Goal: Task Accomplishment & Management: Complete application form

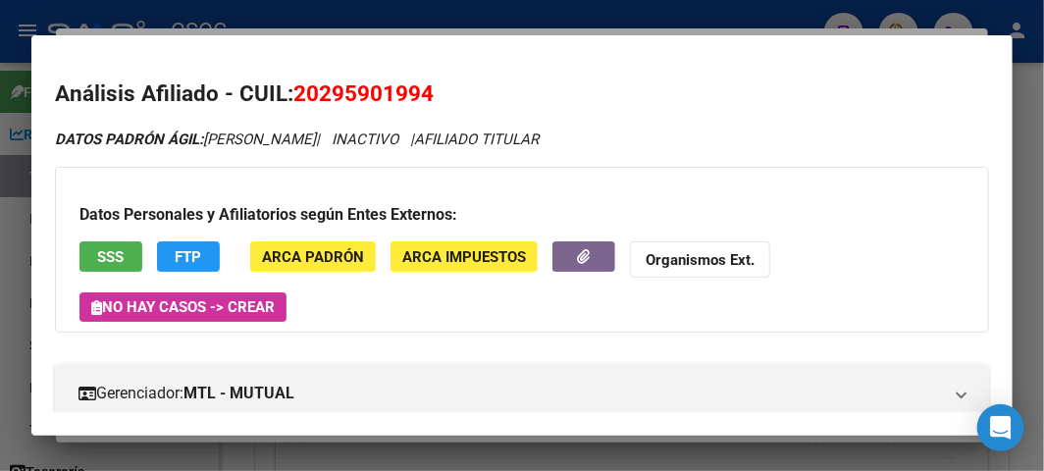
scroll to position [544, 0]
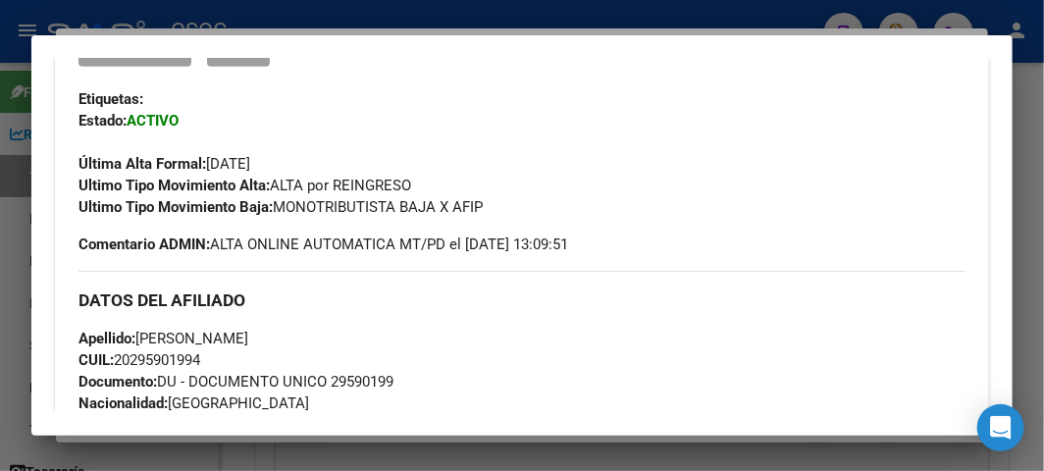
click at [26, 150] on div at bounding box center [522, 235] width 1044 height 471
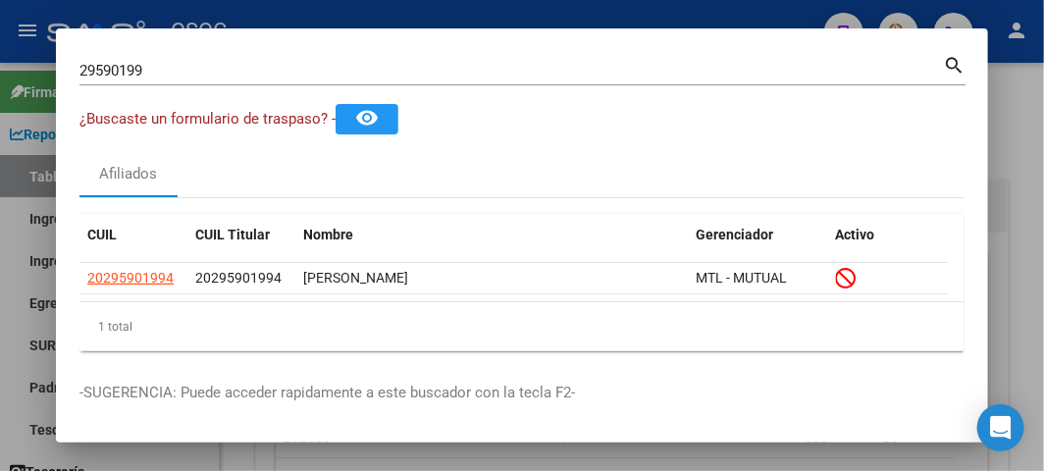
click at [377, 72] on input "29590199" at bounding box center [510, 71] width 863 height 18
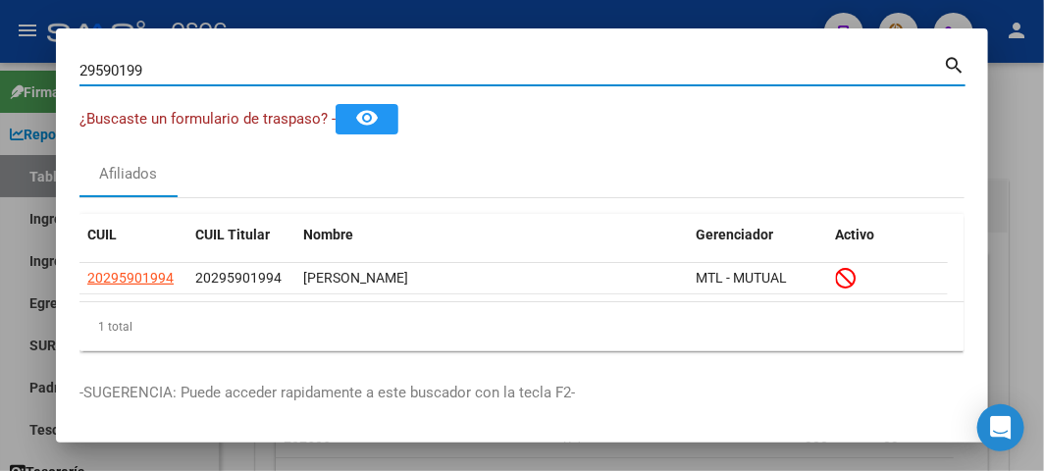
click at [377, 72] on input "29590199" at bounding box center [510, 71] width 863 height 18
paste input "04492225"
type input "20449222599"
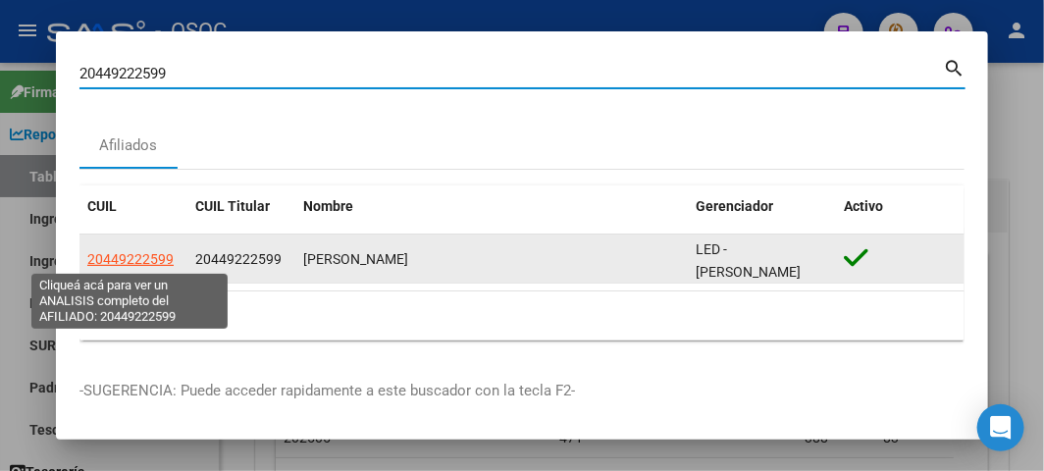
click at [161, 256] on span "20449222599" at bounding box center [130, 259] width 86 height 16
type textarea "20449222599"
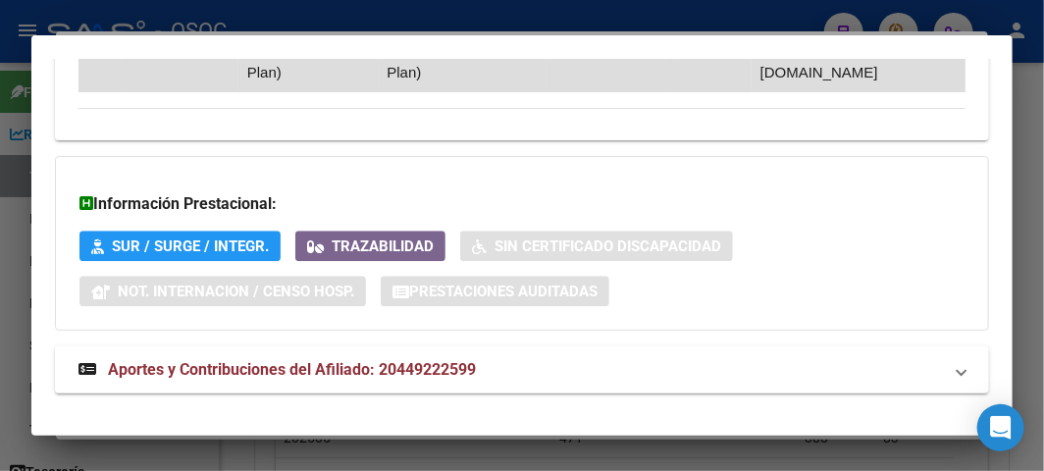
scroll to position [1601, 0]
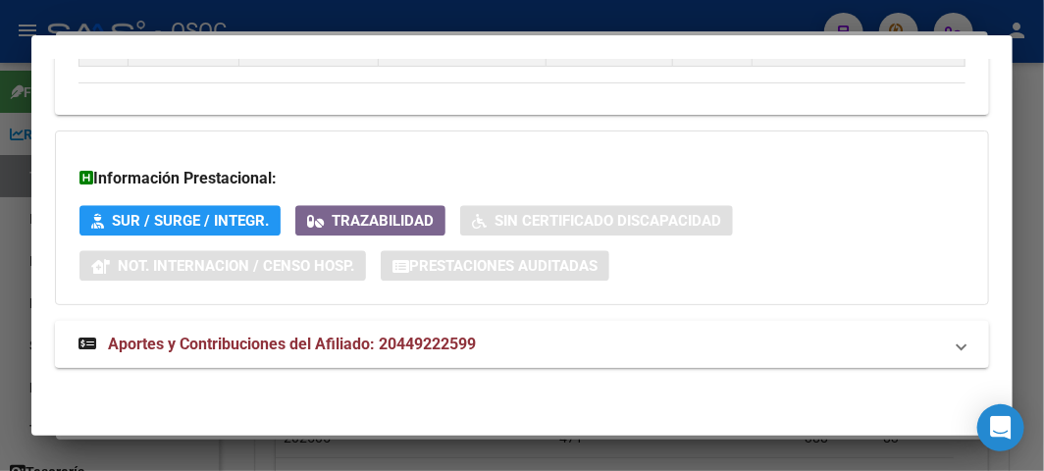
click at [314, 335] on span "Aportes y Contribuciones del Afiliado: 20449222599" at bounding box center [292, 344] width 368 height 19
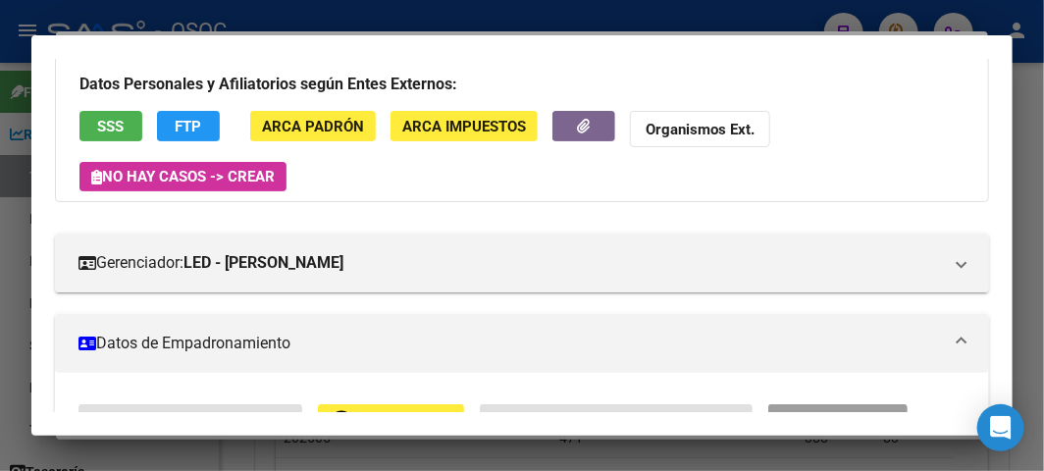
scroll to position [218, 0]
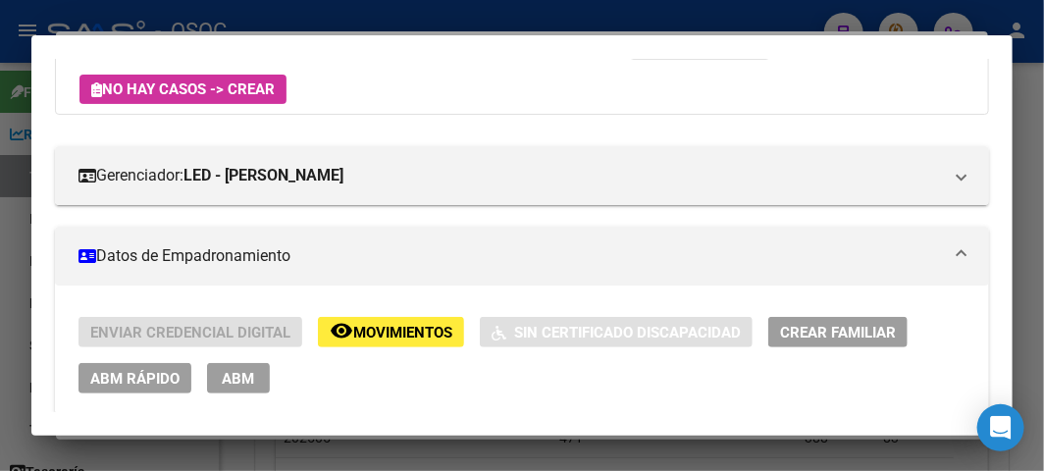
click at [113, 373] on span "ABM Rápido" at bounding box center [134, 379] width 89 height 18
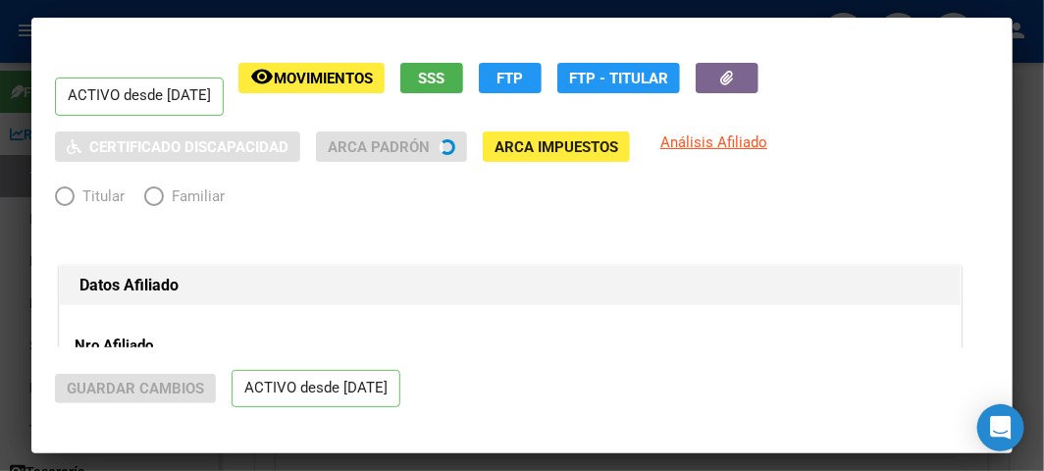
radio input "true"
type input "20-44922259-9"
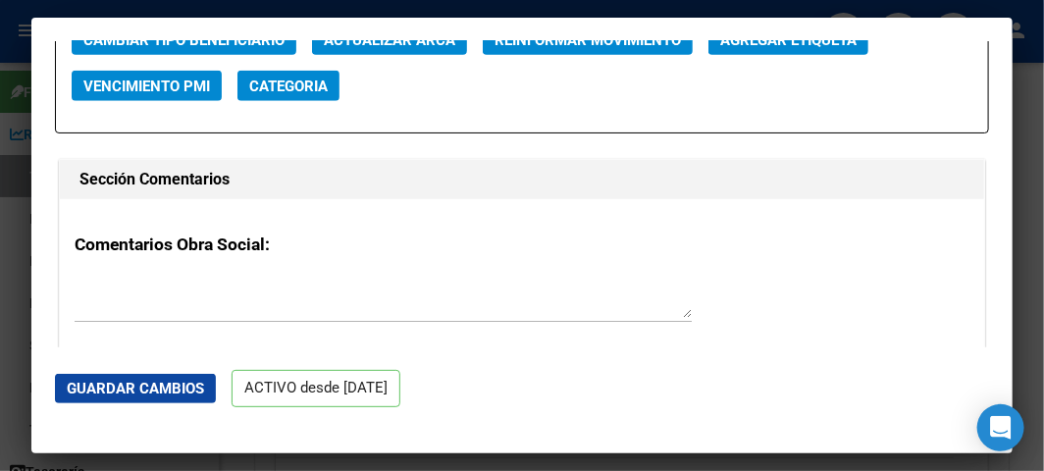
scroll to position [2833, 0]
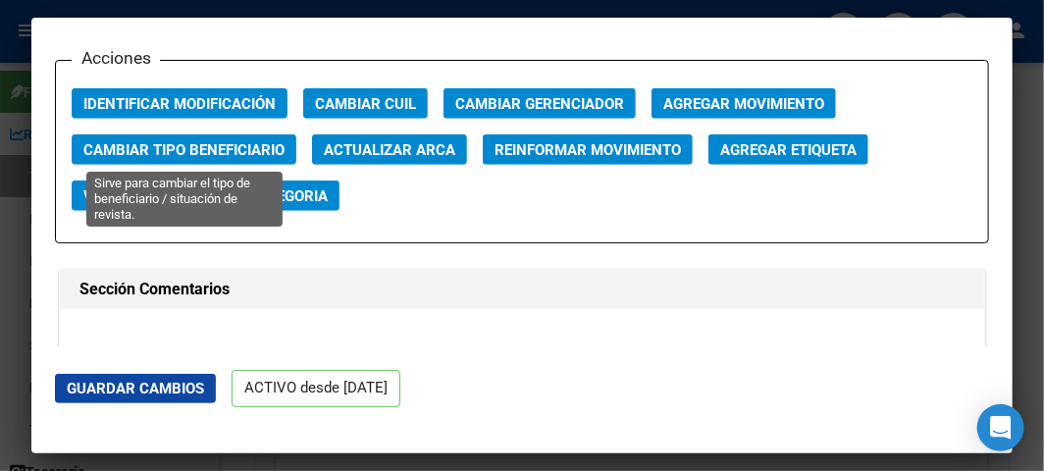
click at [222, 151] on span "Cambiar Tipo Beneficiario" at bounding box center [183, 150] width 201 height 18
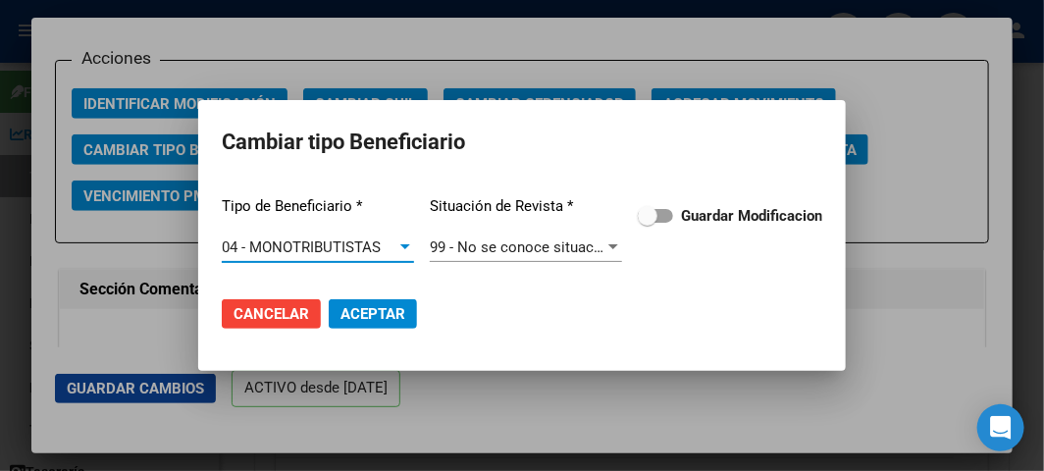
click at [657, 207] on label "Guardar Modificacion" at bounding box center [730, 216] width 184 height 24
click at [647, 223] on input "Guardar Modificacion" at bounding box center [646, 223] width 1 height 1
click at [341, 297] on mat-dialog-actions "Cancelar Aceptar" at bounding box center [522, 314] width 600 height 67
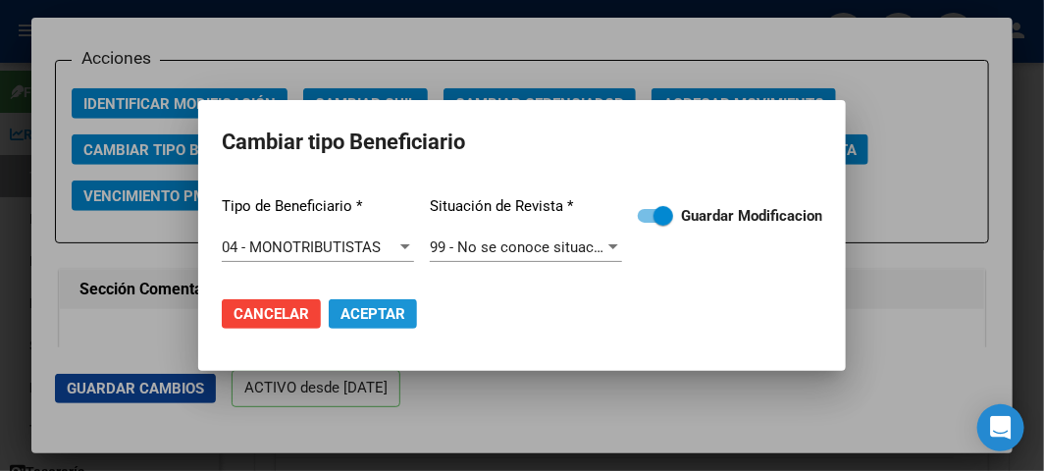
click at [349, 305] on span "Aceptar" at bounding box center [372, 314] width 65 height 18
checkbox input "false"
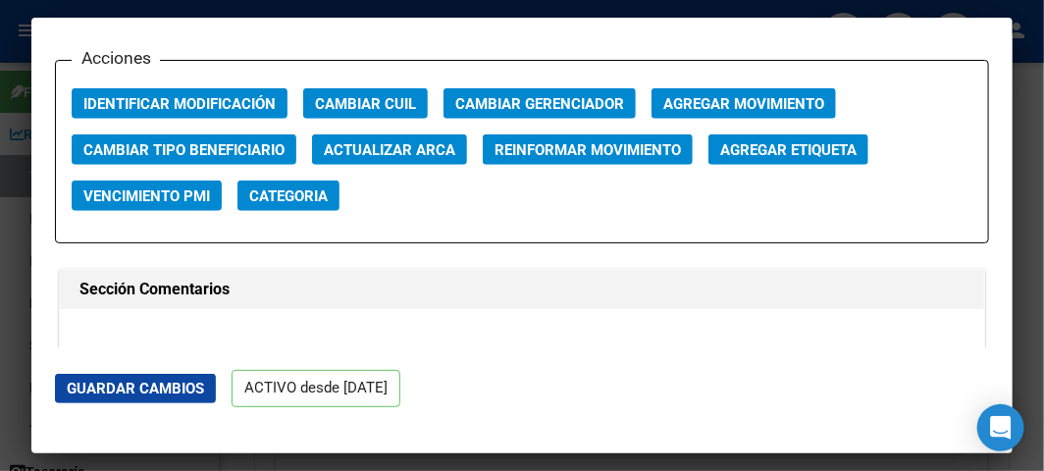
click at [18, 183] on div at bounding box center [522, 235] width 1044 height 471
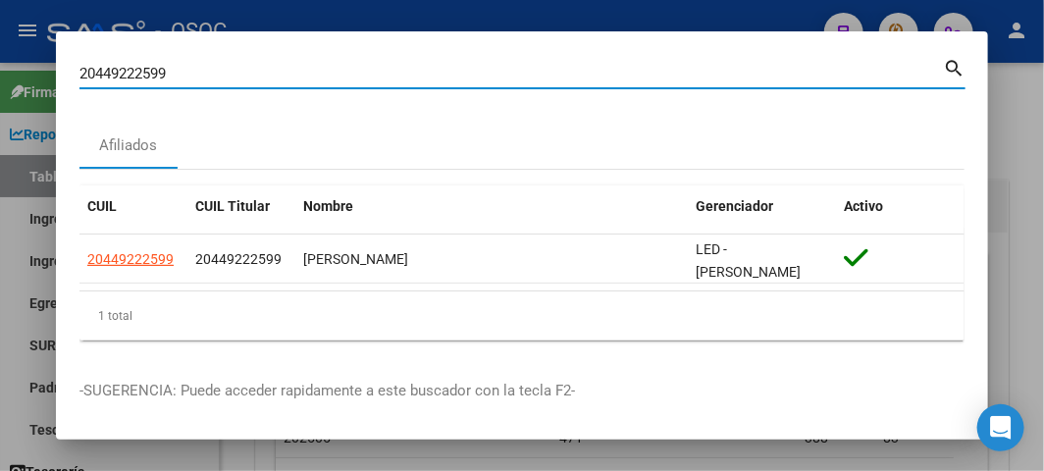
click at [154, 80] on input "20449222599" at bounding box center [510, 74] width 863 height 18
paste input "40341196"
type input "40341196"
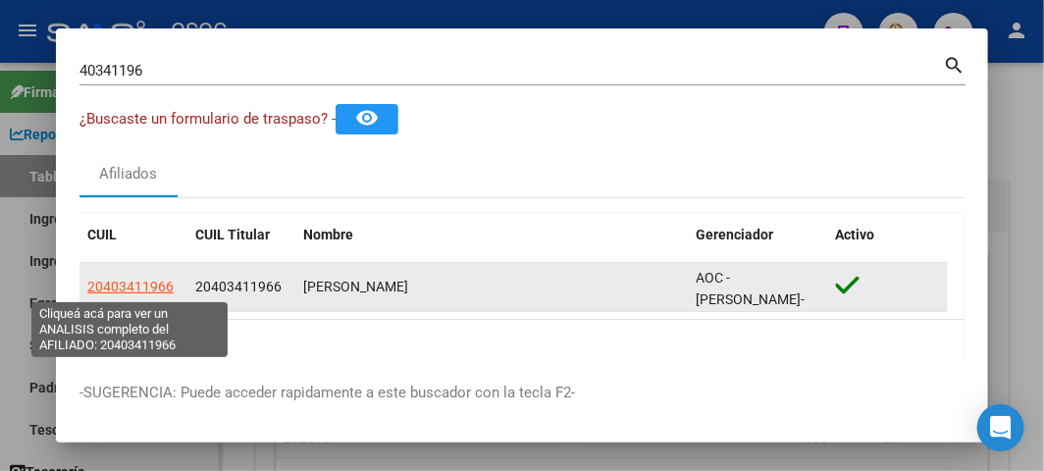
click at [140, 280] on span "20403411966" at bounding box center [130, 287] width 86 height 16
type textarea "20403411966"
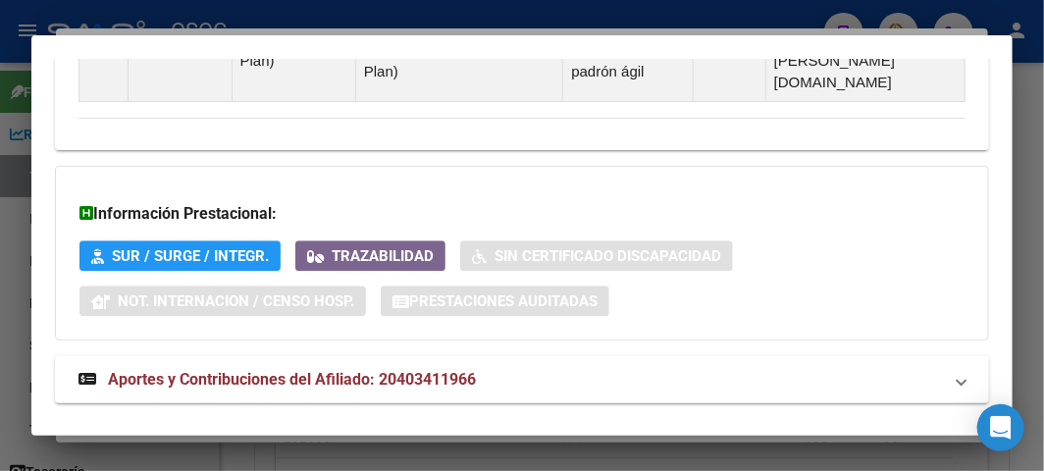
scroll to position [1622, 0]
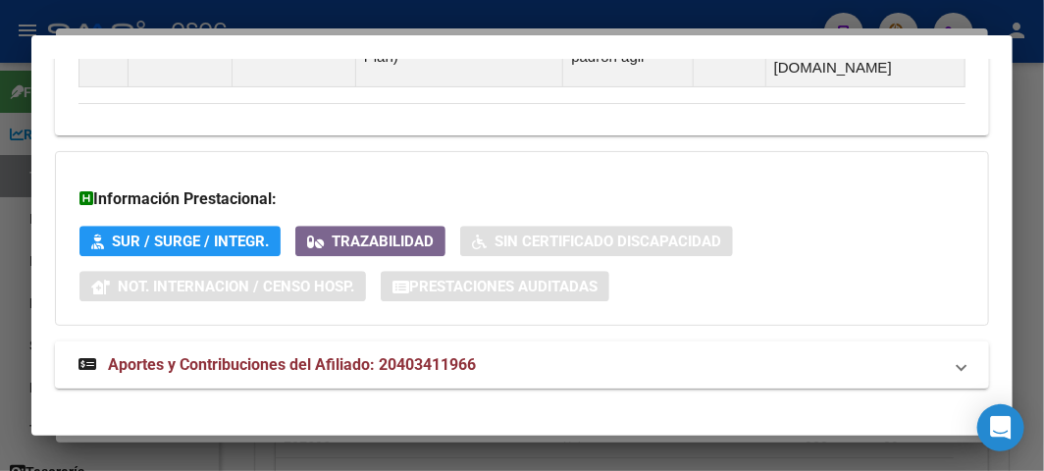
click at [308, 353] on strong "Aportes y Contribuciones del Afiliado: 20403411966" at bounding box center [276, 365] width 397 height 24
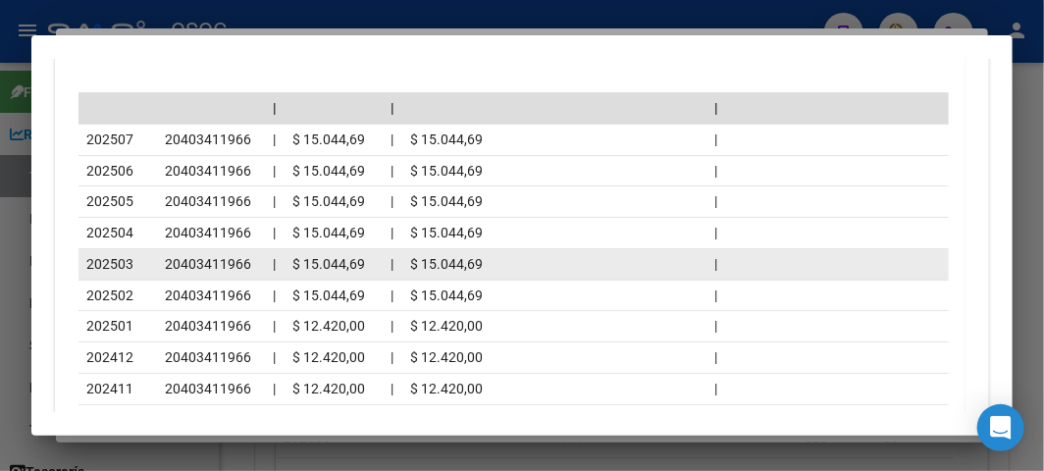
scroll to position [2302, 0]
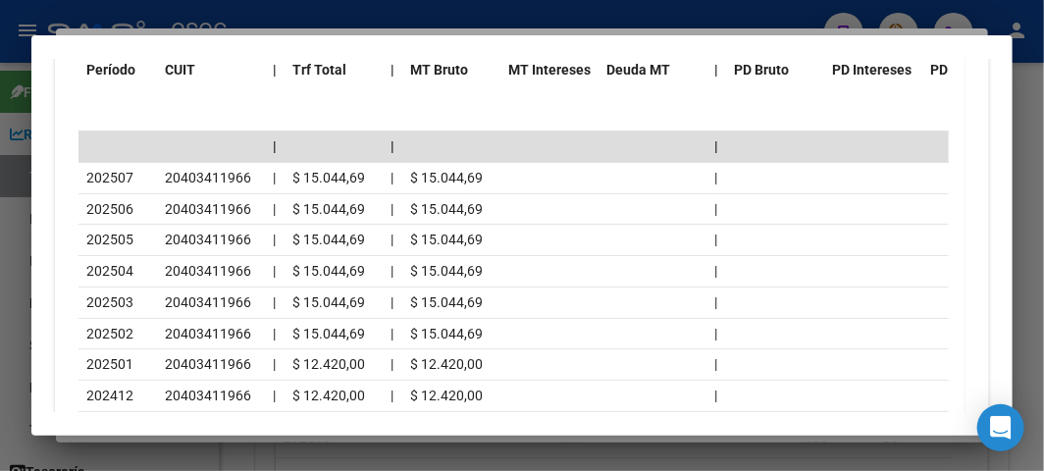
click at [20, 124] on div at bounding box center [522, 235] width 1044 height 471
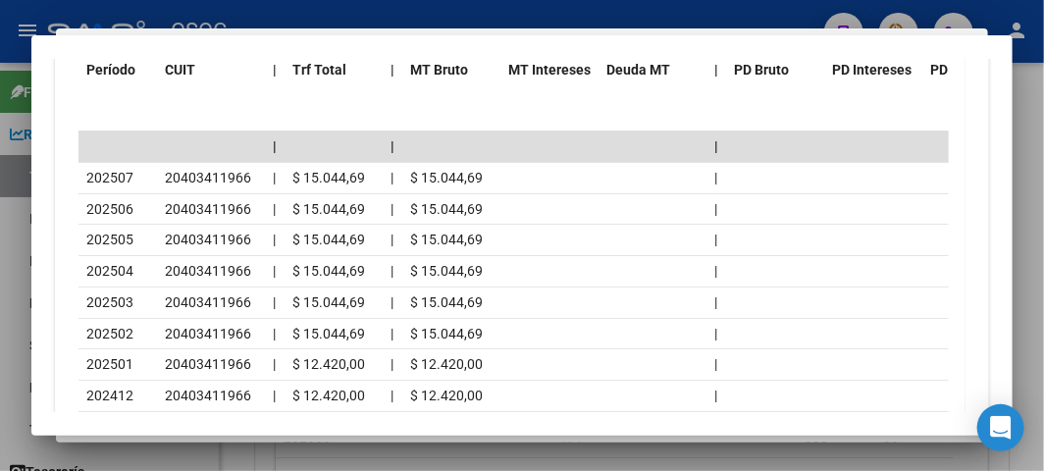
click at [20, 124] on div at bounding box center [522, 235] width 1044 height 471
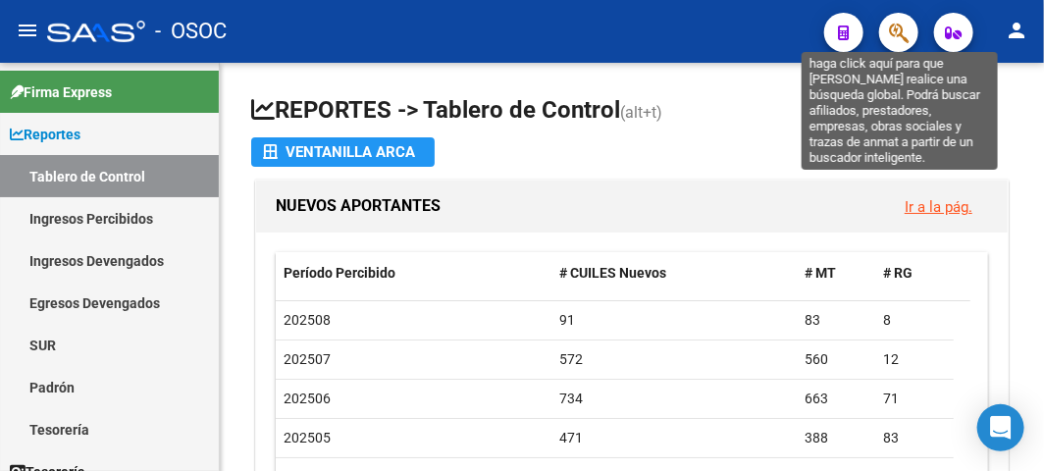
click at [890, 37] on icon "button" at bounding box center [899, 33] width 20 height 23
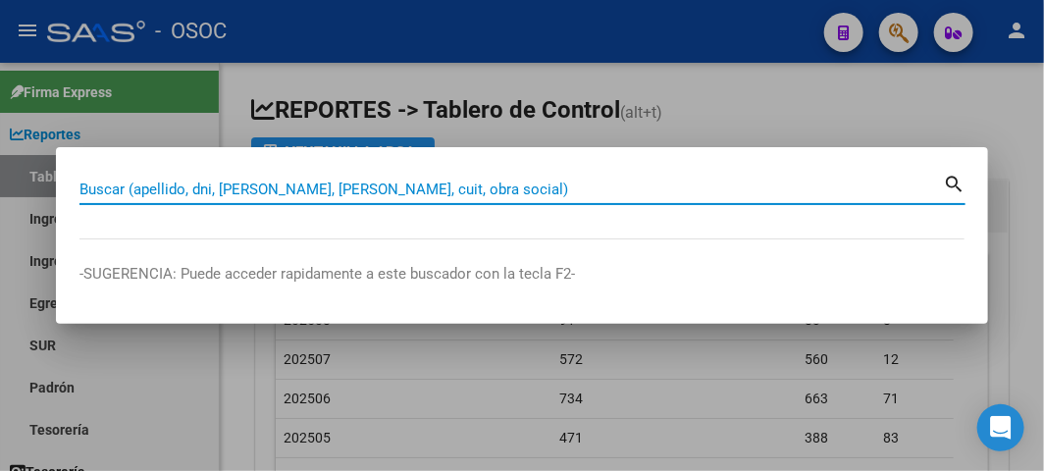
paste input "20418721767"
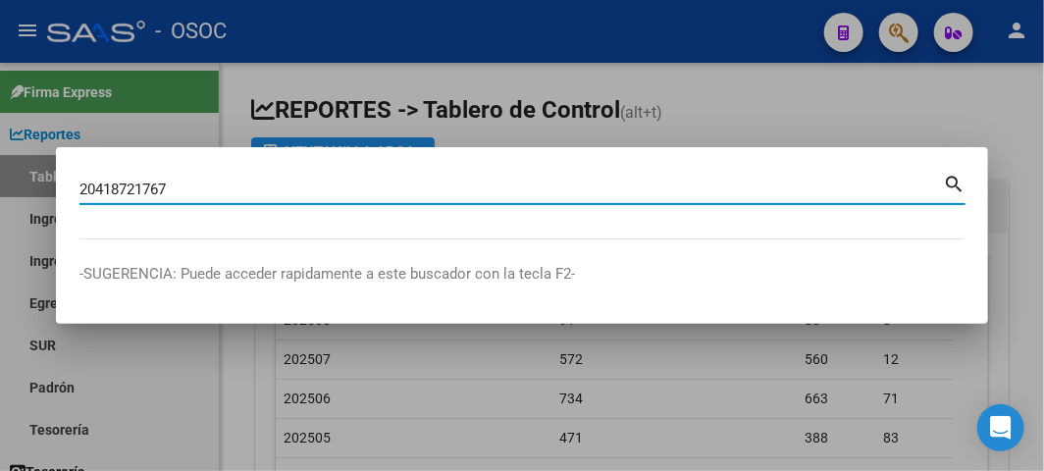
type input "20418721767"
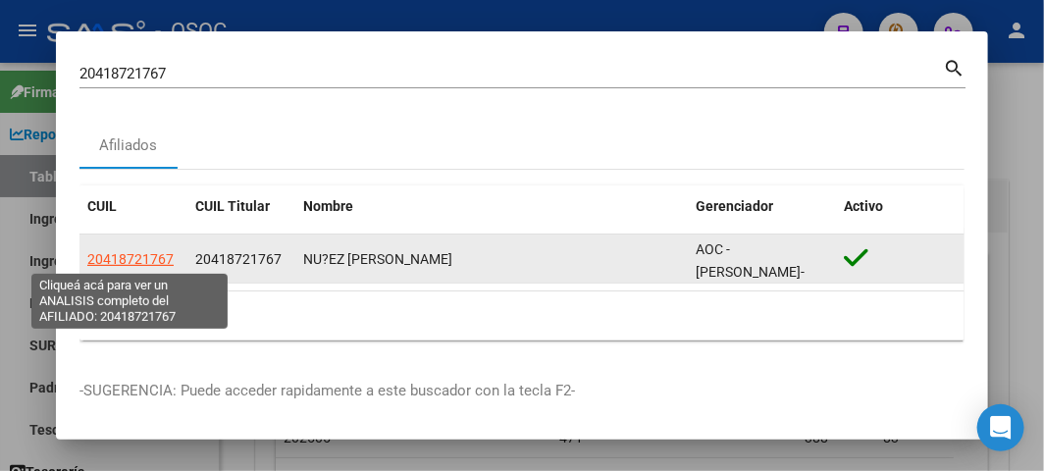
click at [138, 253] on span "20418721767" at bounding box center [130, 259] width 86 height 16
type textarea "20418721767"
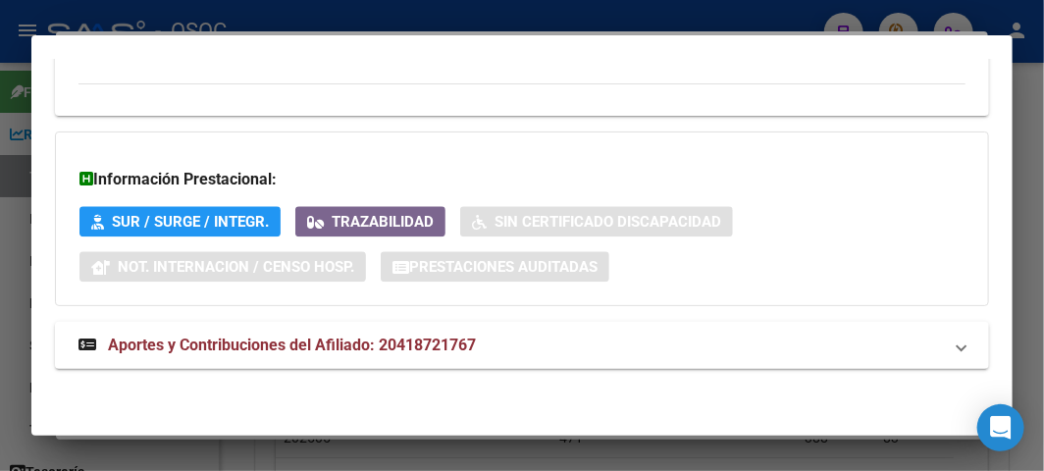
scroll to position [1413, 0]
click at [226, 347] on span "Aportes y Contribuciones del Afiliado: 20418721767" at bounding box center [292, 344] width 368 height 19
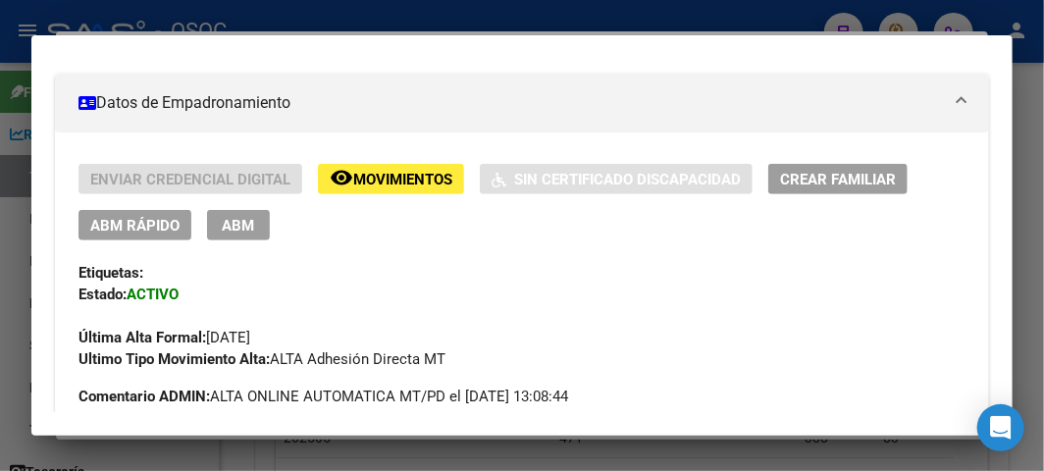
scroll to position [2, 0]
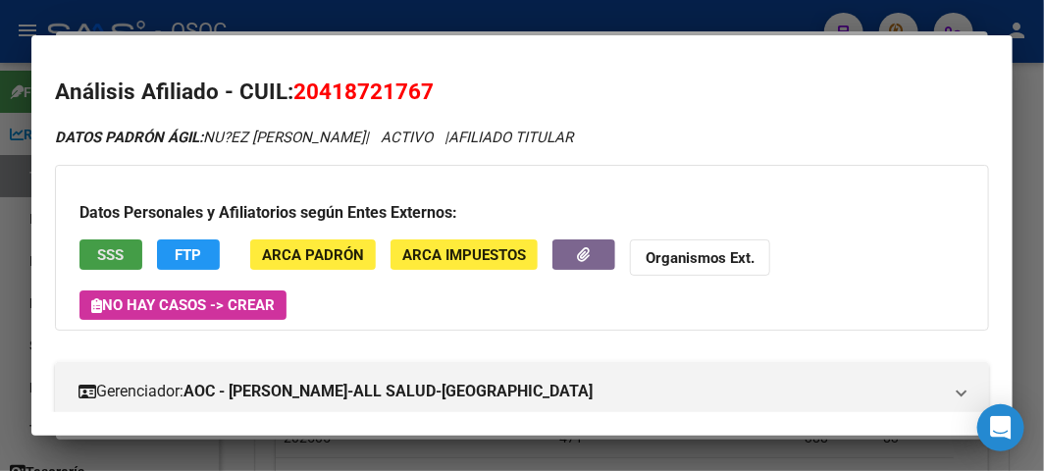
click at [131, 252] on button "SSS" at bounding box center [110, 254] width 63 height 30
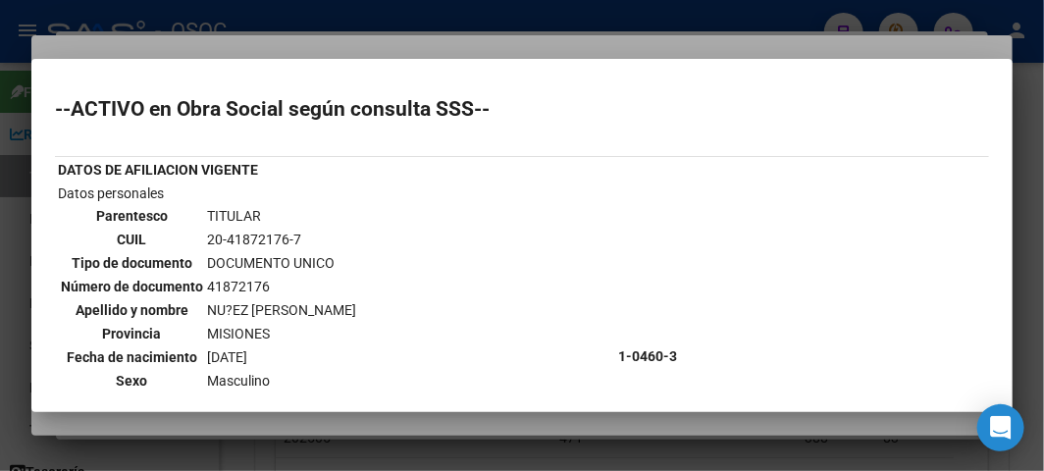
scroll to position [218, 0]
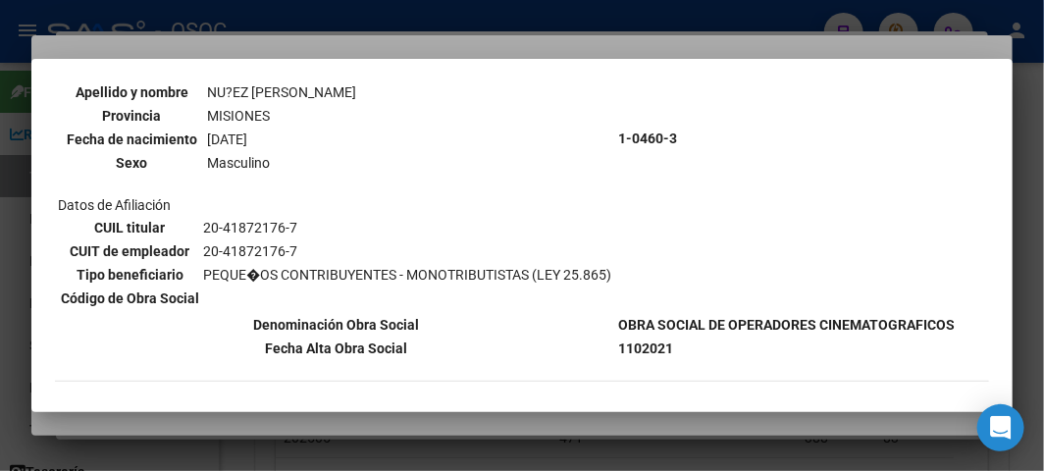
click at [377, 37] on div at bounding box center [522, 235] width 1044 height 471
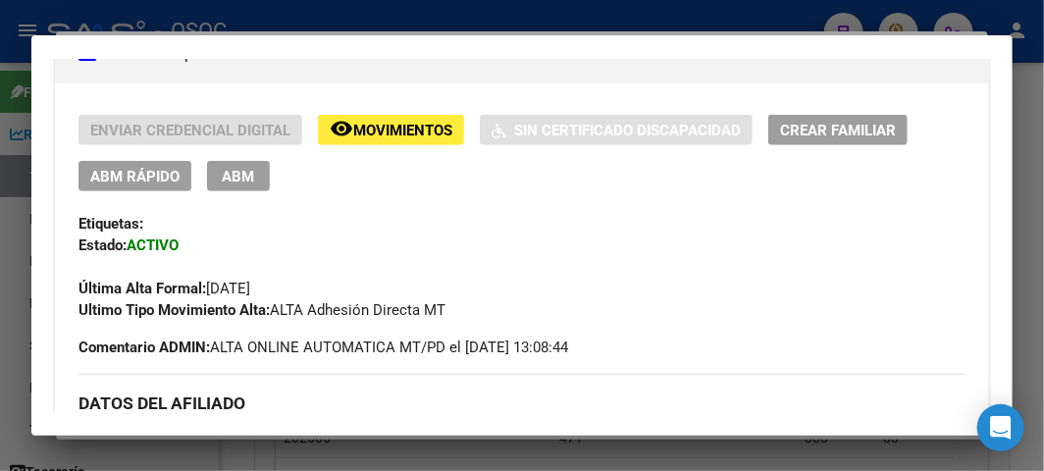
scroll to position [220, 0]
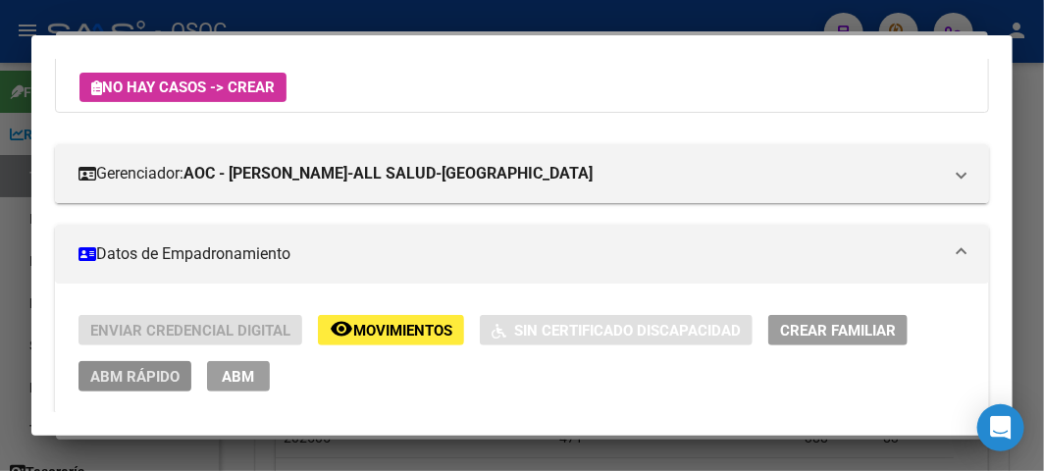
click at [130, 368] on span "ABM Rápido" at bounding box center [134, 377] width 89 height 18
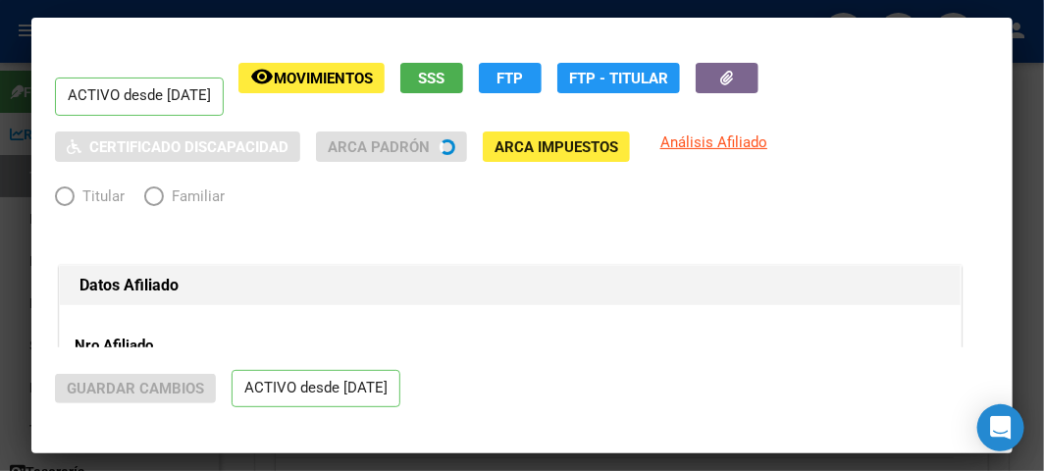
radio input "true"
type input "20-41872176-7"
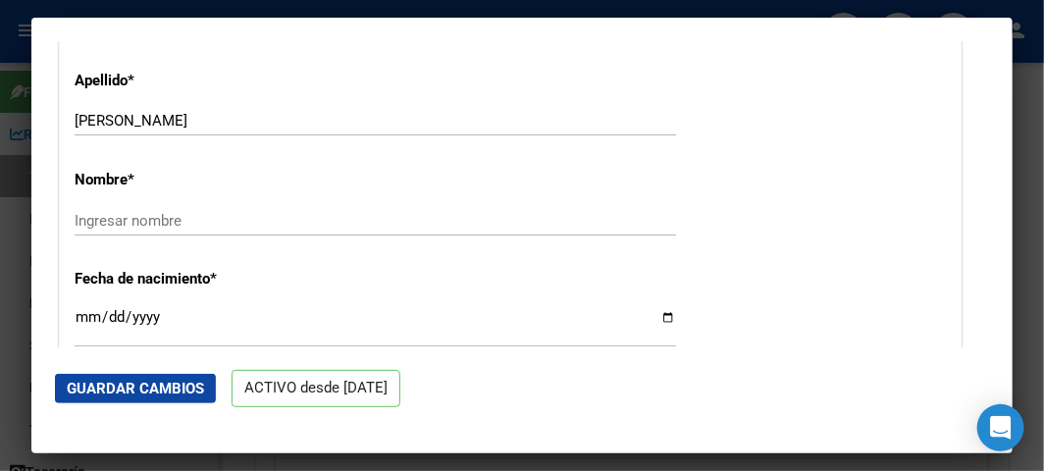
scroll to position [653, 0]
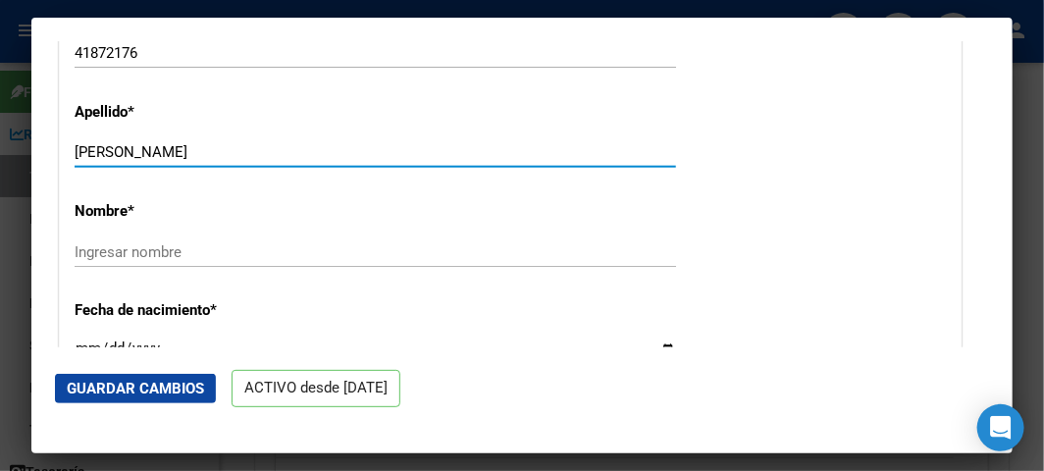
click at [123, 147] on input "[PERSON_NAME]" at bounding box center [375, 152] width 601 height 18
type input "NUÑEZ"
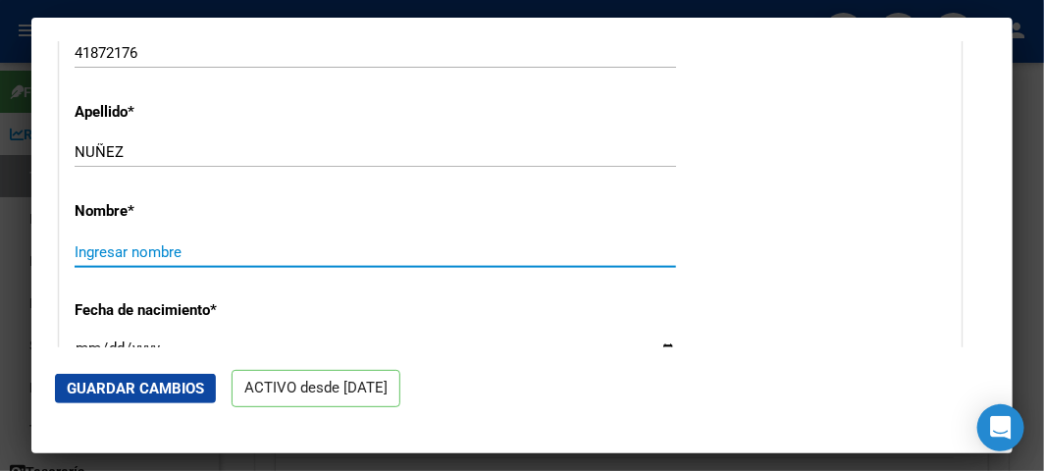
paste input "[PERSON_NAME]"
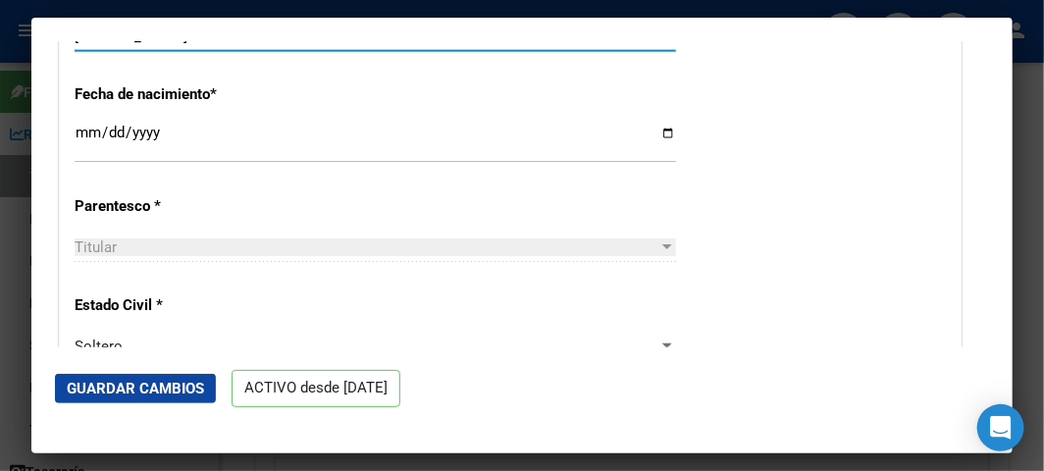
scroll to position [871, 0]
type input "[PERSON_NAME]"
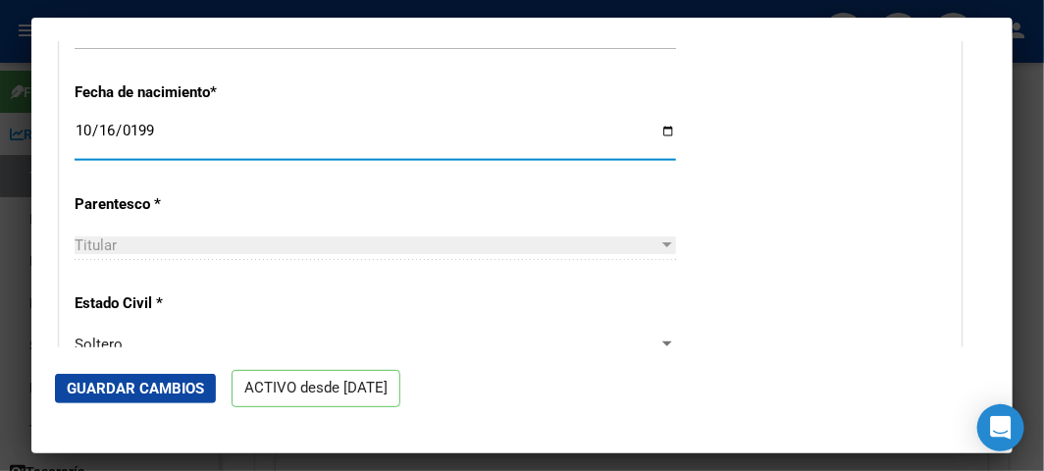
type input "[DATE]"
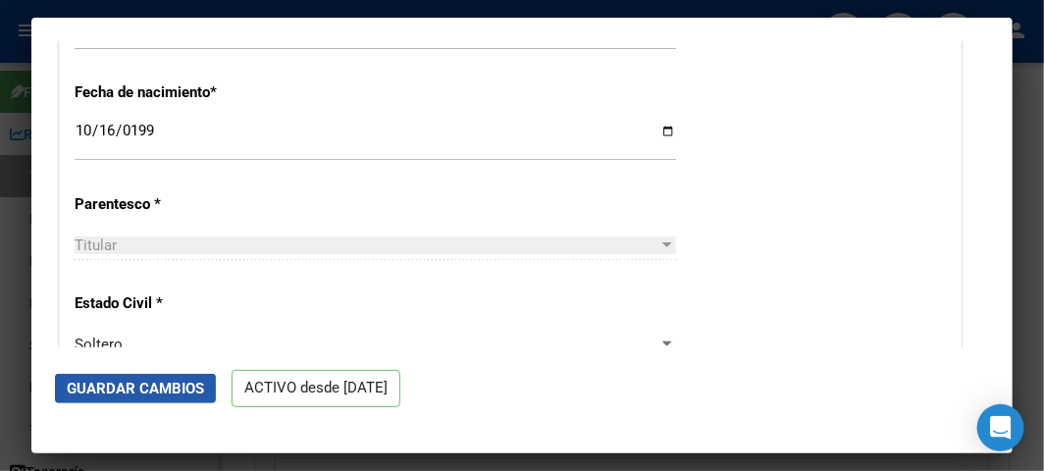
click at [181, 383] on span "Guardar Cambios" at bounding box center [135, 389] width 137 height 18
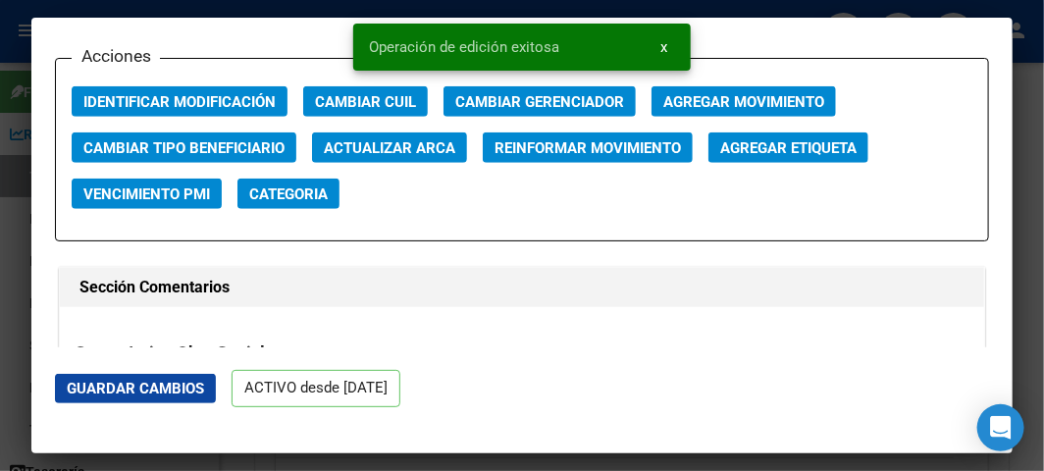
scroll to position [2833, 0]
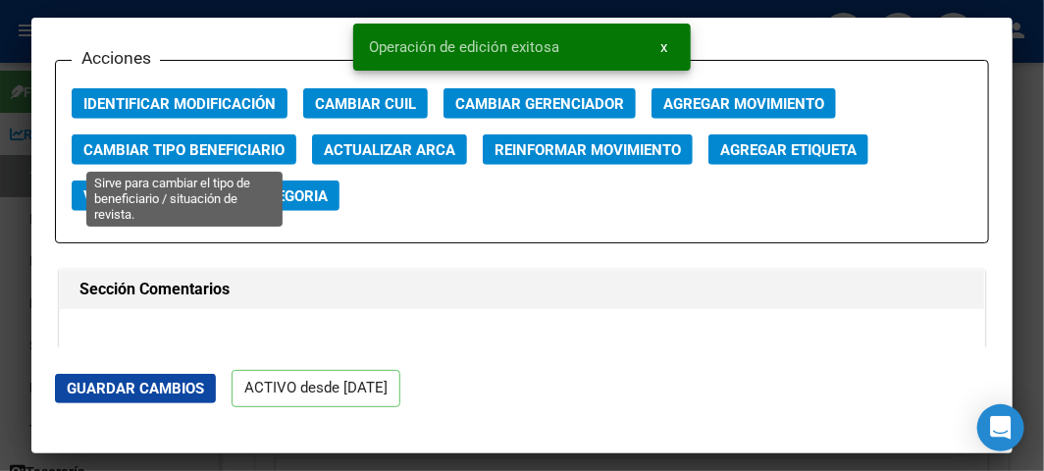
click at [177, 143] on span "Cambiar Tipo Beneficiario" at bounding box center [183, 150] width 201 height 18
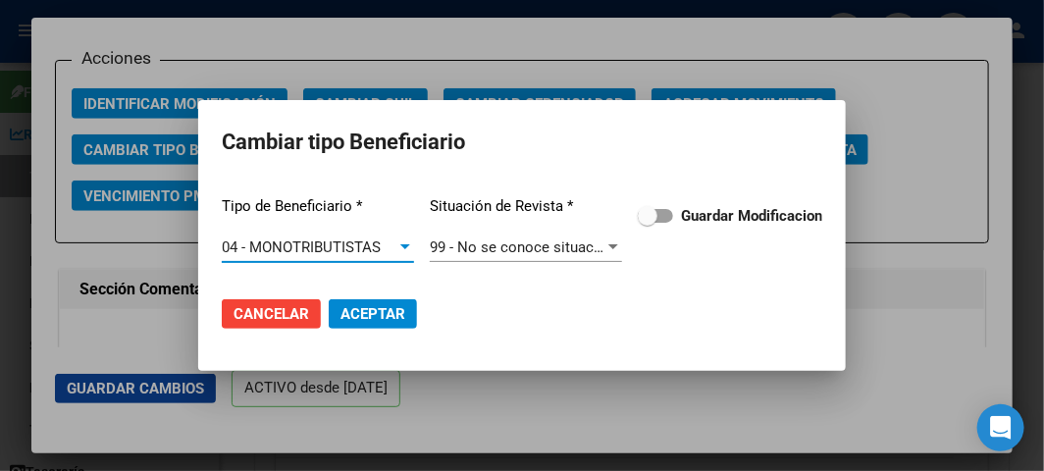
click at [706, 201] on div "Tipo de Beneficiario * 04 - MONOTRIBUTISTAS Seleccionar tipo Situación de Revis…" at bounding box center [522, 229] width 600 height 99
click at [663, 216] on span at bounding box center [655, 216] width 35 height 14
click at [647, 223] on input "Guardar Modificacion" at bounding box center [646, 223] width 1 height 1
click at [399, 301] on button "Aceptar" at bounding box center [373, 313] width 88 height 29
checkbox input "false"
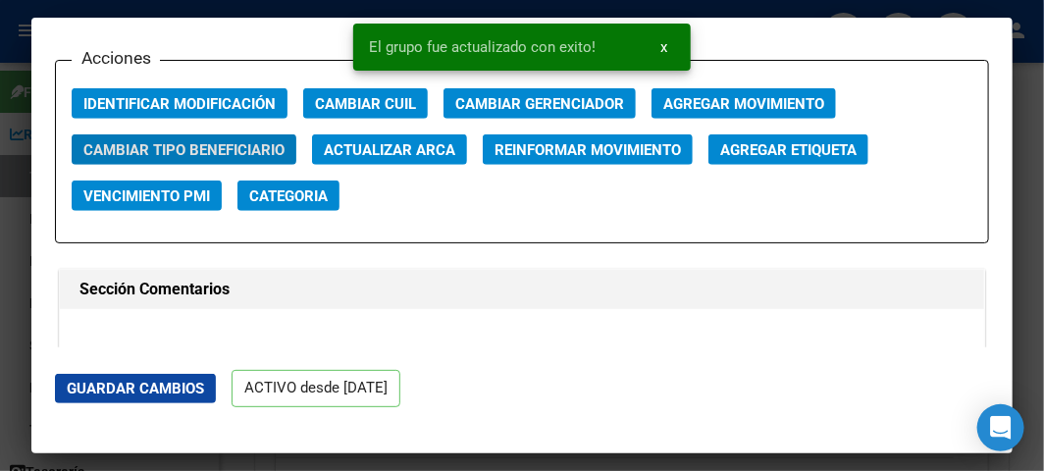
click at [14, 219] on div at bounding box center [522, 235] width 1044 height 471
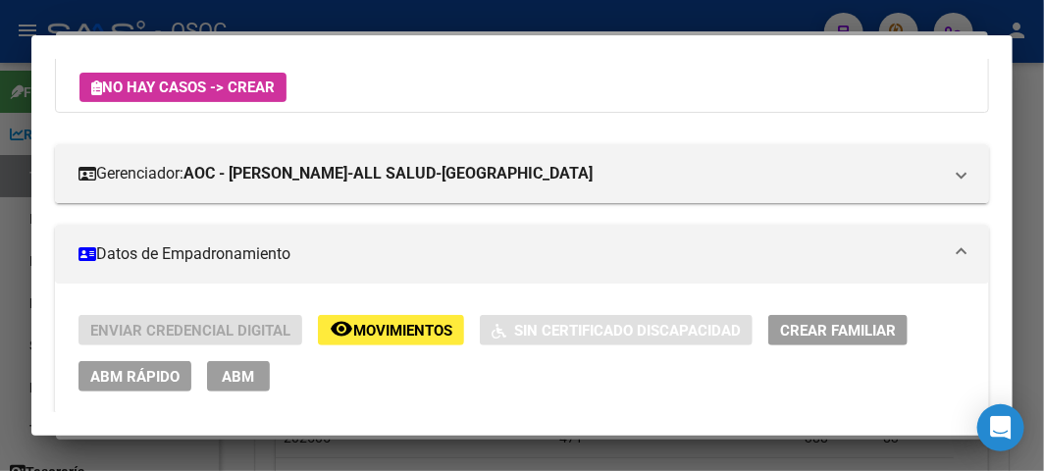
click at [6, 85] on div at bounding box center [522, 235] width 1044 height 471
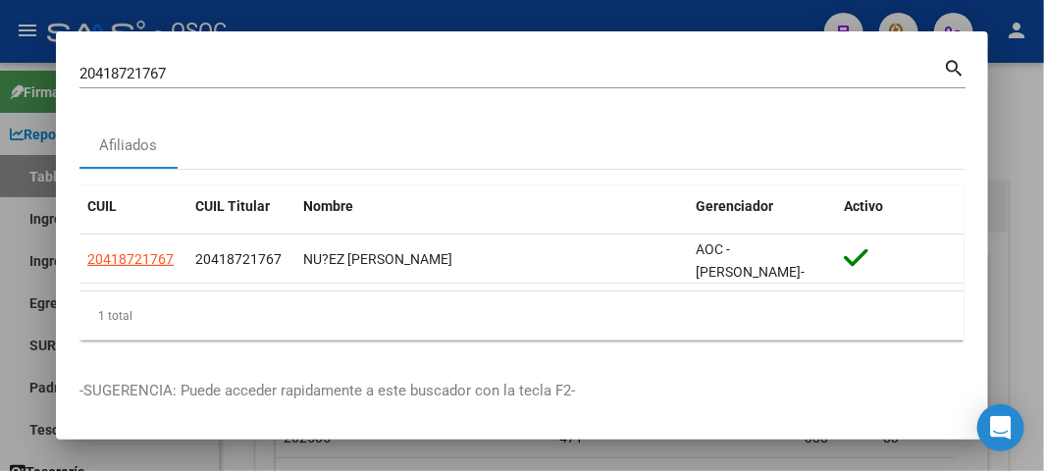
click at [161, 72] on input "20418721767" at bounding box center [510, 74] width 863 height 18
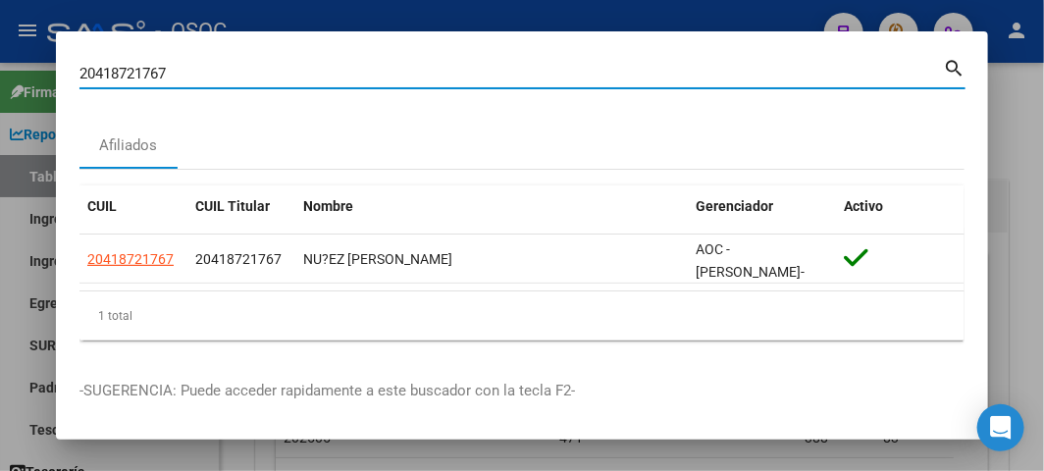
click at [161, 72] on input "20418721767" at bounding box center [510, 74] width 863 height 18
paste input "46199516"
type input "46199516"
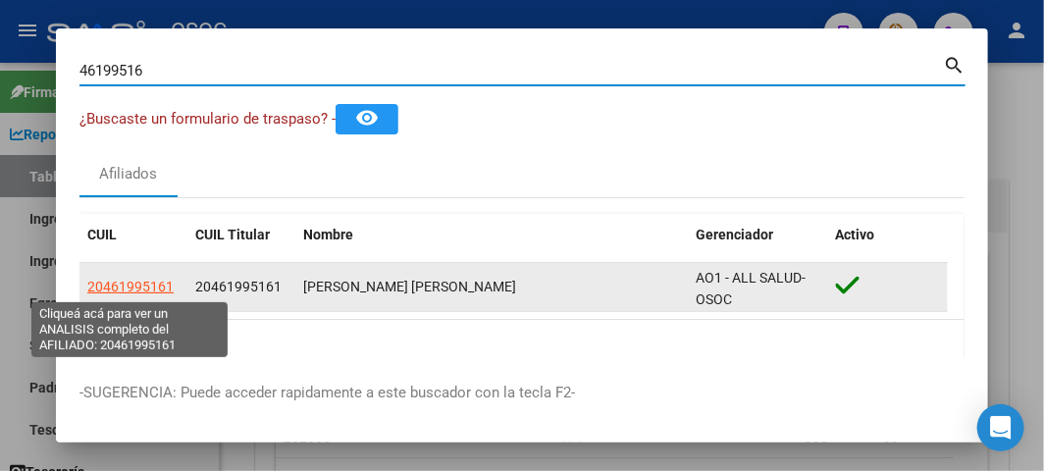
click at [115, 283] on span "20461995161" at bounding box center [130, 287] width 86 height 16
type textarea "20461995161"
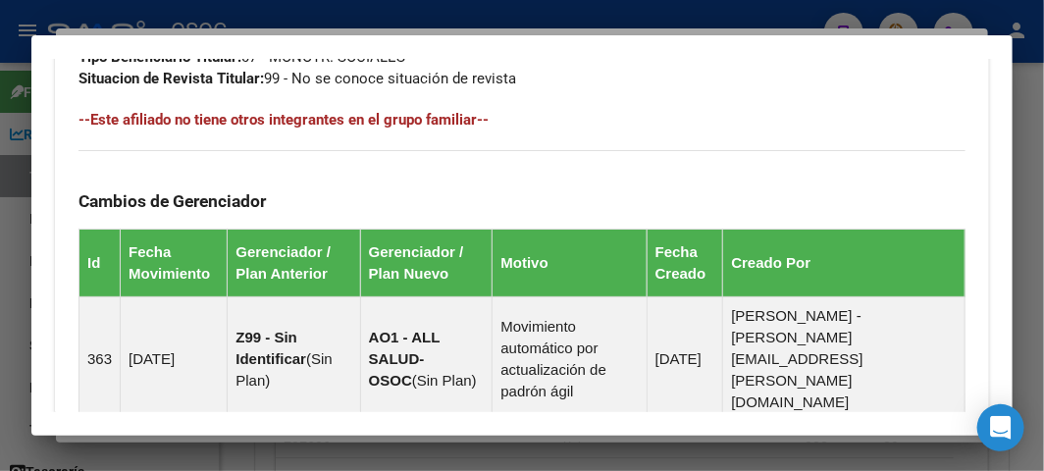
scroll to position [1622, 0]
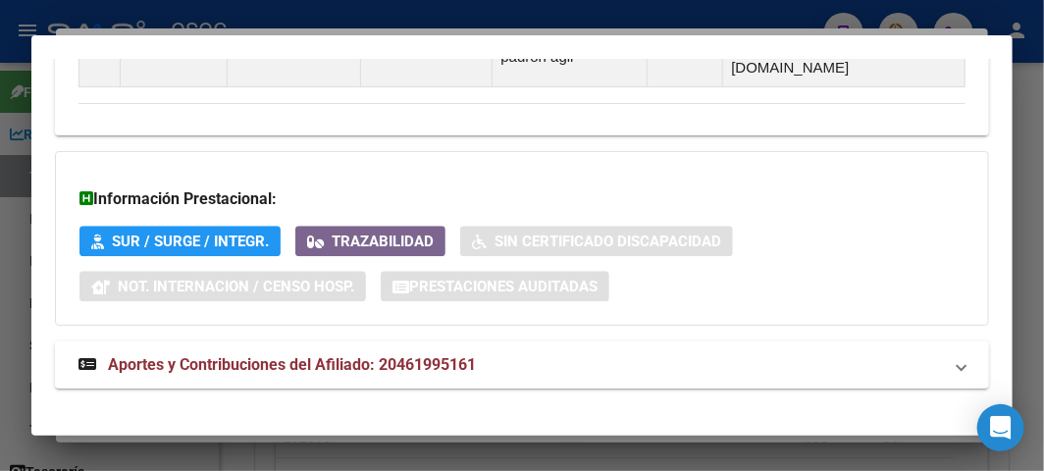
click at [204, 355] on span "Aportes y Contribuciones del Afiliado: 20461995161" at bounding box center [292, 364] width 368 height 19
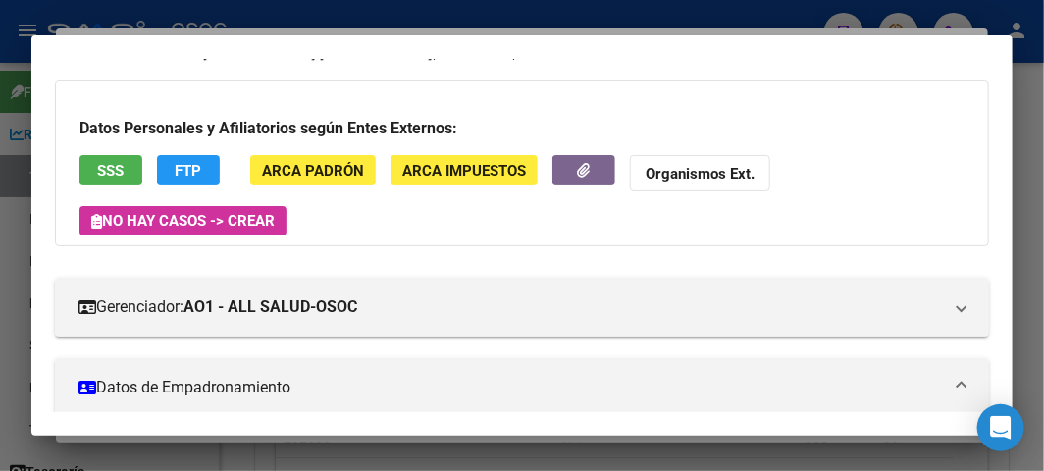
scroll to position [0, 0]
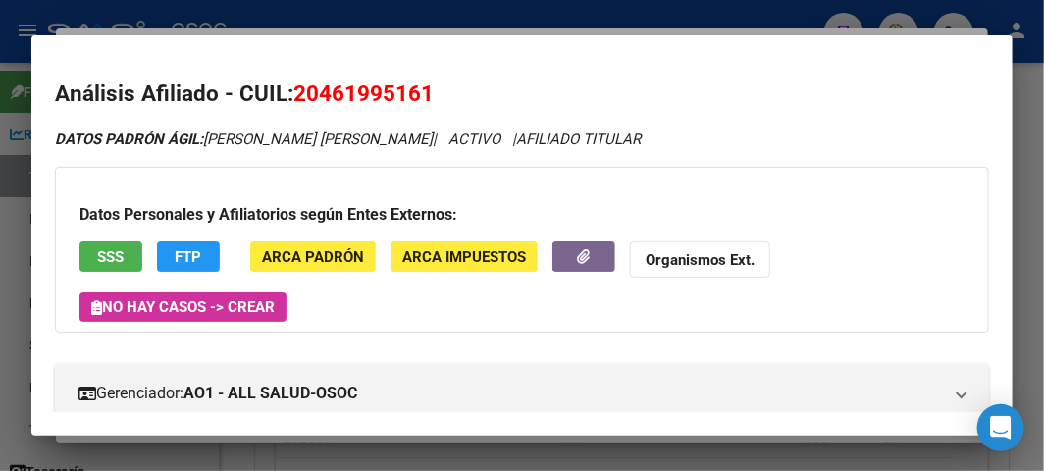
click at [93, 248] on button "SSS" at bounding box center [110, 256] width 63 height 30
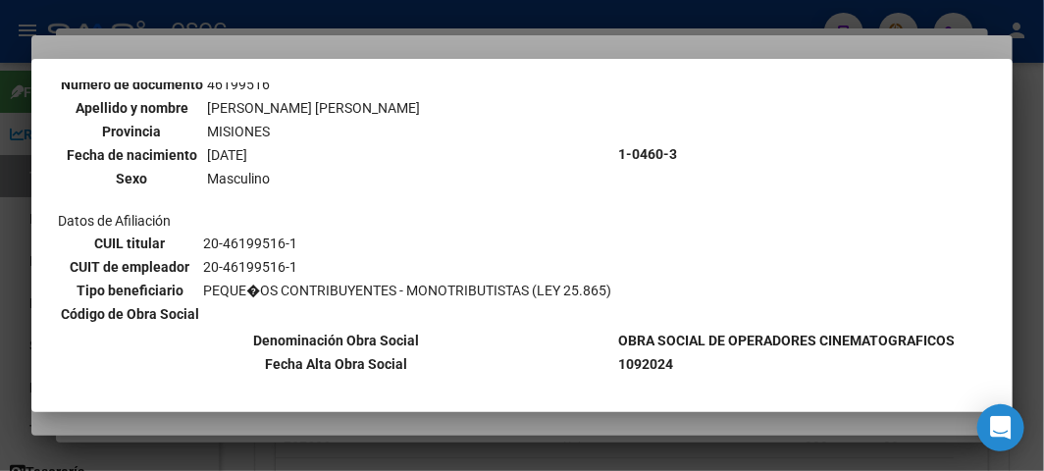
scroll to position [196, 0]
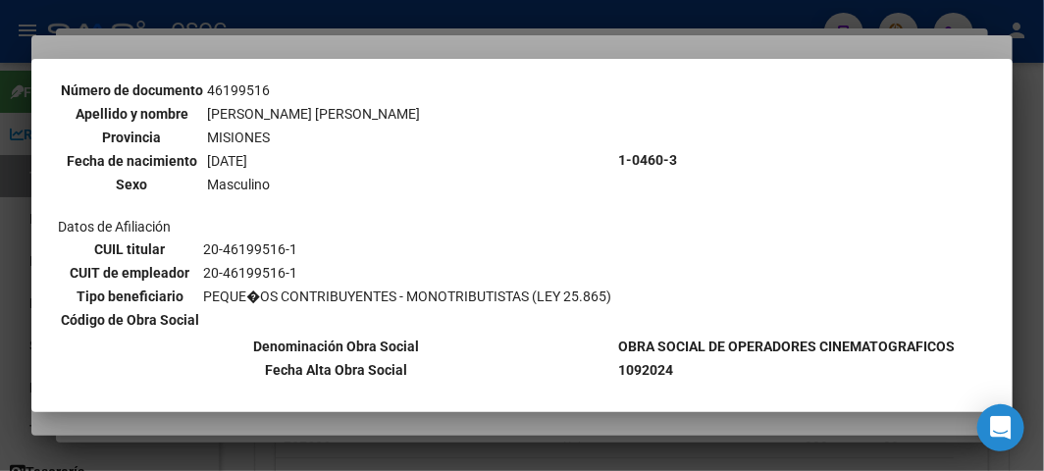
click at [471, 31] on div at bounding box center [522, 235] width 1044 height 471
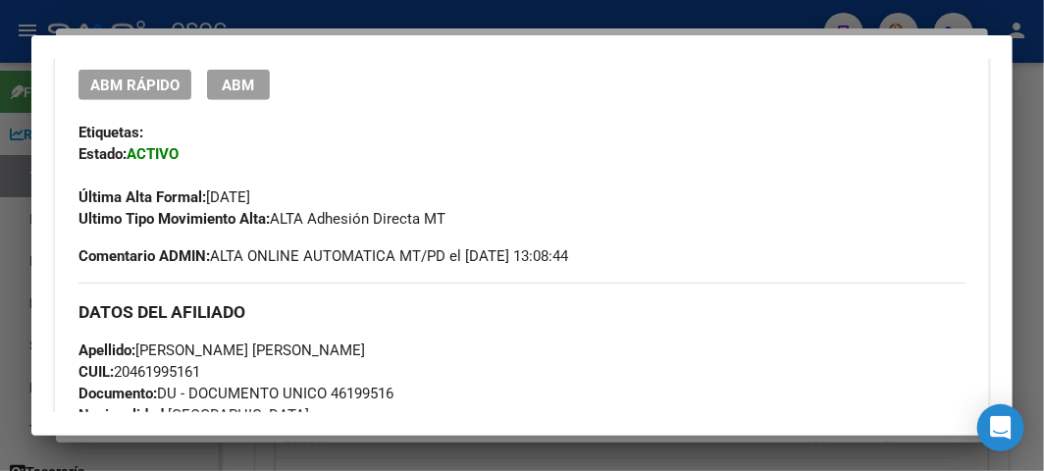
scroll to position [544, 0]
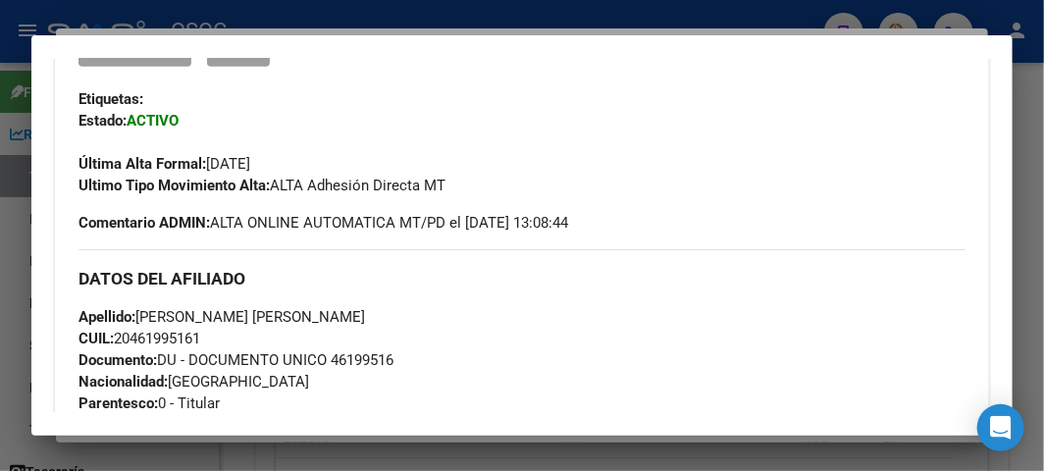
click at [350, 354] on span "Documento: DU - DOCUMENTO UNICO 46199516" at bounding box center [235, 360] width 315 height 18
copy span "46199516"
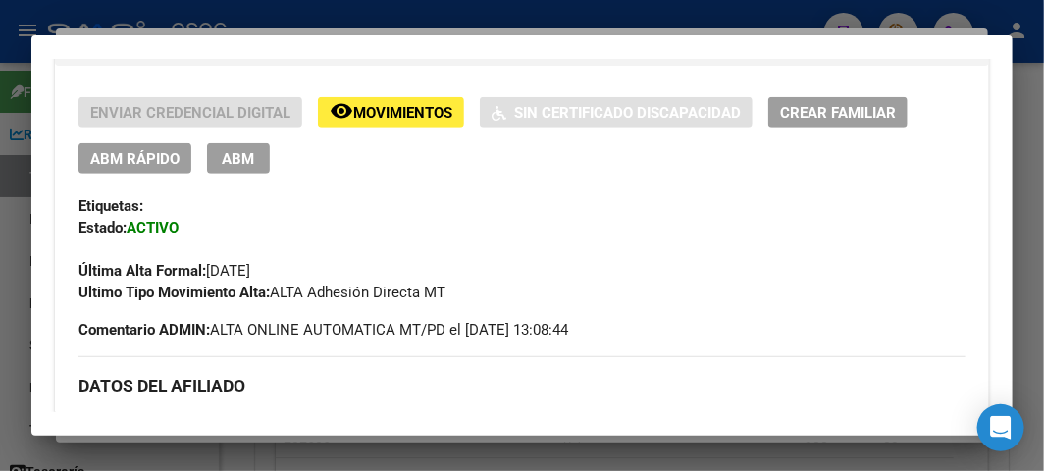
scroll to position [436, 0]
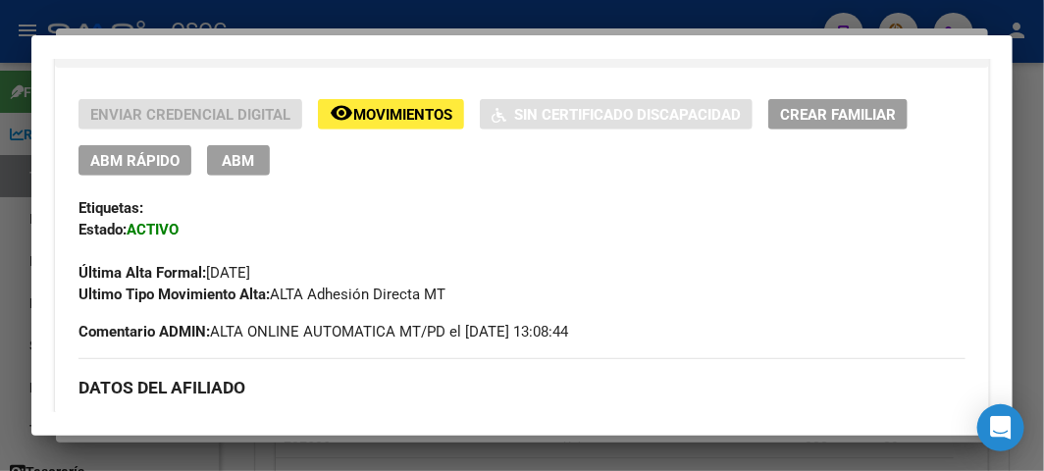
click at [132, 171] on button "ABM Rápido" at bounding box center [134, 160] width 113 height 30
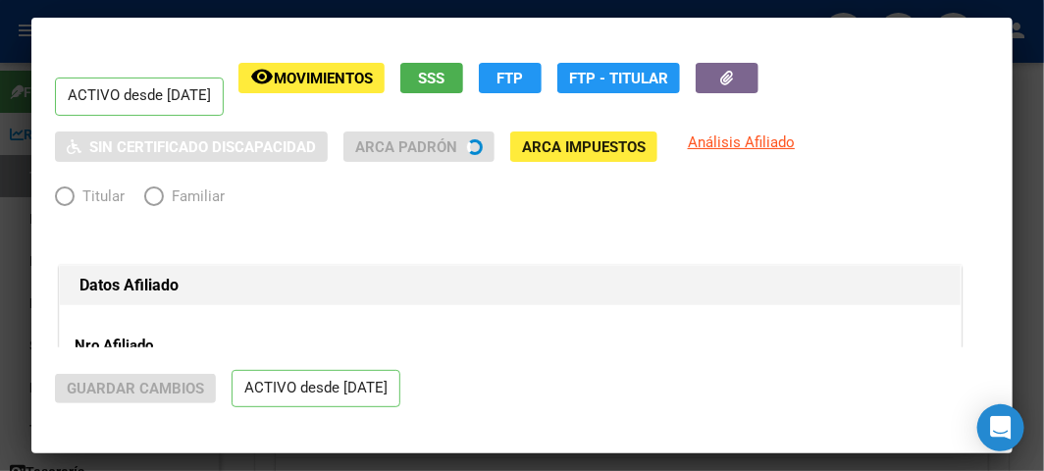
radio input "true"
type input "20-46199516-1"
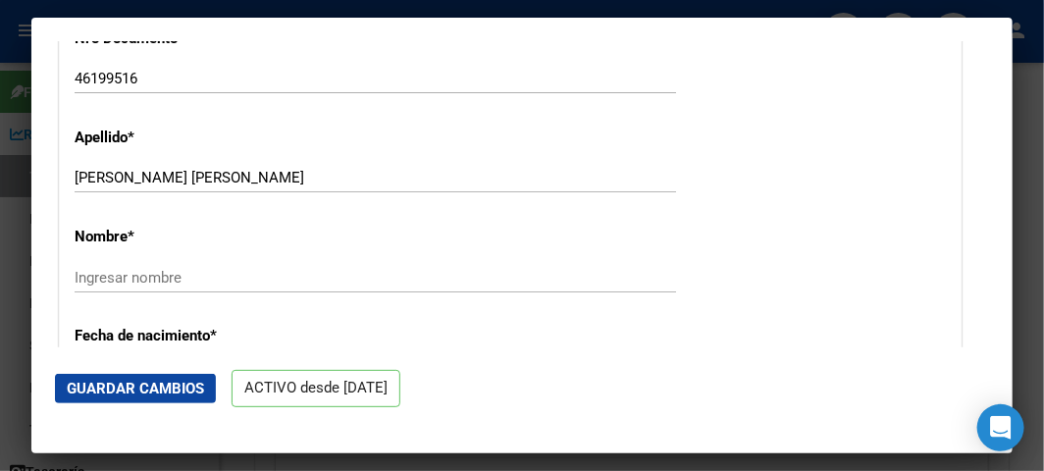
scroll to position [653, 0]
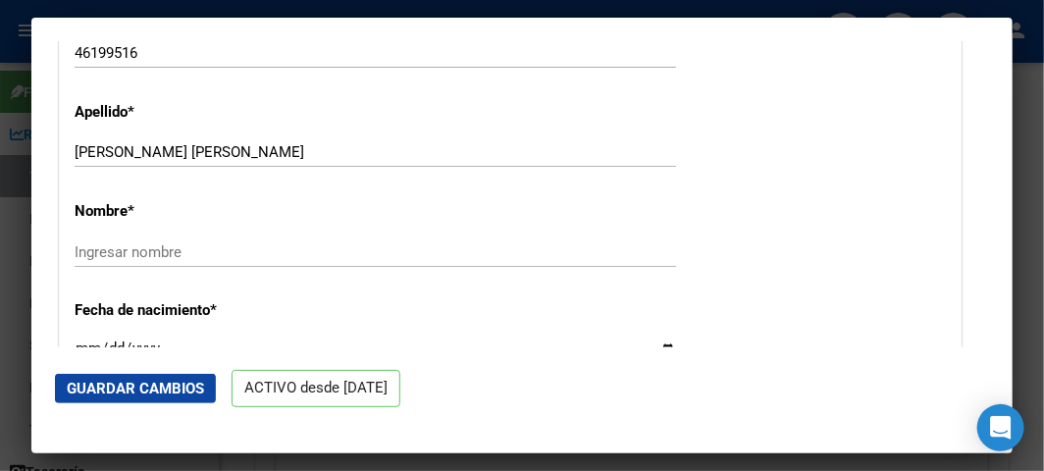
click at [147, 147] on input "[PERSON_NAME] [PERSON_NAME]" at bounding box center [375, 152] width 601 height 18
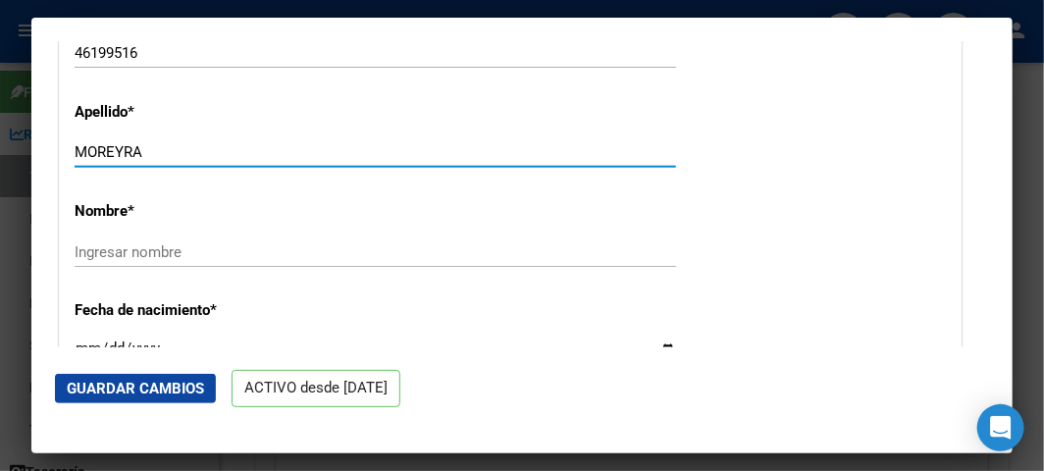
type input "MOREYRA"
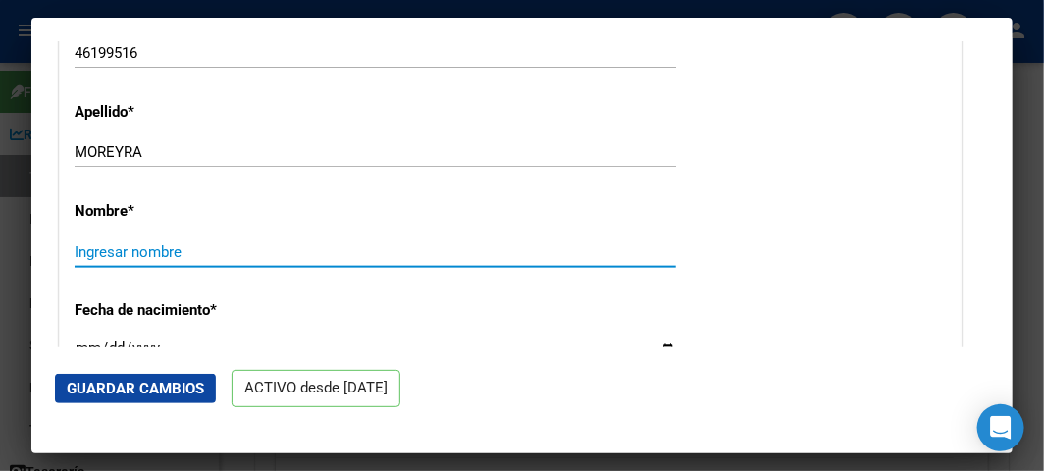
paste input "[PERSON_NAME]"
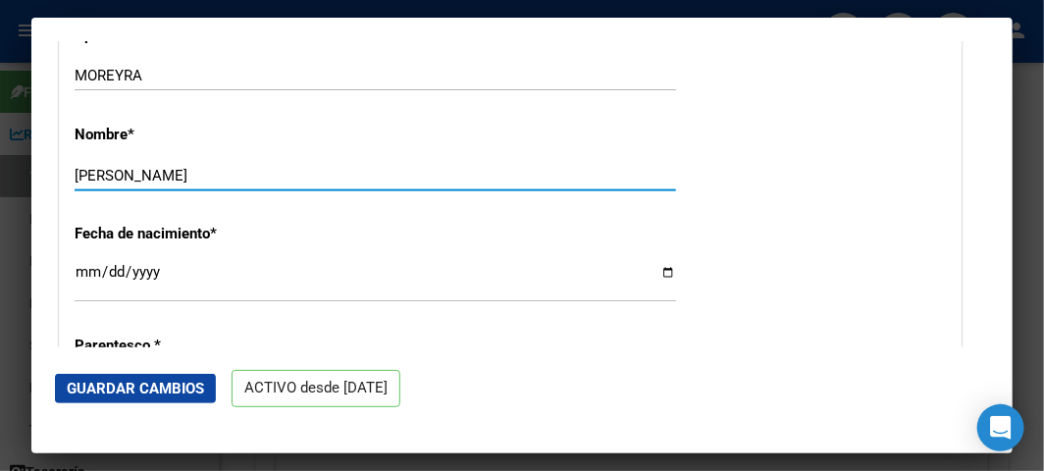
scroll to position [762, 0]
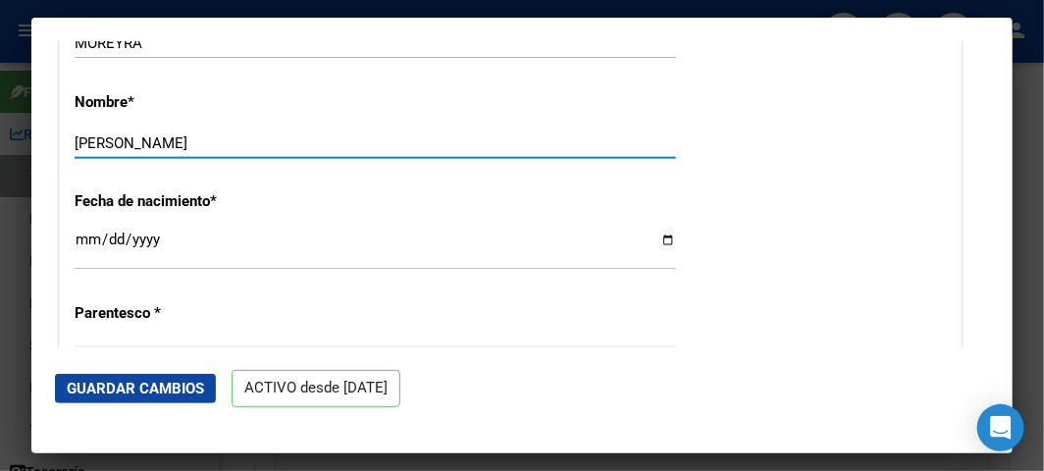
type input "[PERSON_NAME]"
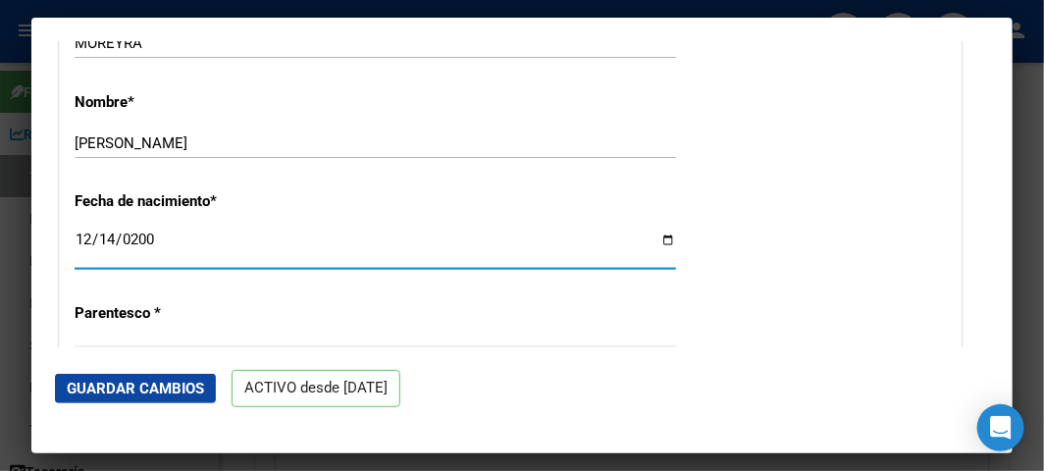
type input "[DATE]"
click at [72, 374] on button "Guardar Cambios" at bounding box center [135, 388] width 161 height 29
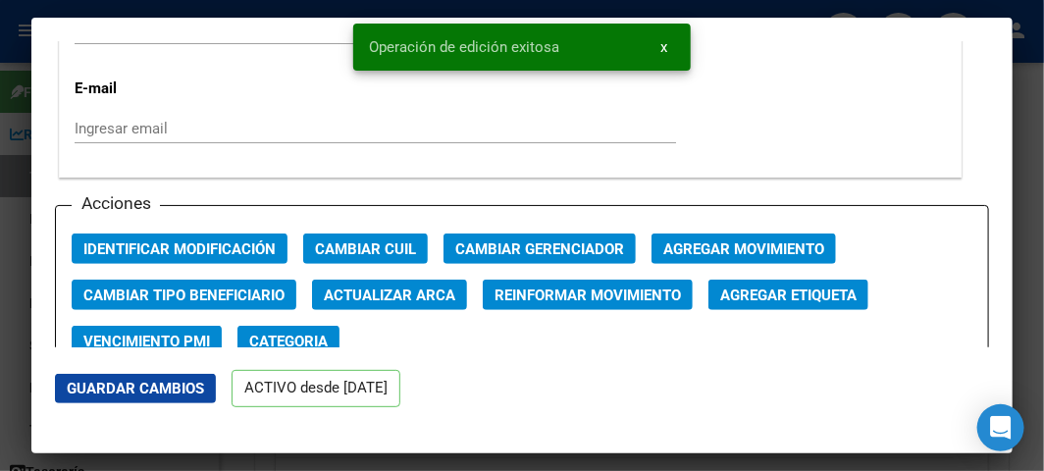
scroll to position [2724, 0]
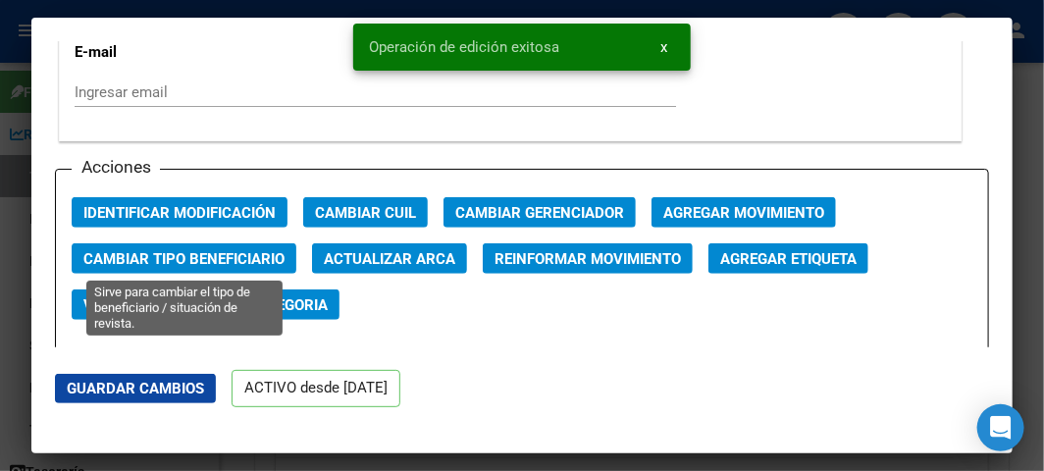
click at [157, 253] on span "Cambiar Tipo Beneficiario" at bounding box center [183, 259] width 201 height 18
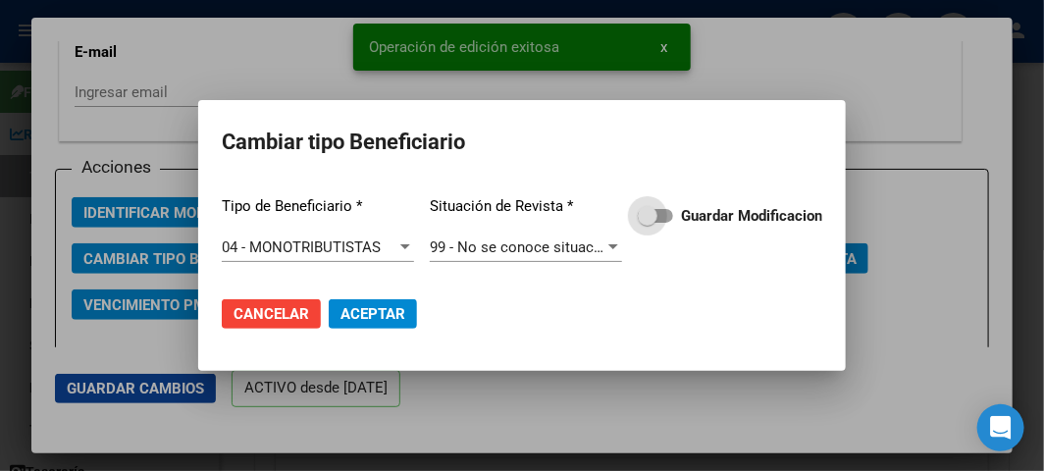
click at [661, 216] on span at bounding box center [655, 216] width 35 height 14
click at [647, 223] on input "Guardar Modificacion" at bounding box center [646, 223] width 1 height 1
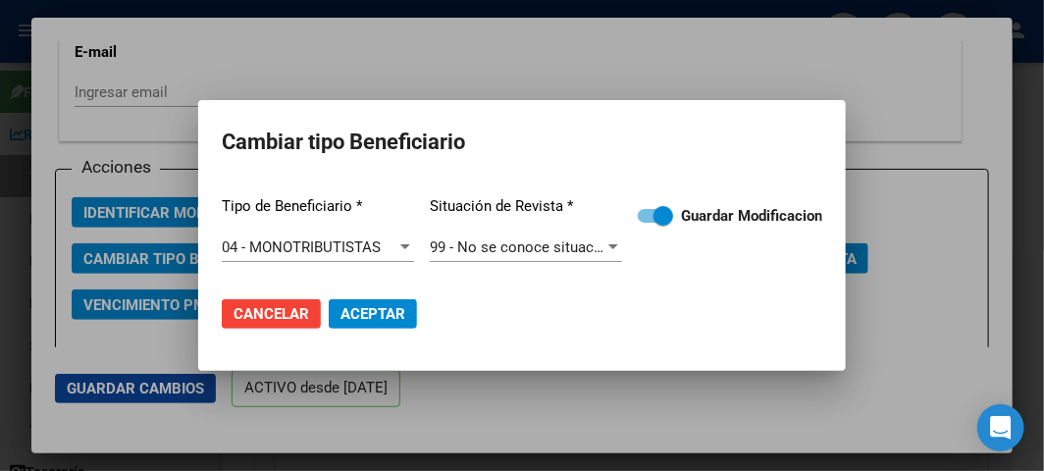
click at [354, 316] on span "Aceptar" at bounding box center [372, 314] width 65 height 18
checkbox input "false"
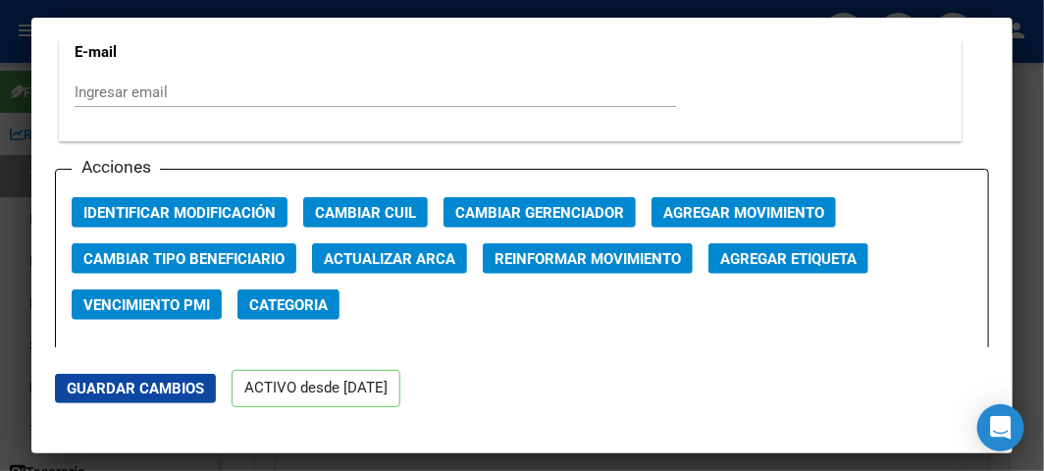
click at [7, 170] on div at bounding box center [522, 235] width 1044 height 471
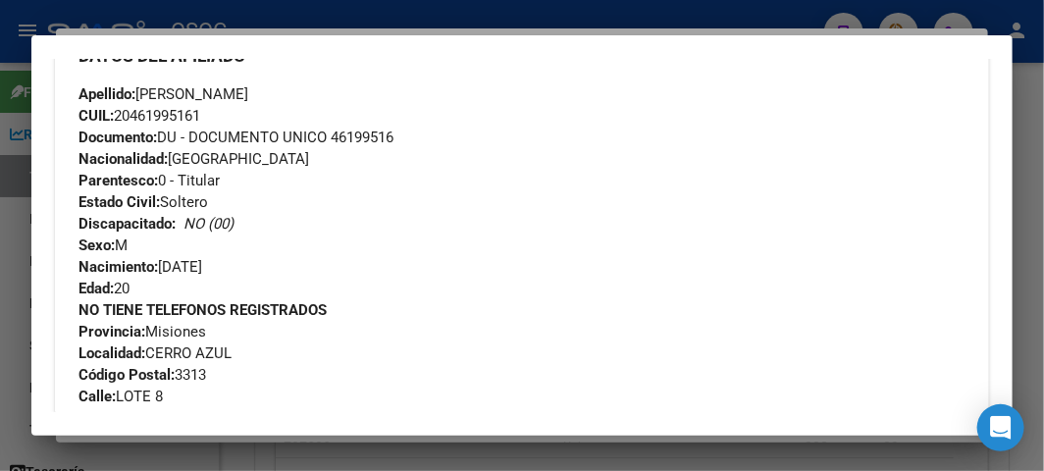
scroll to position [762, 0]
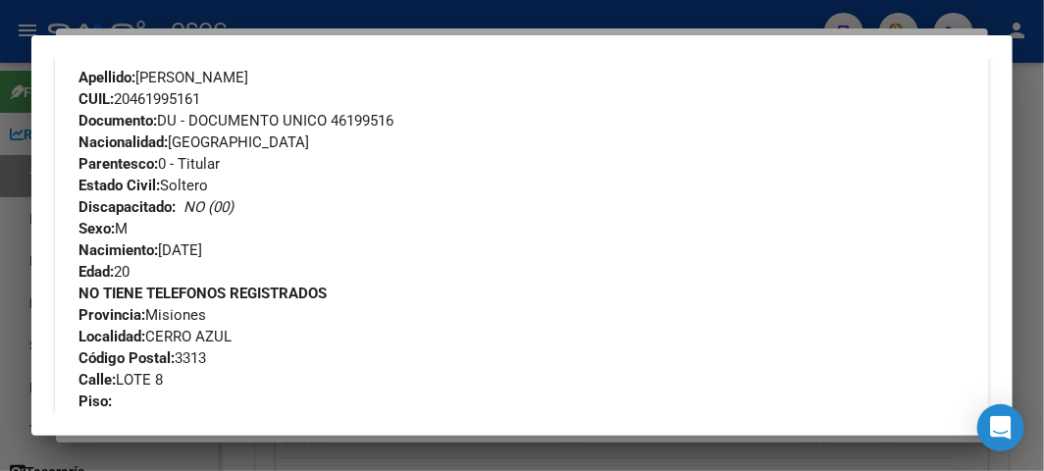
click at [262, 209] on div "Apellido: [PERSON_NAME] CUIL: 20461995161 Documento: DU - DOCUMENTO UNICO 46199…" at bounding box center [521, 175] width 887 height 216
click at [162, 15] on div at bounding box center [522, 235] width 1044 height 471
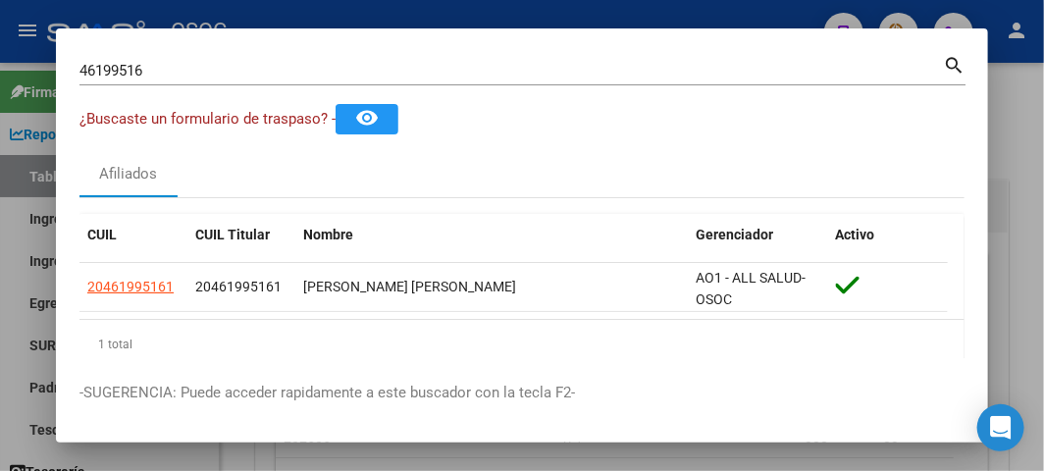
click at [115, 77] on input "46199516" at bounding box center [510, 71] width 863 height 18
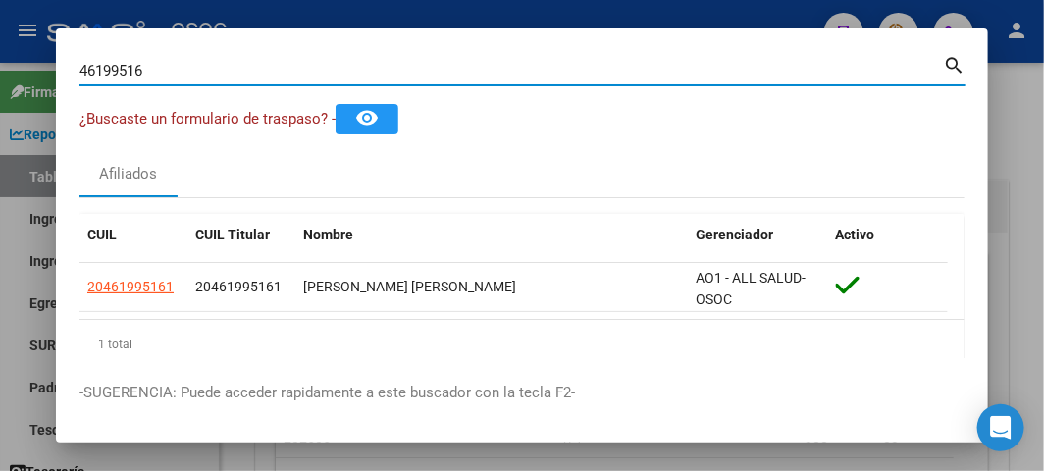
click at [115, 77] on input "46199516" at bounding box center [510, 71] width 863 height 18
paste input "20350065157"
type input "20350065157"
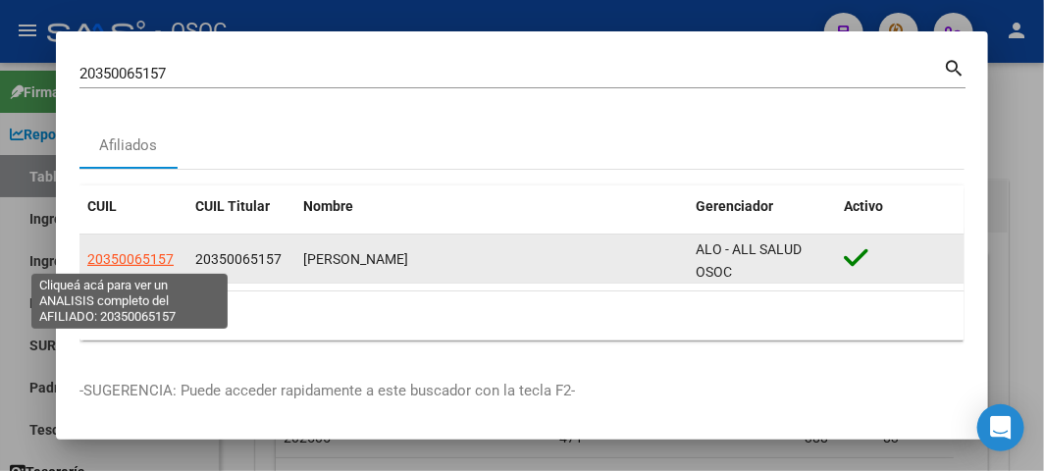
click at [128, 256] on span "20350065157" at bounding box center [130, 259] width 86 height 16
type textarea "20350065157"
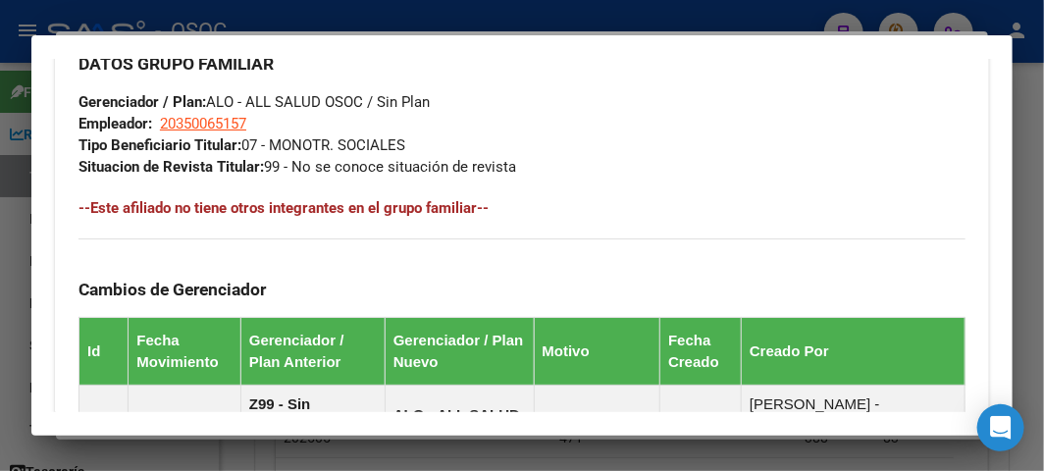
scroll to position [1601, 0]
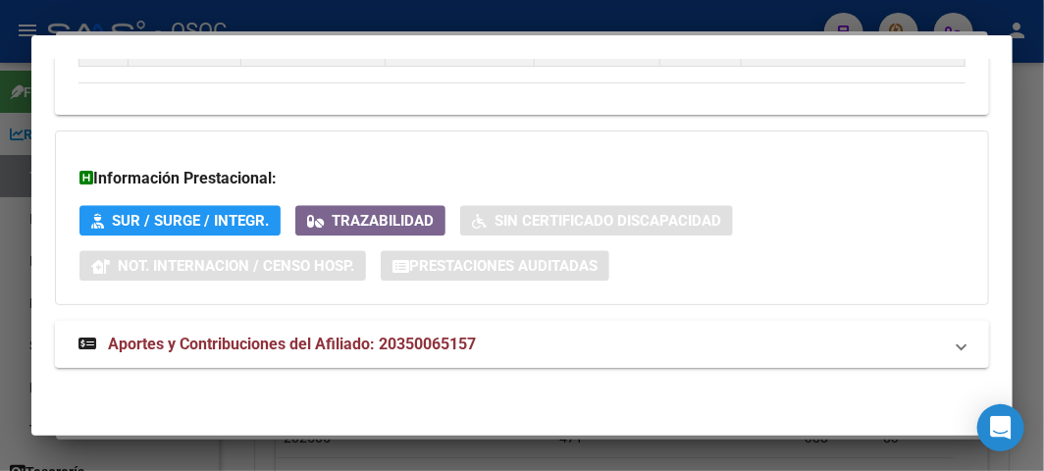
click at [159, 333] on strong "Aportes y Contribuciones del Afiliado: 20350065157" at bounding box center [276, 345] width 397 height 24
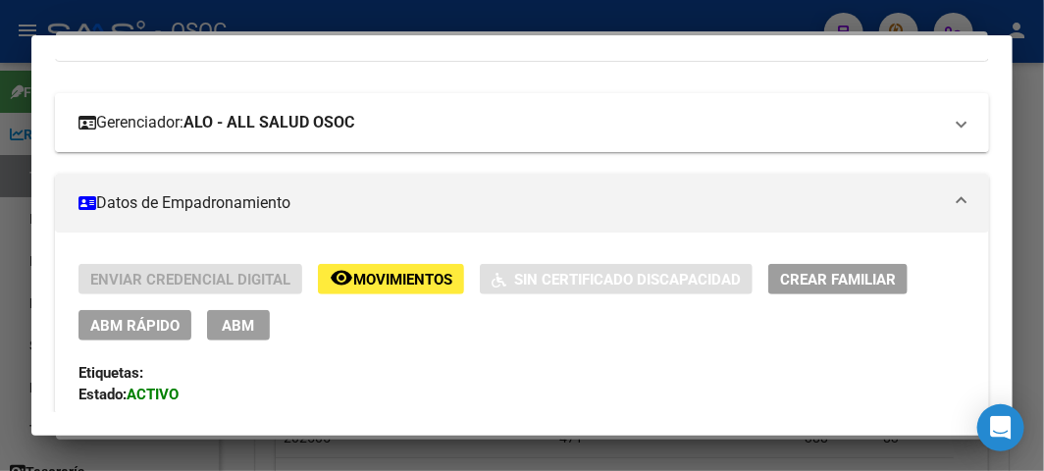
scroll to position [53, 0]
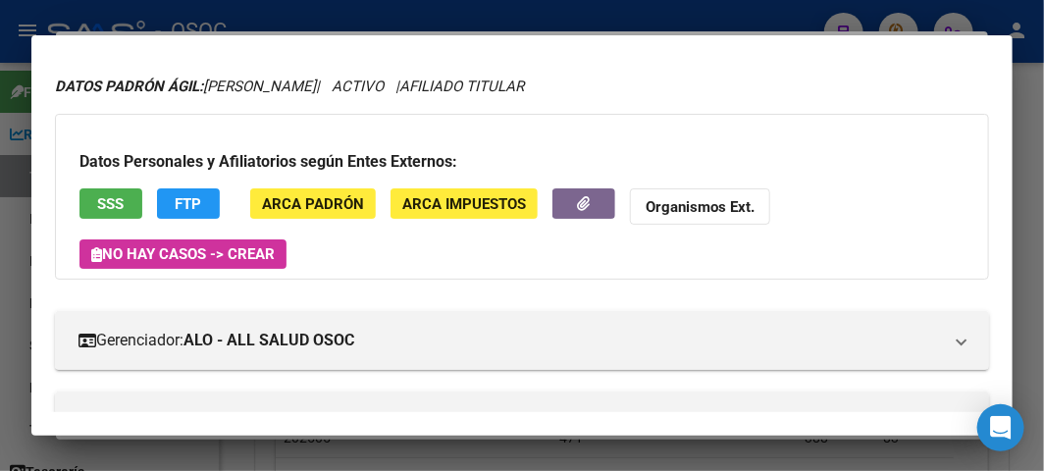
click at [109, 196] on span "SSS" at bounding box center [111, 204] width 26 height 18
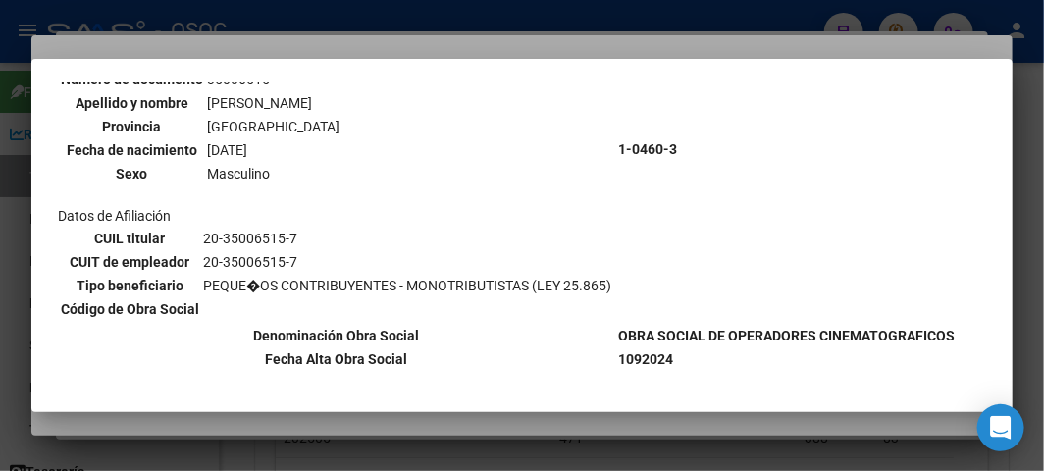
scroll to position [327, 0]
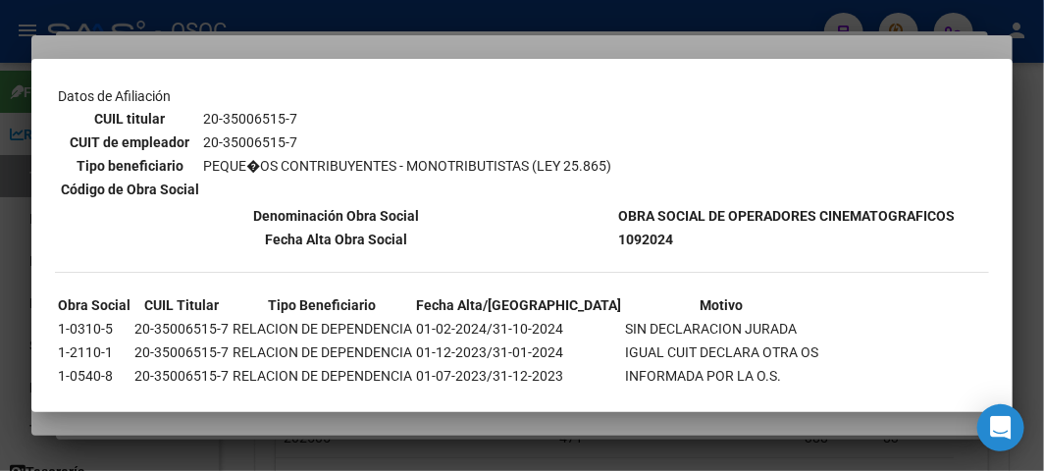
click at [295, 33] on div at bounding box center [522, 235] width 1044 height 471
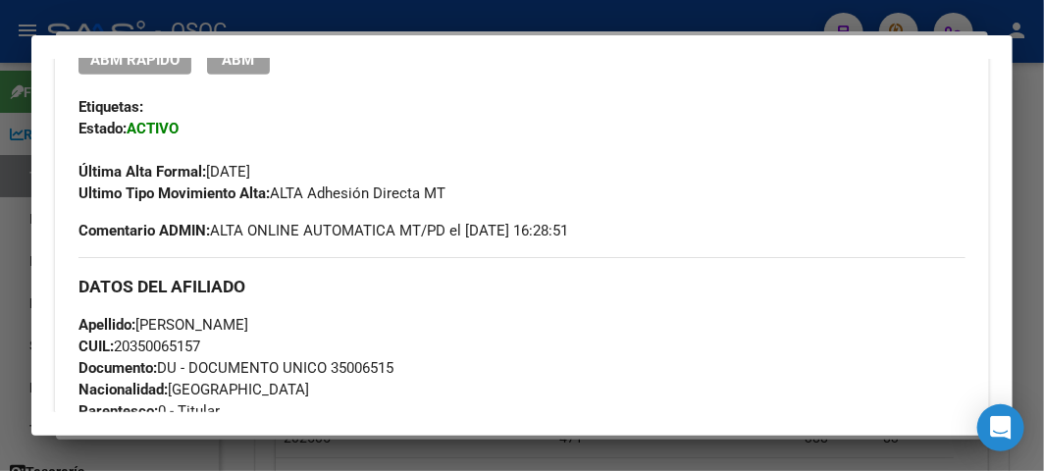
scroll to position [489, 0]
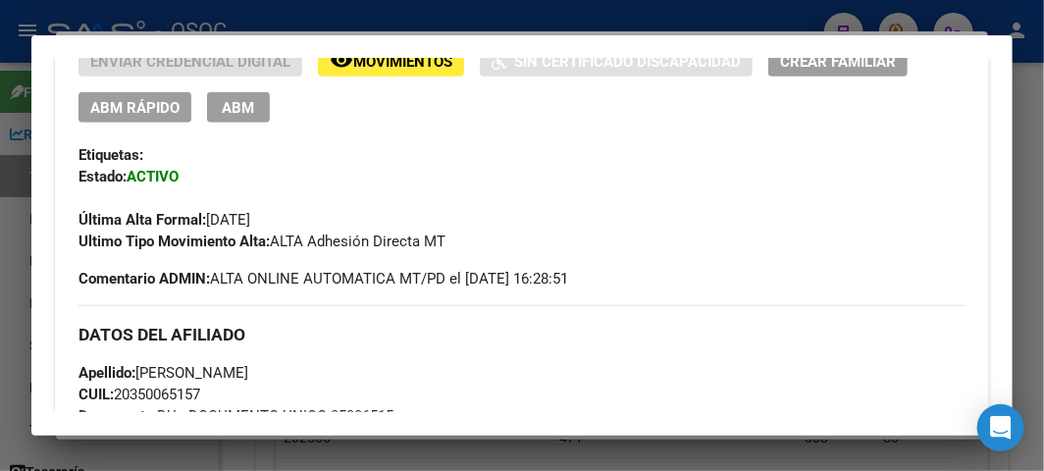
click at [123, 95] on button "ABM Rápido" at bounding box center [134, 107] width 113 height 30
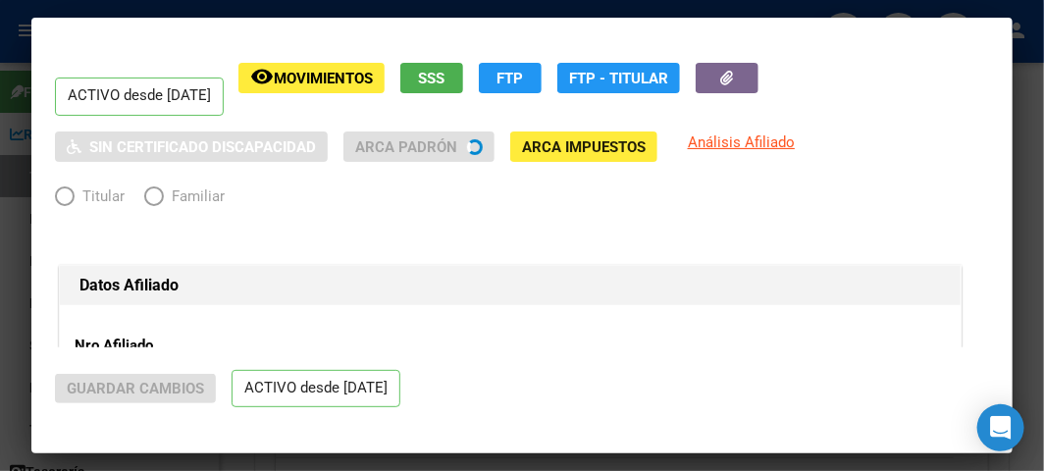
radio input "true"
type input "20-35006515-7"
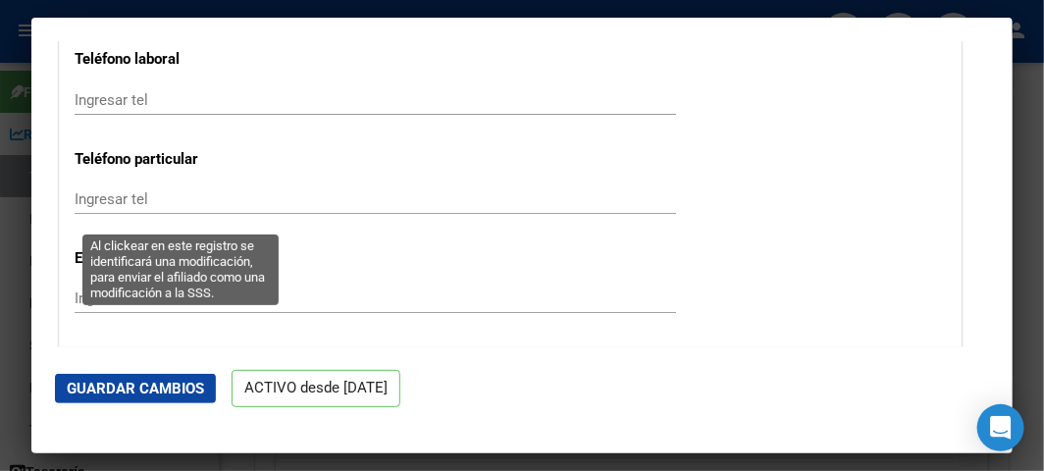
scroll to position [2724, 0]
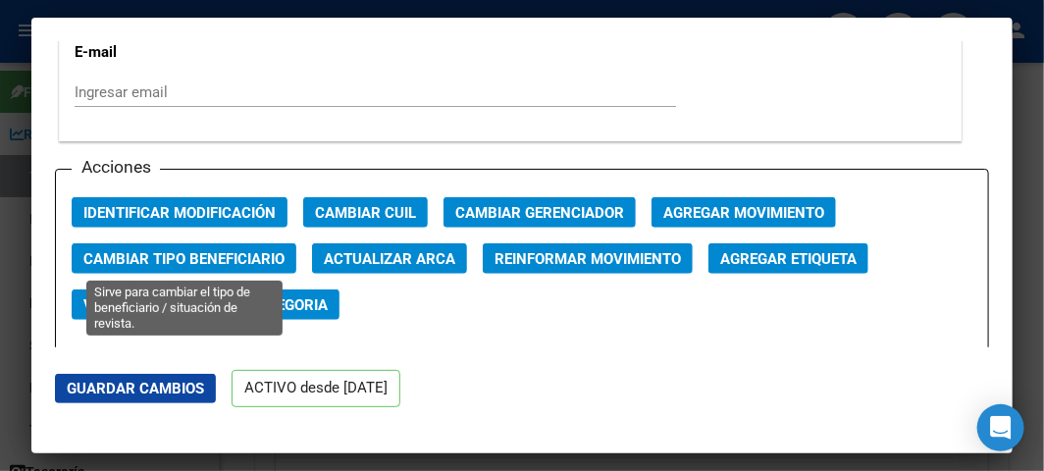
click at [263, 260] on span "Cambiar Tipo Beneficiario" at bounding box center [183, 259] width 201 height 18
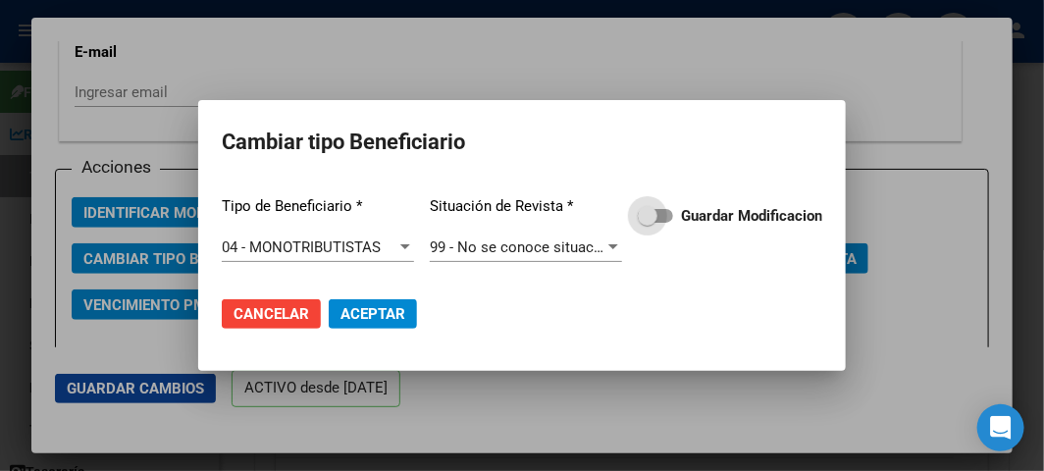
click at [660, 217] on span at bounding box center [655, 216] width 35 height 14
click at [647, 223] on input "Guardar Modificacion" at bounding box center [646, 223] width 1 height 1
click at [355, 326] on button "Aceptar" at bounding box center [373, 313] width 88 height 29
checkbox input "false"
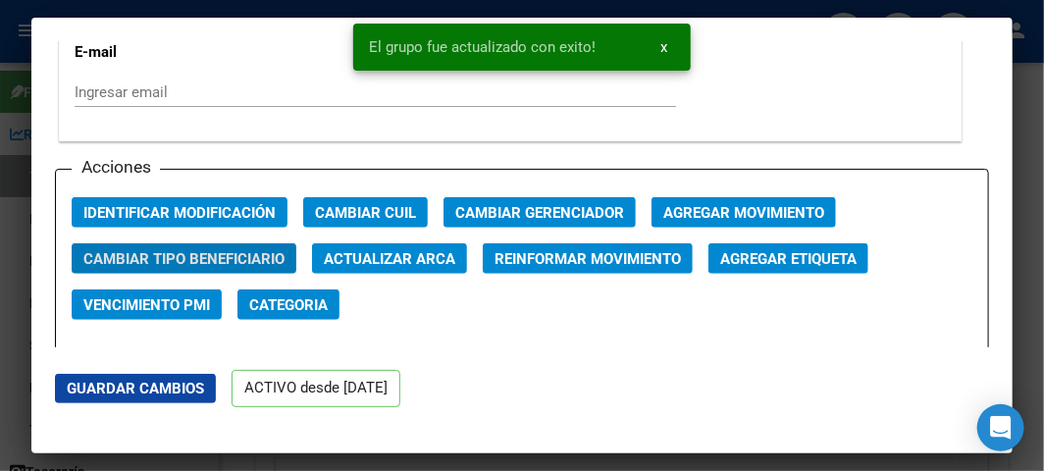
click at [17, 101] on div at bounding box center [522, 235] width 1044 height 471
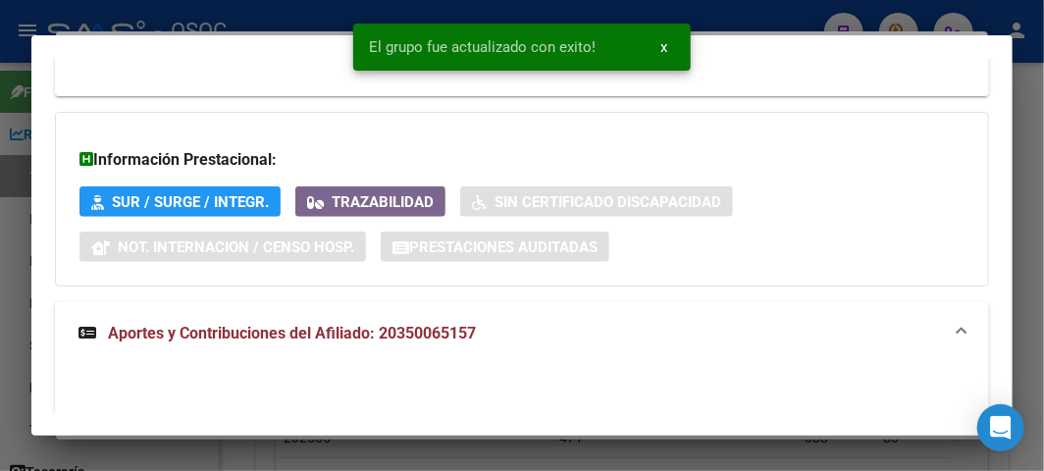
scroll to position [489, 0]
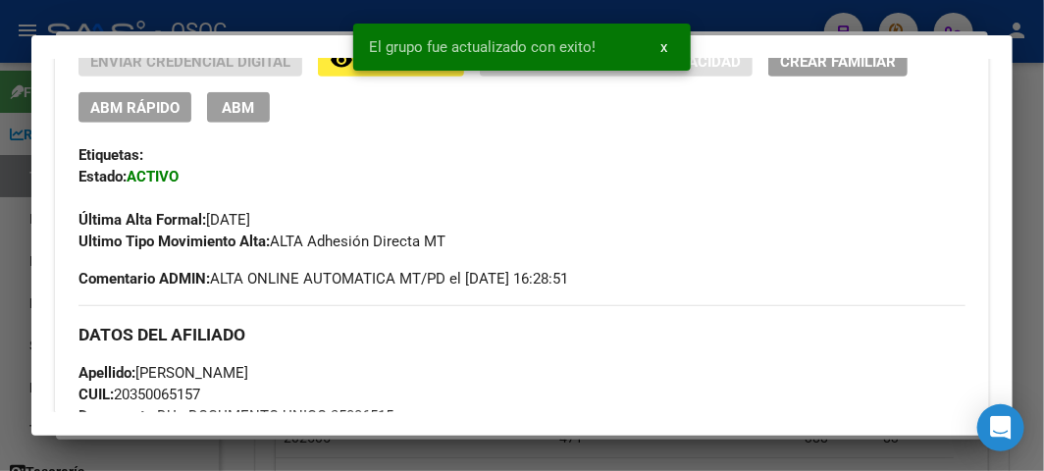
click at [17, 101] on div at bounding box center [522, 235] width 1044 height 471
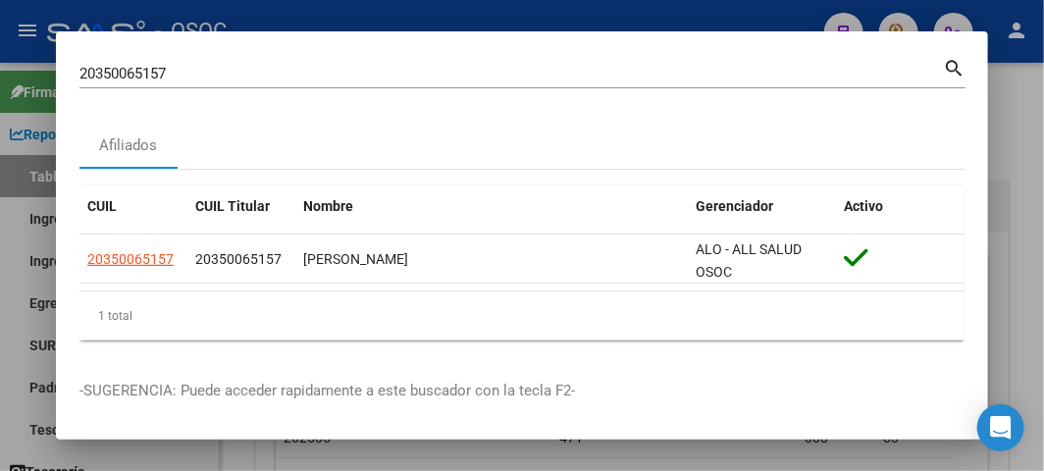
click at [295, 73] on input "20350065157" at bounding box center [510, 74] width 863 height 18
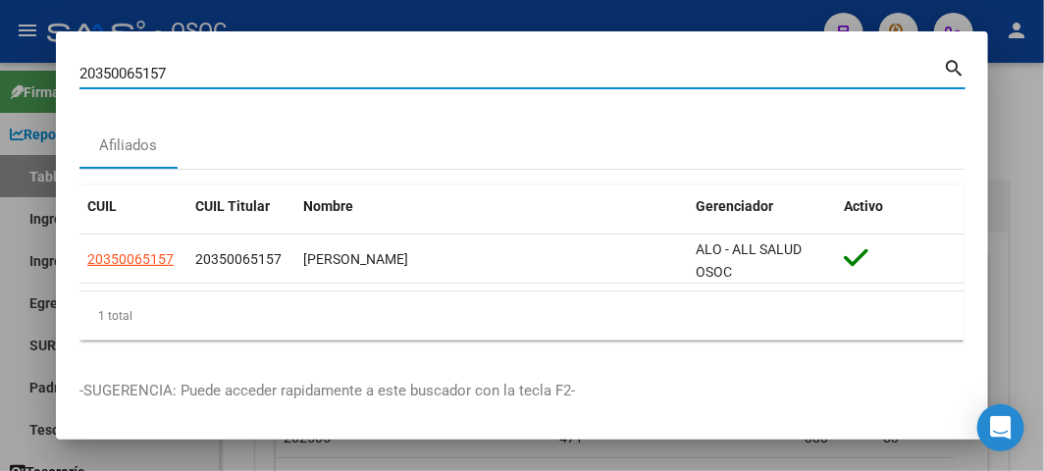
click at [295, 73] on input "20350065157" at bounding box center [510, 74] width 863 height 18
paste input "423819821"
type input "20423819821"
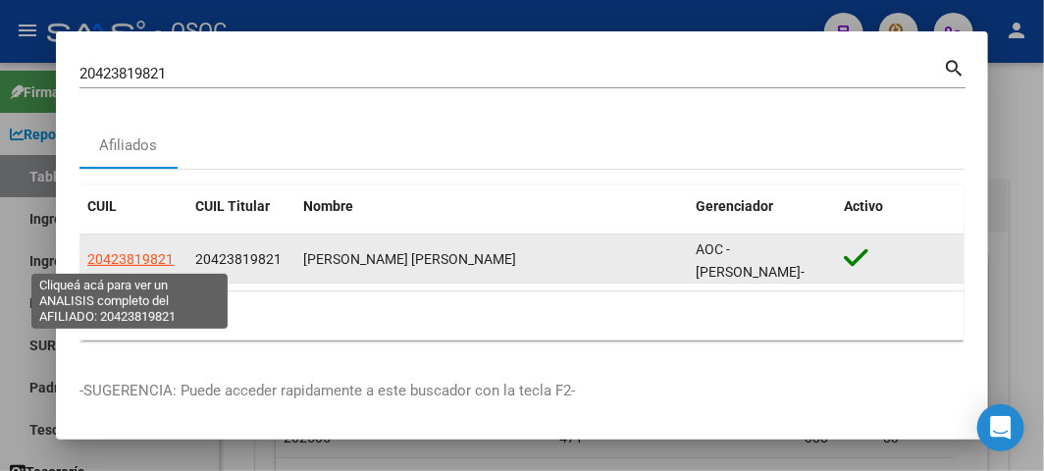
click at [104, 251] on span "20423819821" at bounding box center [130, 259] width 86 height 16
type textarea "20423819821"
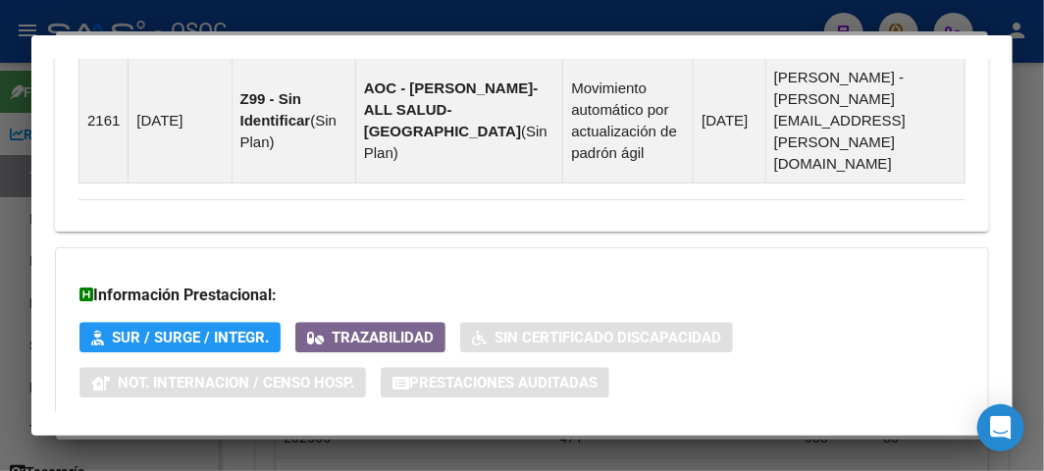
scroll to position [1622, 0]
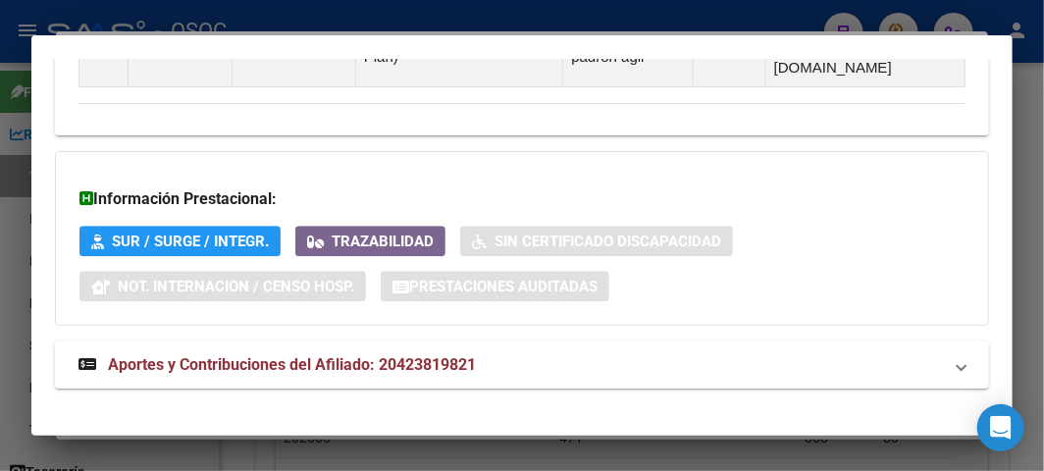
click at [233, 355] on span "Aportes y Contribuciones del Afiliado: 20423819821" at bounding box center [292, 364] width 368 height 19
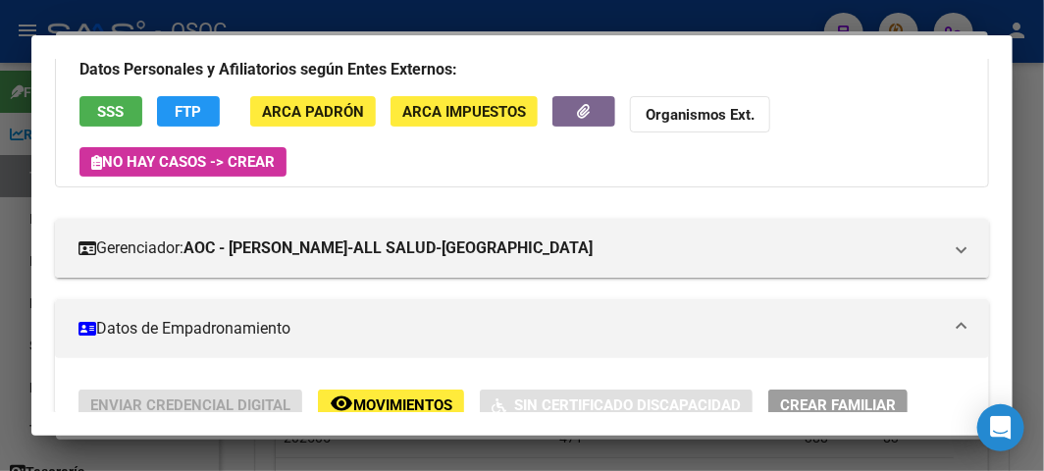
scroll to position [95, 0]
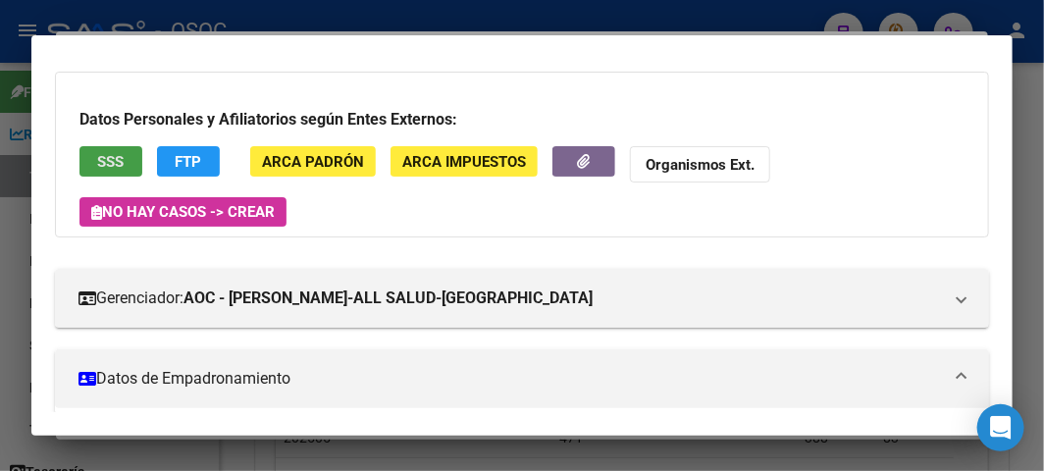
click at [115, 163] on span "SSS" at bounding box center [111, 162] width 26 height 18
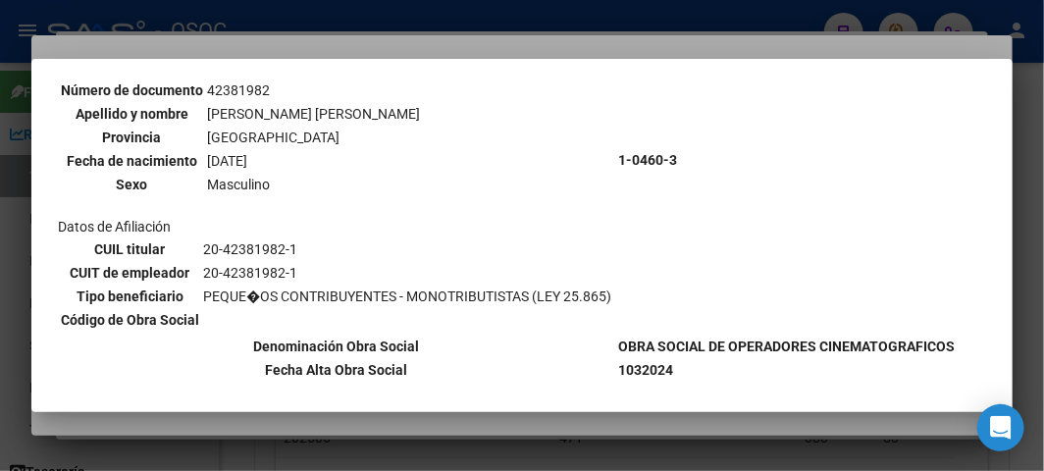
scroll to position [218, 0]
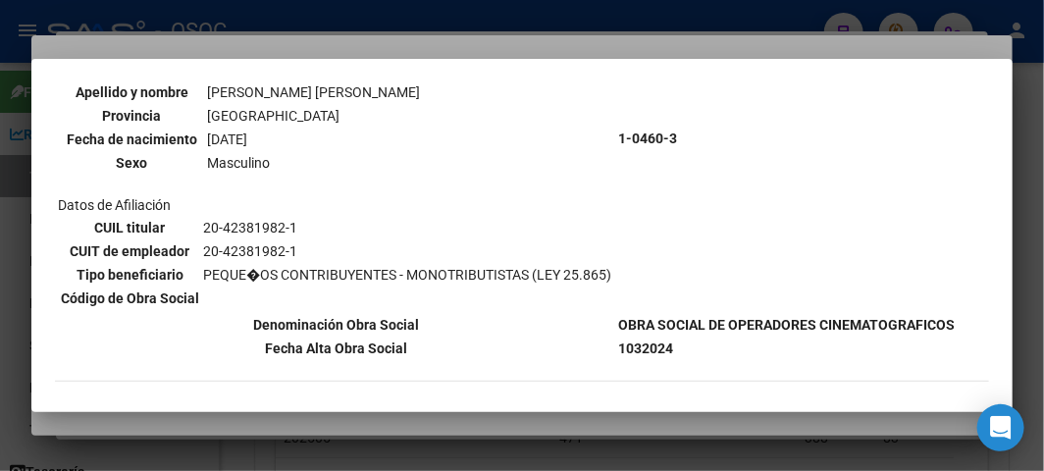
click at [197, 53] on div at bounding box center [522, 235] width 1044 height 471
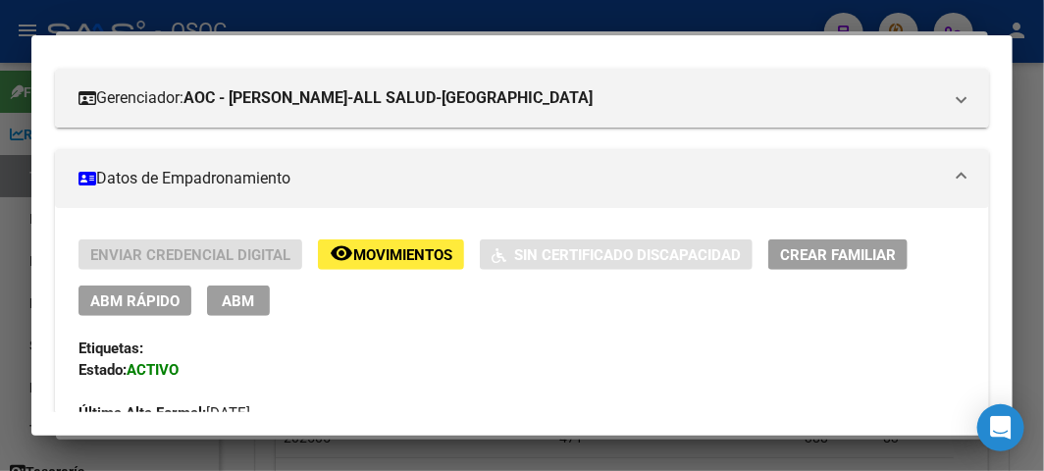
scroll to position [314, 0]
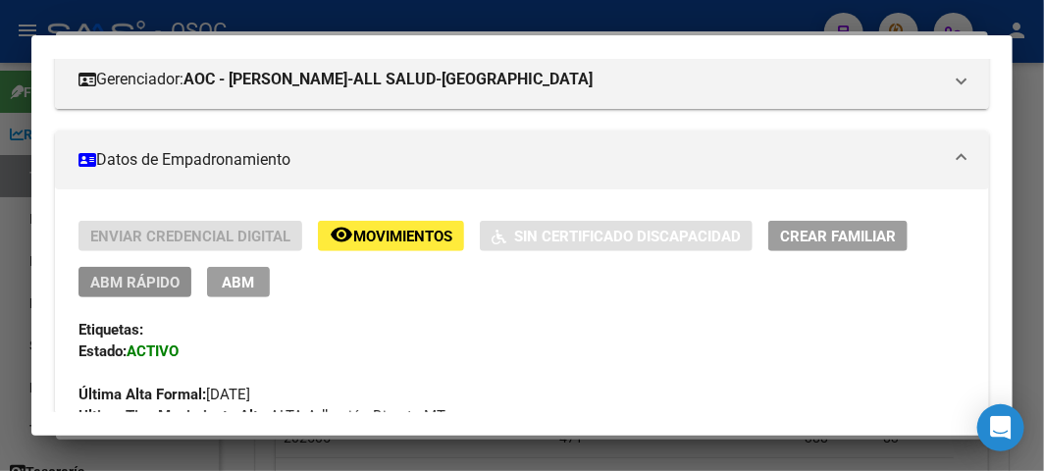
click at [118, 277] on span "ABM Rápido" at bounding box center [134, 283] width 89 height 18
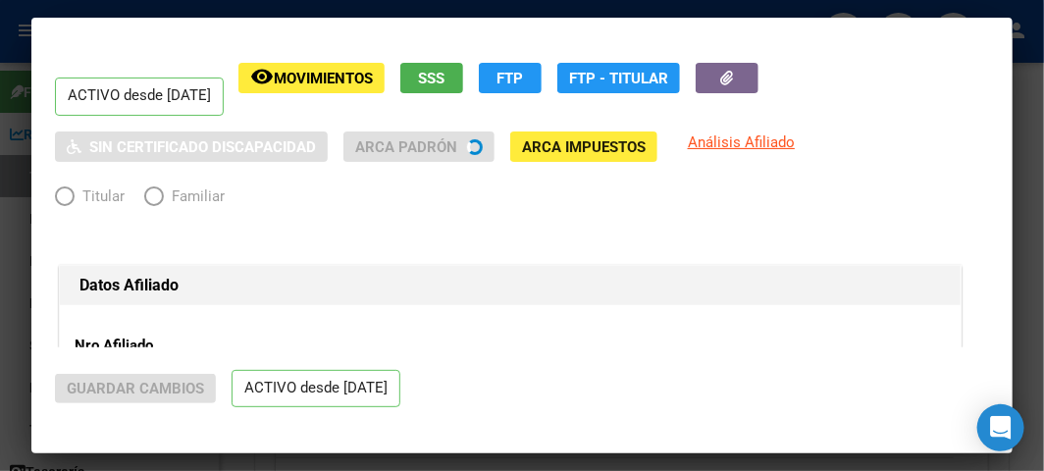
radio input "true"
type input "20-42381982-1"
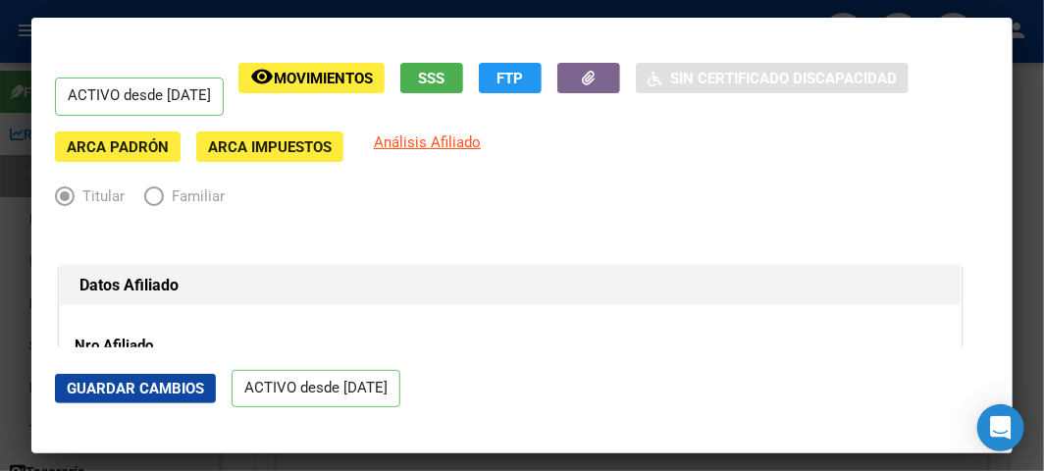
click at [26, 223] on div at bounding box center [522, 235] width 1044 height 471
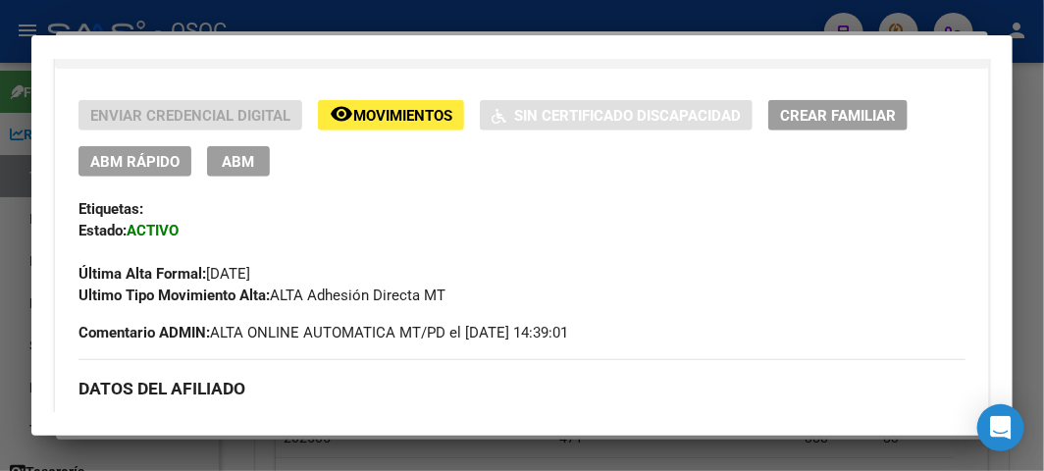
scroll to position [423, 0]
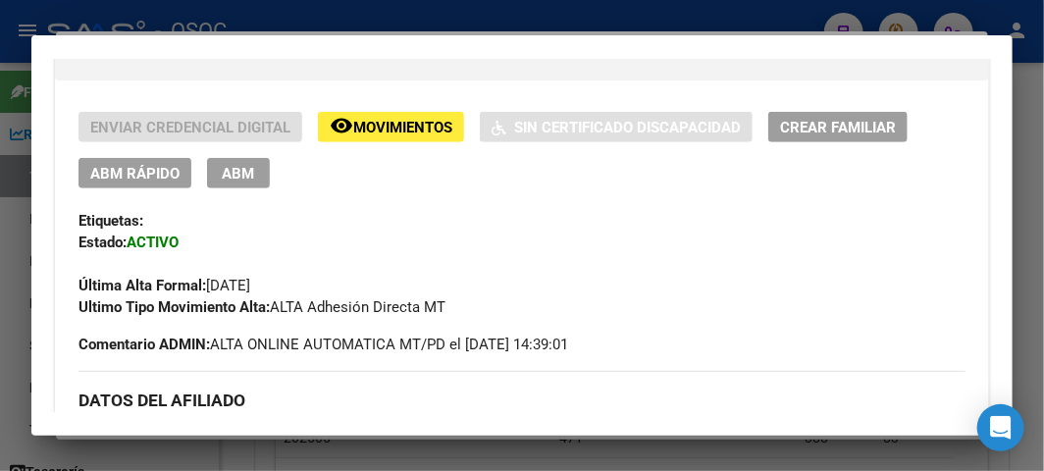
click at [143, 180] on span "ABM Rápido" at bounding box center [134, 174] width 89 height 18
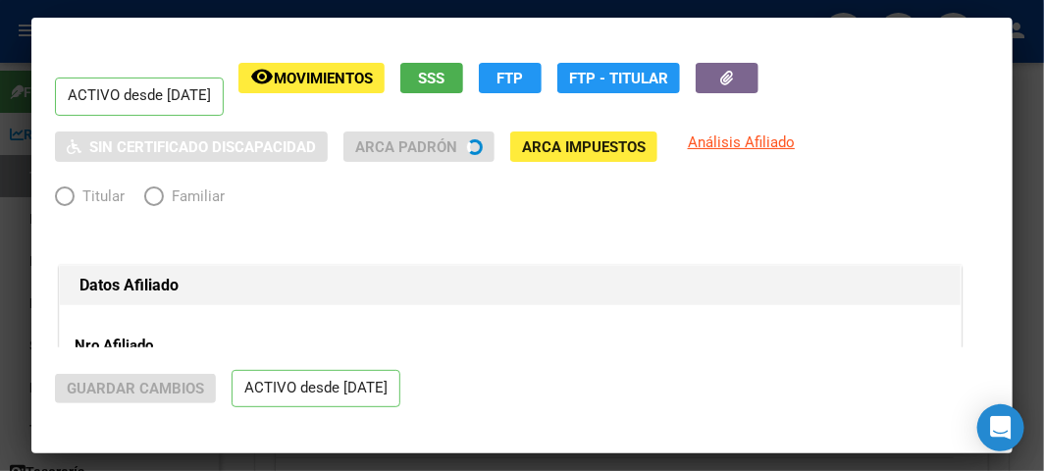
radio input "true"
type input "20-42381982-1"
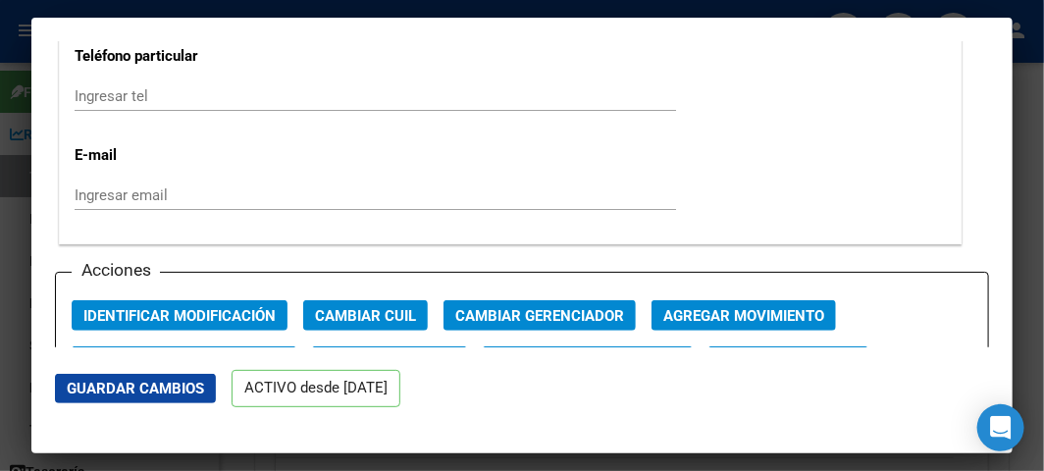
scroll to position [2833, 0]
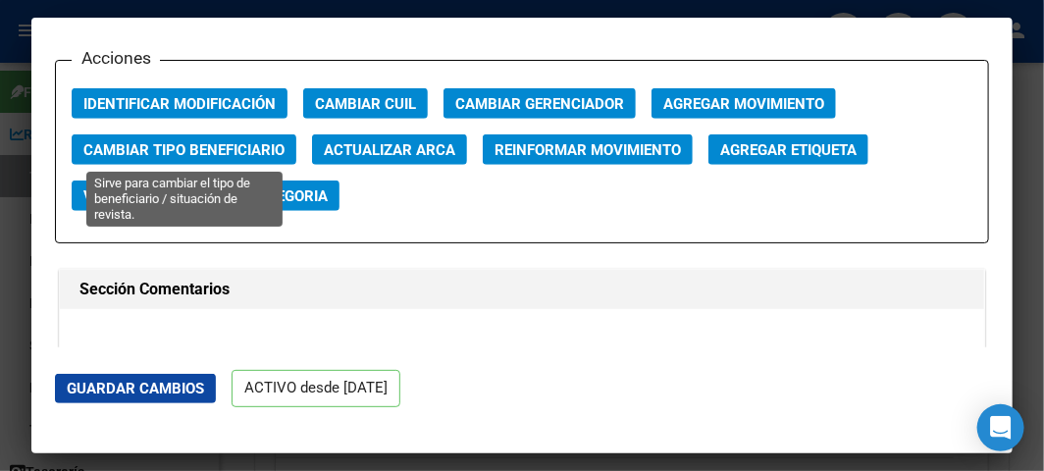
click at [226, 152] on span "Cambiar Tipo Beneficiario" at bounding box center [183, 150] width 201 height 18
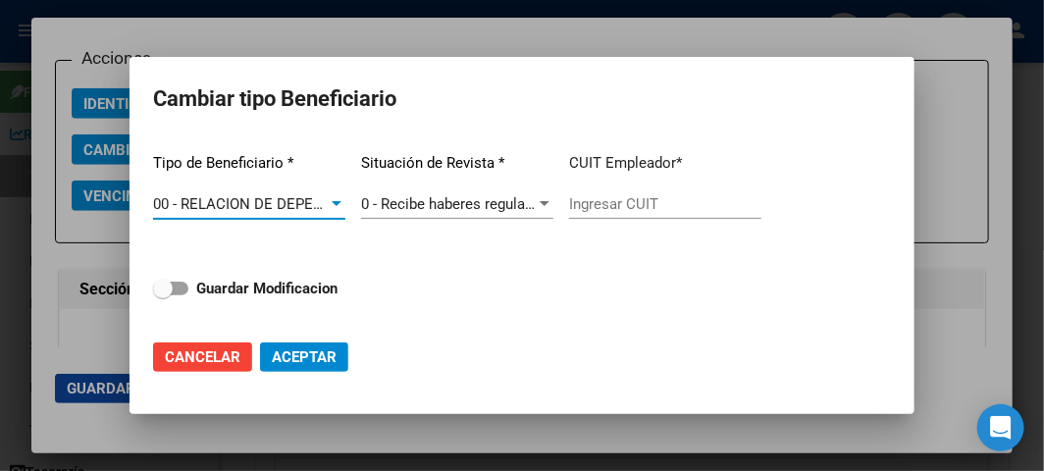
click at [251, 186] on app-drop-down-list "Tipo de Beneficiario * 00 - RELACION DE DEPENDENCIA Seleccionar tipo" at bounding box center [249, 186] width 192 height 99
click at [246, 203] on span "00 - RELACION DE DEPENDENCIA" at bounding box center [265, 204] width 224 height 18
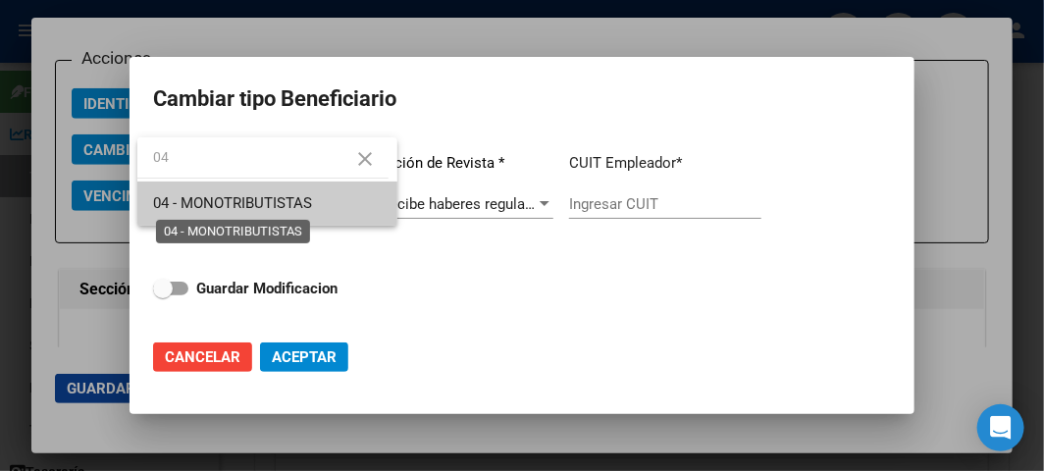
type input "04"
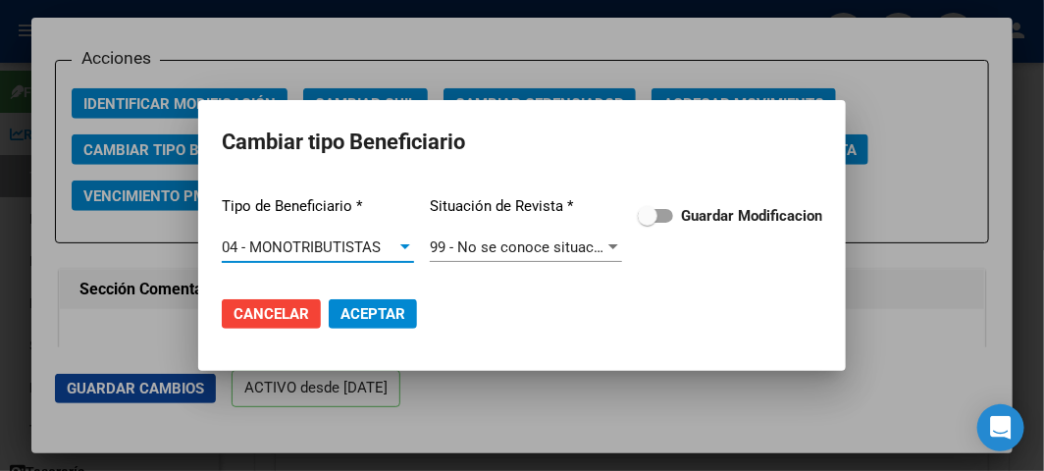
click at [660, 209] on span at bounding box center [655, 216] width 35 height 14
click at [647, 223] on input "Guardar Modificacion" at bounding box center [646, 223] width 1 height 1
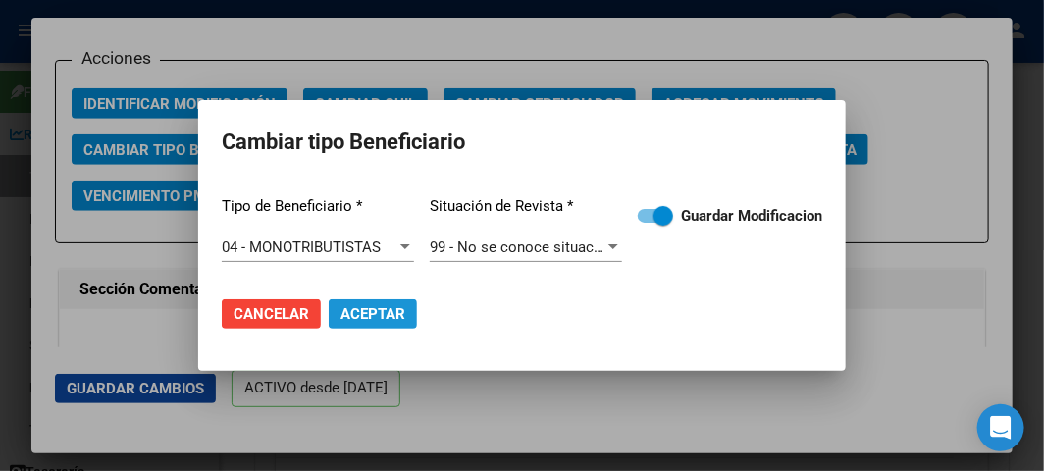
click at [344, 318] on span "Aceptar" at bounding box center [372, 314] width 65 height 18
checkbox input "false"
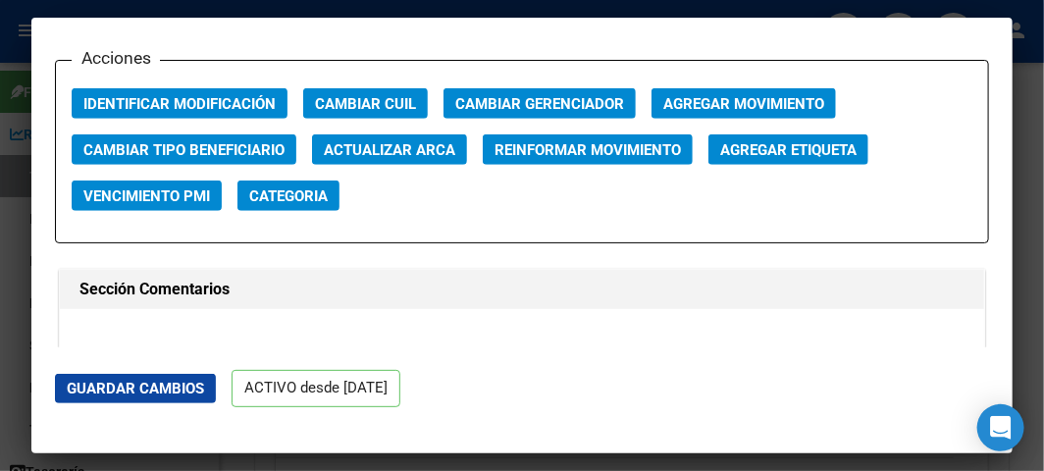
click at [22, 223] on div at bounding box center [522, 235] width 1044 height 471
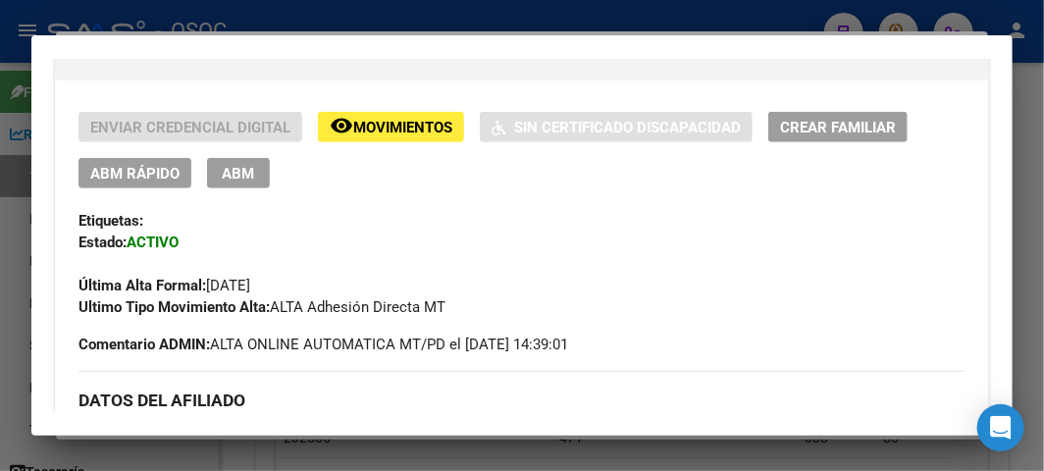
click at [124, 26] on div at bounding box center [522, 235] width 1044 height 471
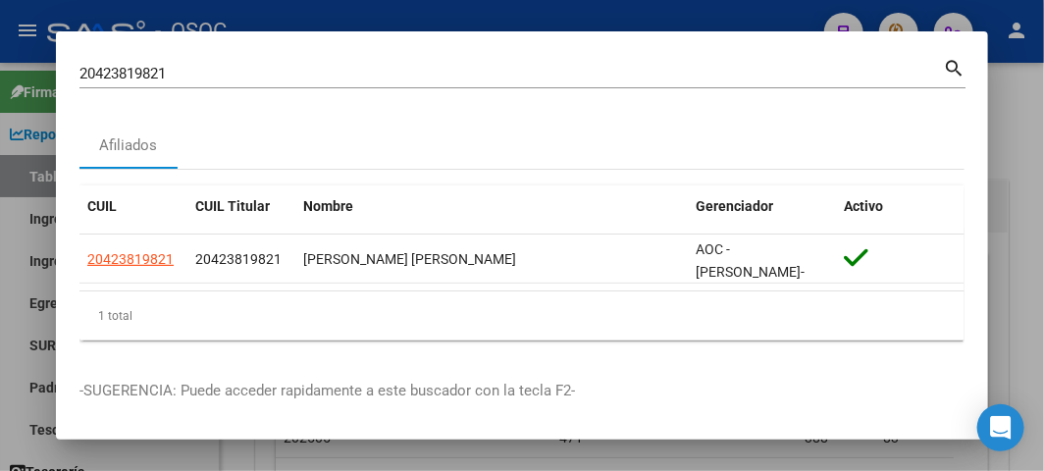
click at [128, 76] on input "20423819821" at bounding box center [510, 74] width 863 height 18
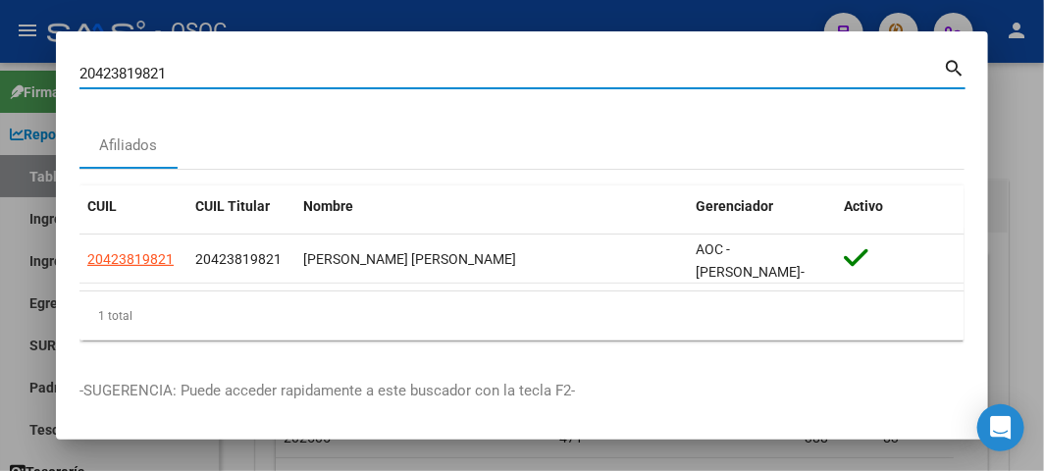
click at [128, 76] on input "20423819821" at bounding box center [510, 74] width 863 height 18
paste input "41049032"
type input "41049032"
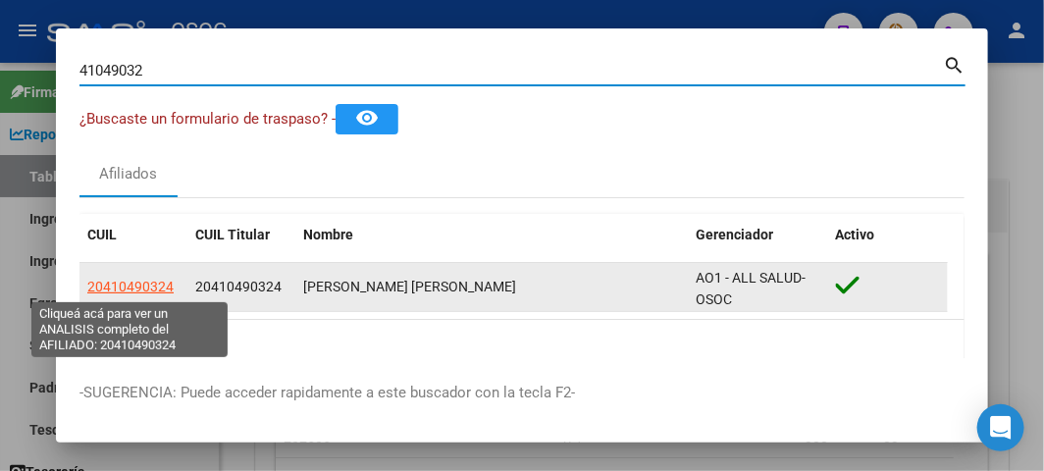
click at [132, 280] on span "20410490324" at bounding box center [130, 287] width 86 height 16
type textarea "20410490324"
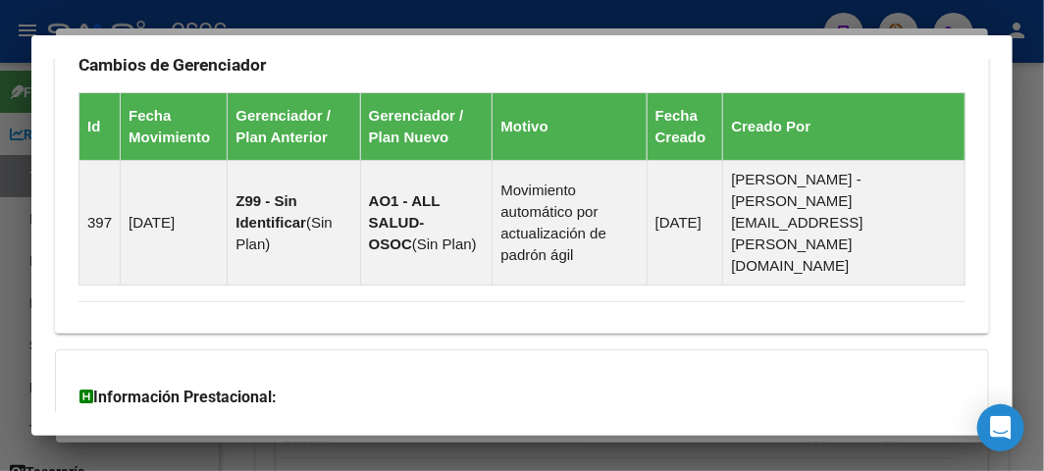
scroll to position [1622, 0]
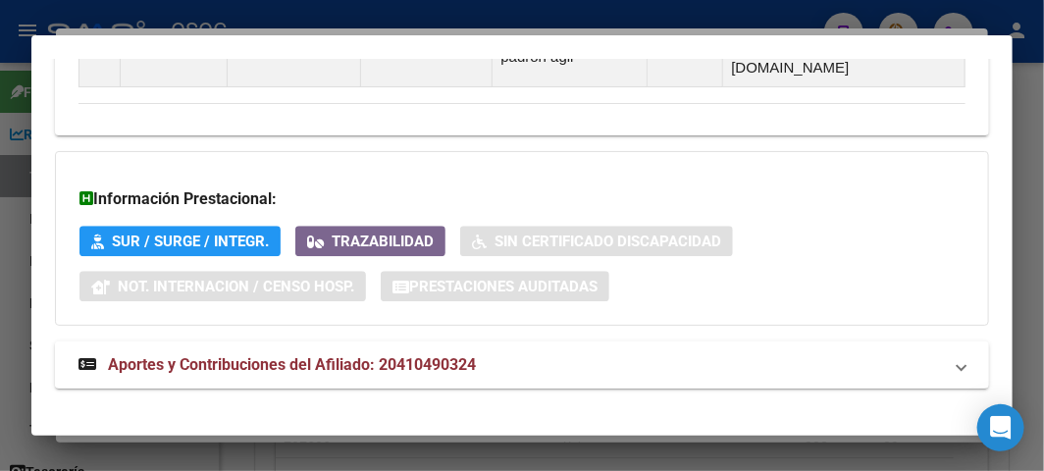
click at [229, 355] on span "Aportes y Contribuciones del Afiliado: 20410490324" at bounding box center [292, 364] width 368 height 19
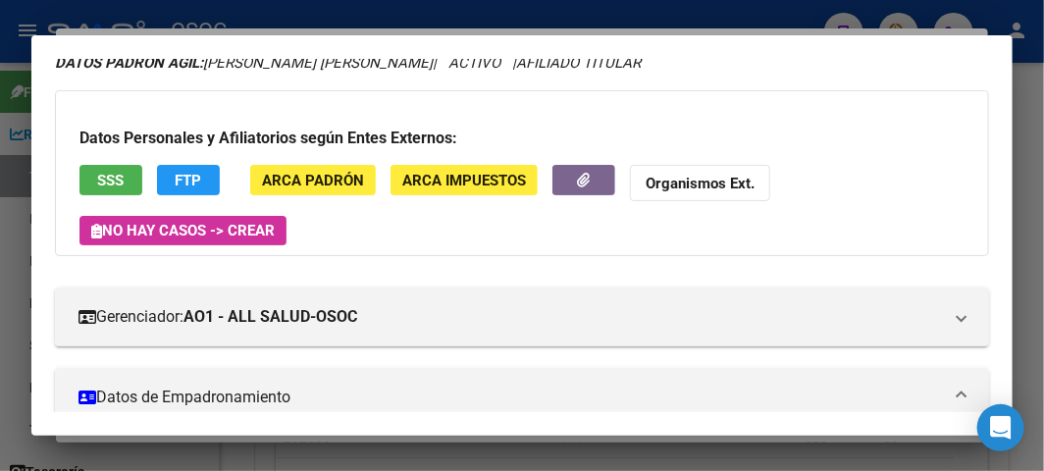
scroll to position [0, 0]
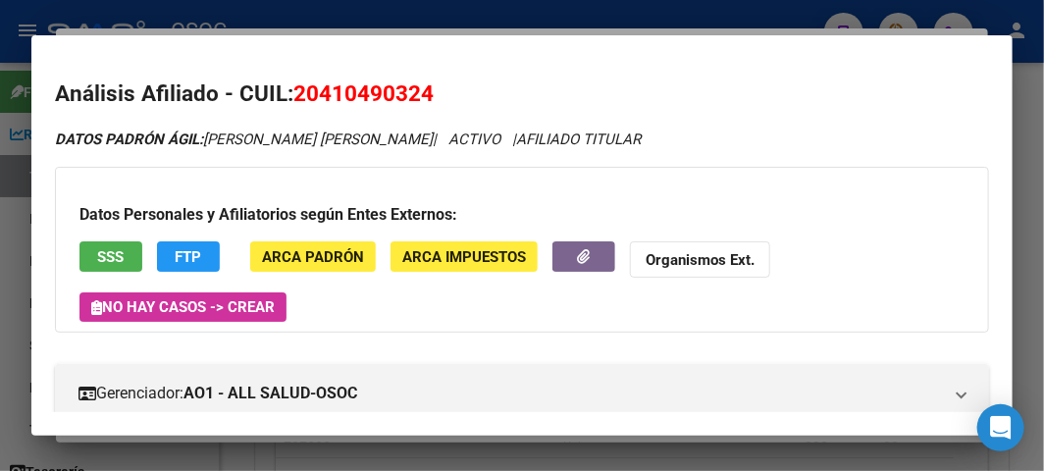
click at [124, 250] on span "SSS" at bounding box center [111, 257] width 26 height 18
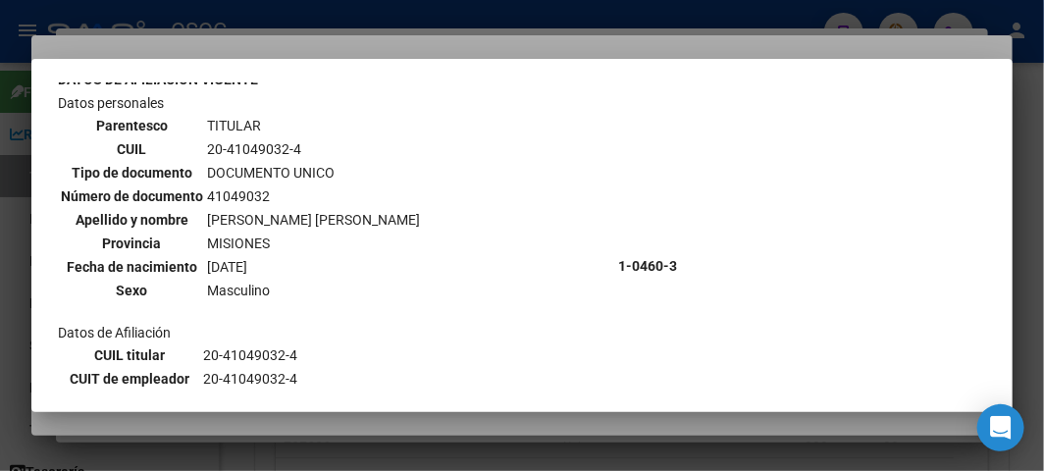
scroll to position [368, 0]
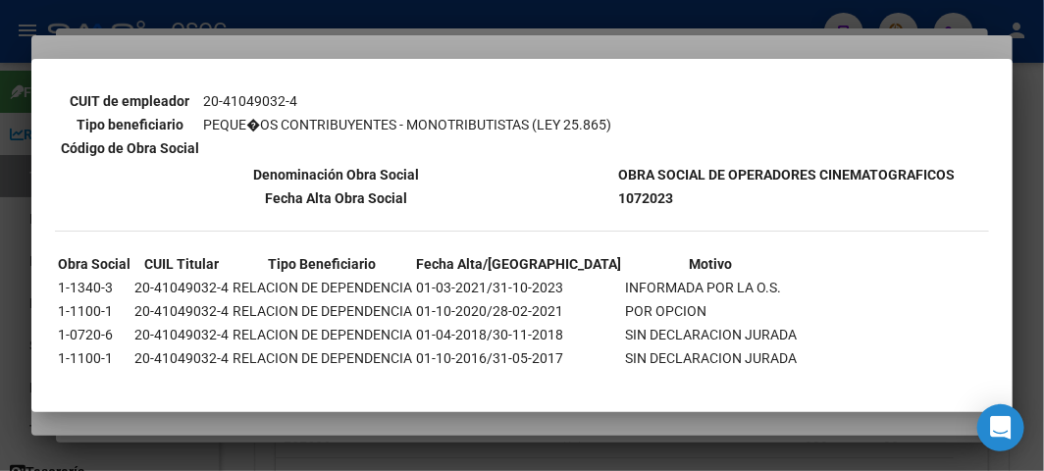
click at [91, 44] on div at bounding box center [522, 235] width 1044 height 471
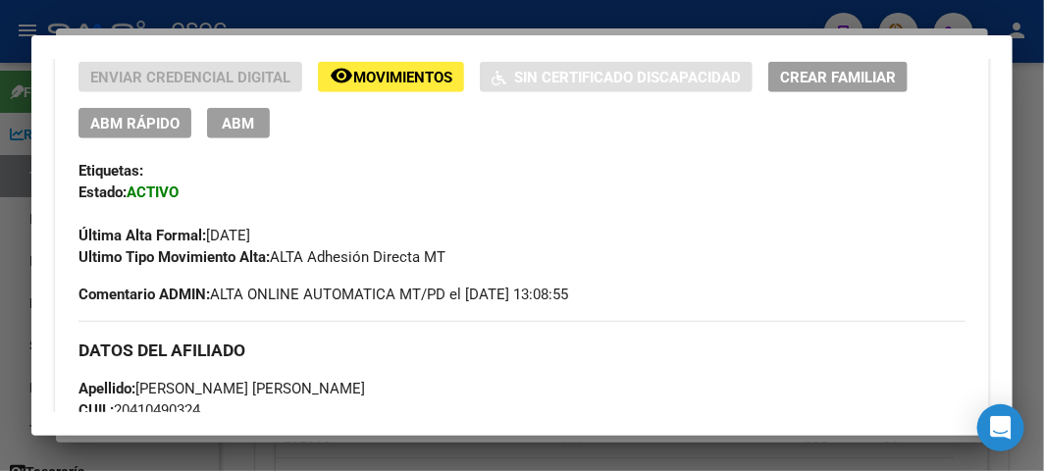
scroll to position [436, 0]
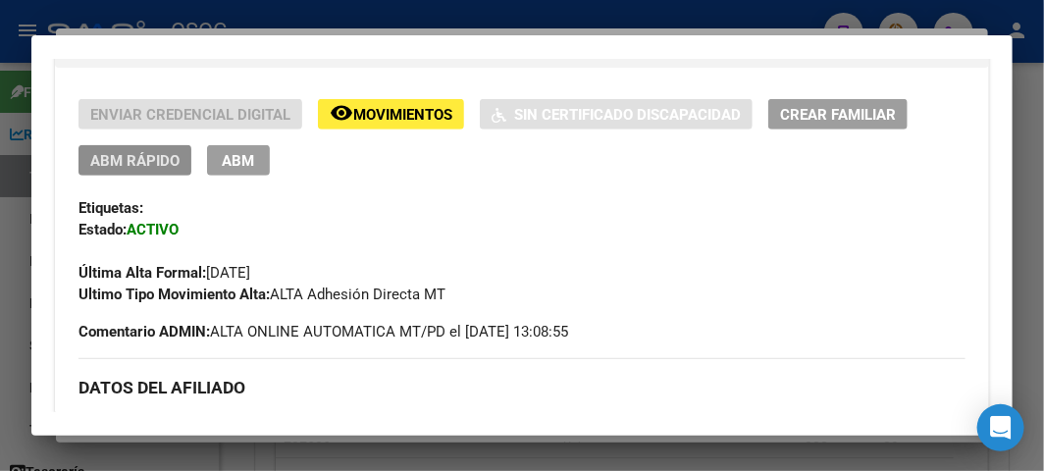
click at [157, 171] on button "ABM Rápido" at bounding box center [134, 160] width 113 height 30
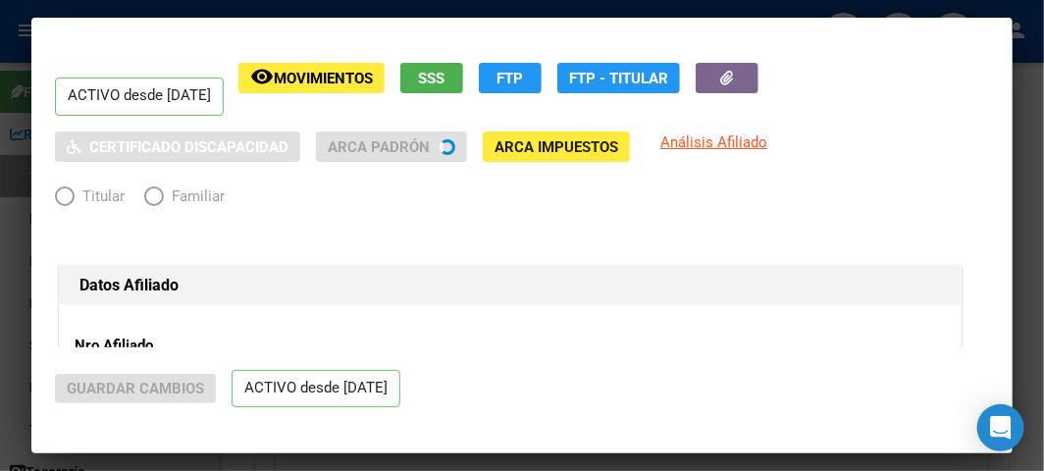
radio input "true"
type input "20-41049032-4"
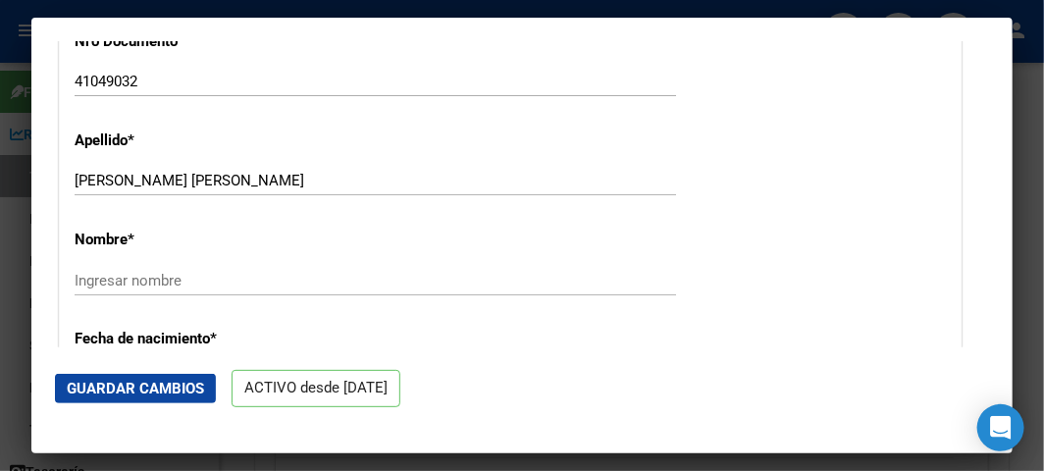
scroll to position [653, 0]
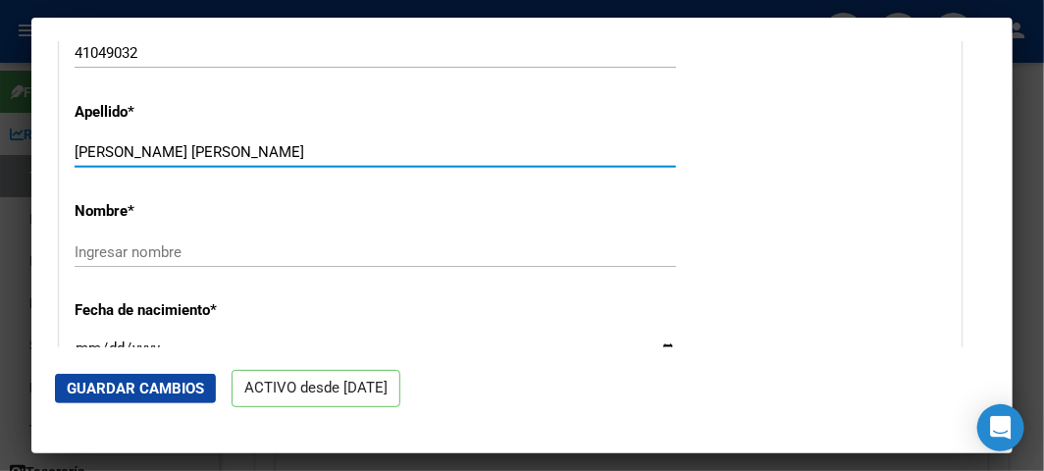
click at [192, 147] on input "[PERSON_NAME] [PERSON_NAME]" at bounding box center [375, 152] width 601 height 18
type input "[PERSON_NAME]"
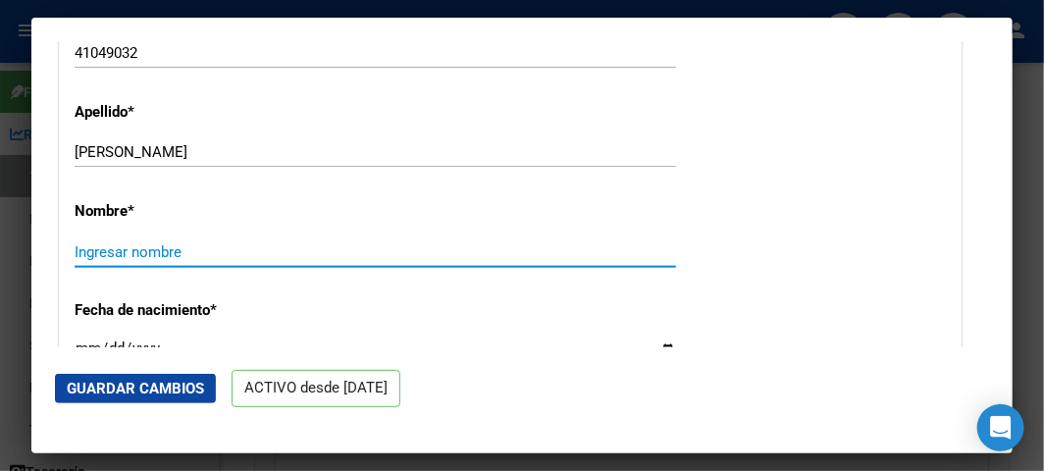
paste input "[PERSON_NAME]"
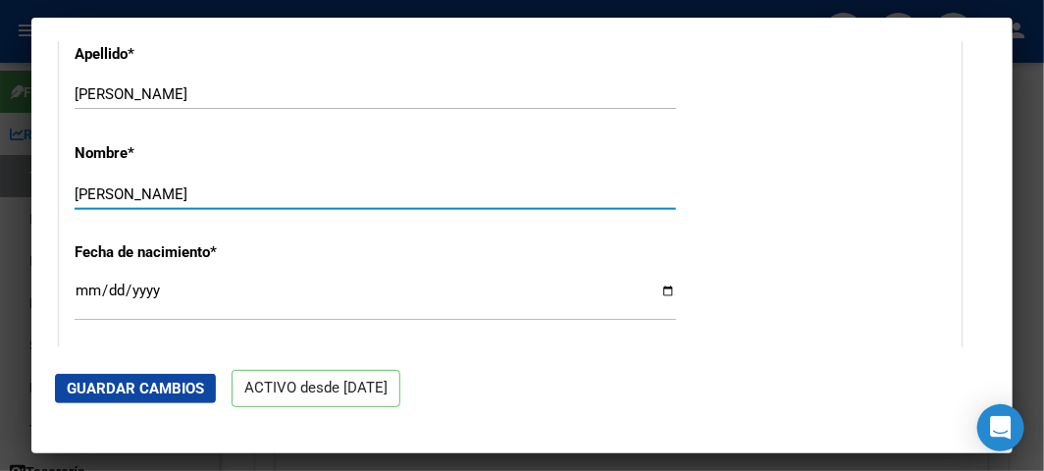
scroll to position [762, 0]
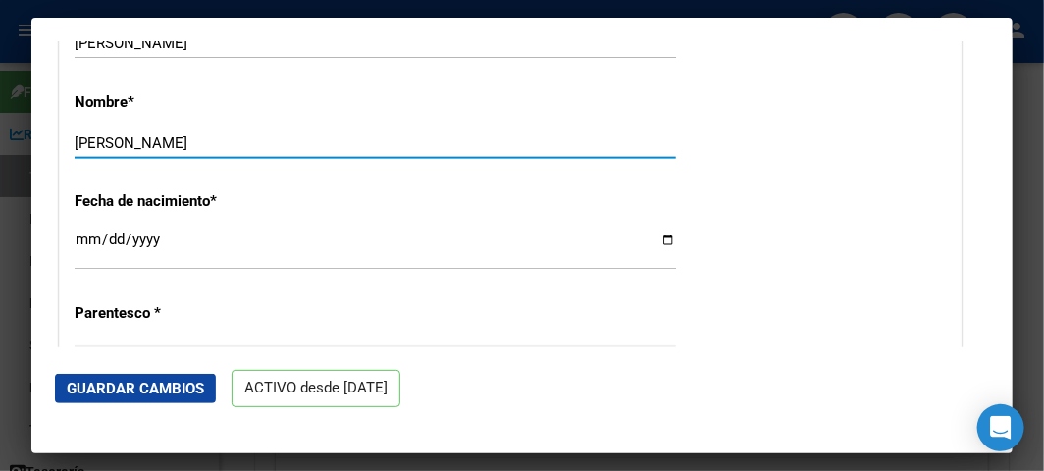
type input "[PERSON_NAME]"
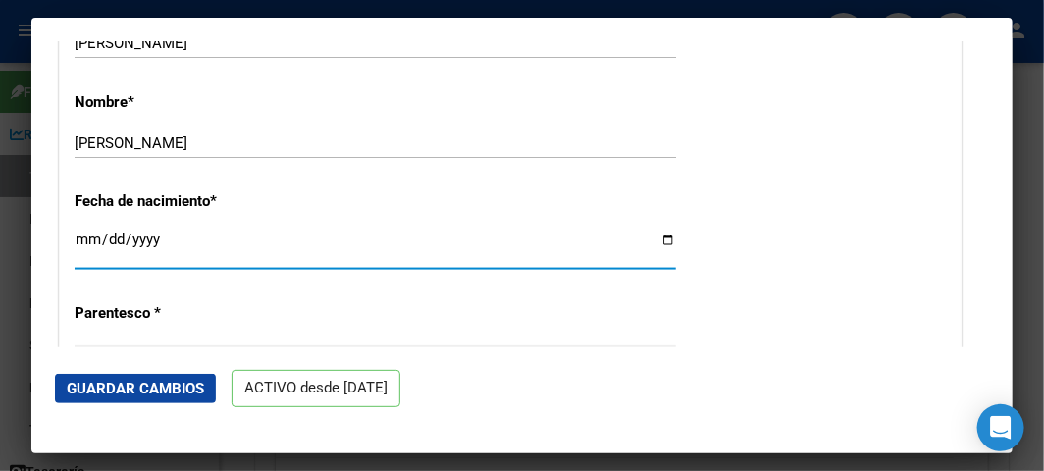
type input "[DATE]"
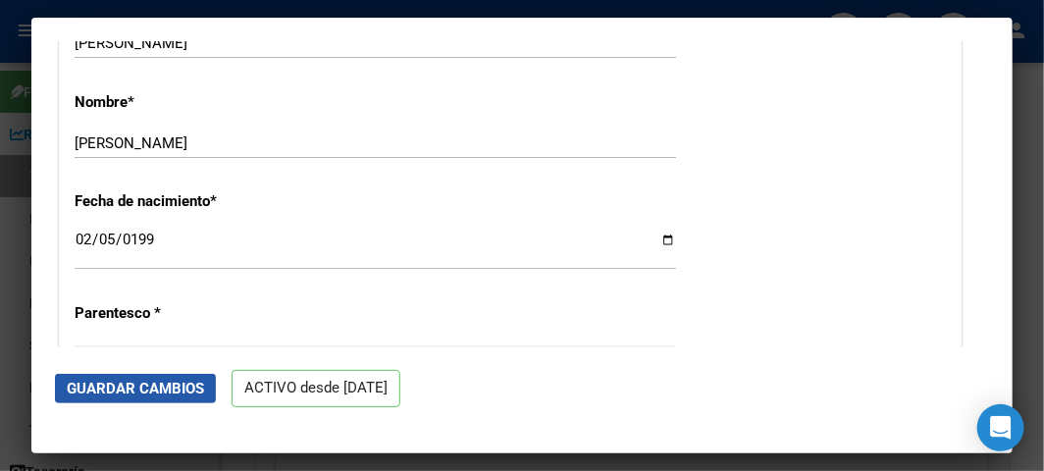
click at [142, 386] on span "Guardar Cambios" at bounding box center [135, 389] width 137 height 18
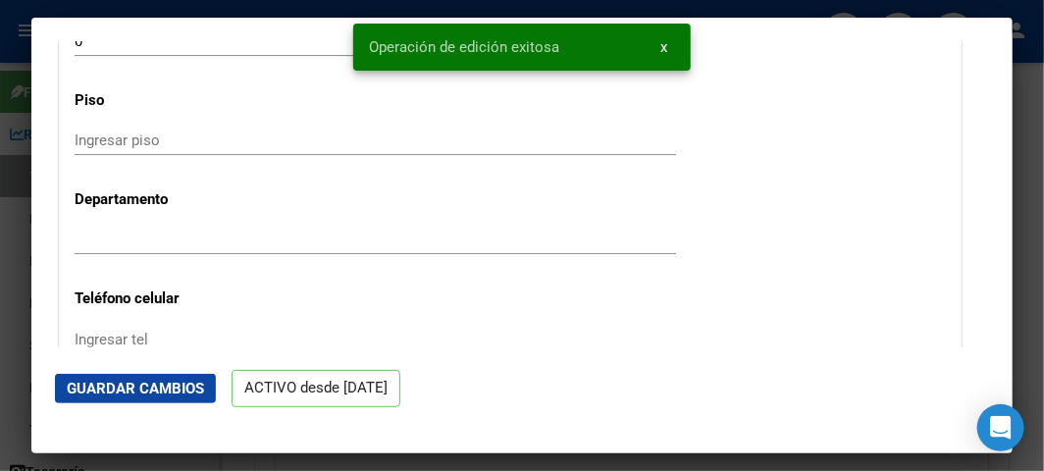
scroll to position [2724, 0]
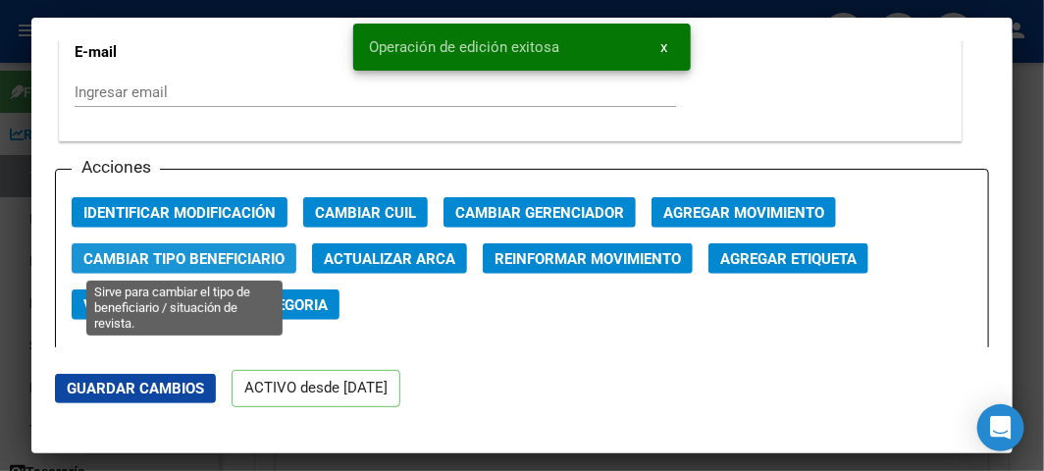
click at [158, 243] on button "Cambiar Tipo Beneficiario" at bounding box center [184, 258] width 225 height 30
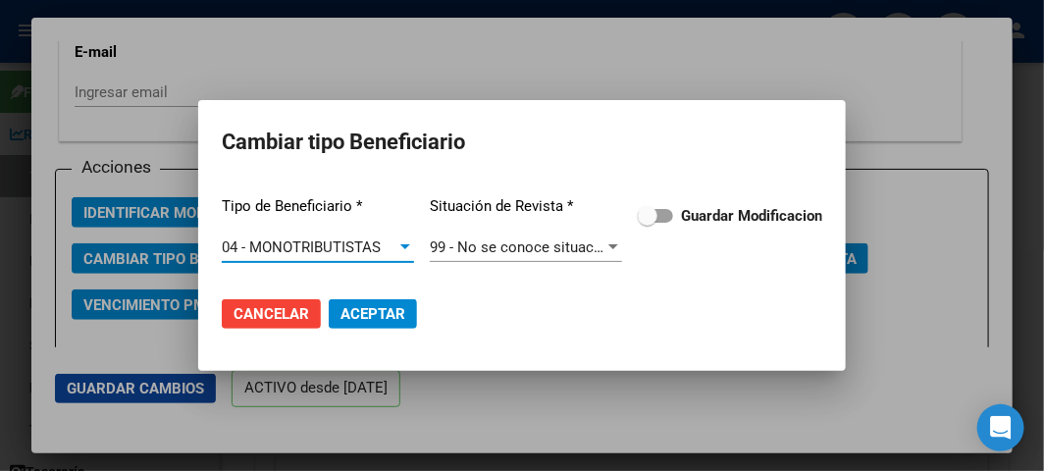
click at [664, 207] on label "Guardar Modificacion" at bounding box center [730, 216] width 184 height 24
click at [647, 223] on input "Guardar Modificacion" at bounding box center [646, 223] width 1 height 1
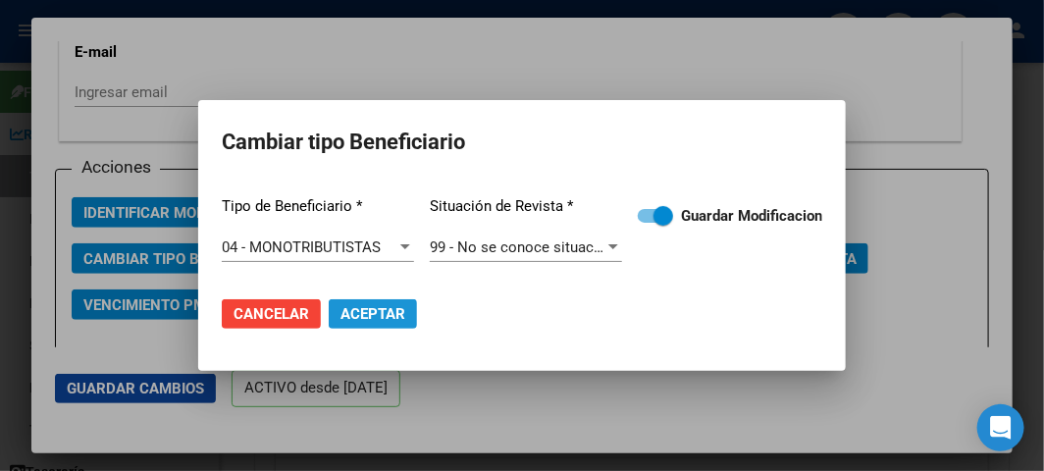
click at [368, 305] on span "Aceptar" at bounding box center [372, 314] width 65 height 18
checkbox input "false"
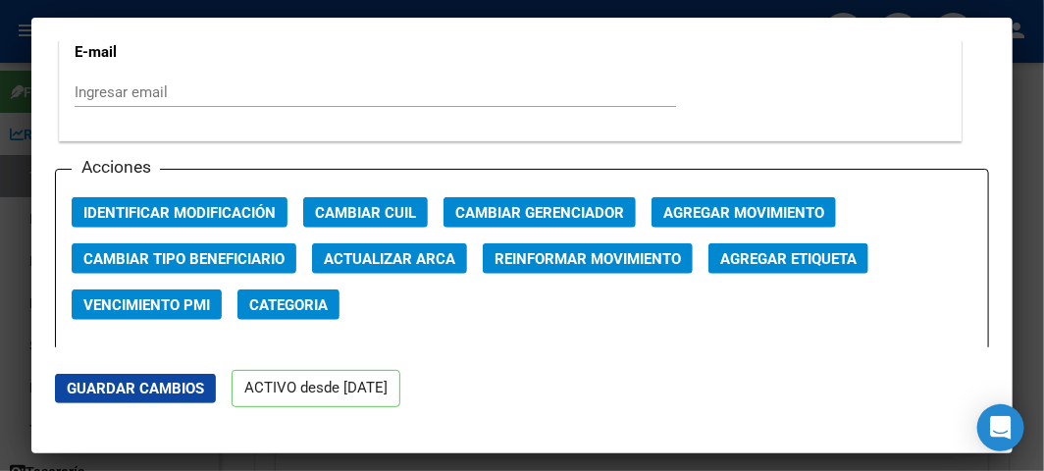
click at [6, 114] on div at bounding box center [522, 235] width 1044 height 471
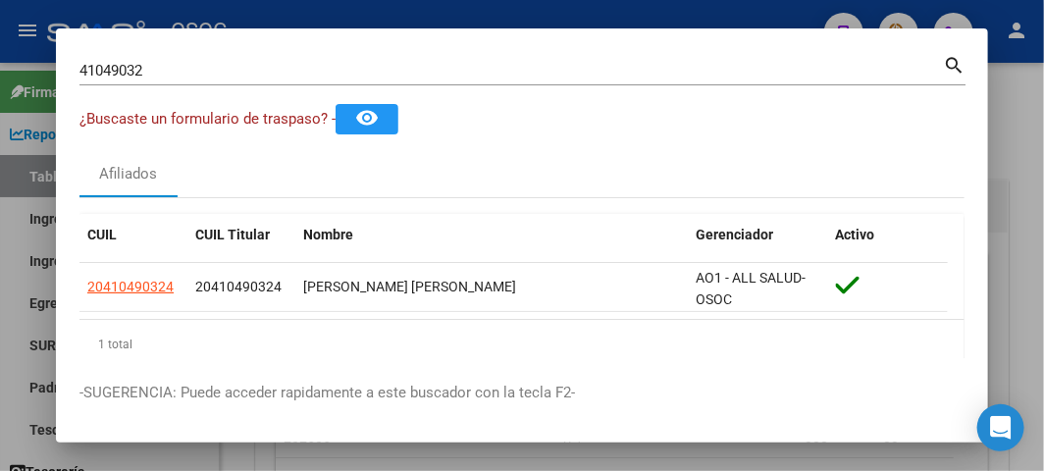
click at [128, 82] on div "41049032 Buscar (apellido, dni, [PERSON_NAME], [PERSON_NAME], cuit, obra social)" at bounding box center [510, 70] width 863 height 29
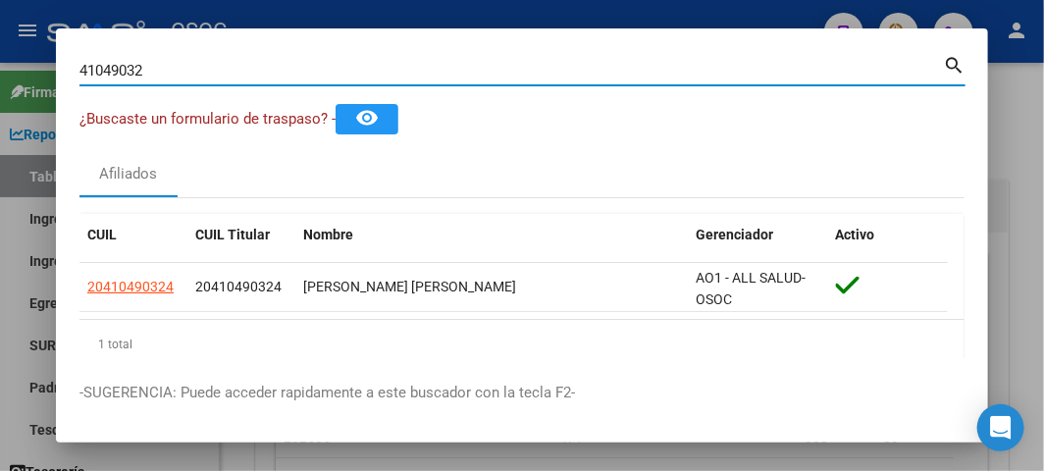
click at [125, 73] on input "41049032" at bounding box center [510, 71] width 863 height 18
paste input "39529097"
type input "39529097"
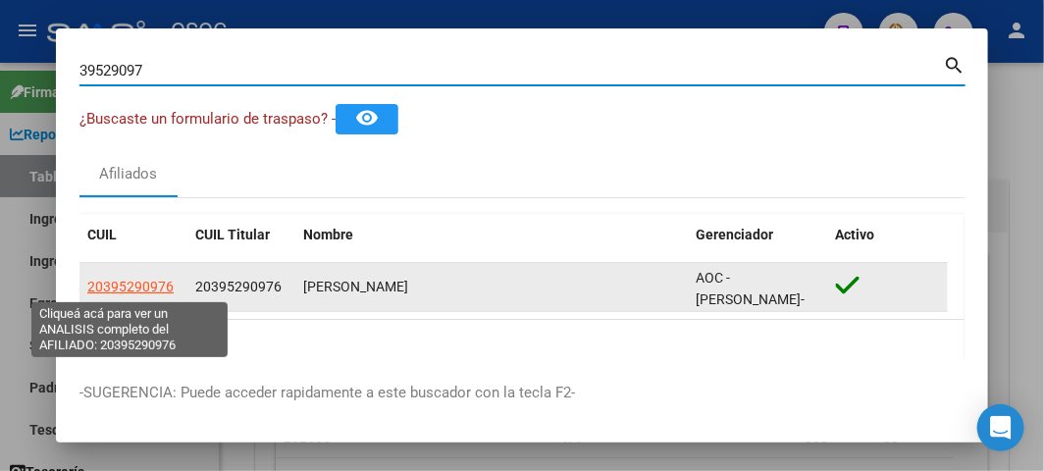
click at [139, 290] on span "20395290976" at bounding box center [130, 287] width 86 height 16
type textarea "20395290976"
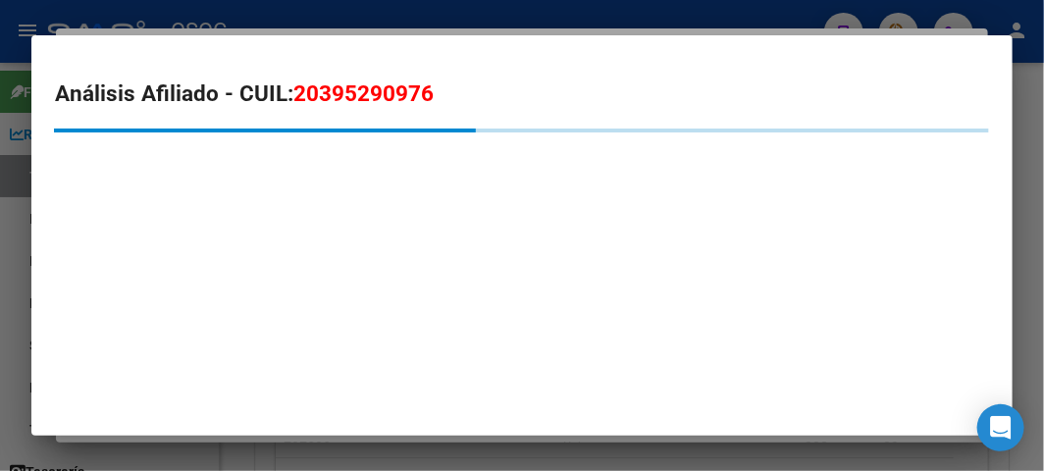
click at [147, 287] on mat-dialog-container "Análisis Afiliado - CUIL: 20395290976" at bounding box center [521, 235] width 981 height 400
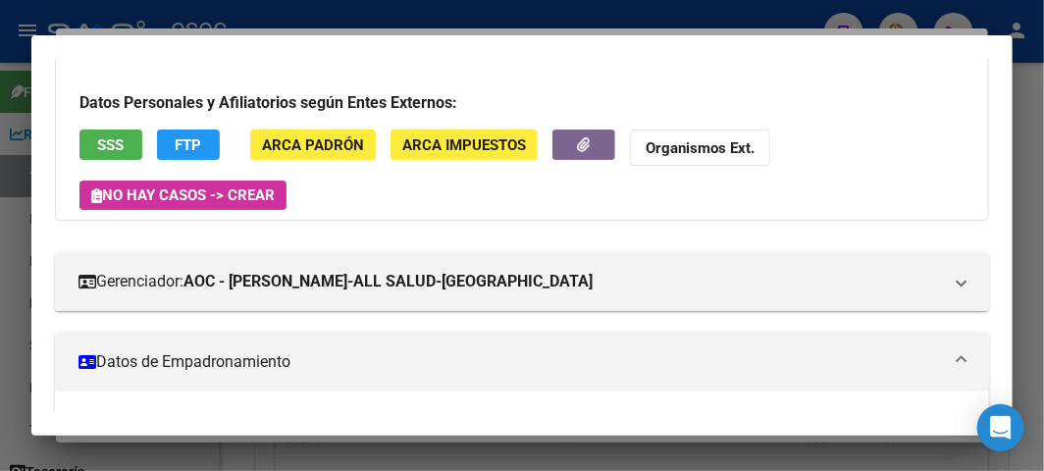
scroll to position [109, 0]
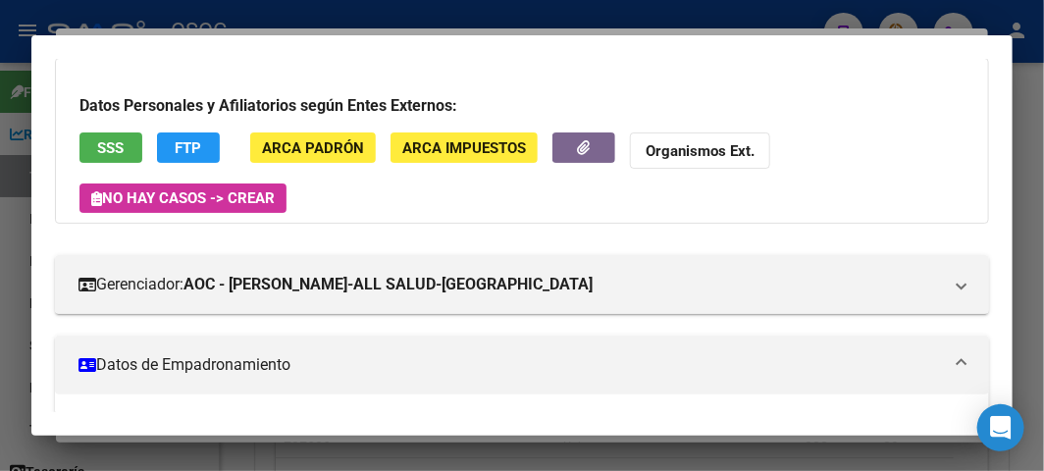
click at [124, 148] on span "SSS" at bounding box center [111, 148] width 26 height 18
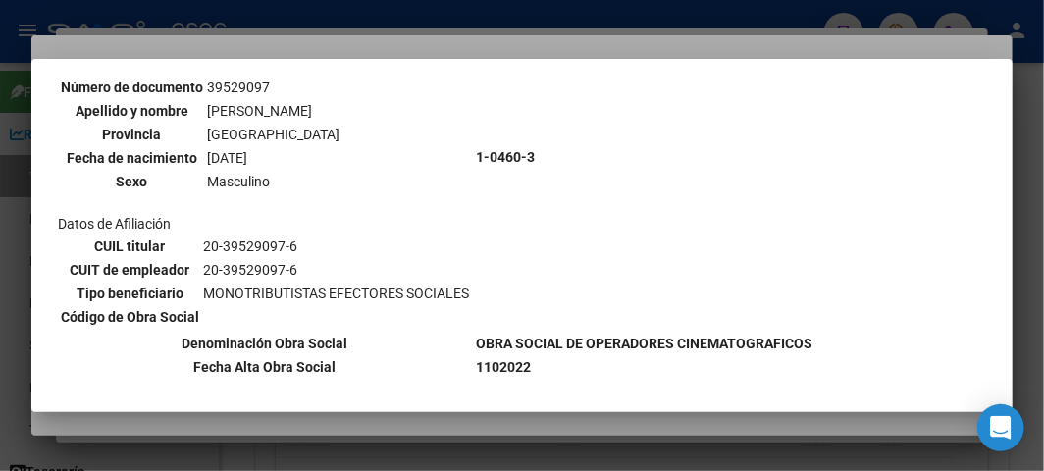
scroll to position [218, 0]
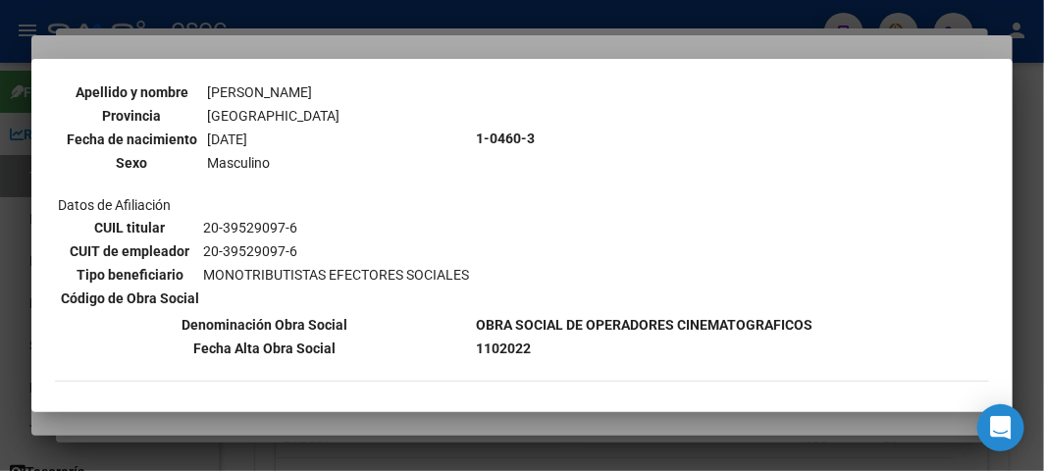
click at [172, 39] on div at bounding box center [522, 235] width 1044 height 471
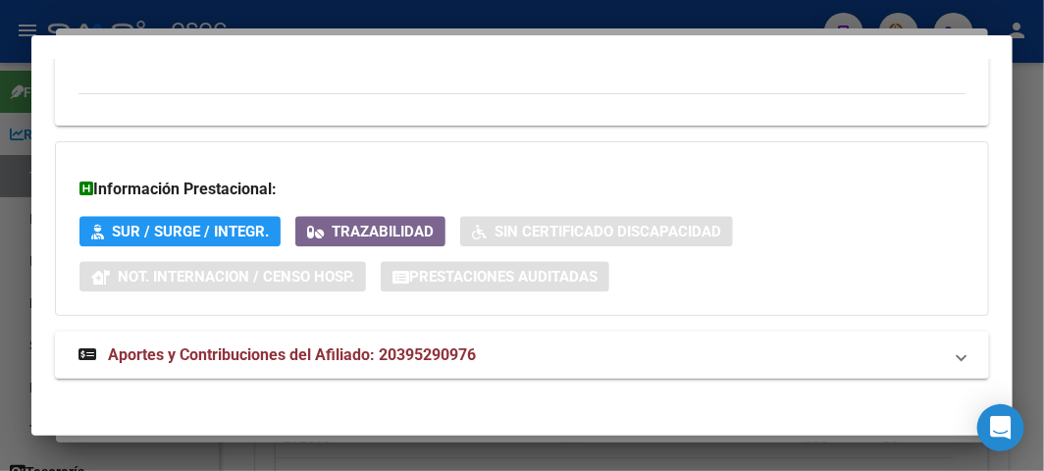
scroll to position [1413, 0]
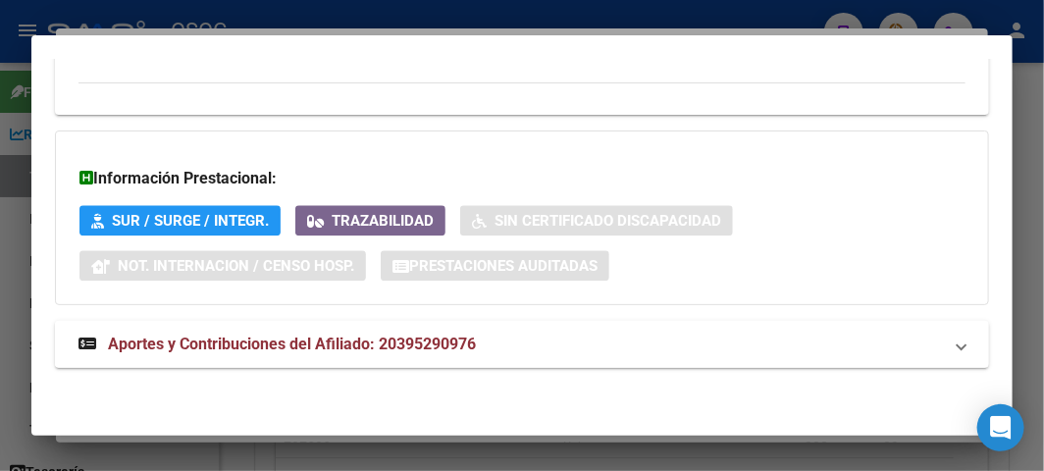
click at [226, 333] on strong "Aportes y Contribuciones del Afiliado: 20395290976" at bounding box center [276, 345] width 397 height 24
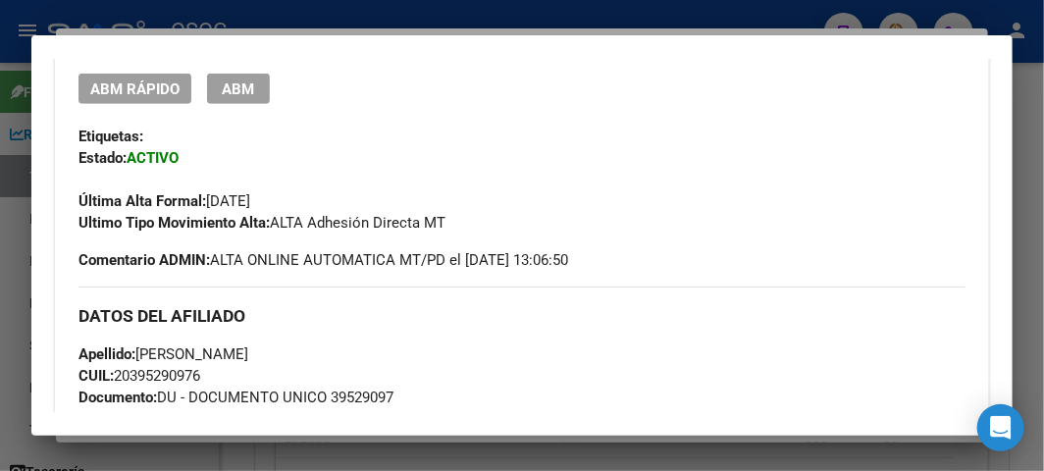
scroll to position [494, 0]
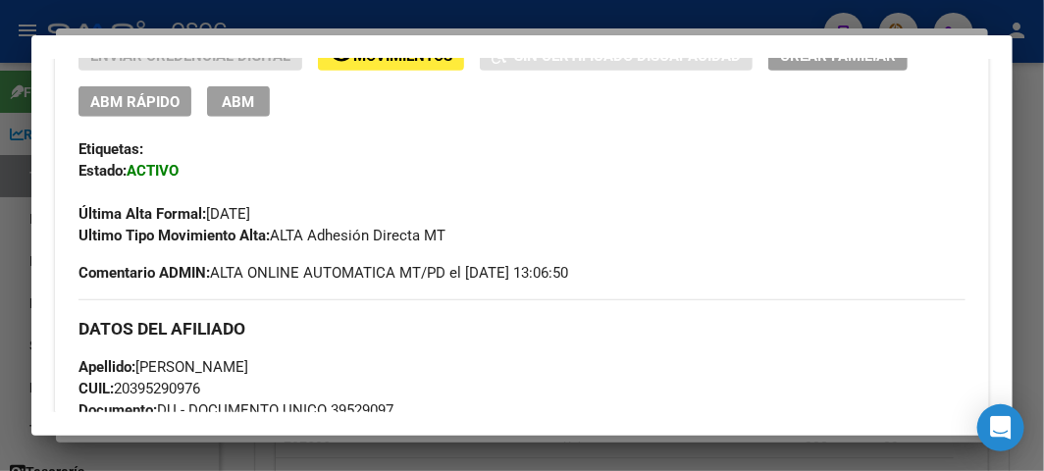
click at [135, 106] on span "ABM Rápido" at bounding box center [134, 102] width 89 height 18
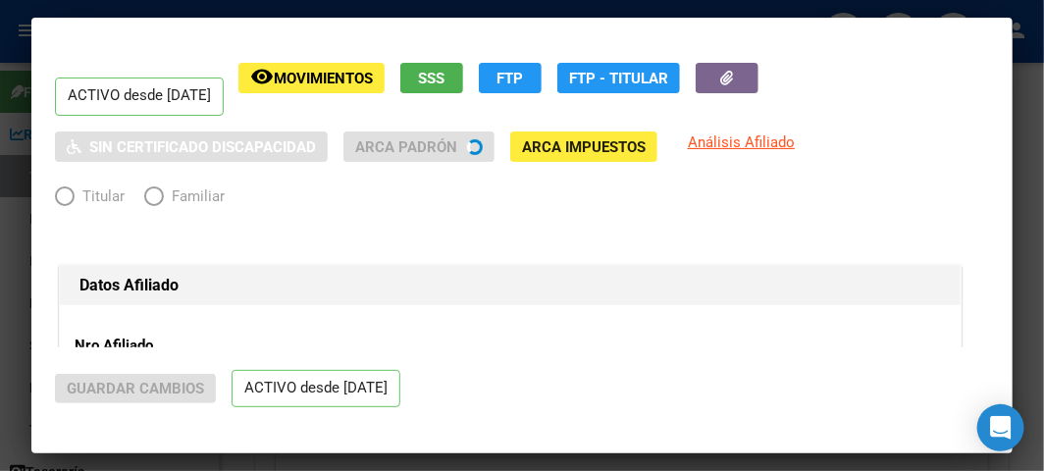
radio input "true"
type input "20-39529097-6"
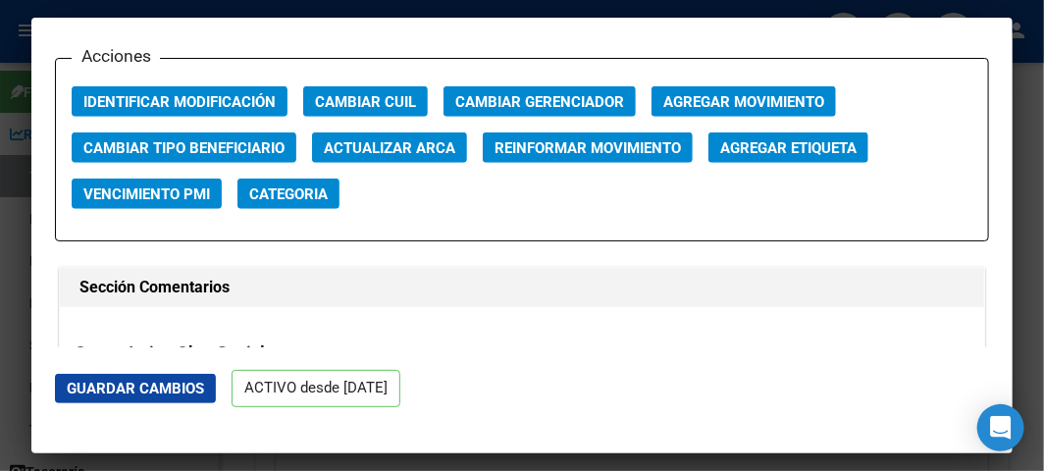
scroll to position [2833, 0]
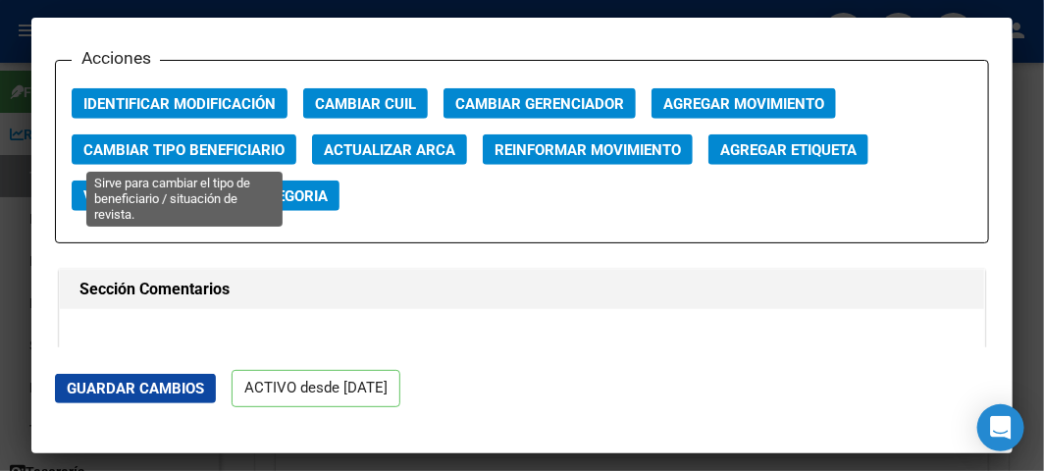
click at [188, 151] on span "Cambiar Tipo Beneficiario" at bounding box center [183, 150] width 201 height 18
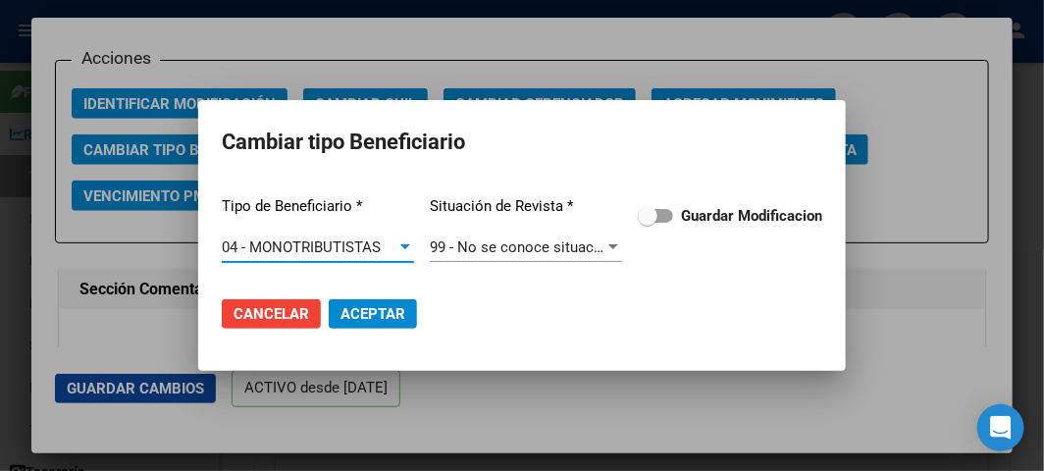
click at [651, 204] on label "Guardar Modificacion" at bounding box center [730, 216] width 184 height 24
click at [647, 223] on input "Guardar Modificacion" at bounding box center [646, 223] width 1 height 1
click at [384, 294] on mat-dialog-actions "Cancelar Aceptar" at bounding box center [522, 314] width 600 height 67
click at [373, 307] on span "Aceptar" at bounding box center [372, 314] width 65 height 18
checkbox input "false"
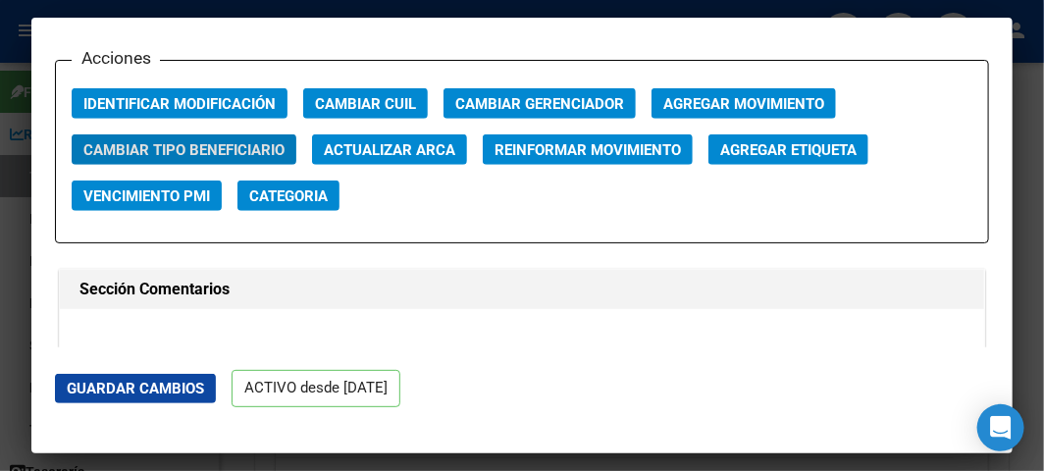
click at [22, 159] on div at bounding box center [522, 235] width 1044 height 471
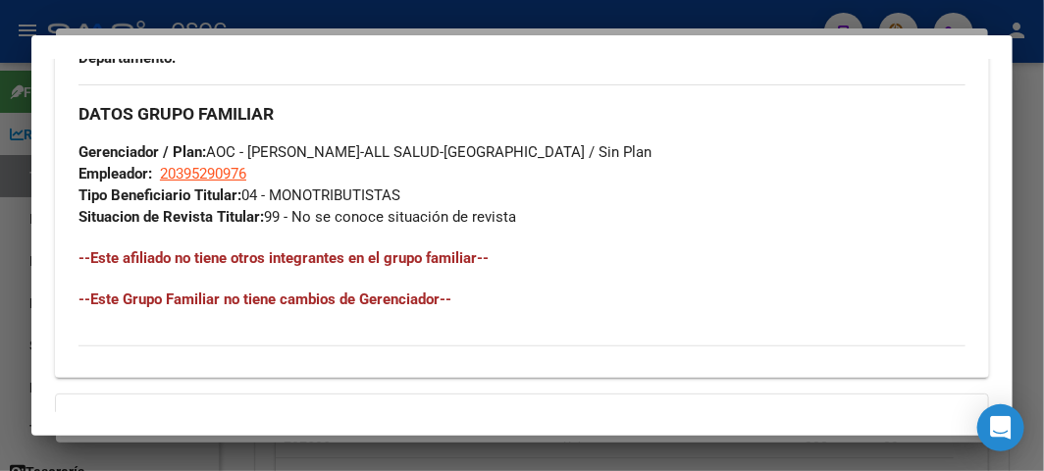
scroll to position [603, 0]
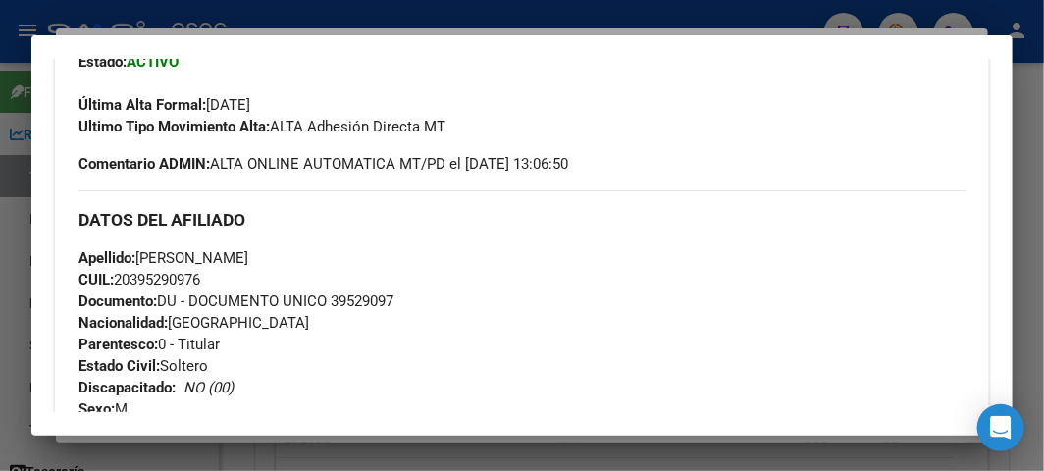
click at [18, 135] on div at bounding box center [522, 235] width 1044 height 471
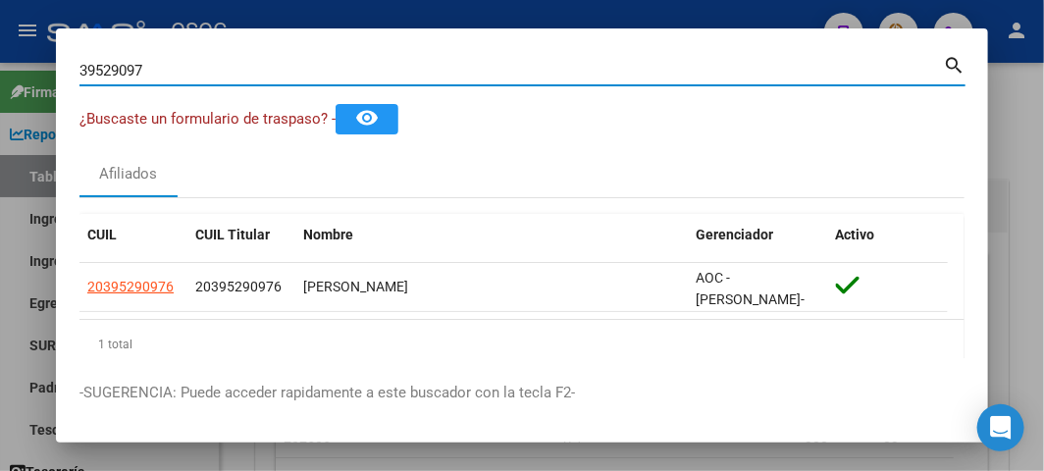
click at [187, 73] on input "39529097" at bounding box center [510, 71] width 863 height 18
paste input "24655549"
type input "24655549"
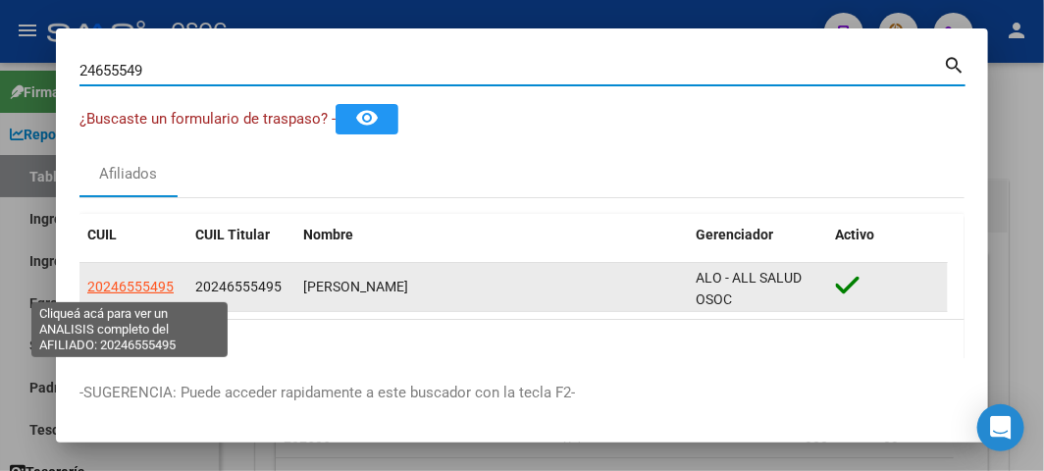
click at [150, 283] on span "20246555495" at bounding box center [130, 287] width 86 height 16
type textarea "20246555495"
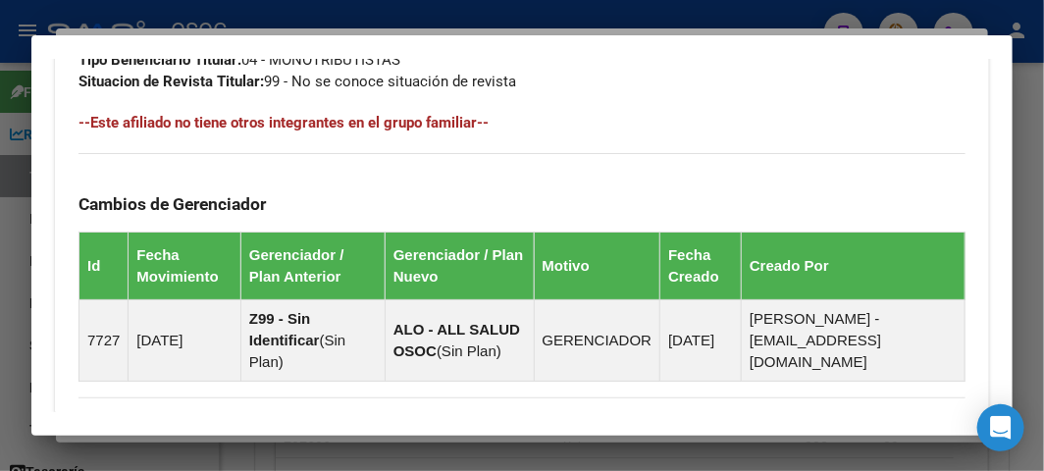
scroll to position [1579, 0]
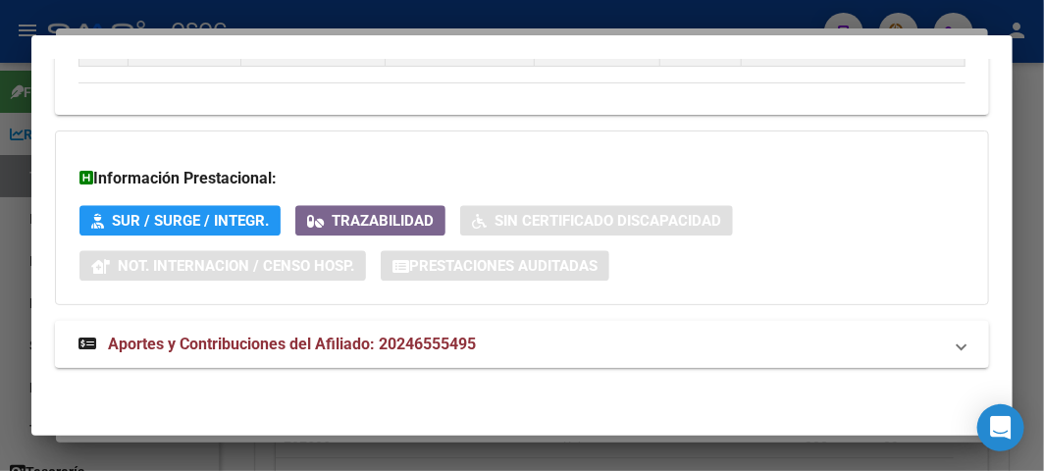
click at [289, 344] on span "Aportes y Contribuciones del Afiliado: 20246555495" at bounding box center [292, 344] width 368 height 19
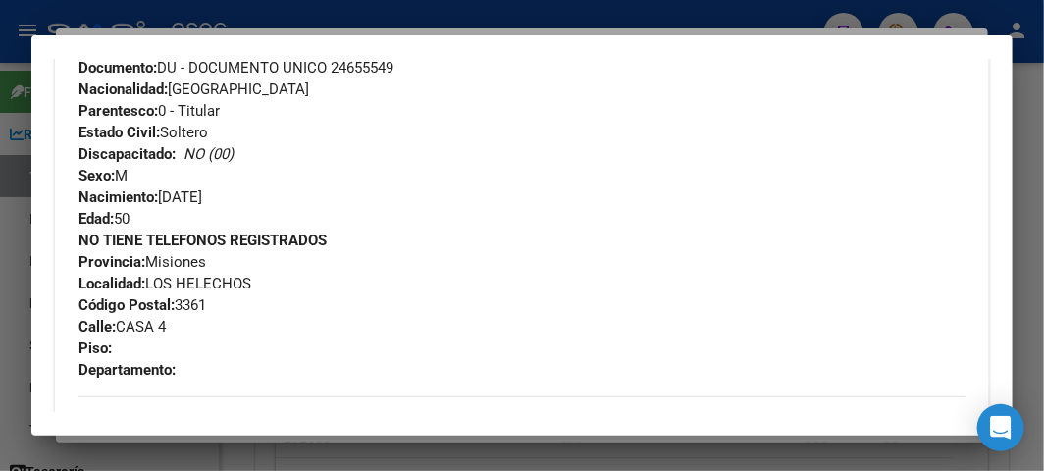
scroll to position [816, 0]
click at [187, 23] on div at bounding box center [522, 235] width 1044 height 471
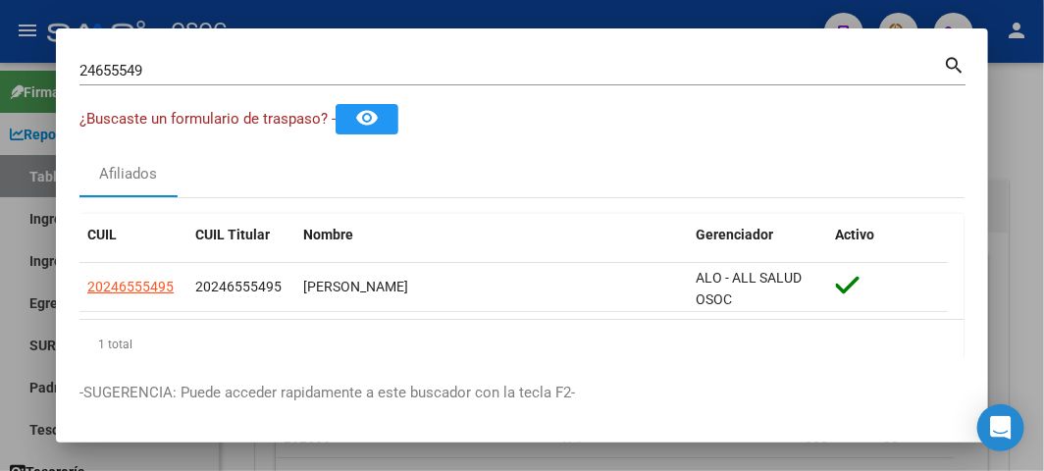
click at [159, 73] on input "24655549" at bounding box center [510, 71] width 863 height 18
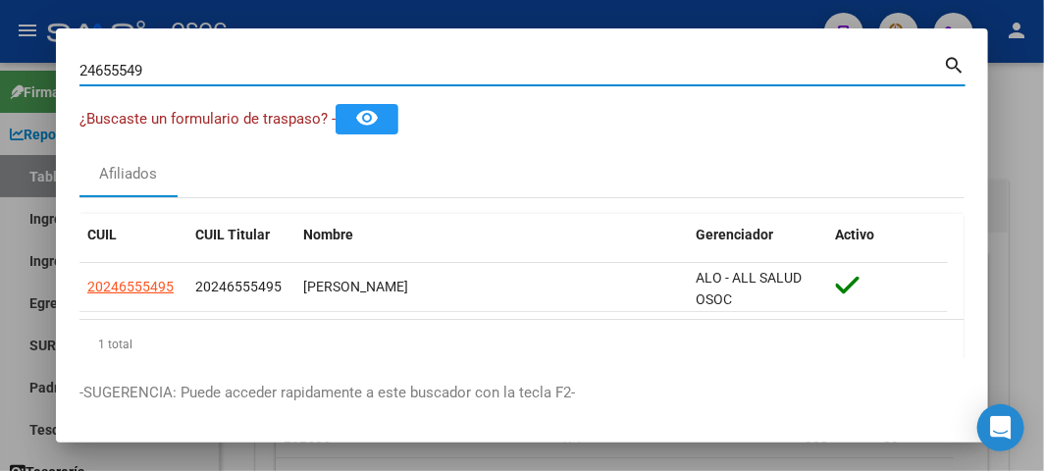
paste input "969802"
type input "24969802"
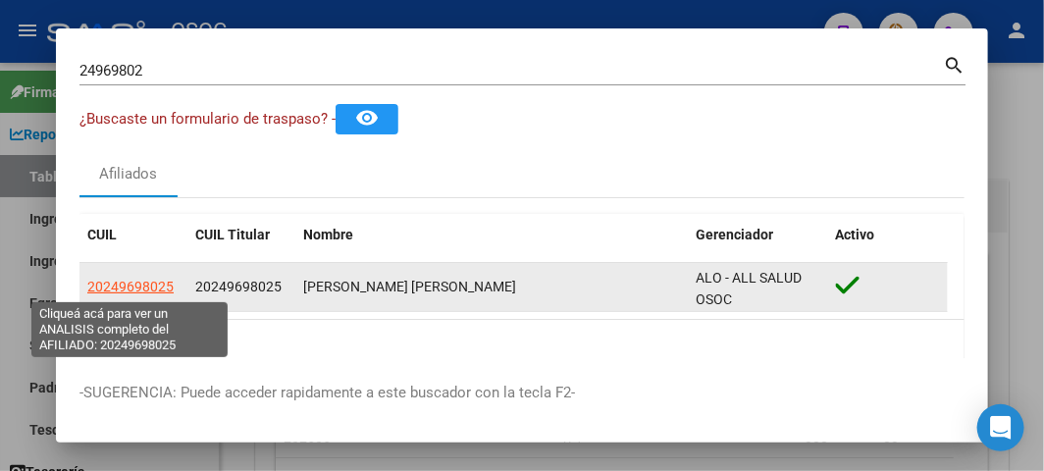
click at [110, 290] on span "20249698025" at bounding box center [130, 287] width 86 height 16
type textarea "20249698025"
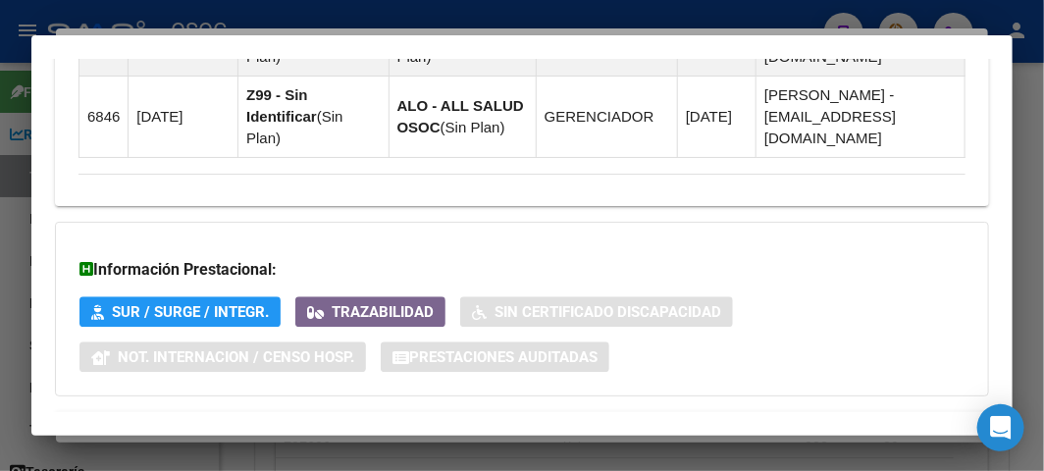
scroll to position [1602, 0]
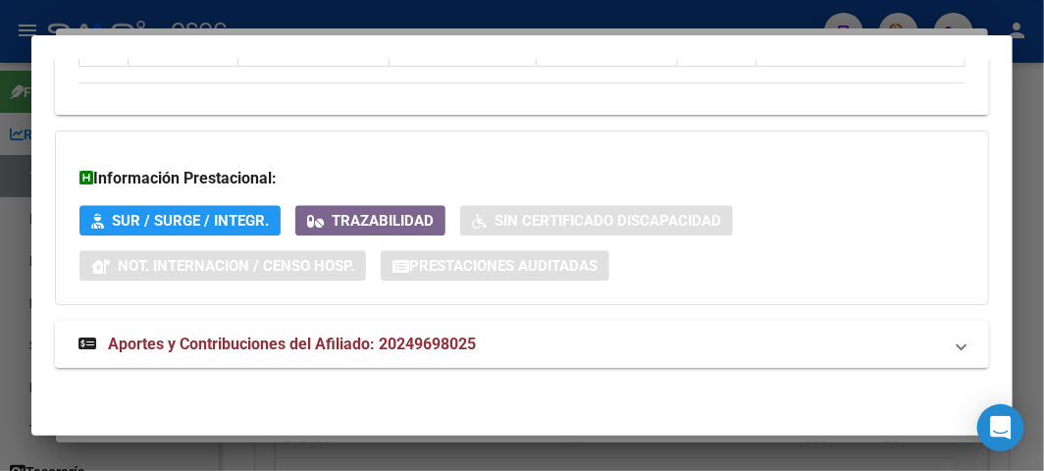
click at [153, 325] on mat-expansion-panel-header "Aportes y Contribuciones del Afiliado: 20249698025" at bounding box center [522, 344] width 934 height 47
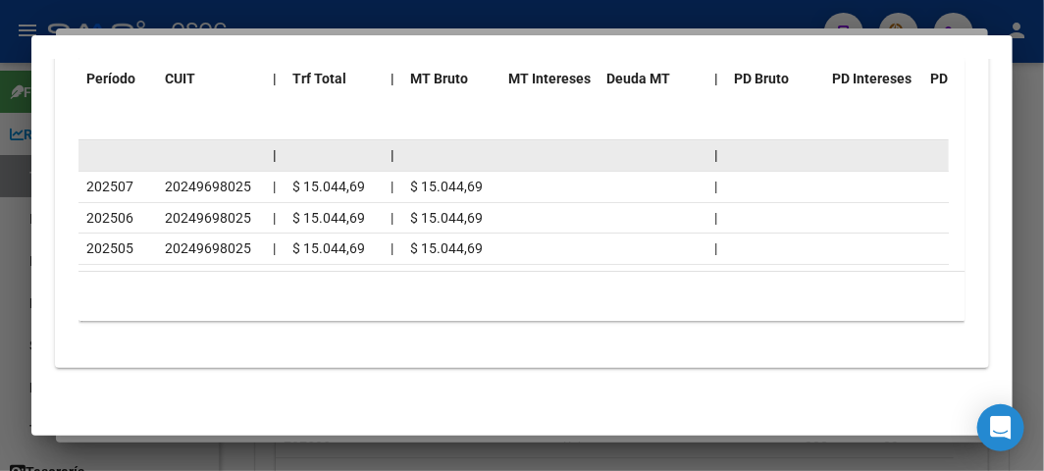
scroll to position [2268, 0]
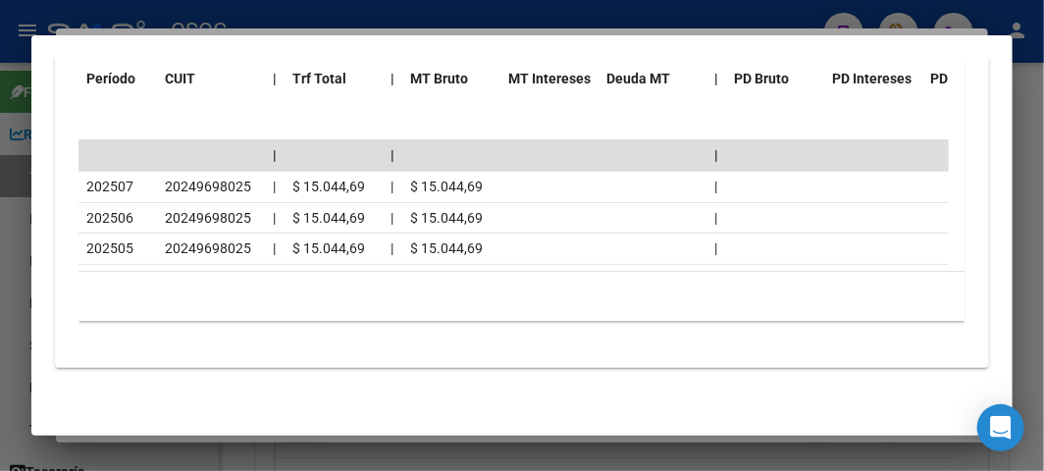
click at [89, 4] on div at bounding box center [522, 235] width 1044 height 471
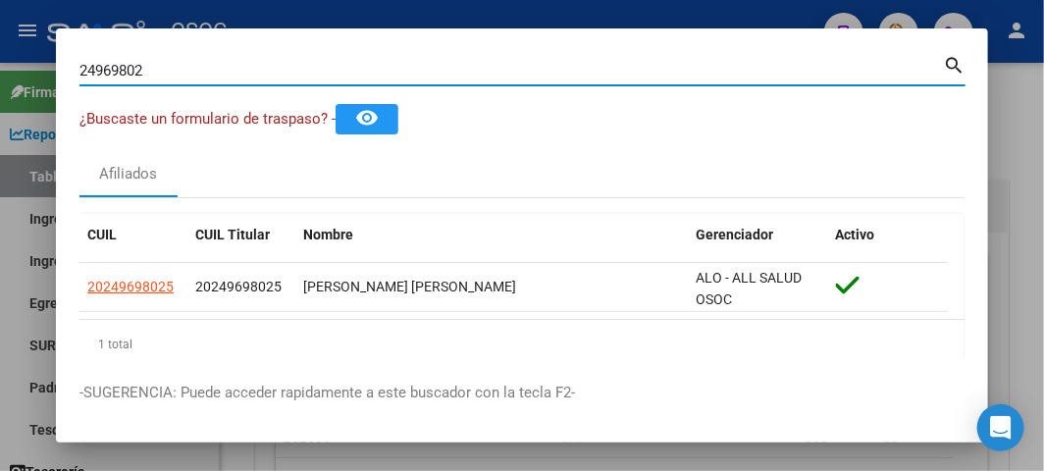
click at [118, 64] on input "24969802" at bounding box center [510, 71] width 863 height 18
paste input "0286137580"
type input "20286137580"
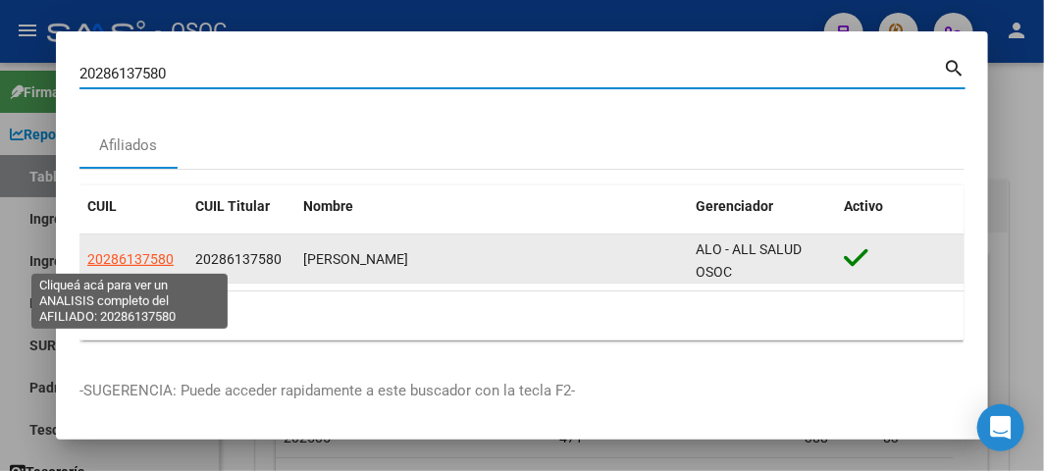
click at [108, 265] on span "20286137580" at bounding box center [130, 259] width 86 height 16
type textarea "20286137580"
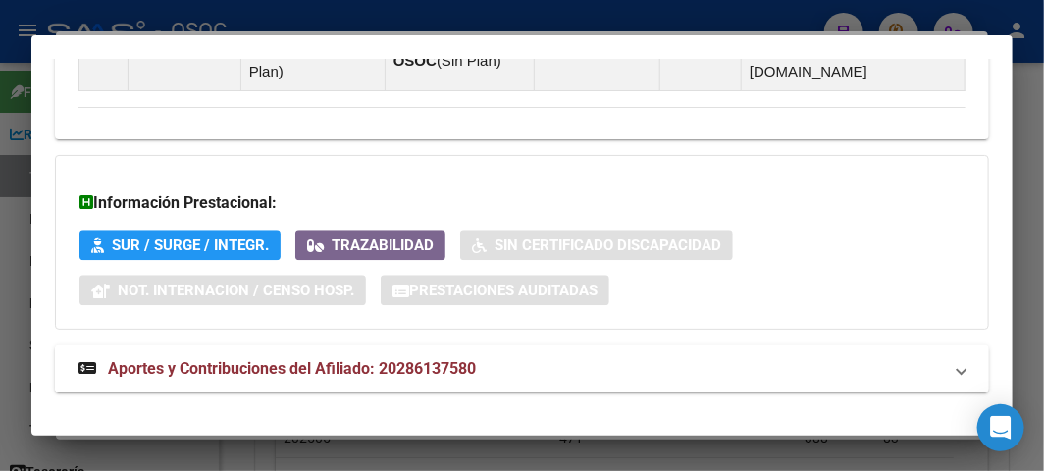
scroll to position [1601, 0]
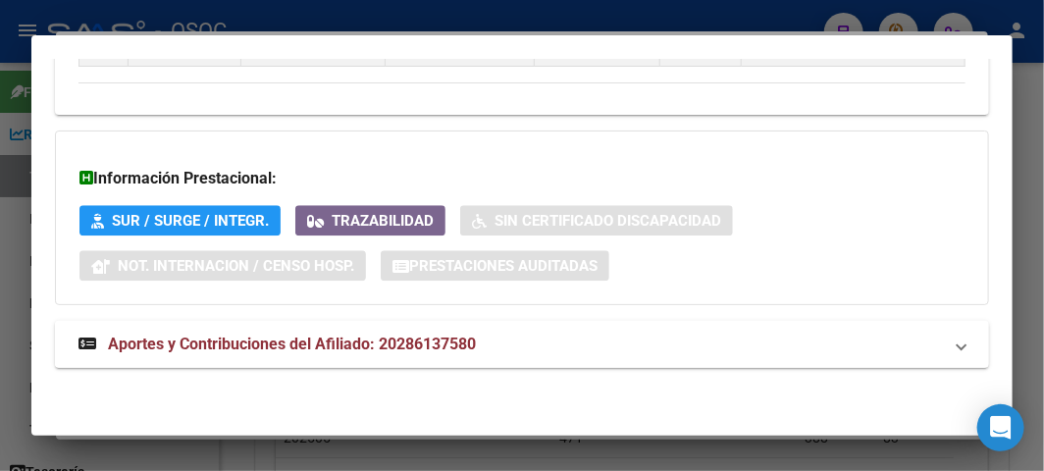
click at [240, 361] on mat-expansion-panel-header "Aportes y Contribuciones del Afiliado: 20286137580" at bounding box center [522, 344] width 934 height 47
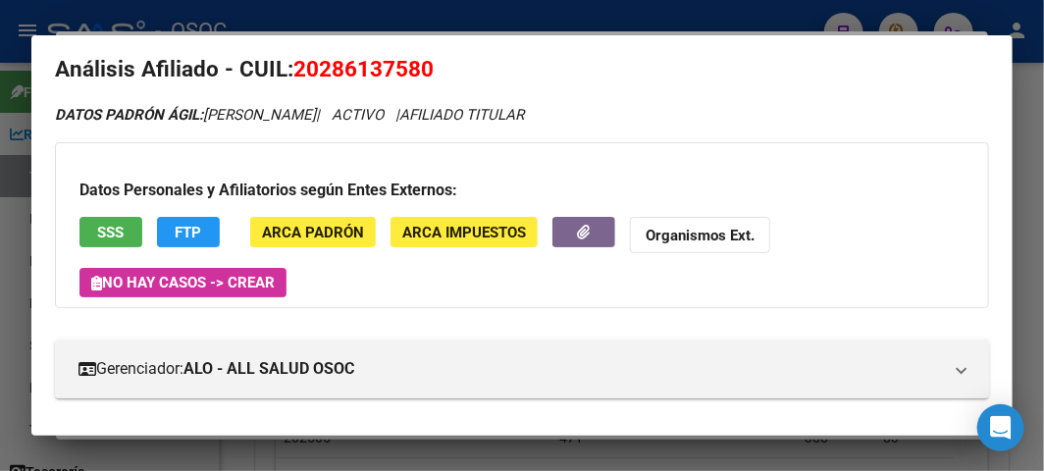
scroll to position [0, 0]
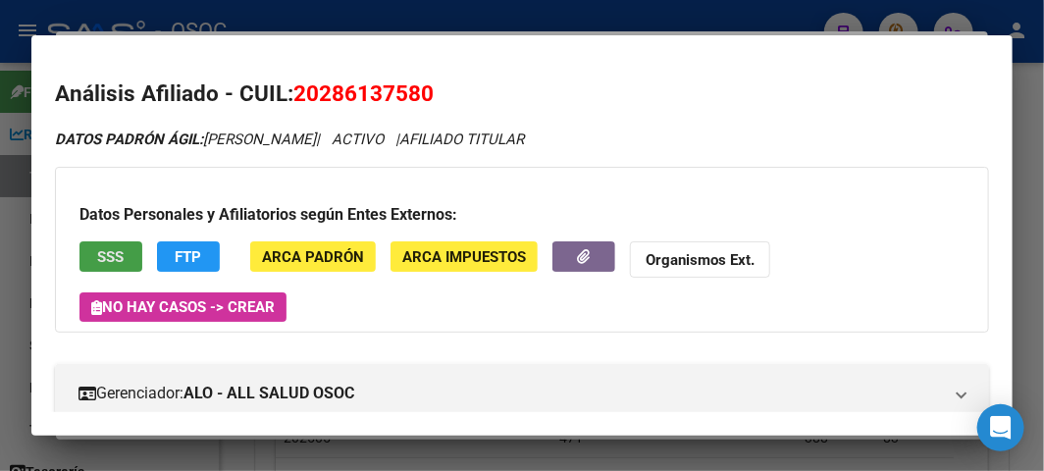
click at [115, 252] on span "SSS" at bounding box center [111, 257] width 26 height 18
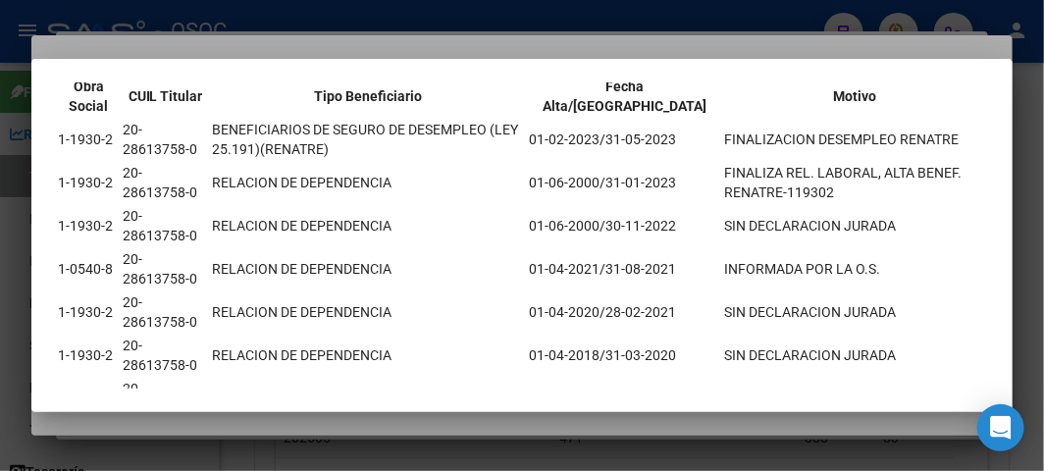
scroll to position [218, 0]
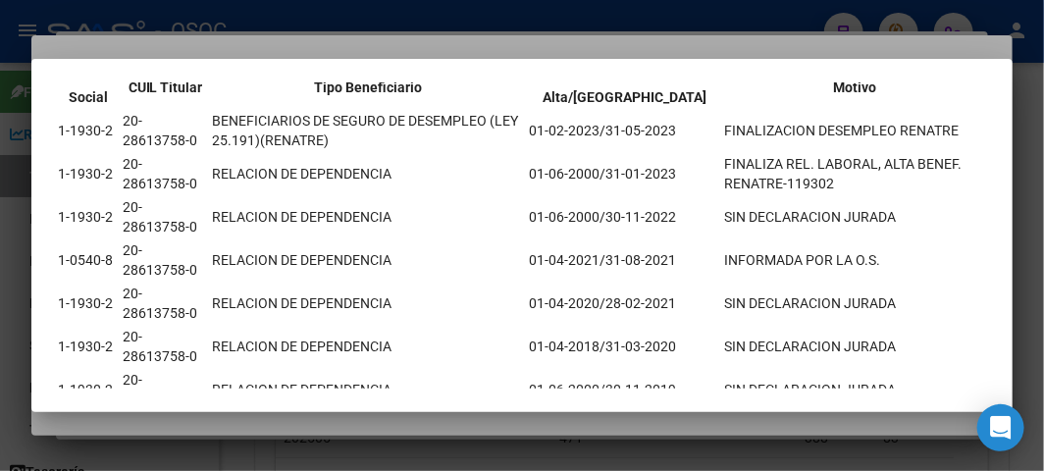
click at [252, 42] on div at bounding box center [522, 235] width 1044 height 471
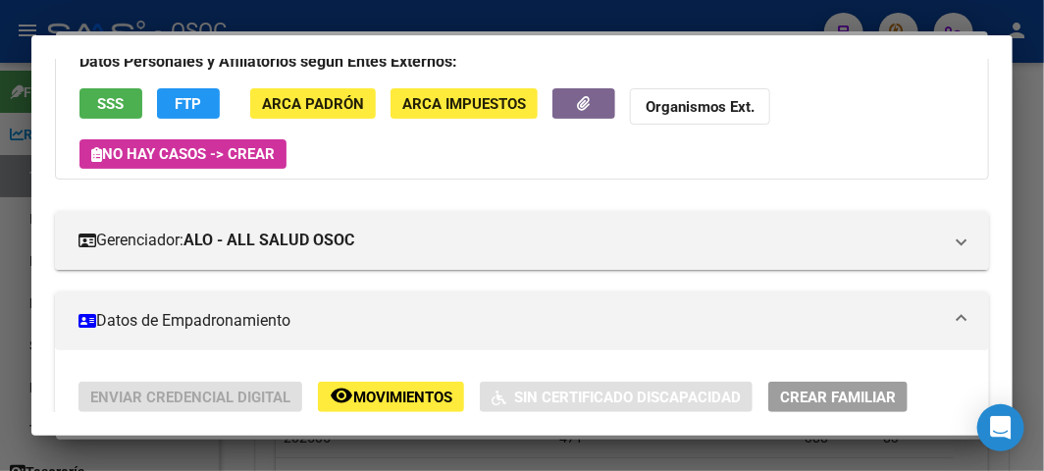
scroll to position [289, 0]
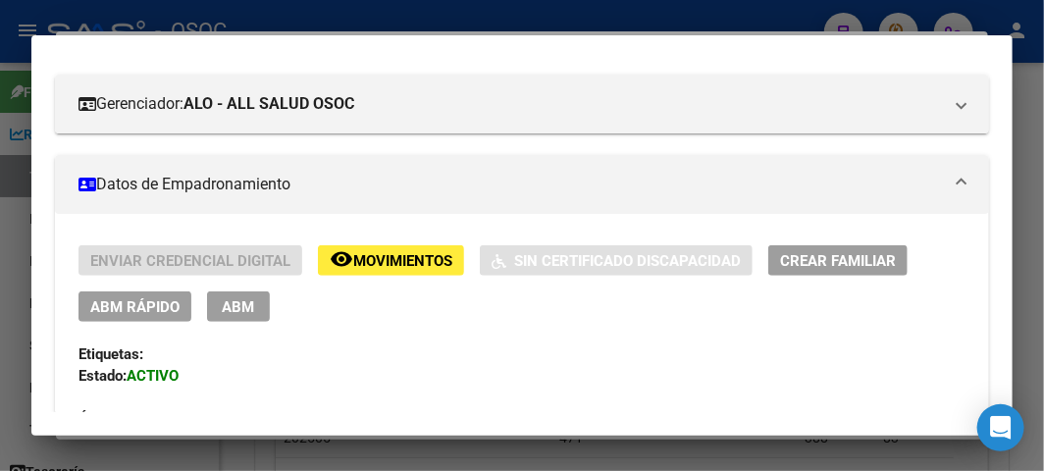
click at [132, 299] on span "ABM Rápido" at bounding box center [134, 307] width 89 height 18
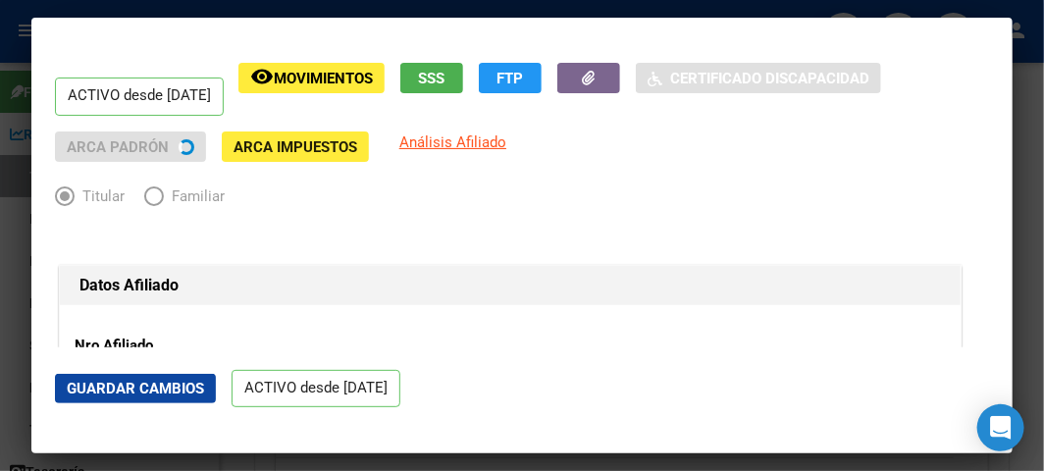
radio input "true"
type input "20-28613758-0"
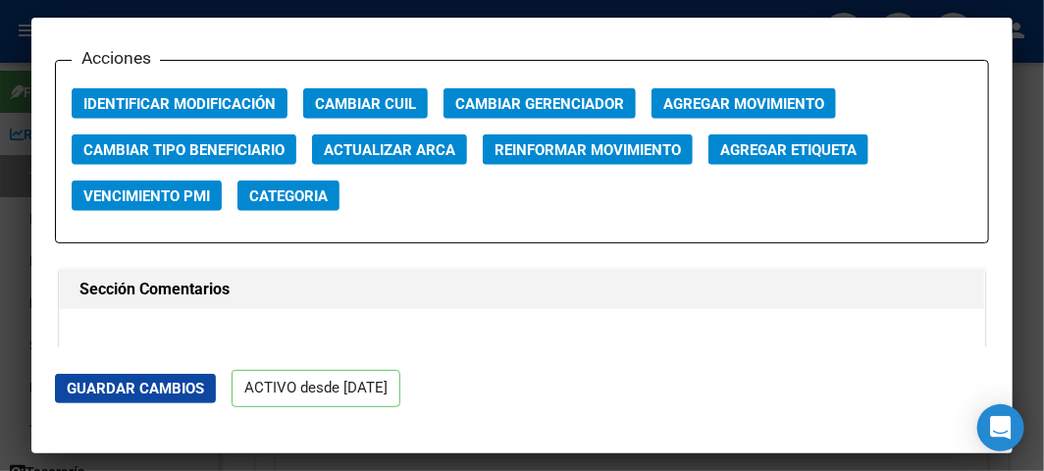
scroll to position [2724, 0]
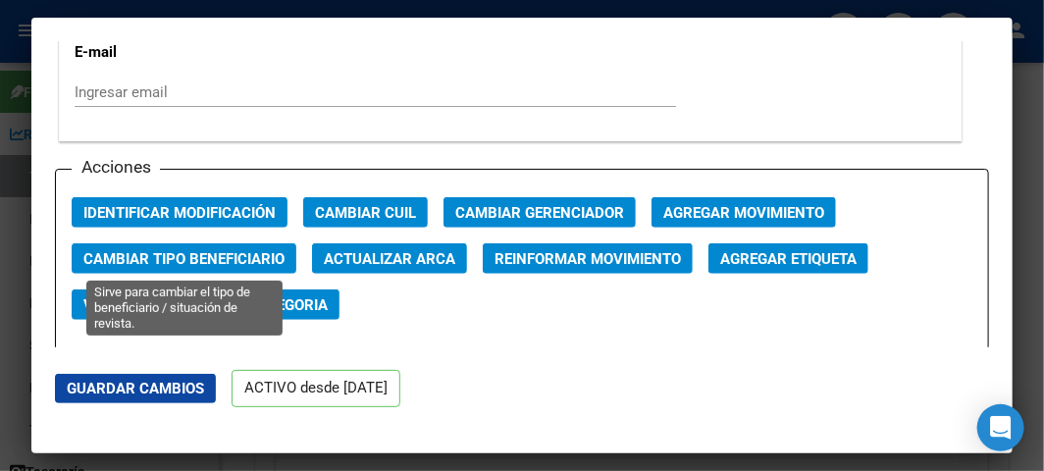
click at [211, 250] on span "Cambiar Tipo Beneficiario" at bounding box center [183, 259] width 201 height 18
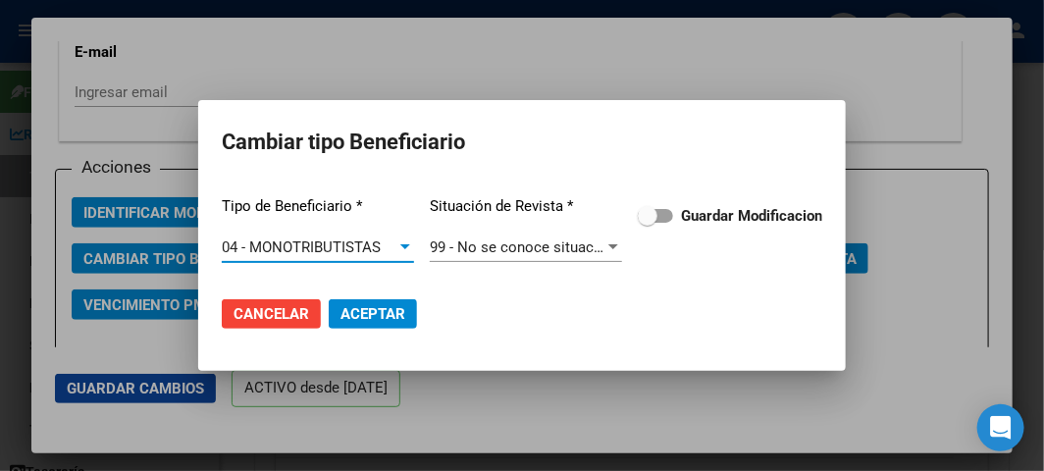
click at [664, 212] on span at bounding box center [655, 216] width 35 height 14
click at [647, 223] on input "Guardar Modificacion" at bounding box center [646, 223] width 1 height 1
click at [385, 316] on span "Aceptar" at bounding box center [372, 314] width 65 height 18
checkbox input "false"
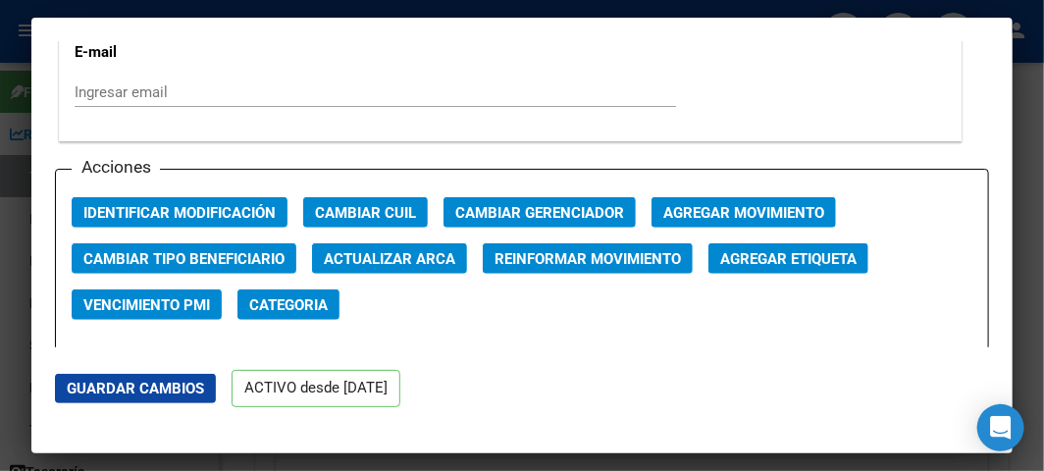
click at [11, 154] on div at bounding box center [522, 235] width 1044 height 471
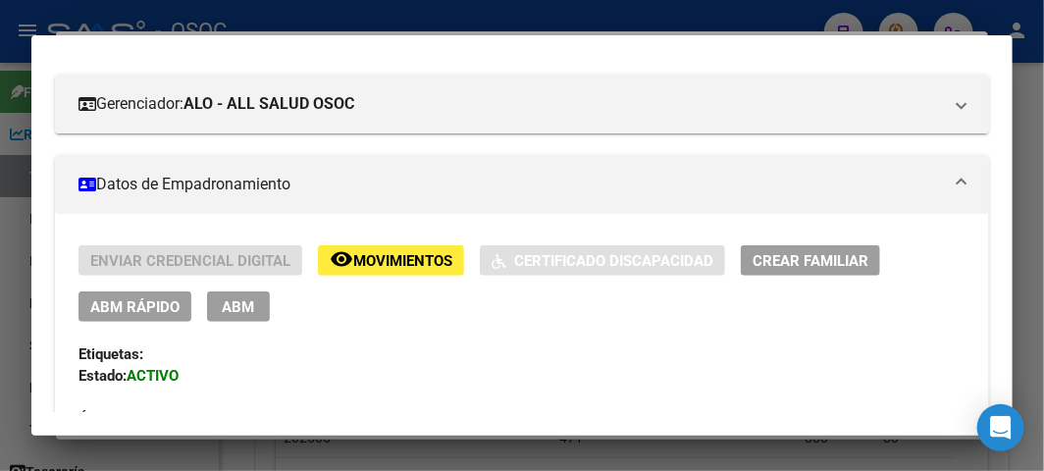
click at [11, 154] on div at bounding box center [522, 235] width 1044 height 471
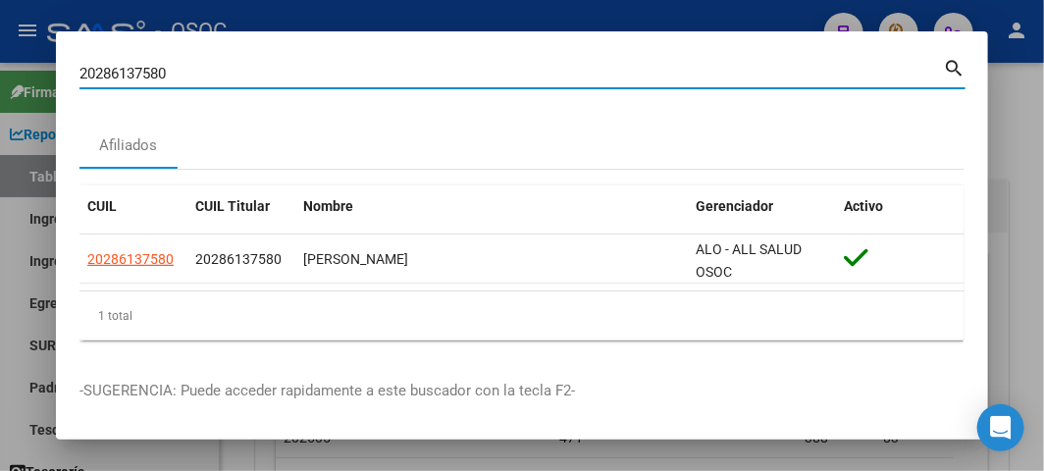
click at [211, 73] on input "20286137580" at bounding box center [510, 74] width 863 height 18
paste input "43758576"
type input "43758576"
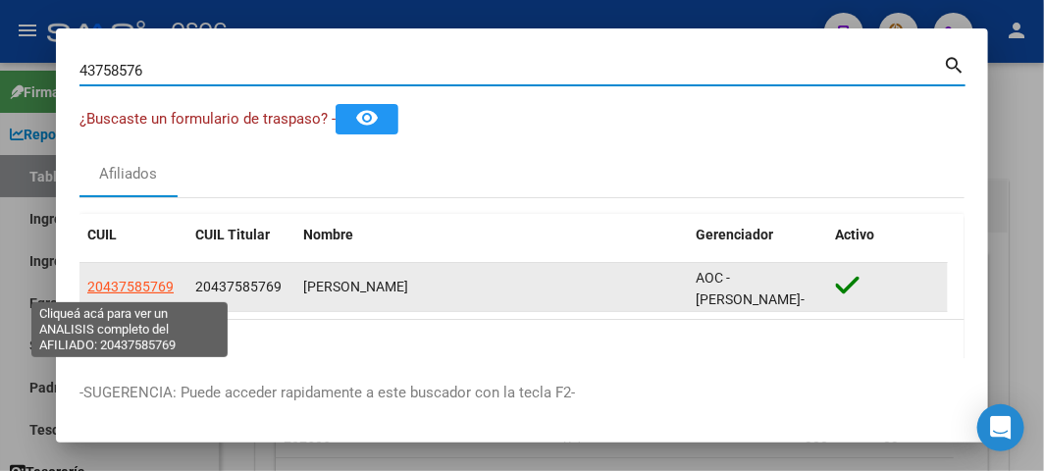
click at [110, 284] on span "20437585769" at bounding box center [130, 287] width 86 height 16
type textarea "20437585769"
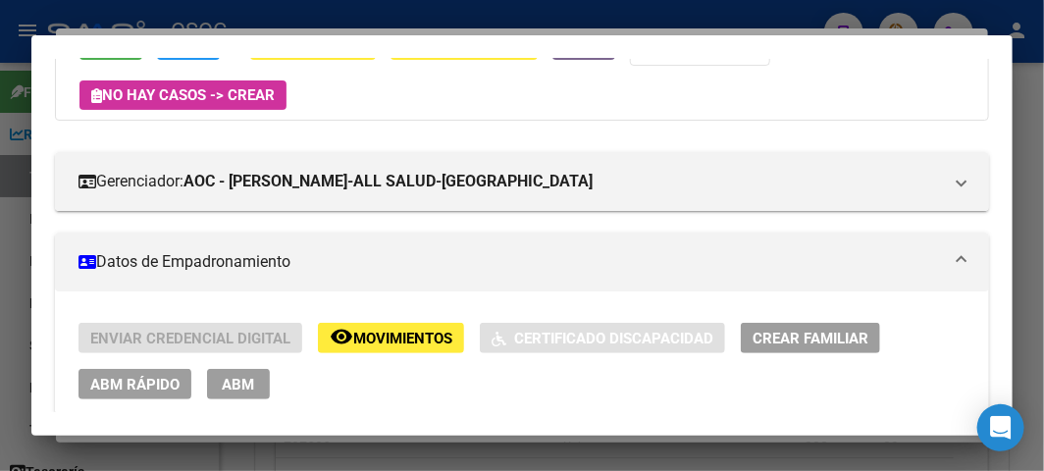
scroll to position [108, 0]
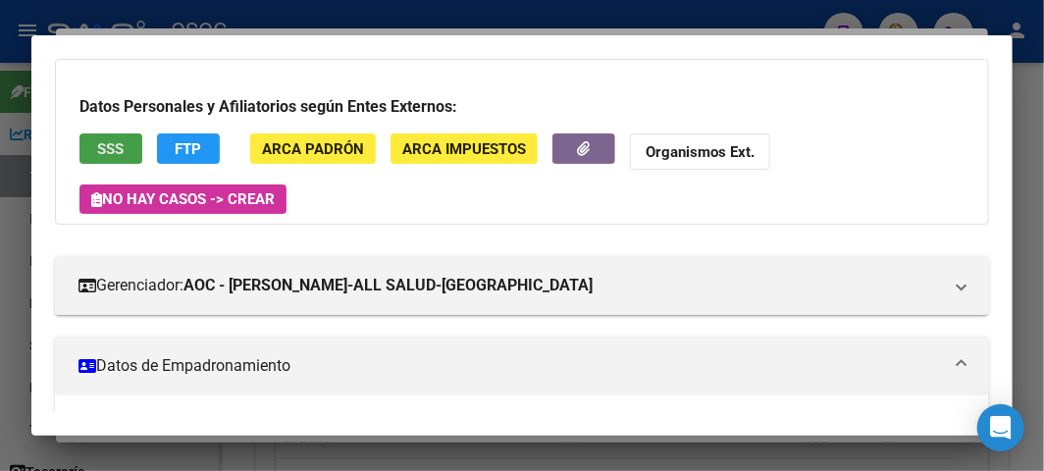
click at [99, 151] on span "SSS" at bounding box center [111, 149] width 26 height 18
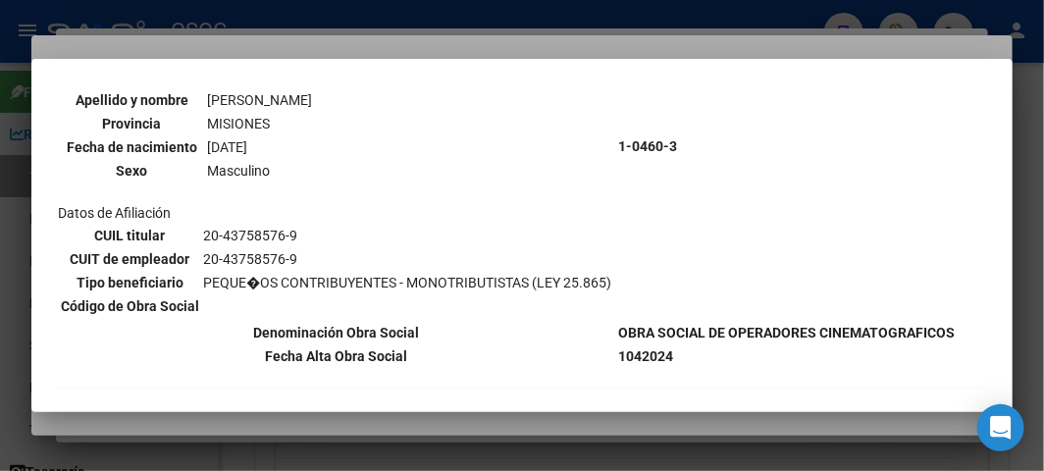
scroll to position [218, 0]
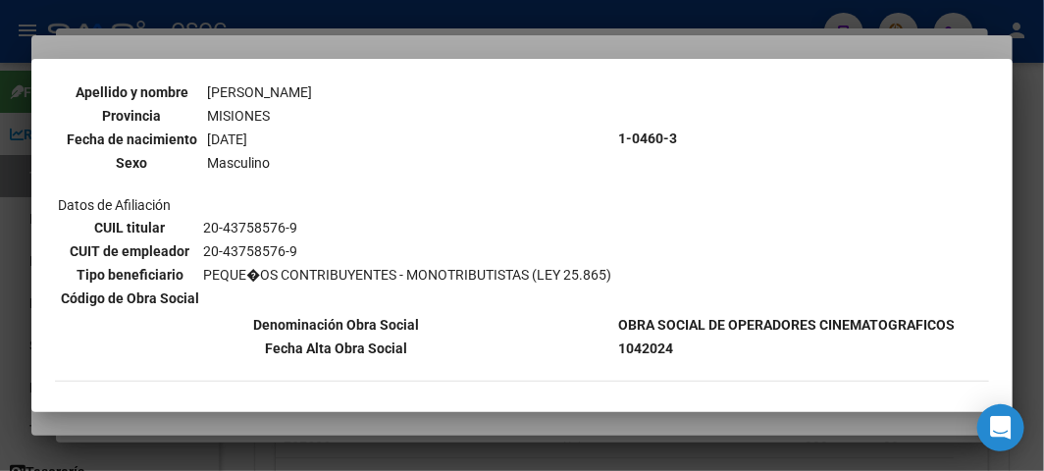
click at [246, 41] on div at bounding box center [522, 235] width 1044 height 471
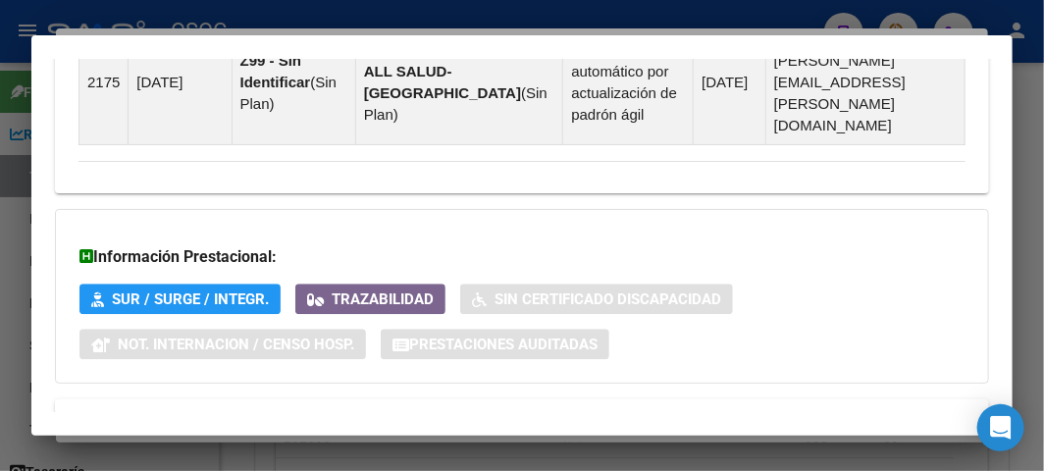
scroll to position [1643, 0]
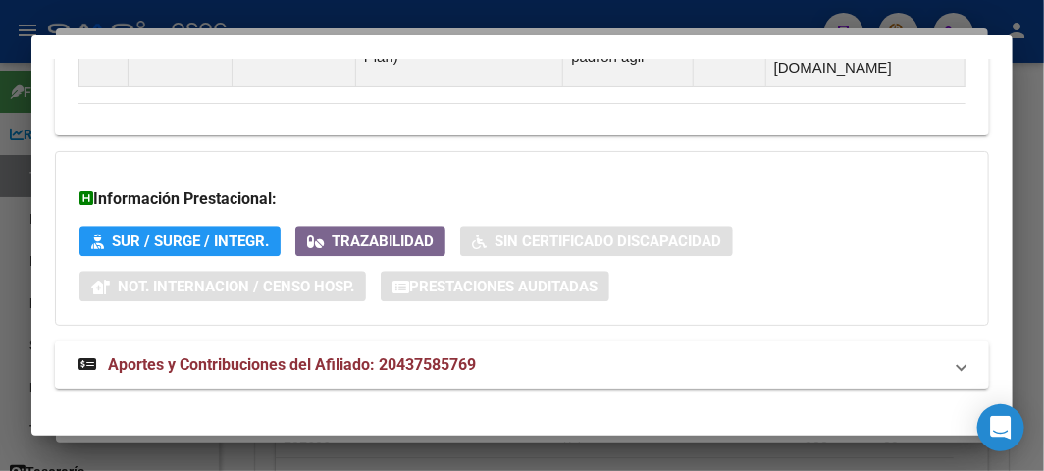
click at [202, 358] on mat-expansion-panel-header "Aportes y Contribuciones del Afiliado: 20437585769" at bounding box center [522, 364] width 934 height 47
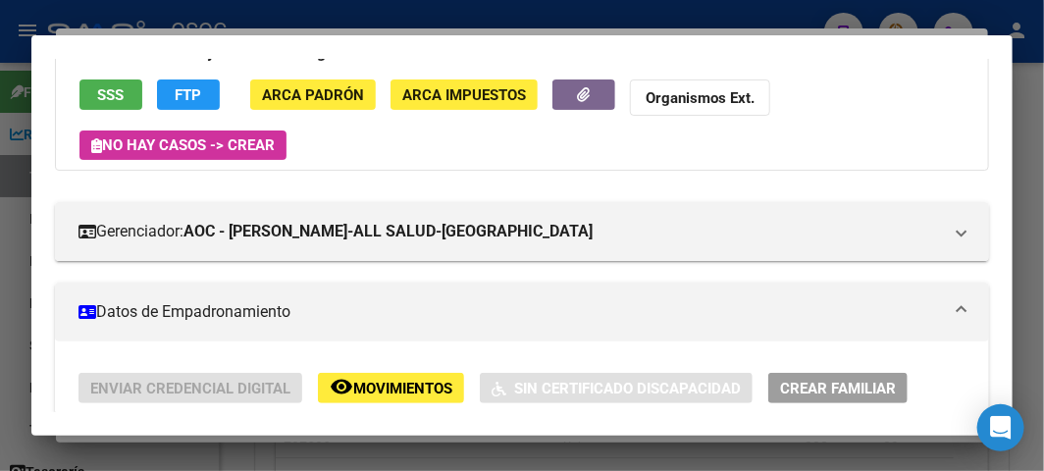
scroll to position [436, 0]
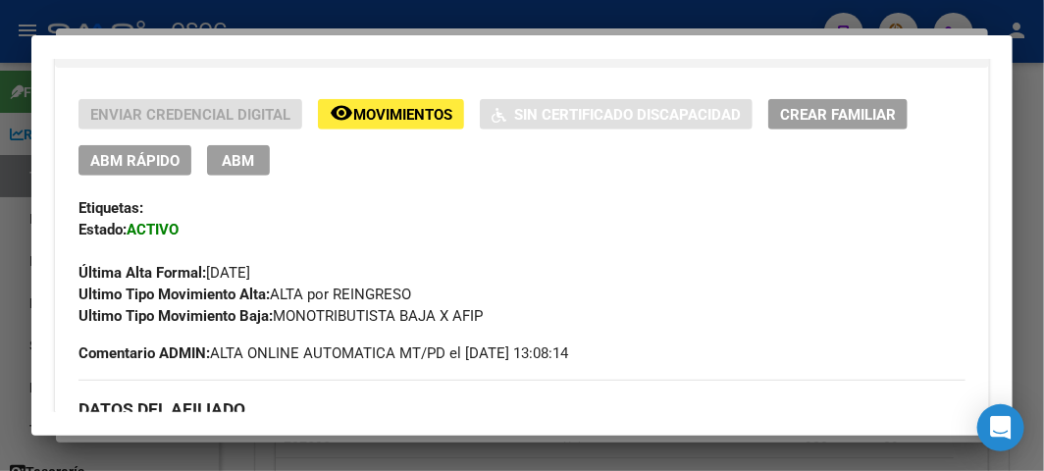
click at [130, 177] on div "Enviar Credencial Digital remove_red_eye Movimientos Sin Certificado Discapacid…" at bounding box center [521, 213] width 887 height 228
click at [125, 167] on span "ABM Rápido" at bounding box center [134, 161] width 89 height 18
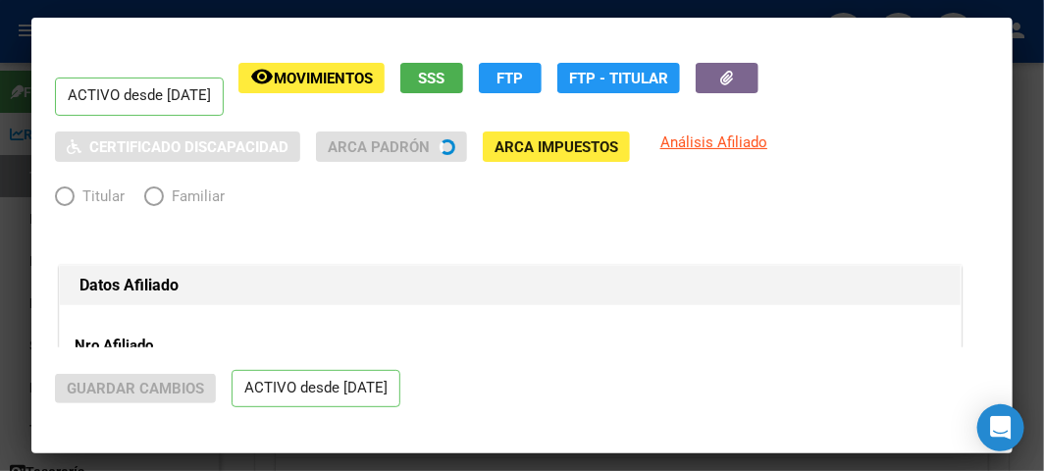
radio input "true"
type input "20-43758576-9"
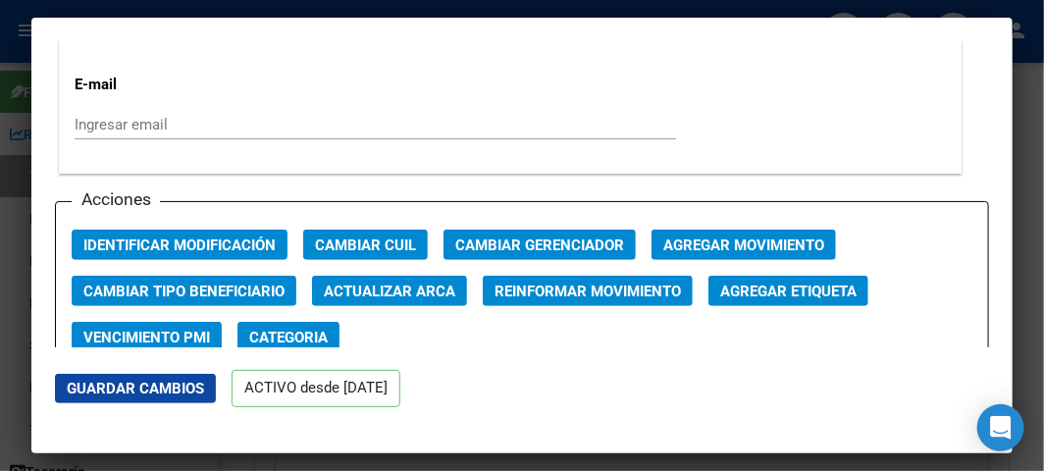
scroll to position [2724, 0]
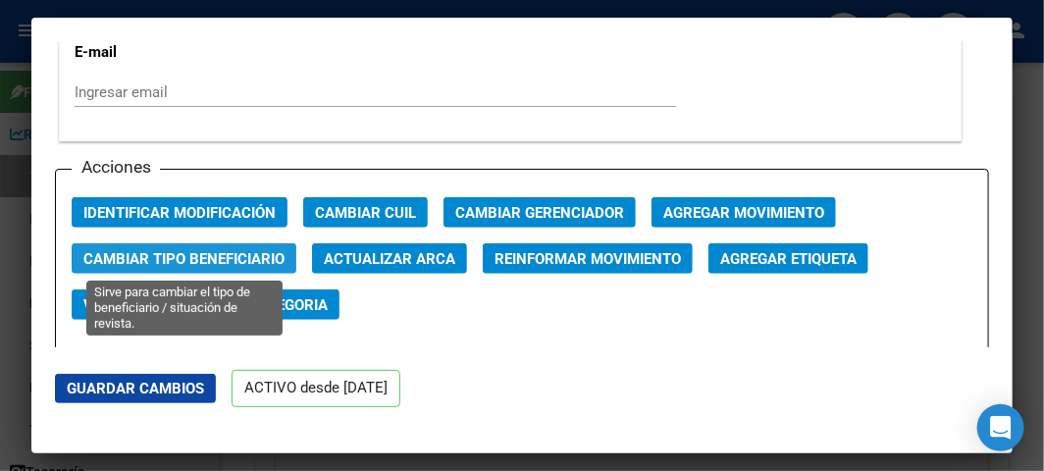
click at [238, 245] on button "Cambiar Tipo Beneficiario" at bounding box center [184, 258] width 225 height 30
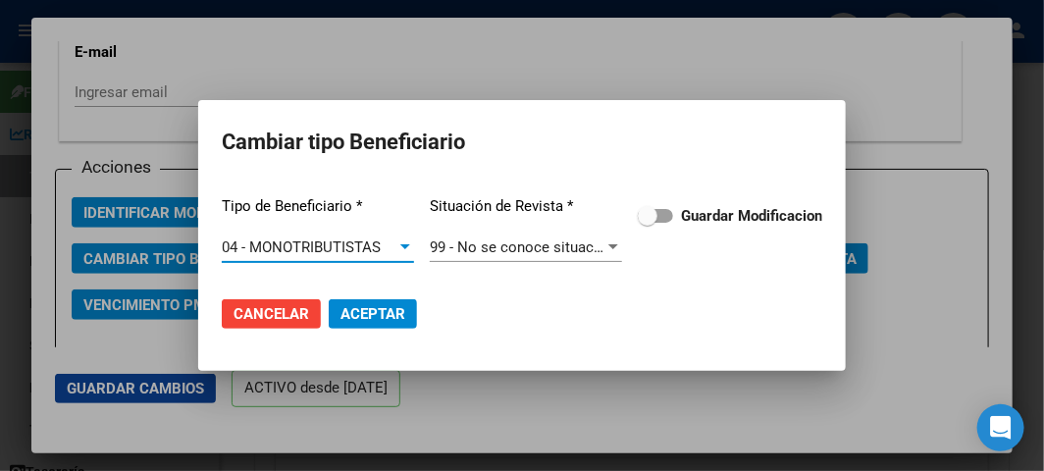
click at [660, 219] on span at bounding box center [655, 216] width 35 height 14
click at [647, 223] on input "Guardar Modificacion" at bounding box center [646, 223] width 1 height 1
click at [363, 314] on span "Aceptar" at bounding box center [372, 314] width 65 height 18
checkbox input "false"
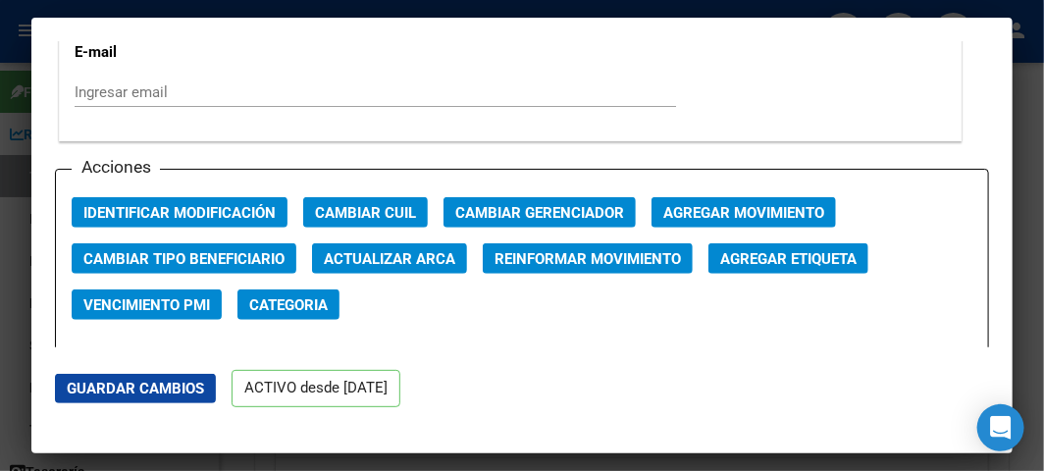
click at [14, 116] on div at bounding box center [522, 235] width 1044 height 471
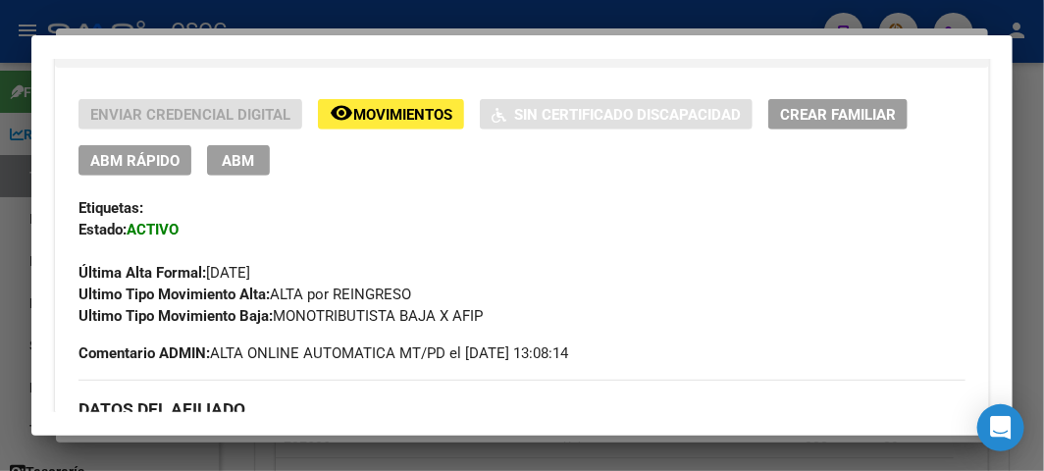
click at [25, 12] on div at bounding box center [522, 235] width 1044 height 471
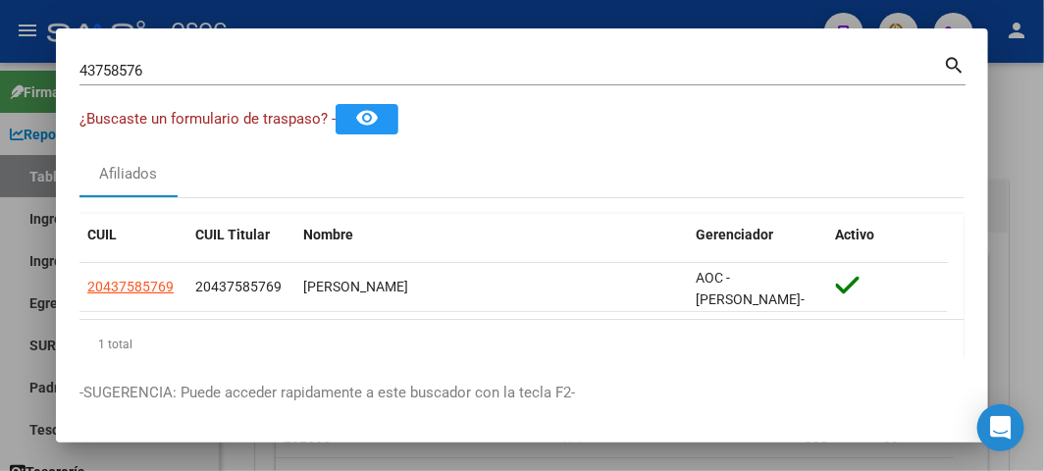
click at [167, 75] on input "43758576" at bounding box center [510, 71] width 863 height 18
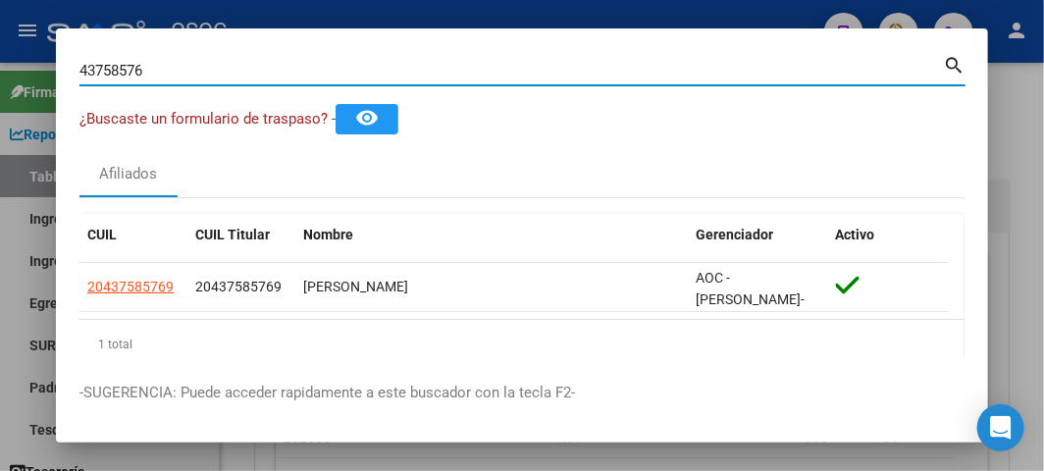
click at [167, 75] on input "43758576" at bounding box center [510, 71] width 863 height 18
paste input "30753273"
type input "30753273"
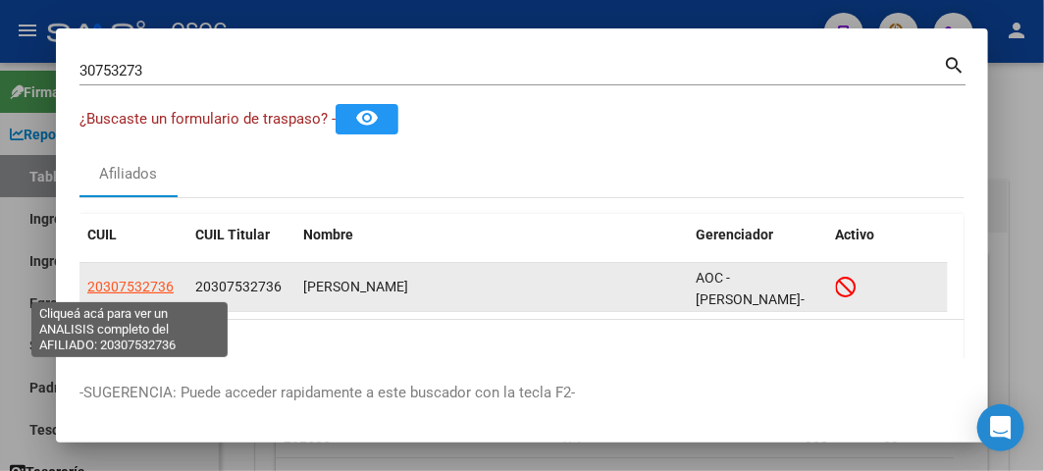
click at [101, 283] on span "20307532736" at bounding box center [130, 287] width 86 height 16
type textarea "20307532736"
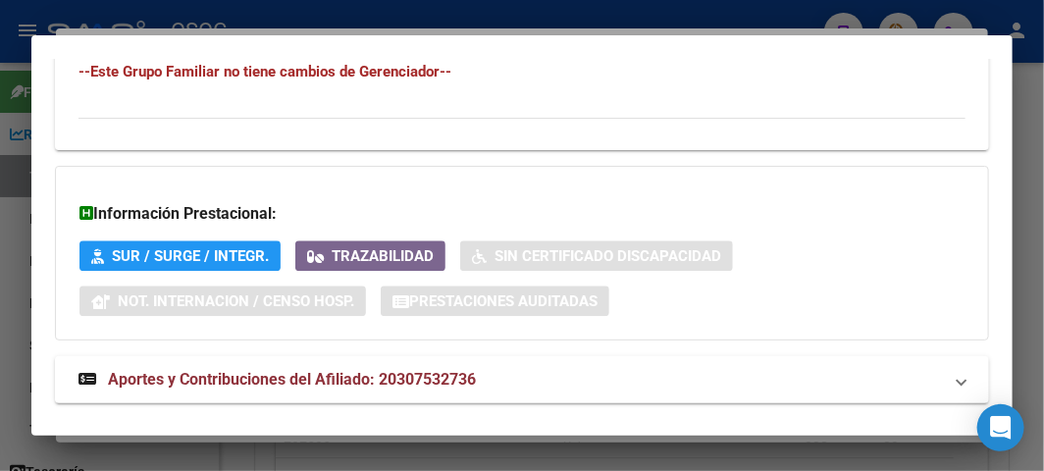
scroll to position [1413, 0]
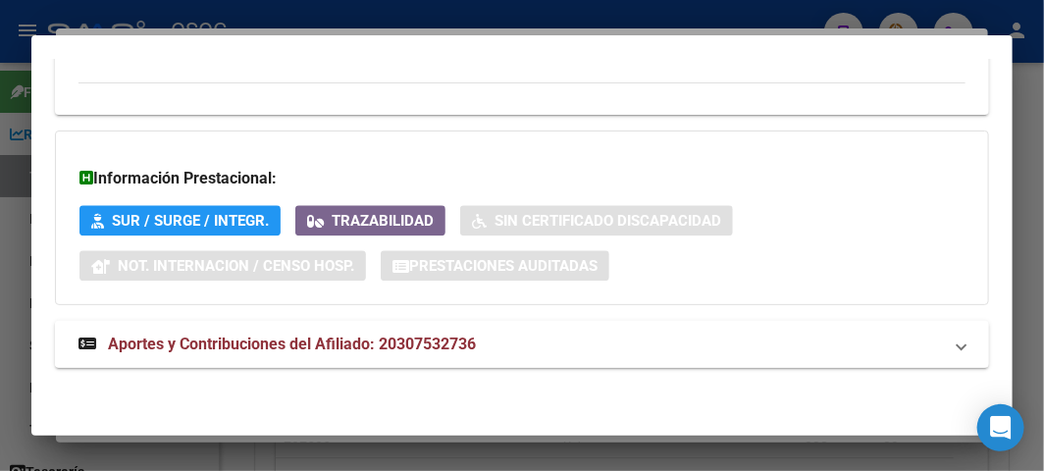
click at [197, 343] on span "Aportes y Contribuciones del Afiliado: 20307532736" at bounding box center [292, 344] width 368 height 19
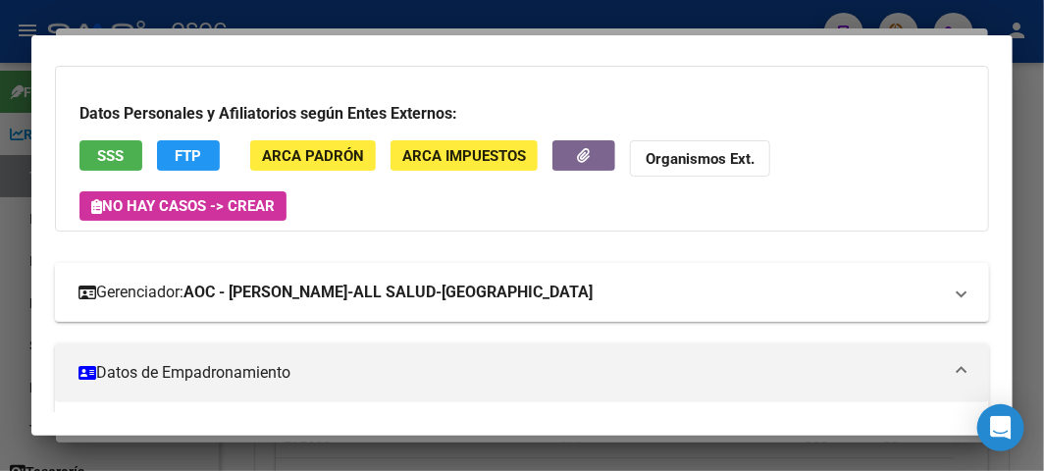
scroll to position [0, 0]
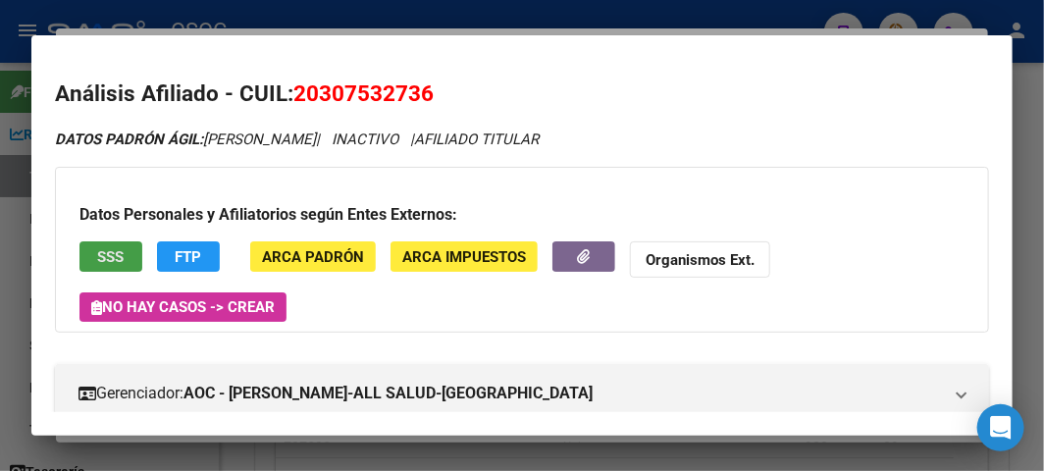
click at [128, 258] on button "SSS" at bounding box center [110, 256] width 63 height 30
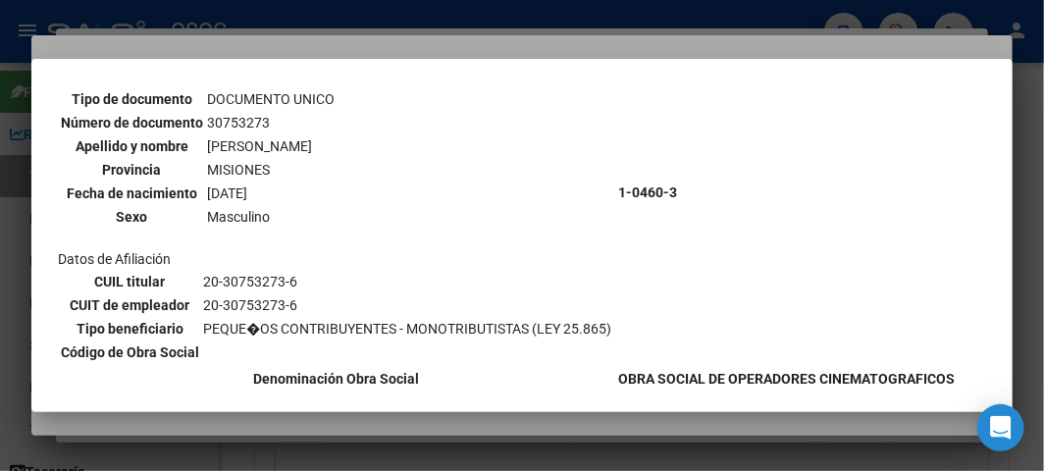
scroll to position [218, 0]
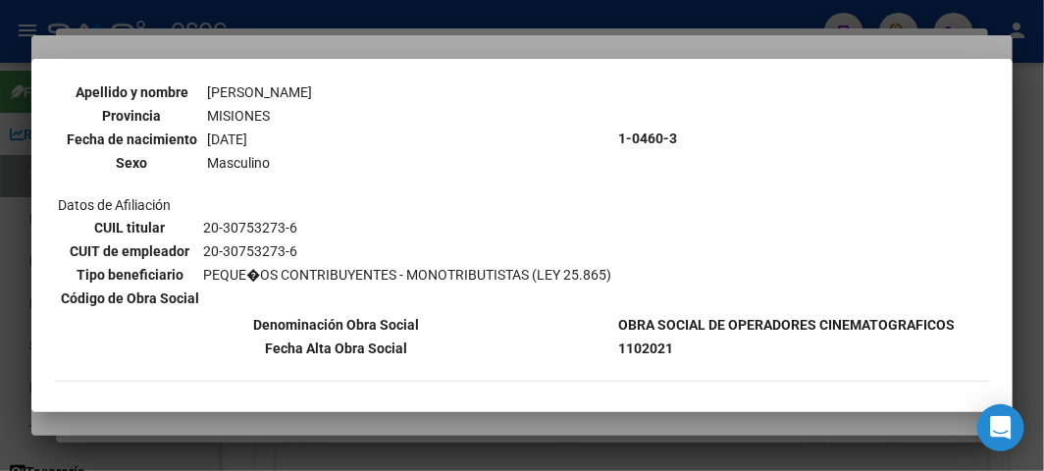
click at [423, 44] on div at bounding box center [522, 235] width 1044 height 471
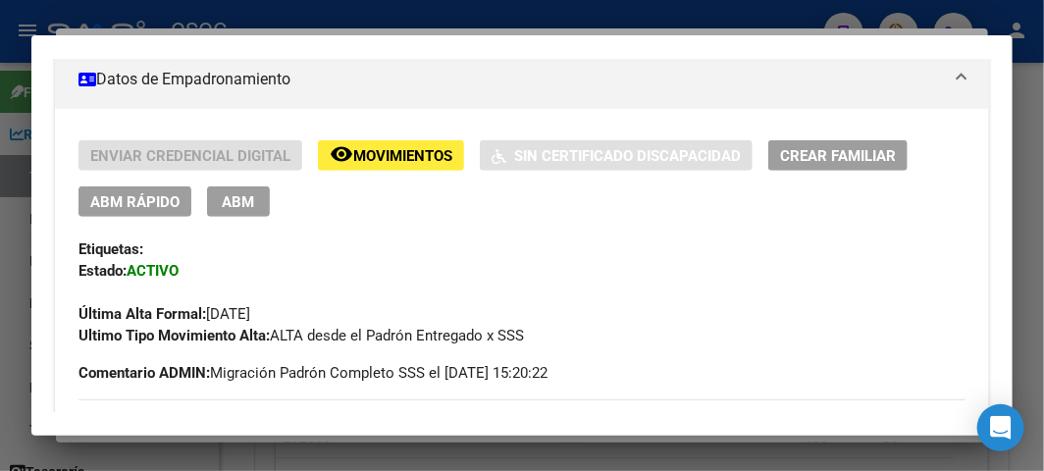
scroll to position [436, 0]
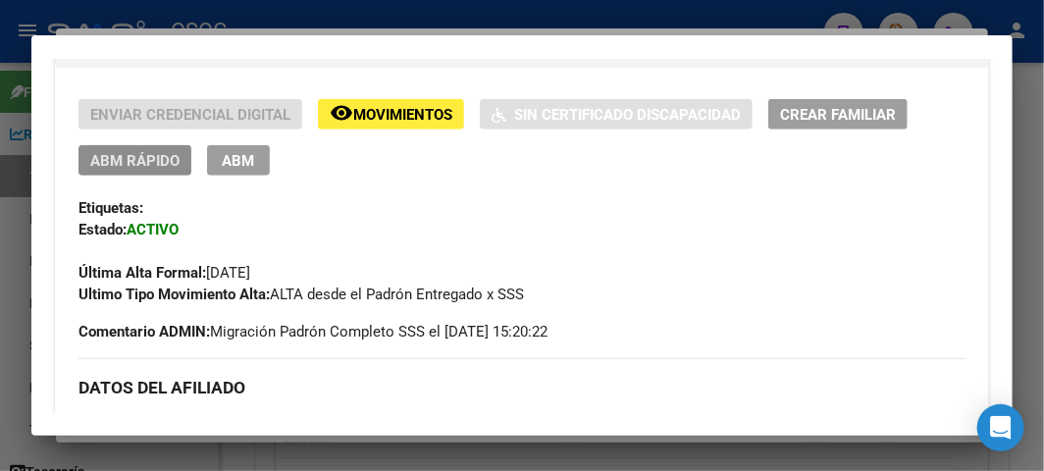
click at [140, 163] on span "ABM Rápido" at bounding box center [134, 161] width 89 height 18
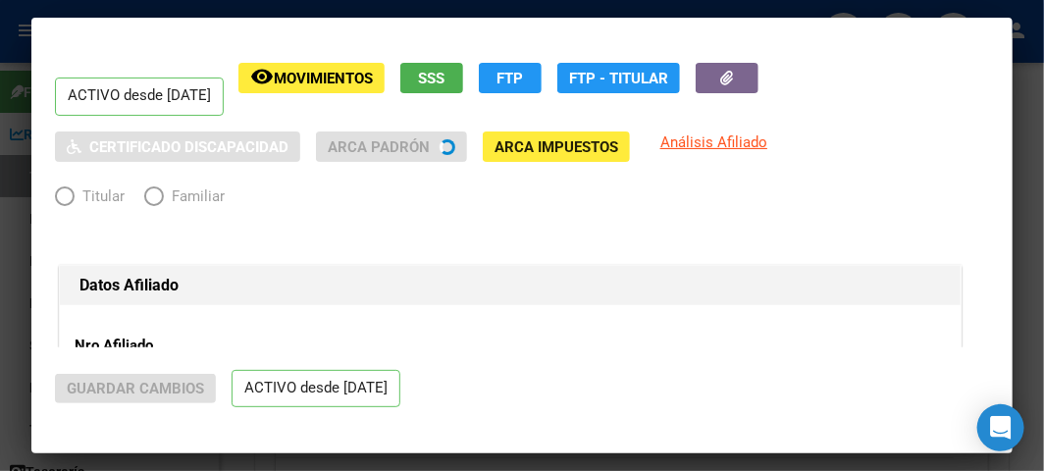
radio input "true"
type input "20-30753273-6"
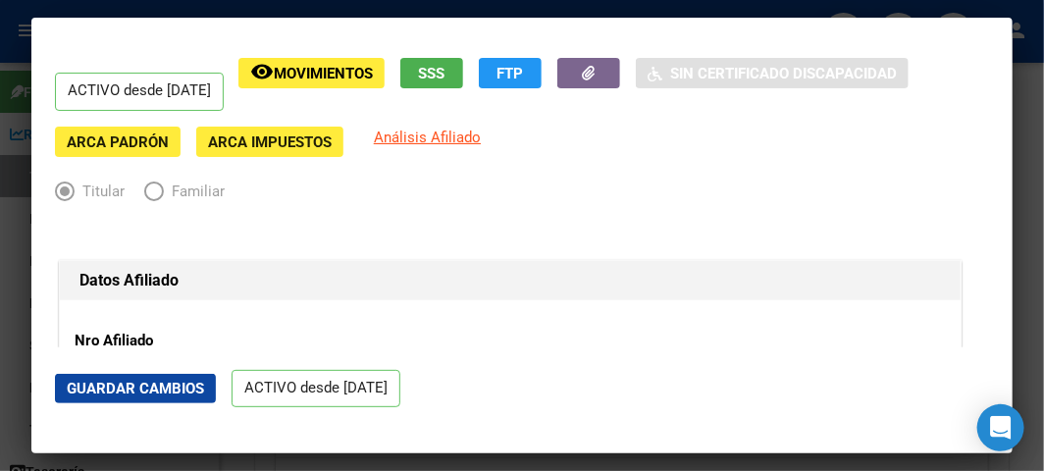
scroll to position [0, 0]
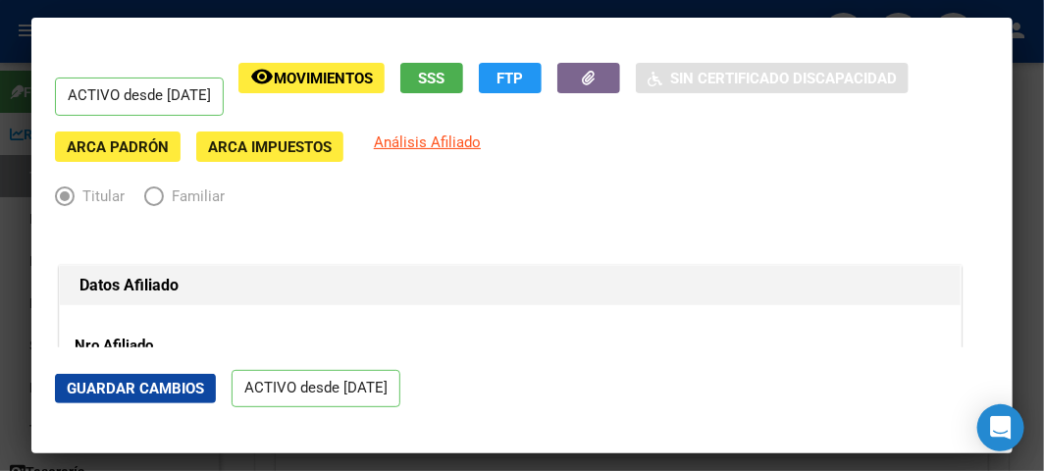
click at [30, 180] on div at bounding box center [522, 235] width 1044 height 471
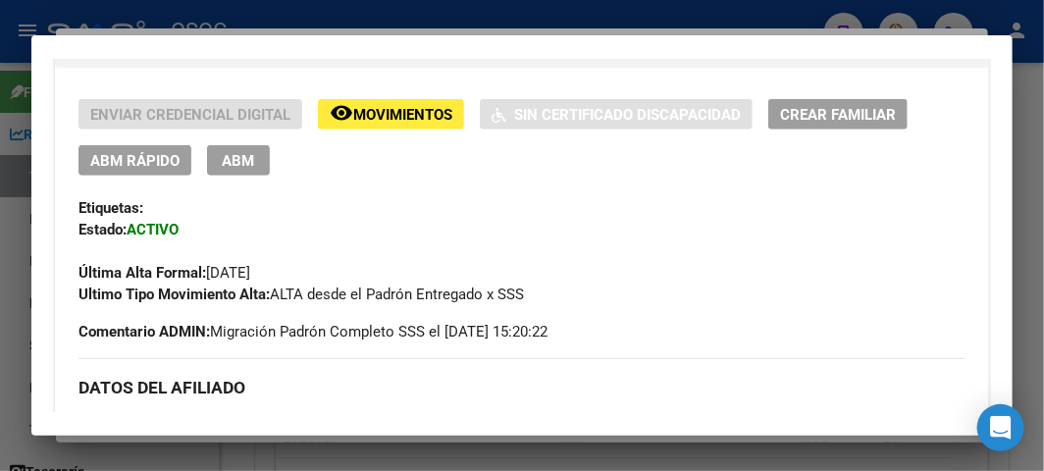
click at [17, 180] on div at bounding box center [522, 235] width 1044 height 471
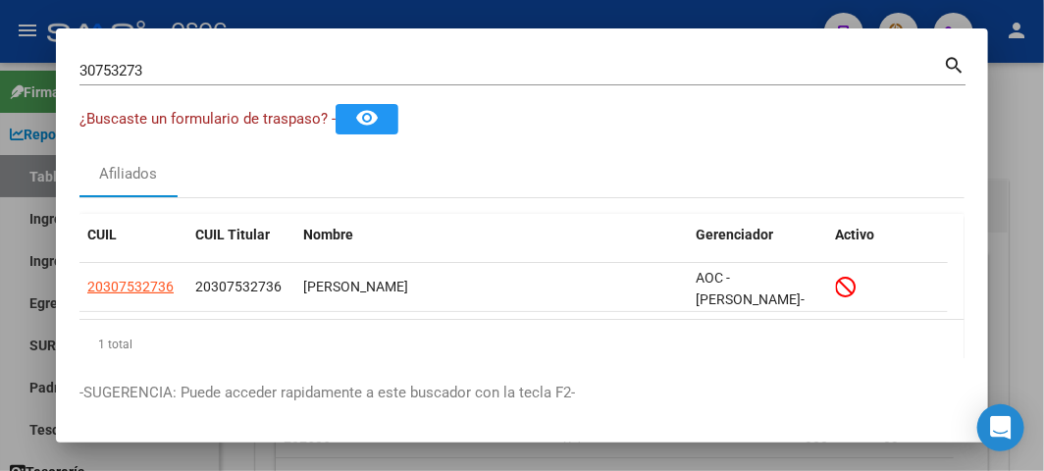
click at [18, 272] on div at bounding box center [522, 235] width 1044 height 471
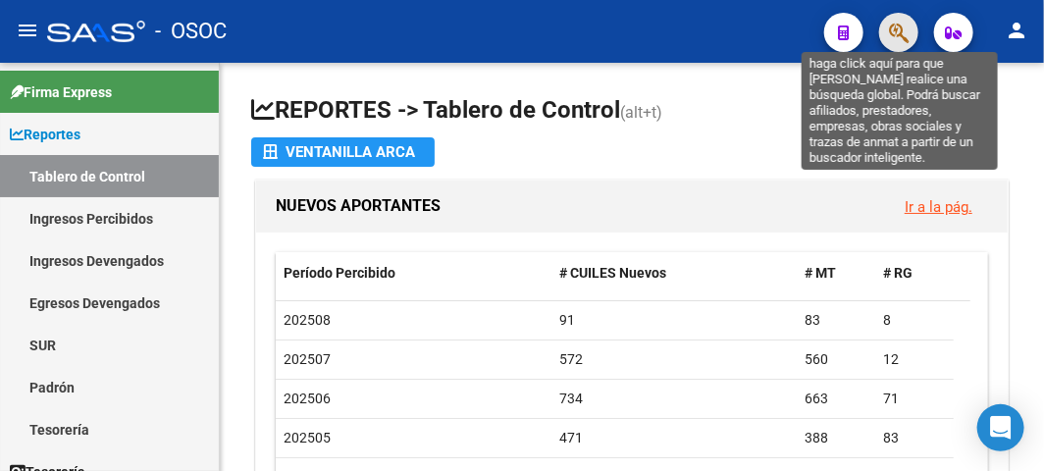
click at [899, 41] on icon "button" at bounding box center [899, 33] width 20 height 23
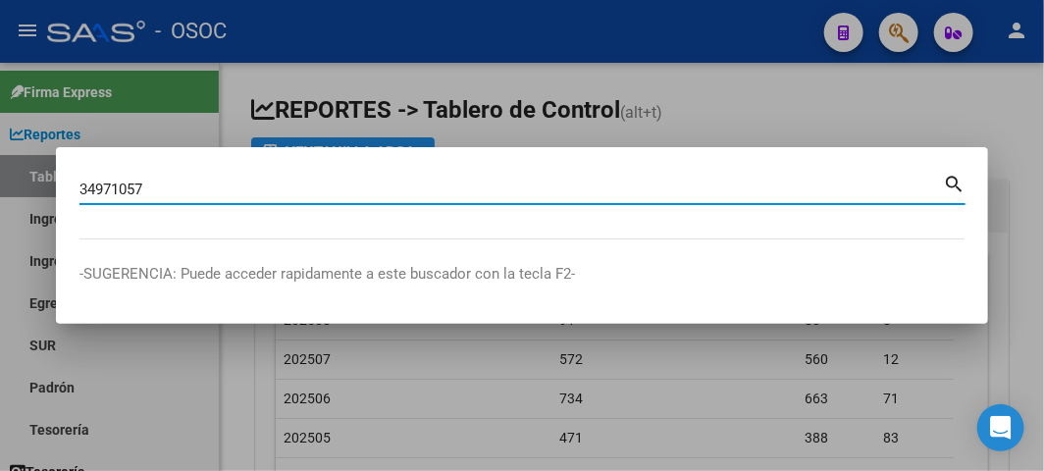
type input "34971057"
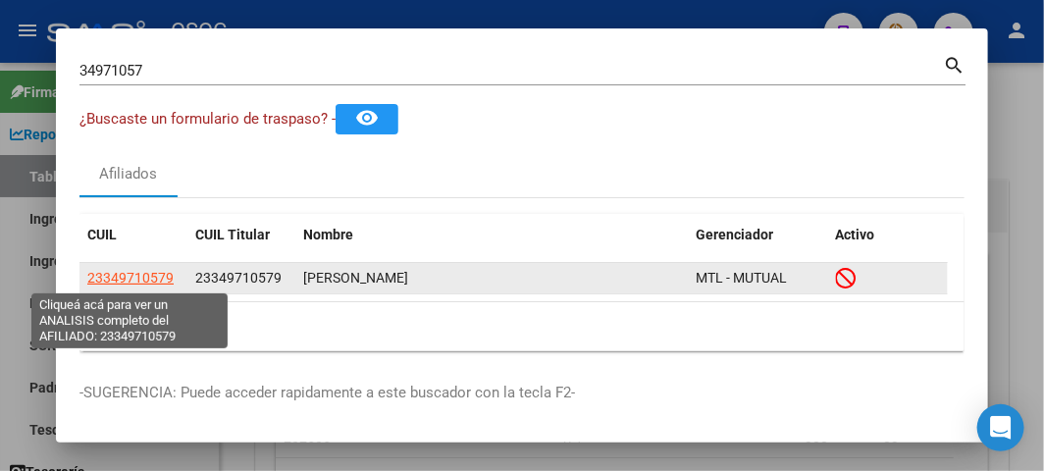
click at [131, 276] on span "23349710579" at bounding box center [130, 278] width 86 height 16
type textarea "23349710579"
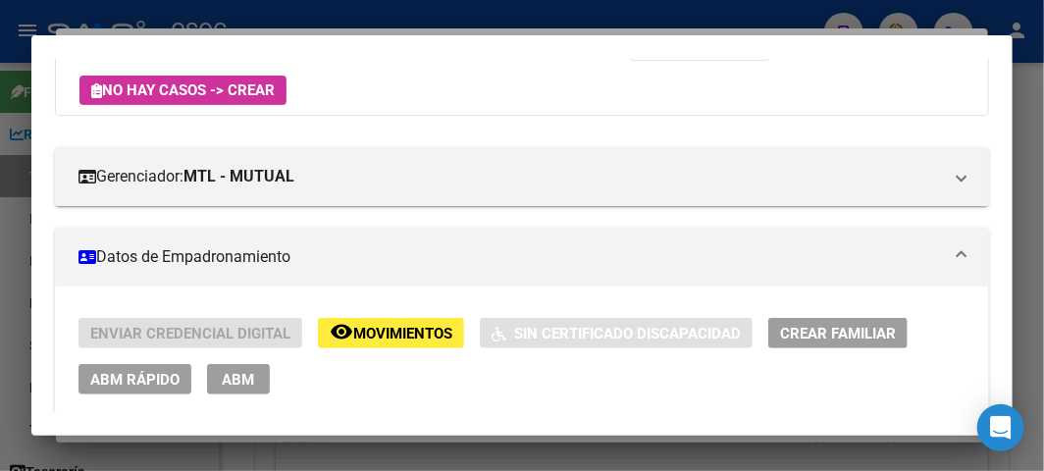
scroll to position [108, 0]
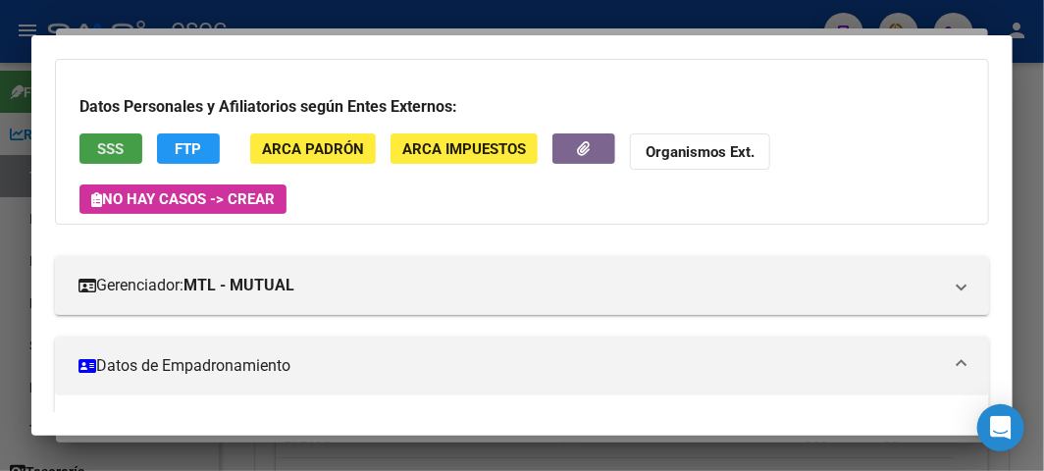
click at [120, 147] on span "SSS" at bounding box center [111, 149] width 26 height 18
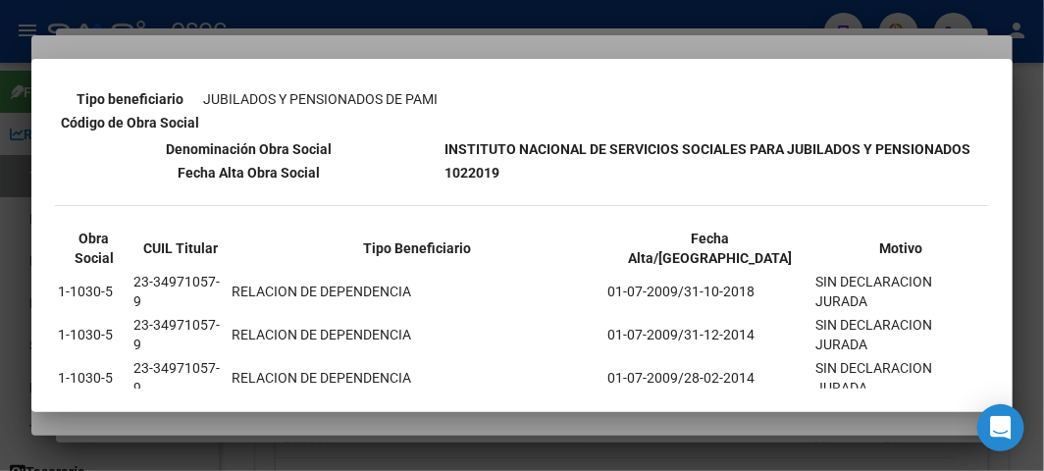
scroll to position [336, 0]
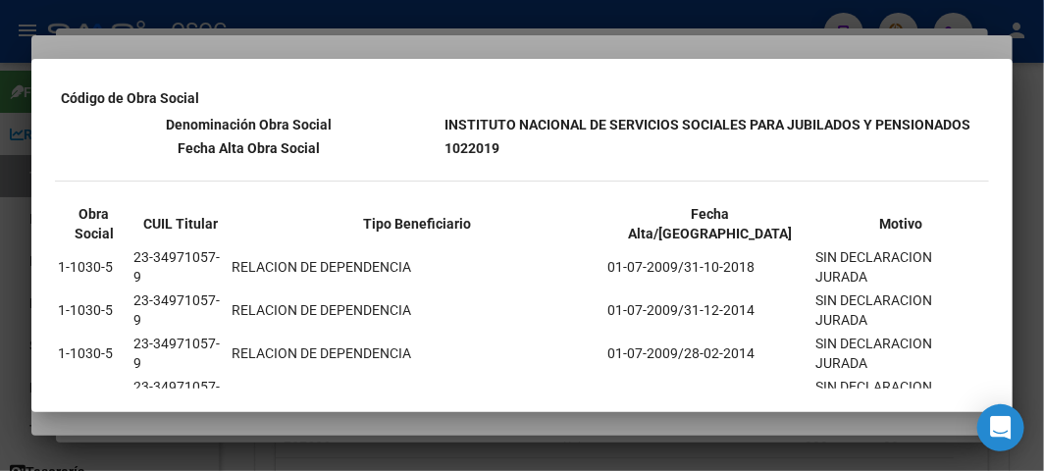
click at [263, 26] on div at bounding box center [522, 235] width 1044 height 471
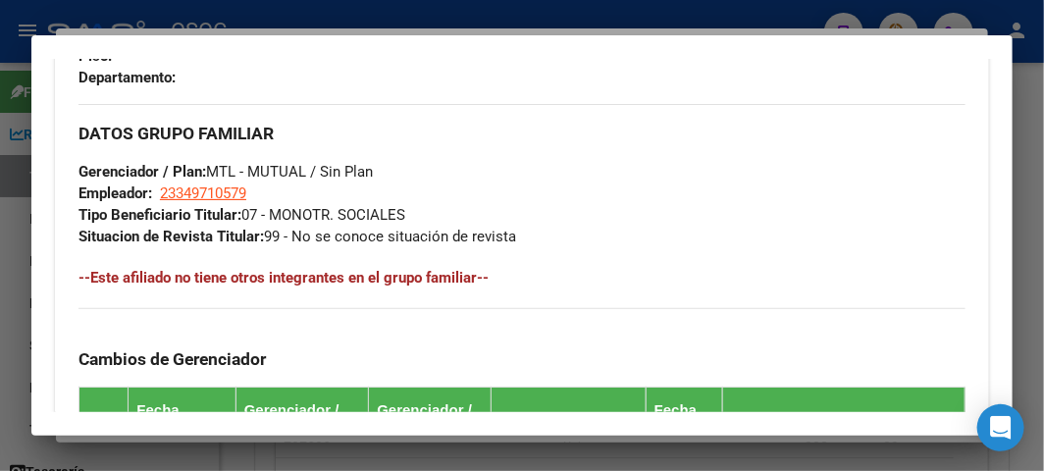
scroll to position [1633, 0]
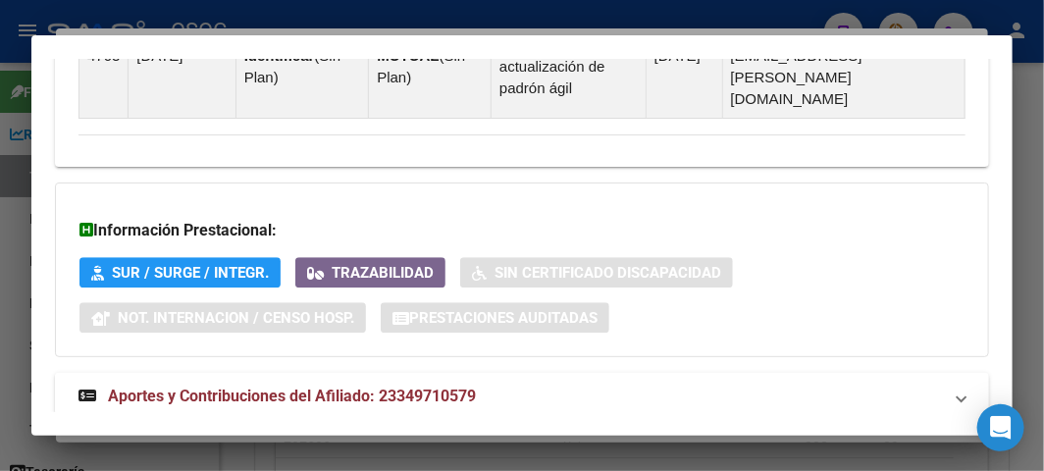
click at [249, 386] on span "Aportes y Contribuciones del Afiliado: 23349710579" at bounding box center [292, 395] width 368 height 19
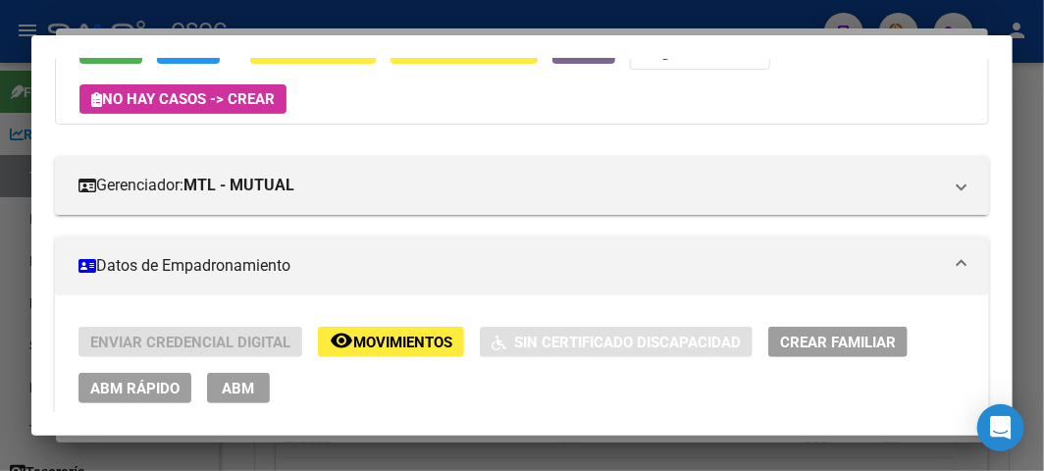
scroll to position [335, 0]
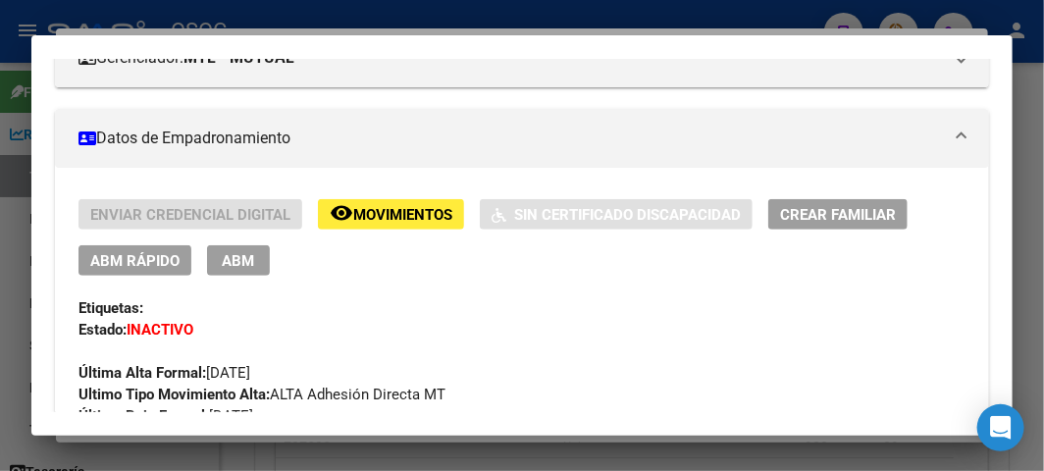
click at [104, 248] on button "ABM Rápido" at bounding box center [134, 260] width 113 height 30
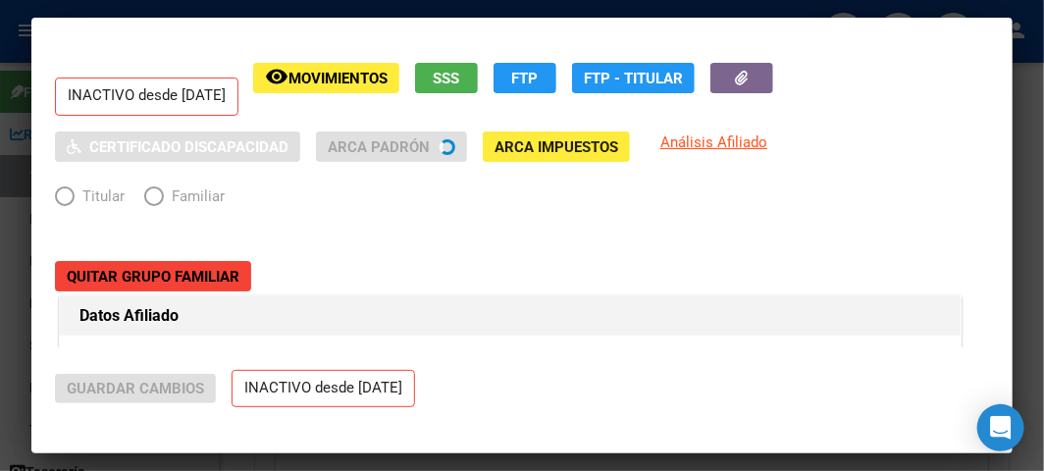
radio input "true"
type input "23-34971057-9"
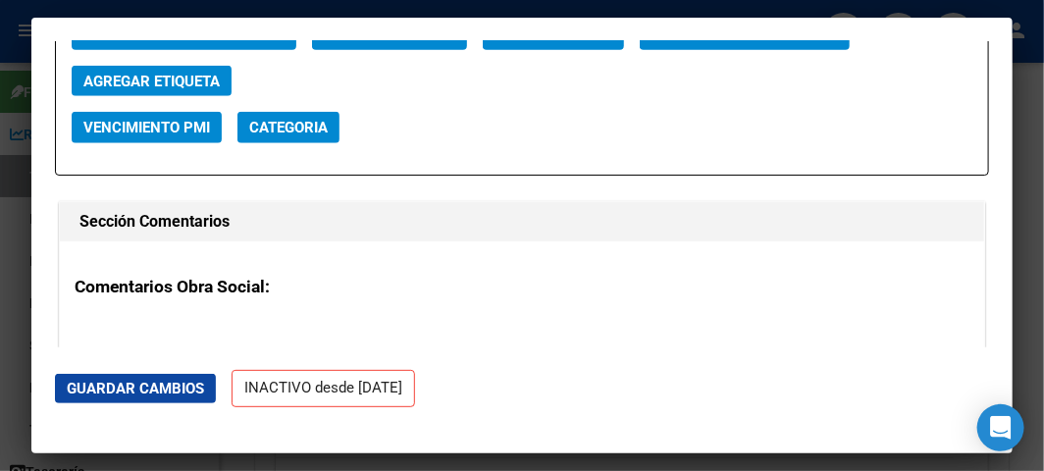
scroll to position [2833, 0]
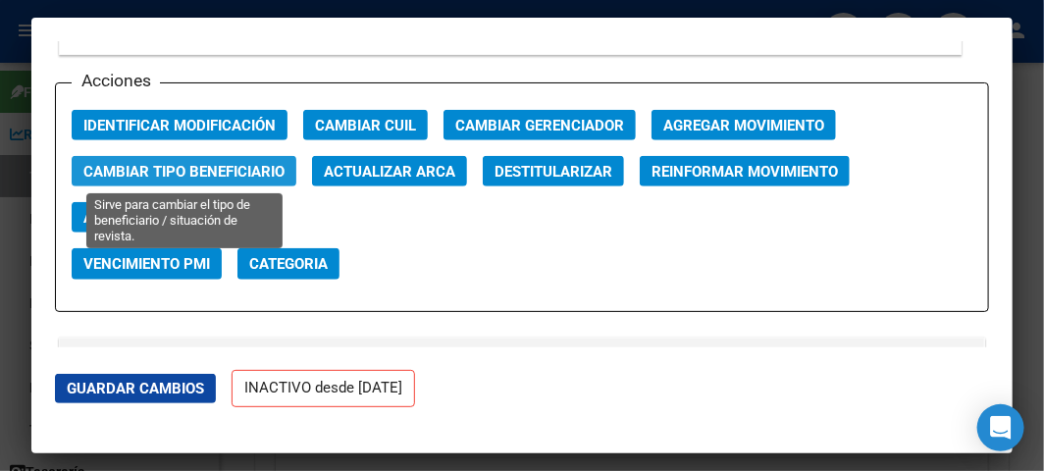
click at [214, 177] on span "Cambiar Tipo Beneficiario" at bounding box center [183, 172] width 201 height 18
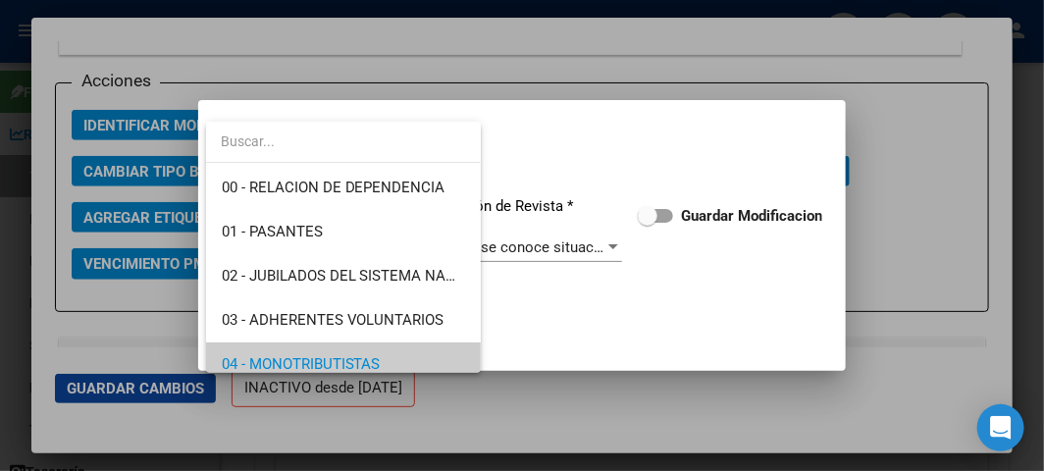
scroll to position [118, 0]
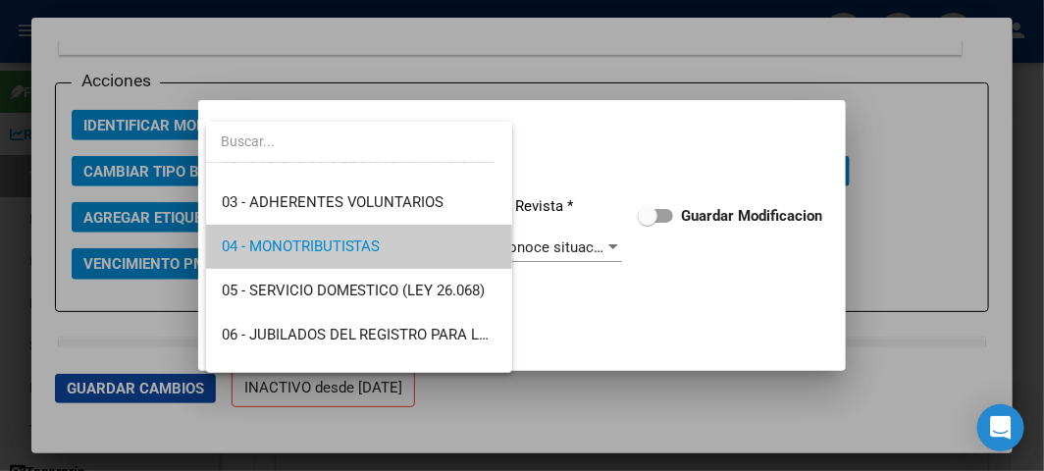
click at [430, 235] on span "04 - MONOTRIBUTISTAS" at bounding box center [359, 247] width 275 height 44
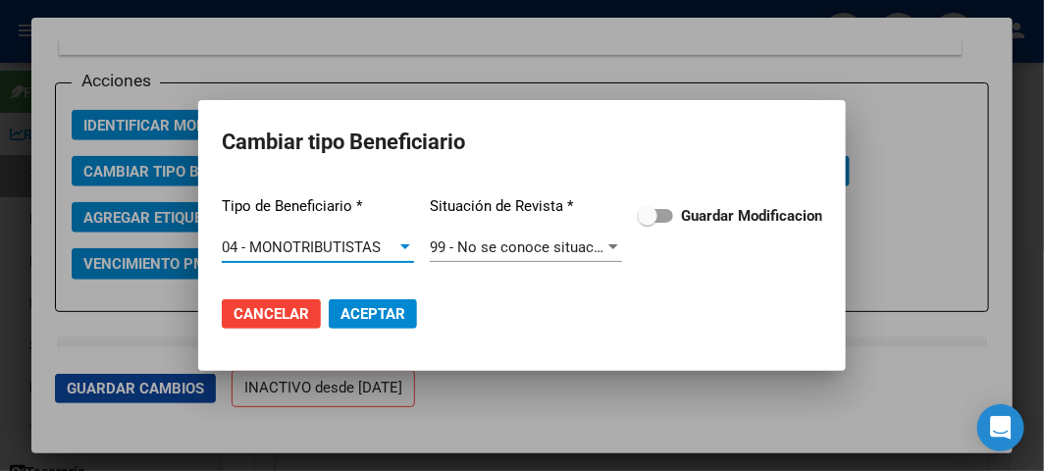
click at [660, 204] on label "Guardar Modificacion" at bounding box center [730, 216] width 184 height 24
click at [647, 223] on input "Guardar Modificacion" at bounding box center [646, 223] width 1 height 1
click at [387, 318] on span "Aceptar" at bounding box center [372, 314] width 65 height 18
checkbox input "false"
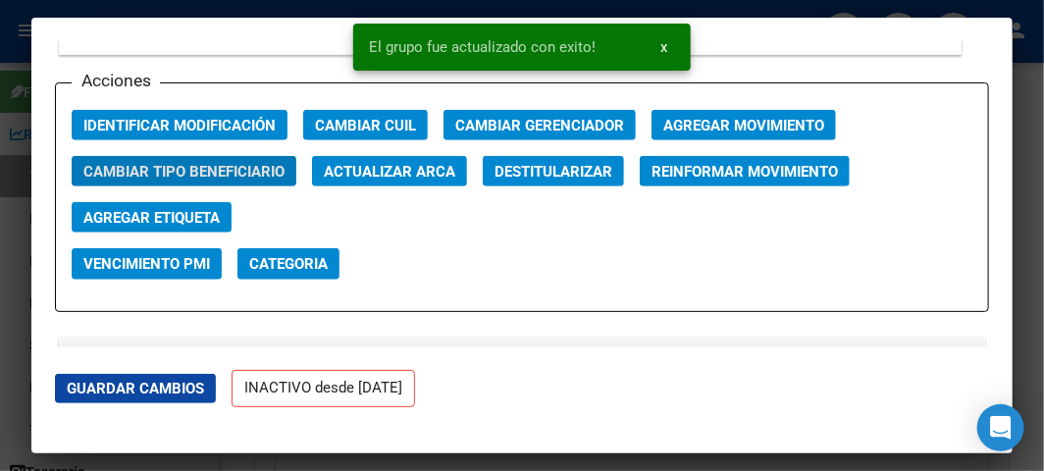
click at [765, 121] on span "Agregar Movimiento" at bounding box center [743, 126] width 161 height 18
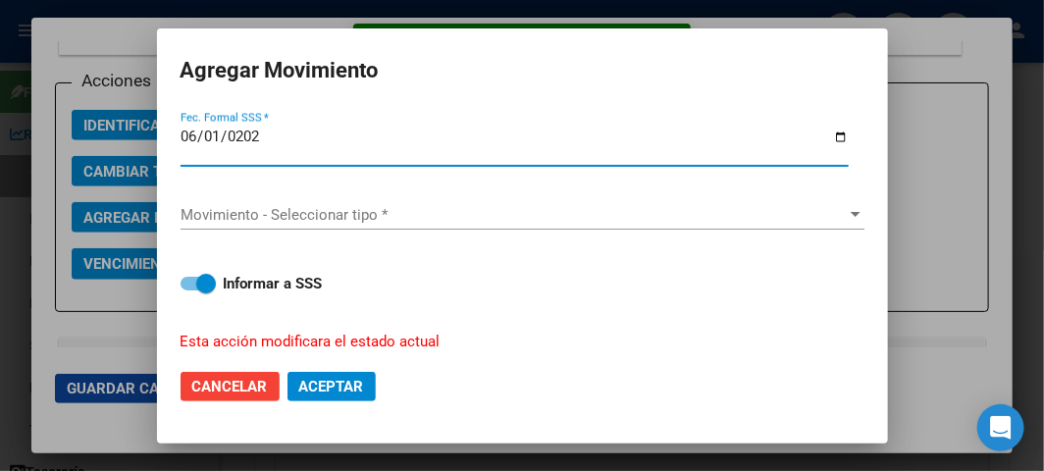
type input "[DATE]"
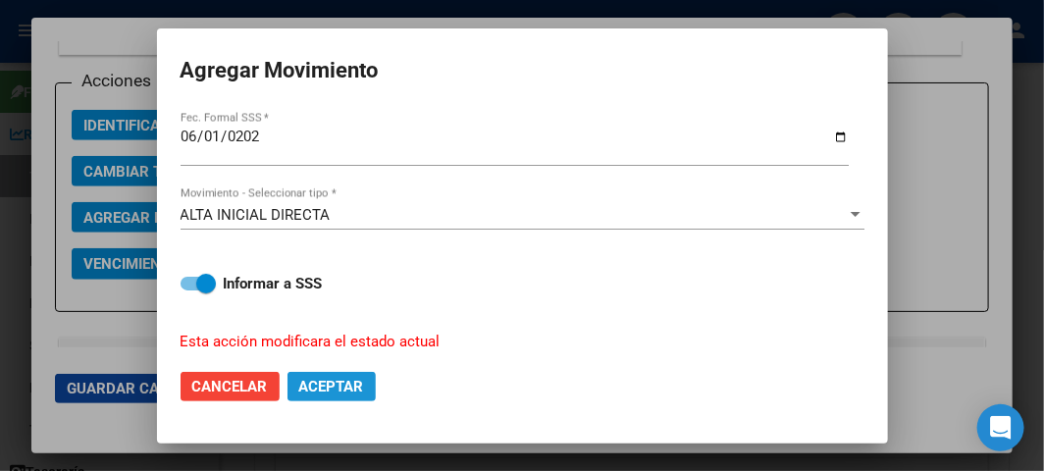
click at [316, 372] on button "Aceptar" at bounding box center [331, 386] width 88 height 29
checkbox input "false"
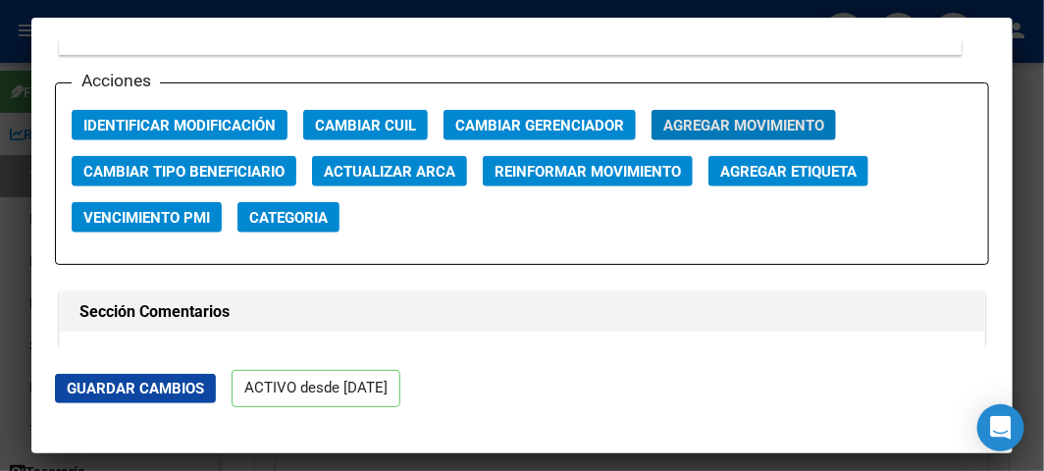
click at [26, 60] on div at bounding box center [522, 235] width 1044 height 471
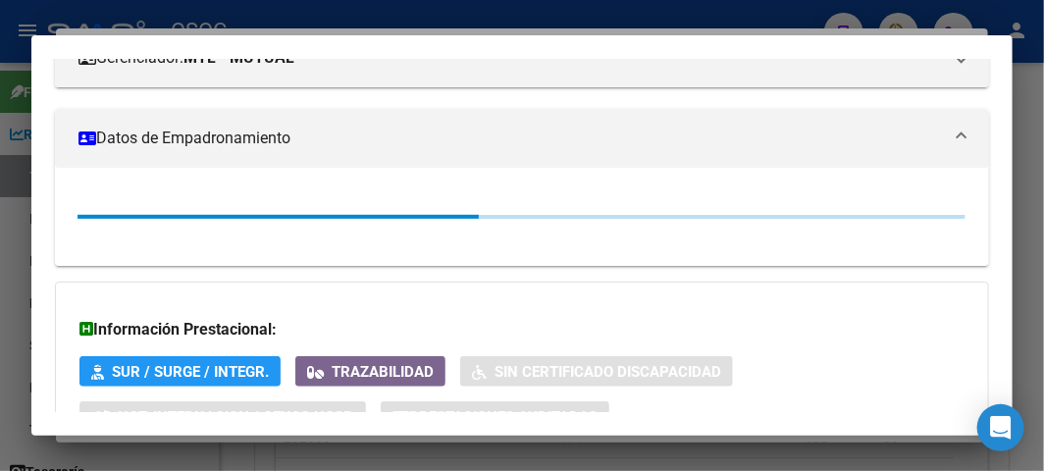
click at [25, 60] on div at bounding box center [522, 235] width 1044 height 471
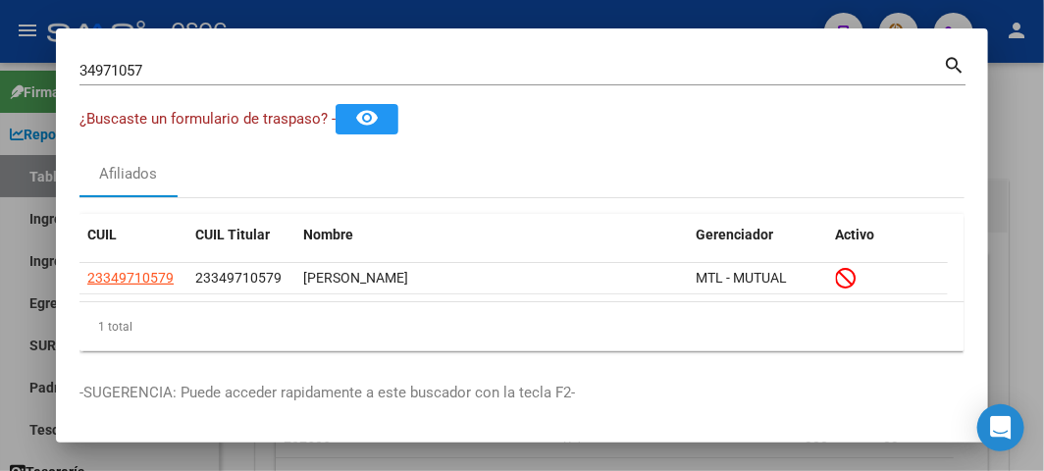
click at [189, 67] on input "34971057" at bounding box center [510, 71] width 863 height 18
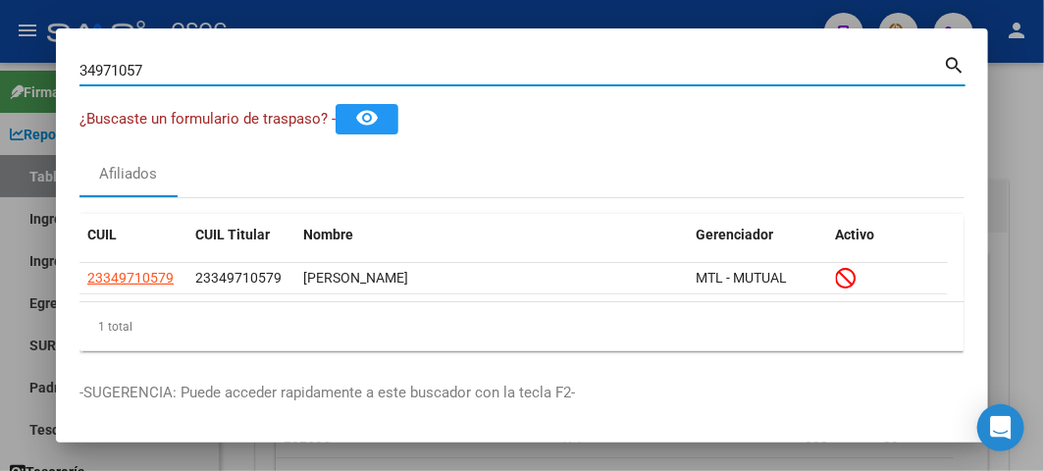
click at [189, 67] on input "34971057" at bounding box center [510, 71] width 863 height 18
paste input "20396405084"
type input "20396405084"
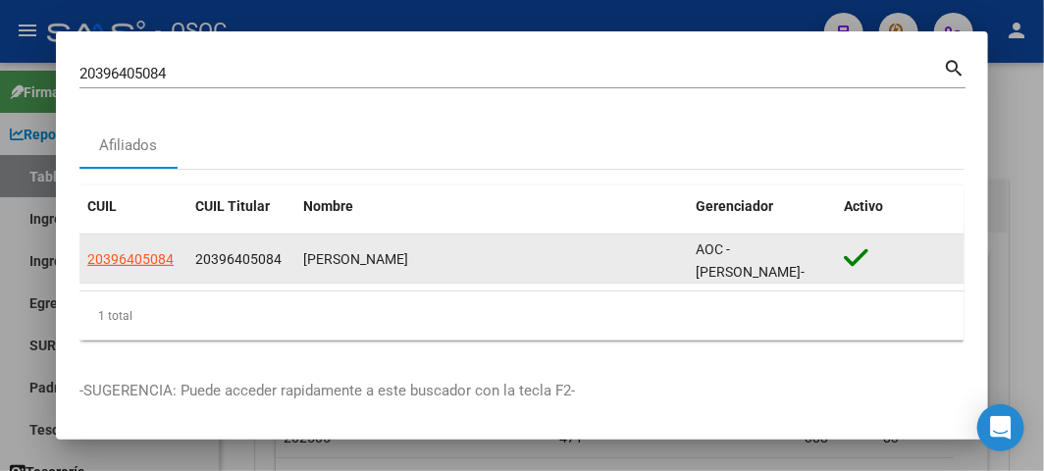
click at [157, 267] on app-link-go-to "20396405084" at bounding box center [130, 259] width 86 height 23
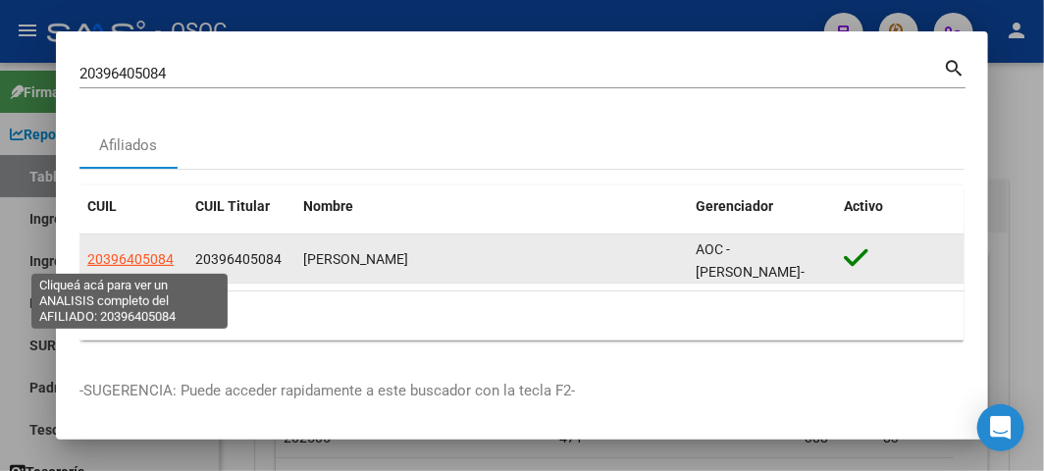
click at [153, 260] on span "20396405084" at bounding box center [130, 259] width 86 height 16
type textarea "20396405084"
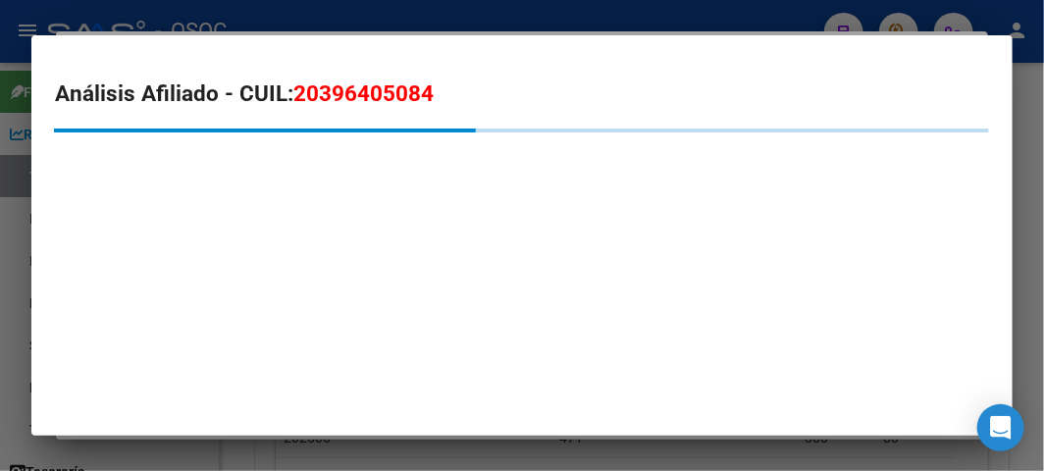
click at [150, 250] on mat-dialog-container "Análisis Afiliado - CUIL: 20396405084" at bounding box center [521, 235] width 981 height 400
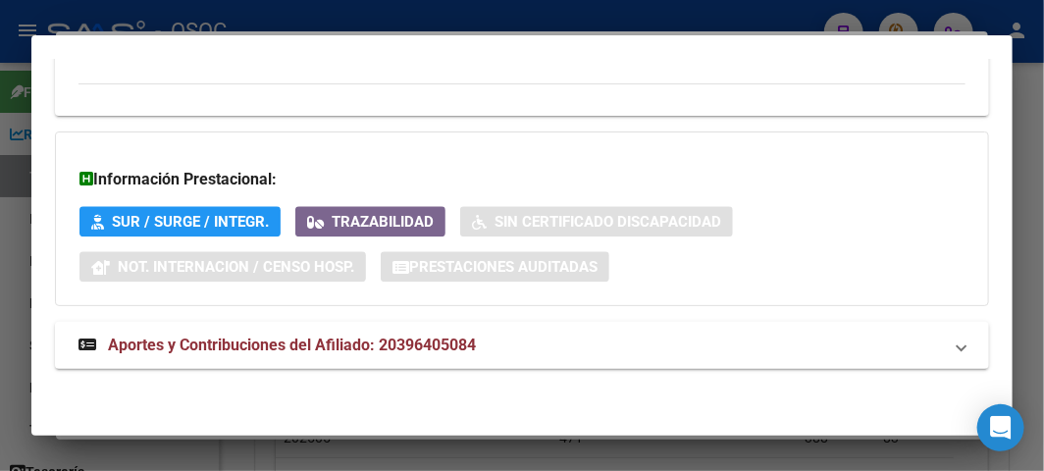
scroll to position [1413, 0]
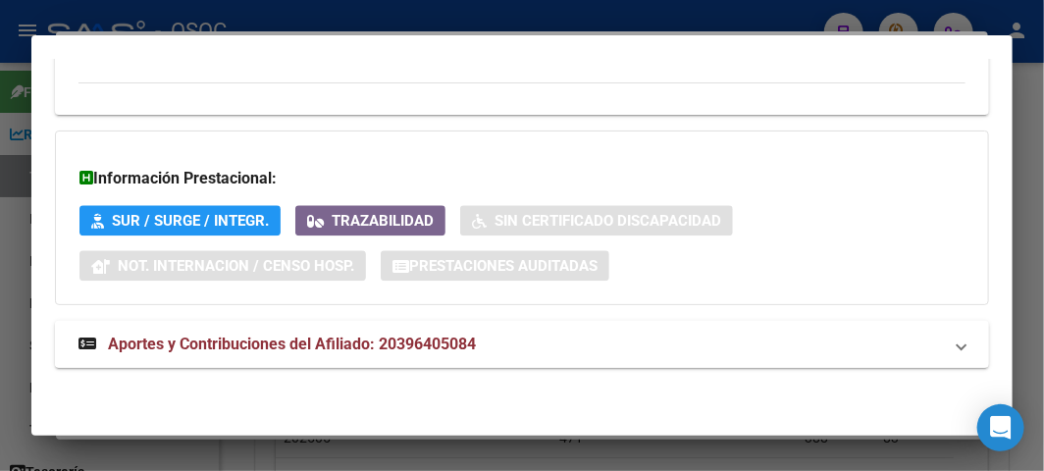
click at [135, 357] on mat-expansion-panel-header "Aportes y Contribuciones del Afiliado: 20396405084" at bounding box center [522, 344] width 934 height 47
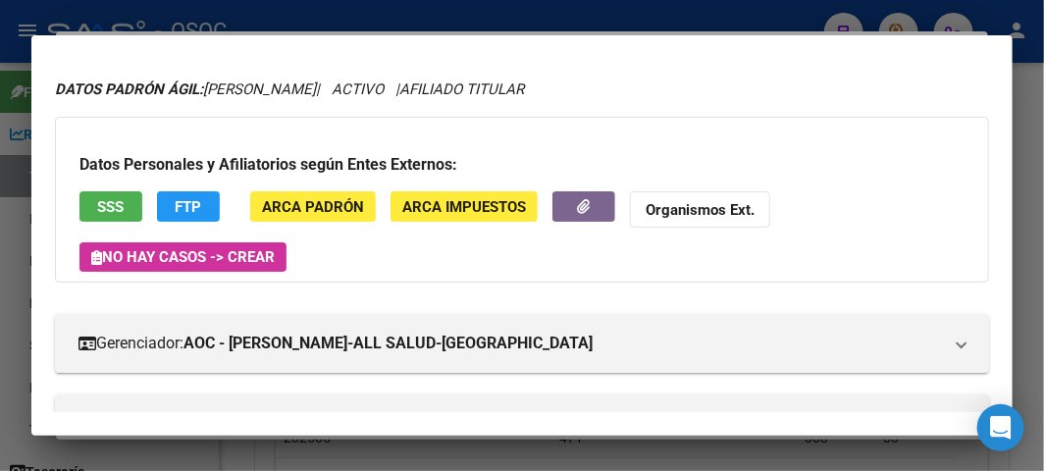
scroll to position [2, 0]
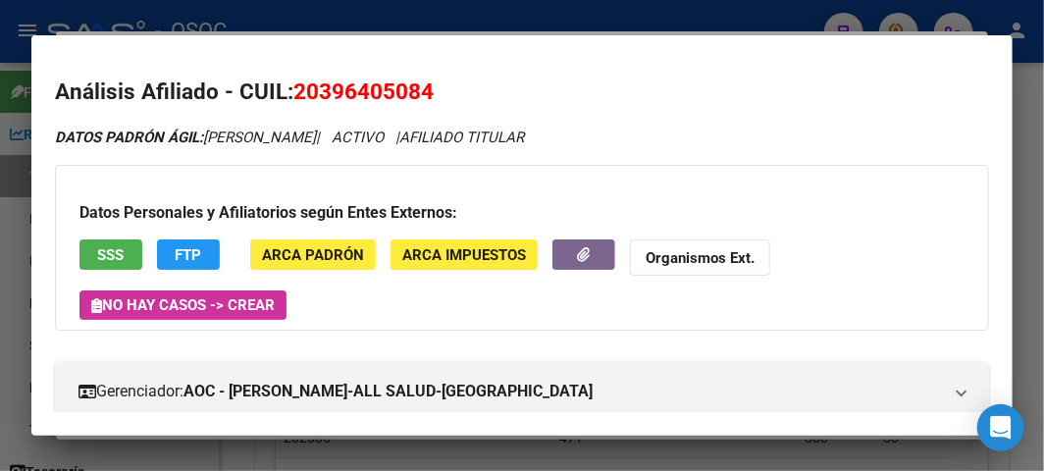
click at [109, 253] on span "SSS" at bounding box center [111, 255] width 26 height 18
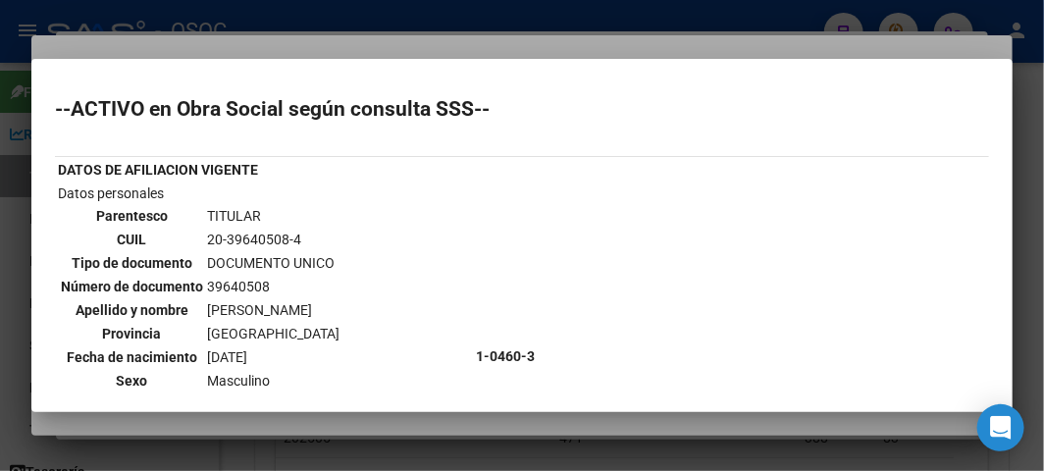
scroll to position [436, 0]
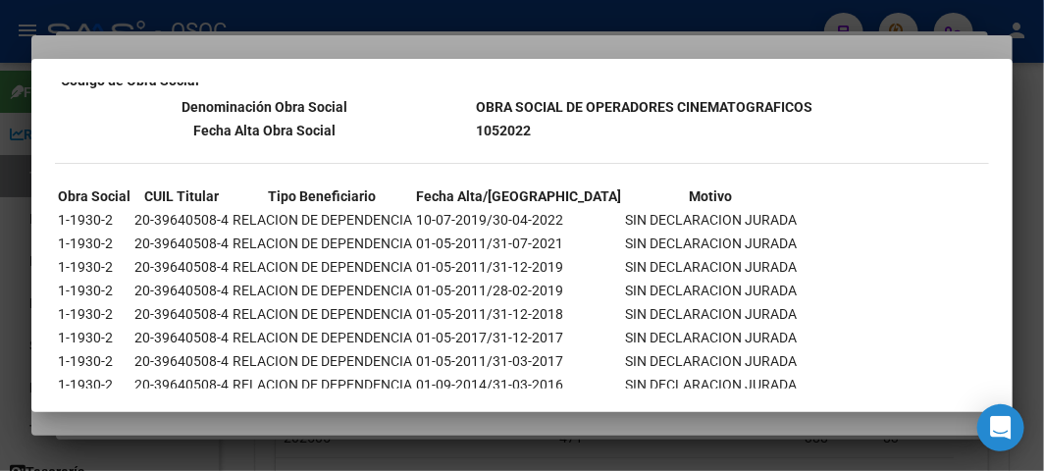
click at [316, 35] on div at bounding box center [522, 235] width 1044 height 471
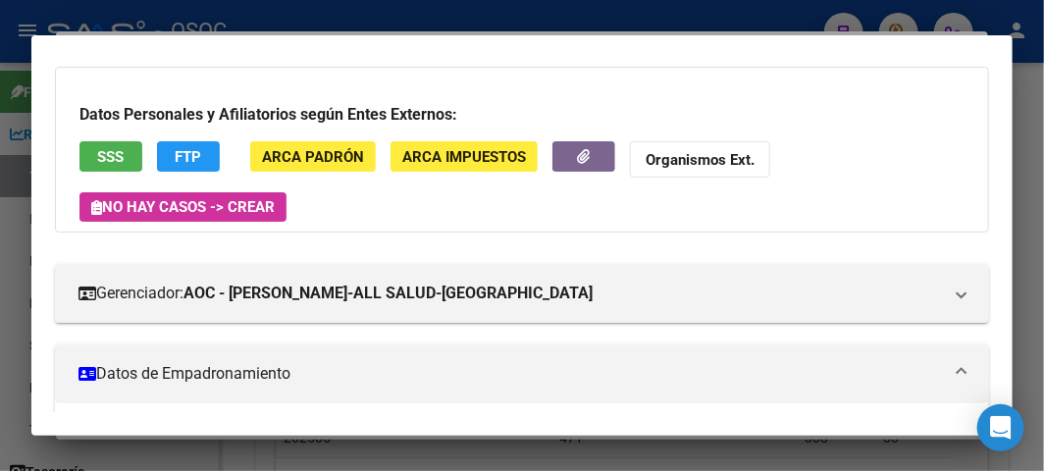
scroll to position [220, 0]
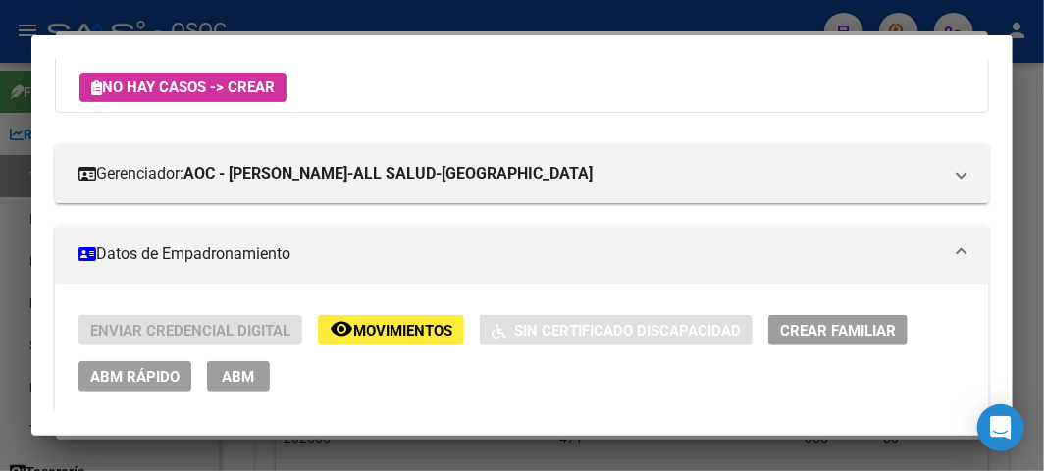
click at [124, 373] on span "ABM Rápido" at bounding box center [134, 377] width 89 height 18
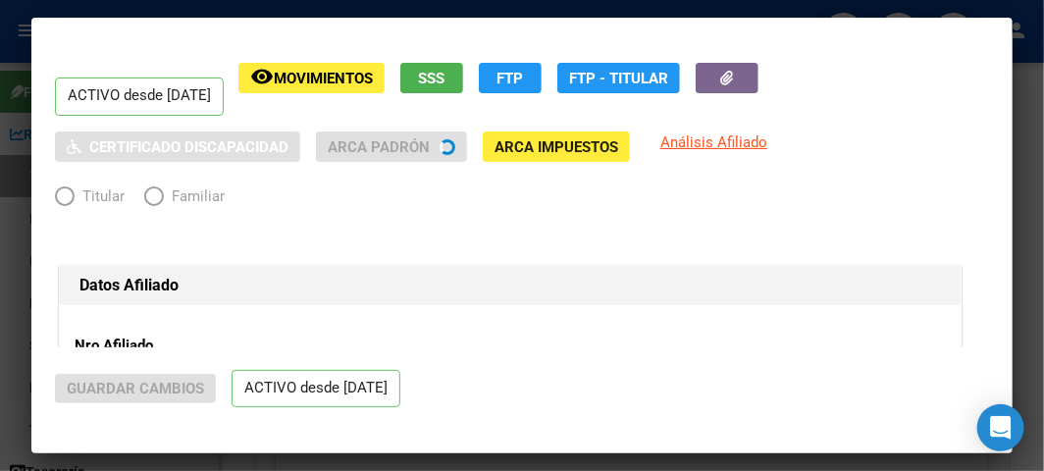
radio input "true"
type input "20-39640508-4"
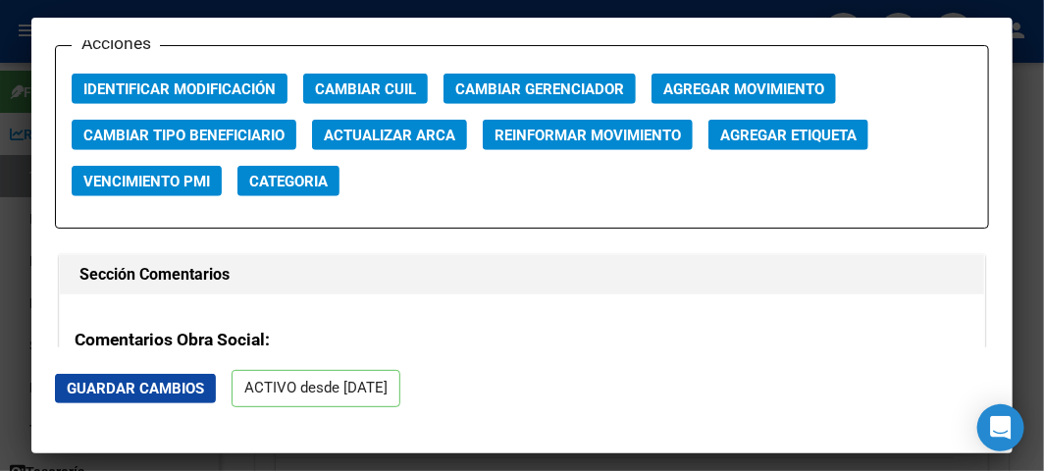
scroll to position [2833, 0]
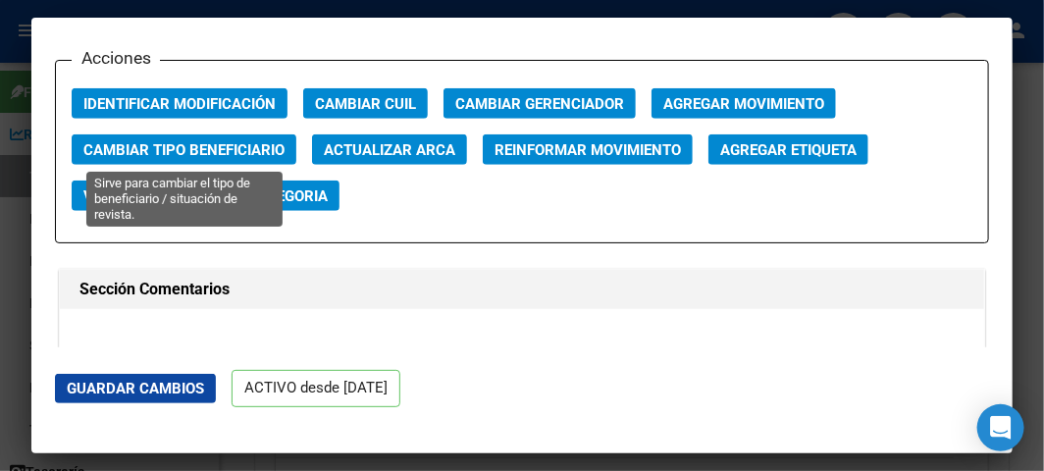
click at [208, 150] on span "Cambiar Tipo Beneficiario" at bounding box center [183, 150] width 201 height 18
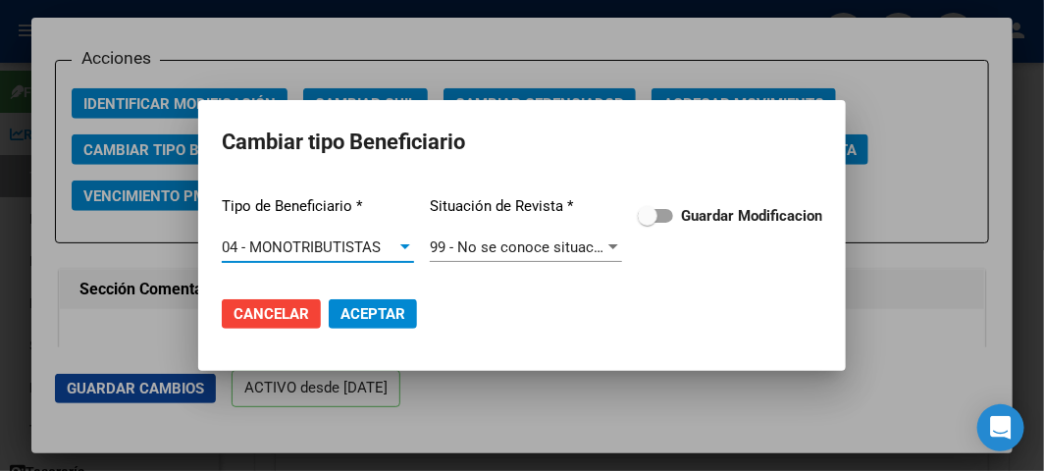
click at [660, 209] on span at bounding box center [655, 216] width 35 height 14
click at [647, 223] on input "Guardar Modificacion" at bounding box center [646, 223] width 1 height 1
click at [415, 297] on mat-dialog-actions "Cancelar Aceptar" at bounding box center [522, 314] width 600 height 67
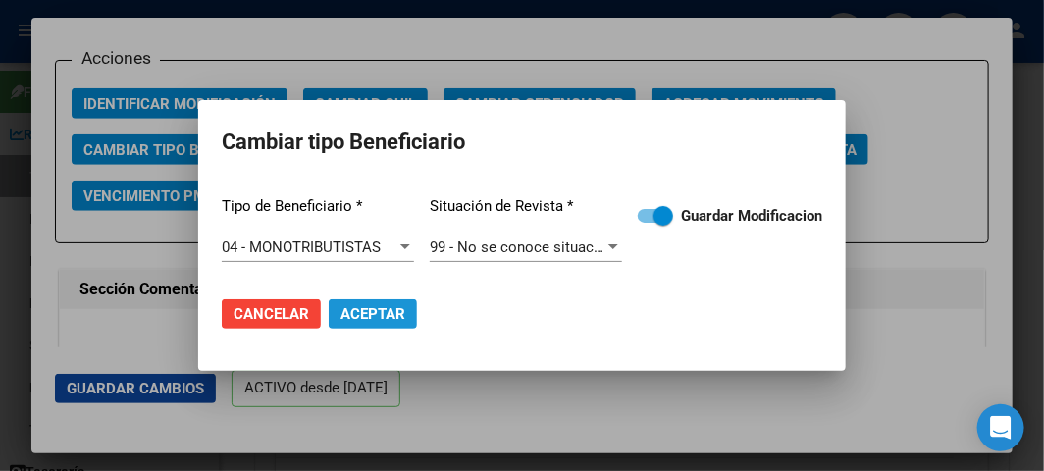
click at [408, 305] on button "Aceptar" at bounding box center [373, 313] width 88 height 29
checkbox input "false"
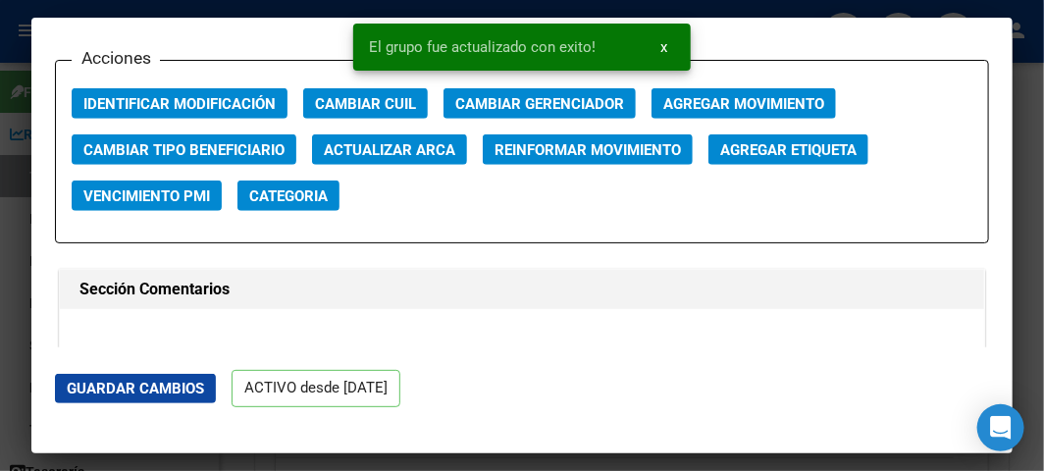
click at [15, 170] on div at bounding box center [522, 235] width 1044 height 471
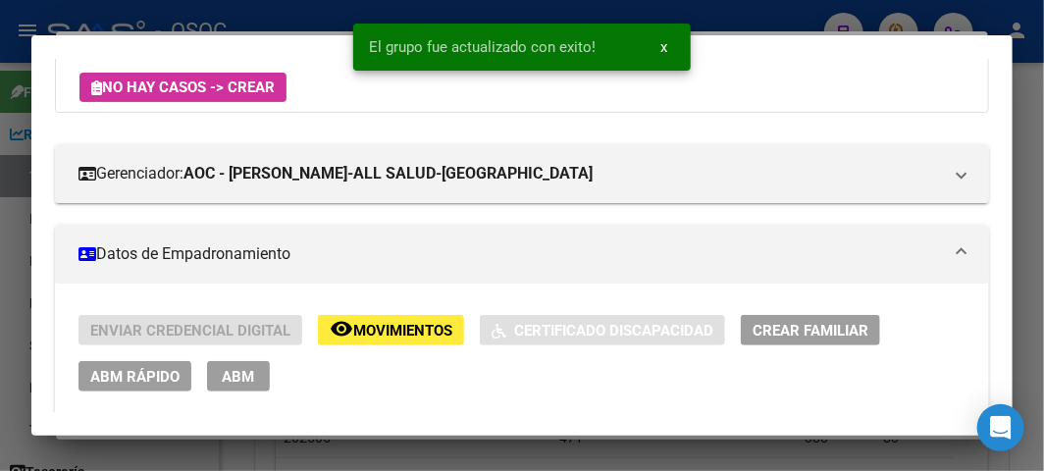
click at [15, 170] on div at bounding box center [522, 235] width 1044 height 471
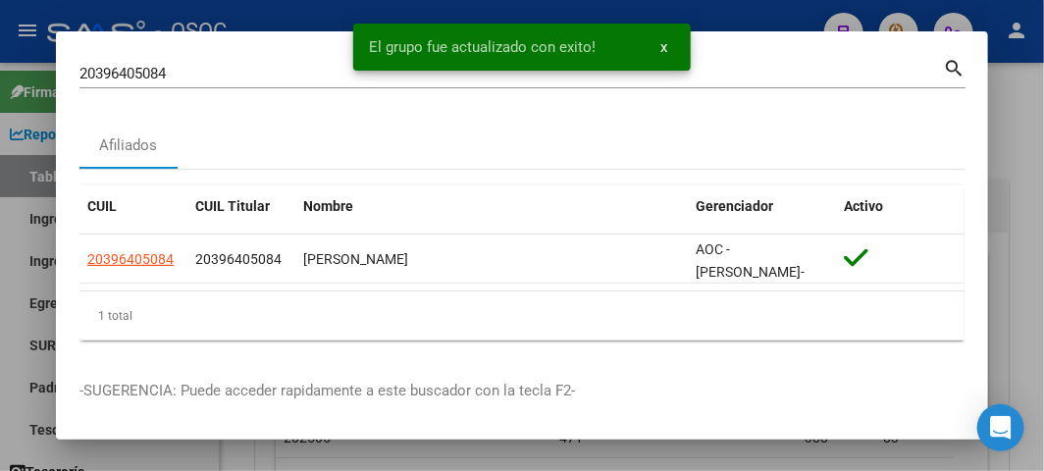
click at [145, 67] on input "20396405084" at bounding box center [510, 74] width 863 height 18
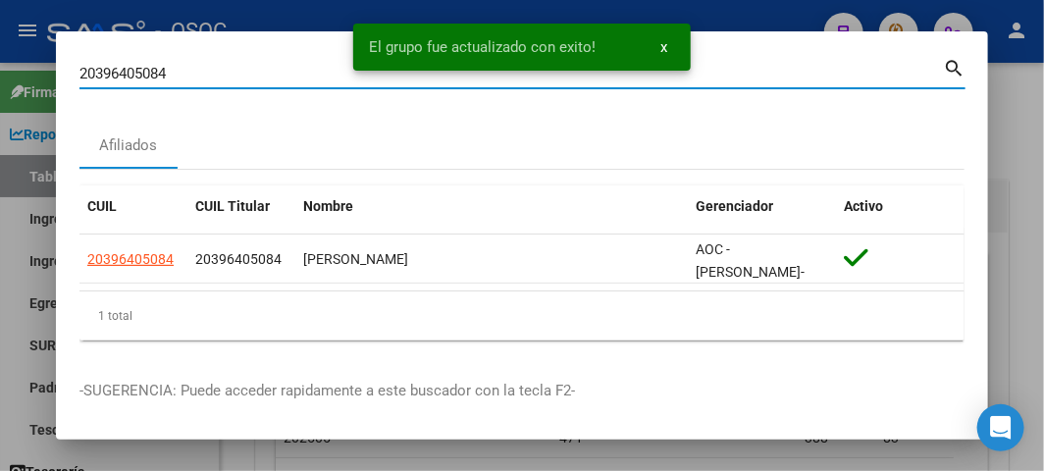
click at [145, 67] on input "20396405084" at bounding box center [510, 74] width 863 height 18
paste input "34896941"
type input "34896941"
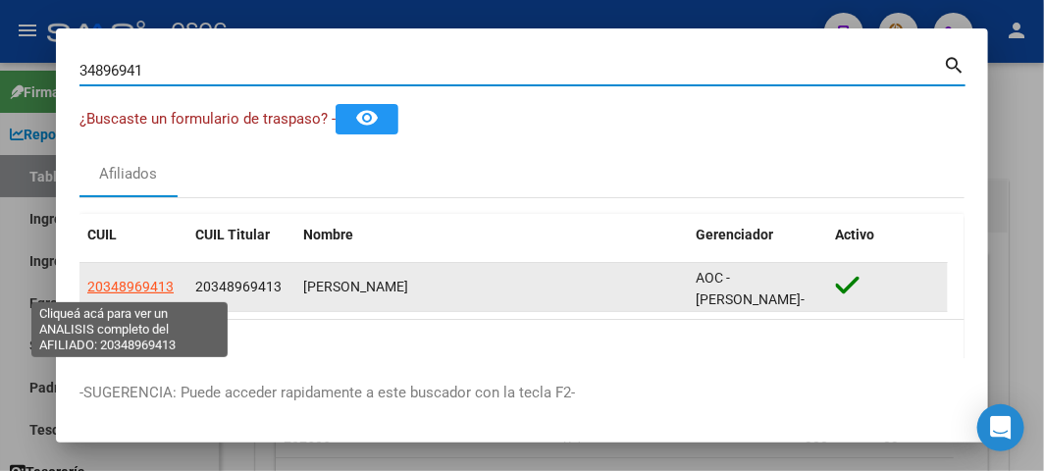
click at [153, 289] on span "20348969413" at bounding box center [130, 287] width 86 height 16
type textarea "20348969413"
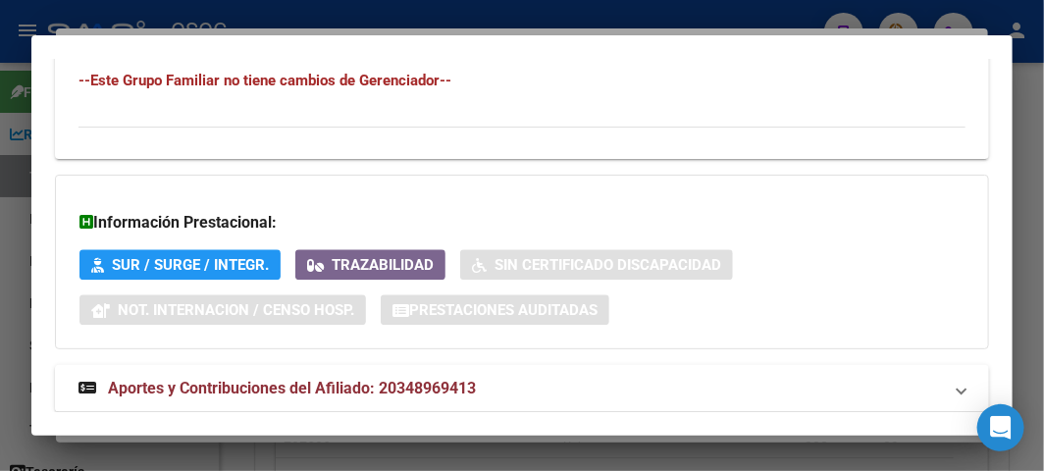
scroll to position [1434, 0]
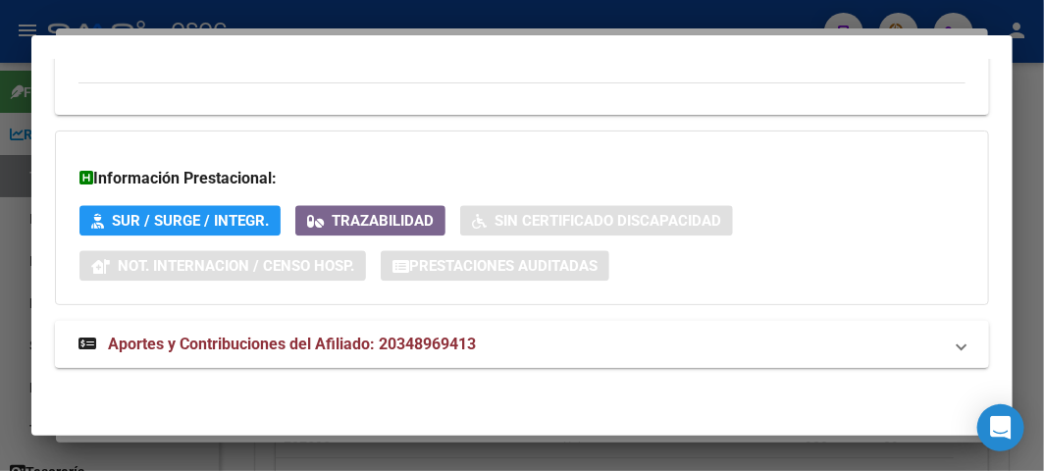
click at [227, 340] on span "Aportes y Contribuciones del Afiliado: 20348969413" at bounding box center [292, 344] width 368 height 19
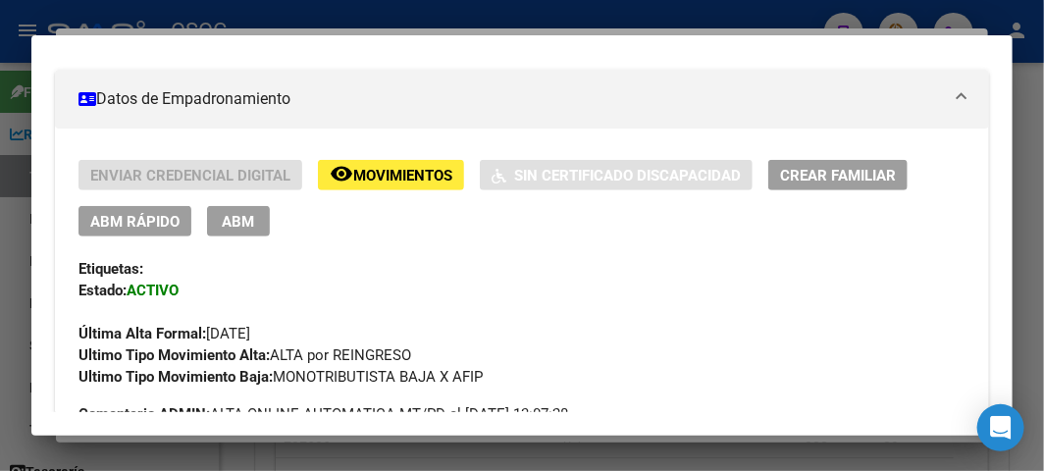
scroll to position [47, 0]
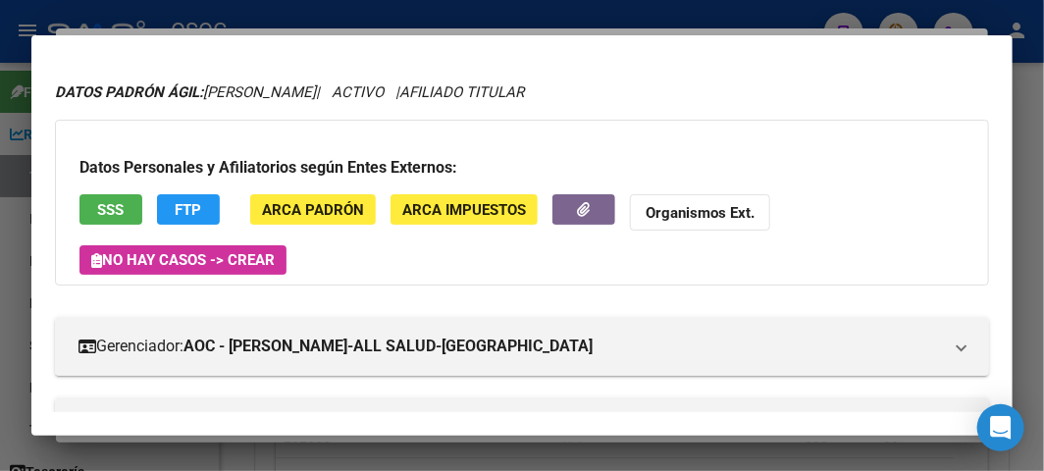
click at [108, 201] on span "SSS" at bounding box center [111, 210] width 26 height 18
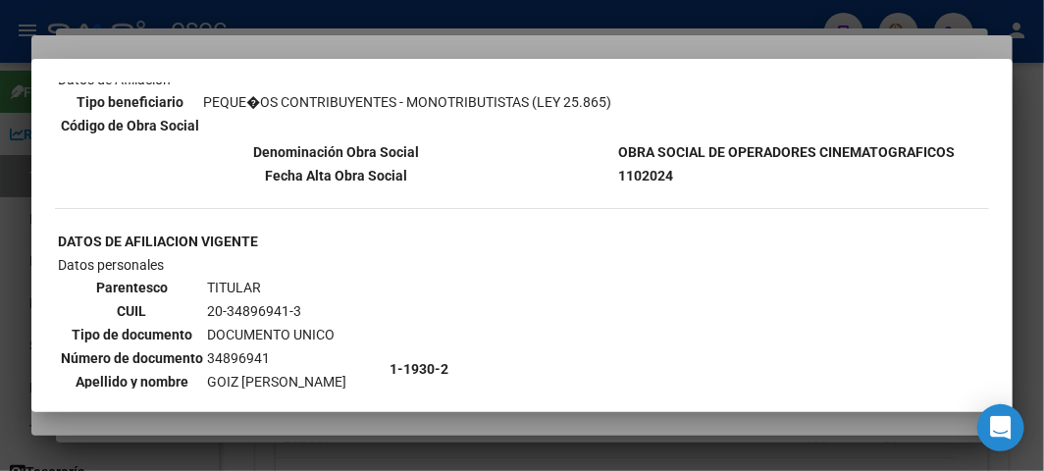
scroll to position [327, 0]
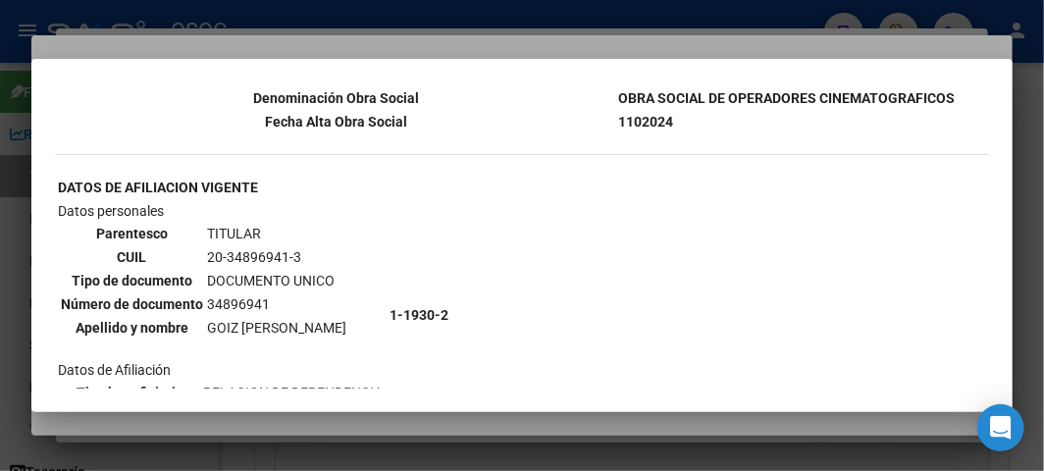
click at [183, 44] on div at bounding box center [522, 235] width 1044 height 471
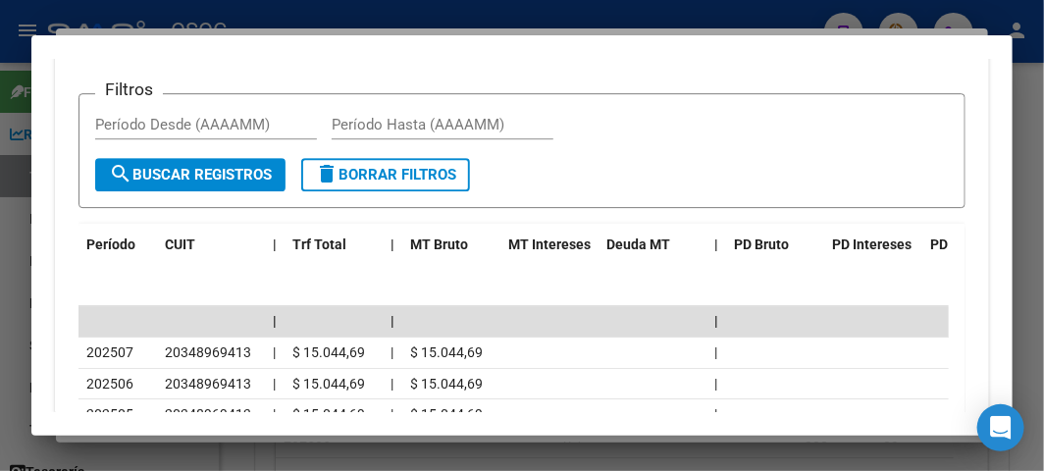
scroll to position [2210, 0]
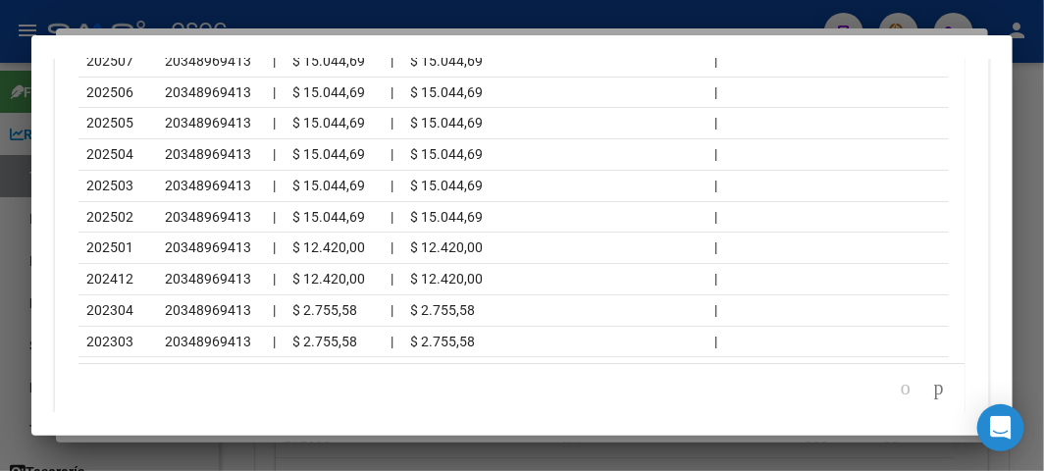
click at [12, 94] on div at bounding box center [522, 235] width 1044 height 471
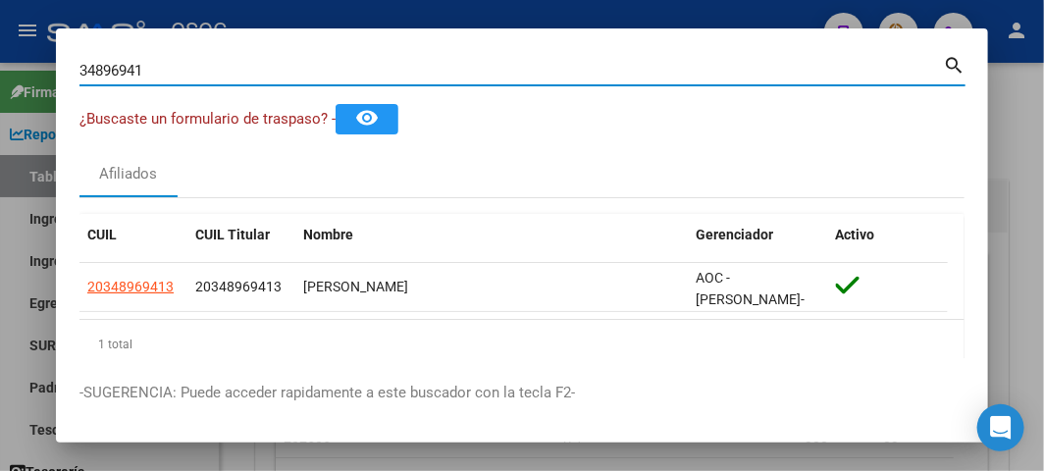
click at [115, 62] on input "34896941" at bounding box center [510, 71] width 863 height 18
paste input "45137414"
type input "45137414"
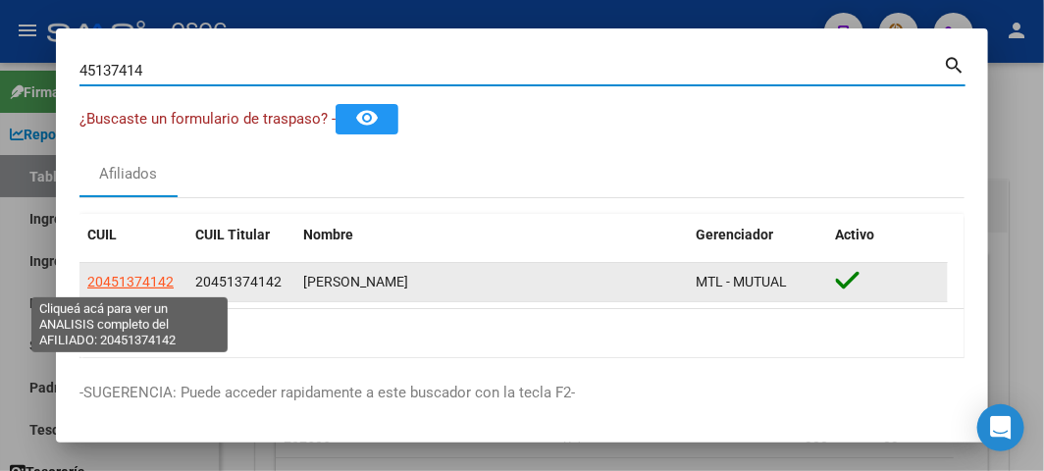
click at [153, 282] on span "20451374142" at bounding box center [130, 282] width 86 height 16
type textarea "20451374142"
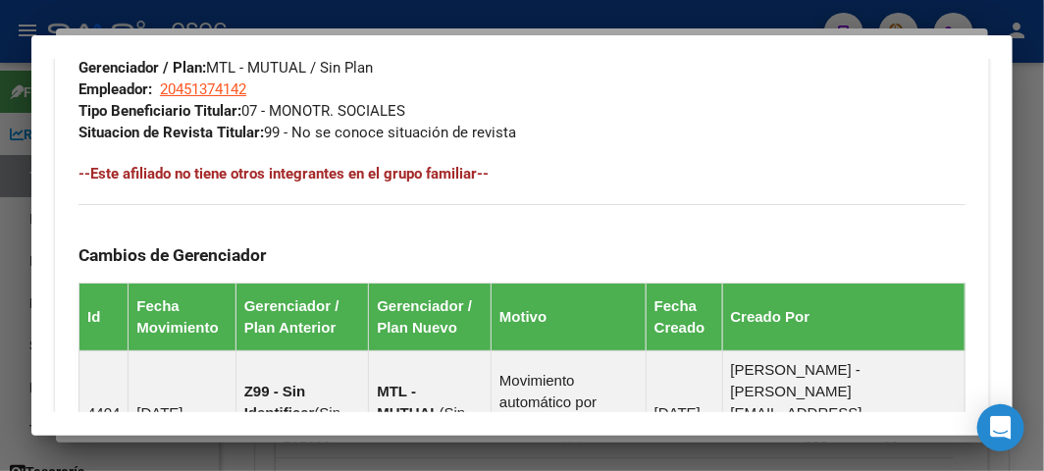
scroll to position [1622, 0]
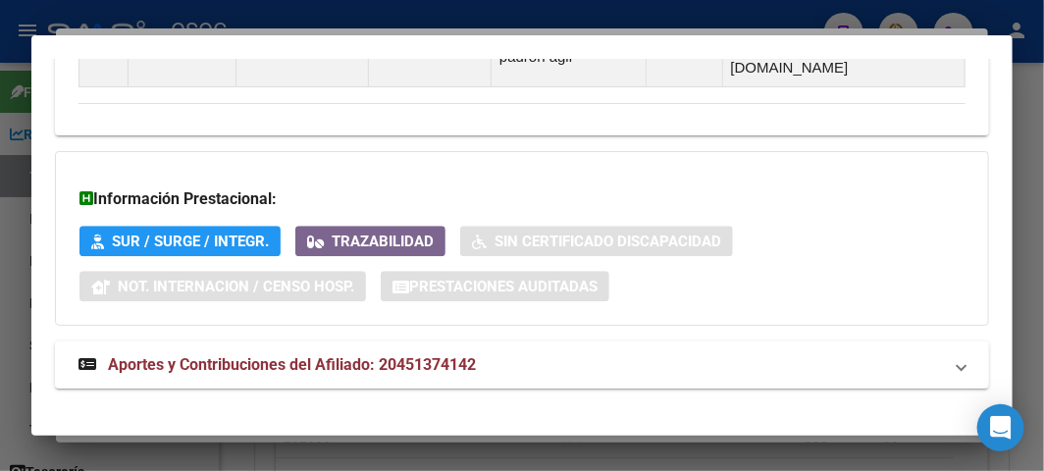
click at [285, 363] on mat-expansion-panel-header "Aportes y Contribuciones del Afiliado: 20451374142" at bounding box center [522, 364] width 934 height 47
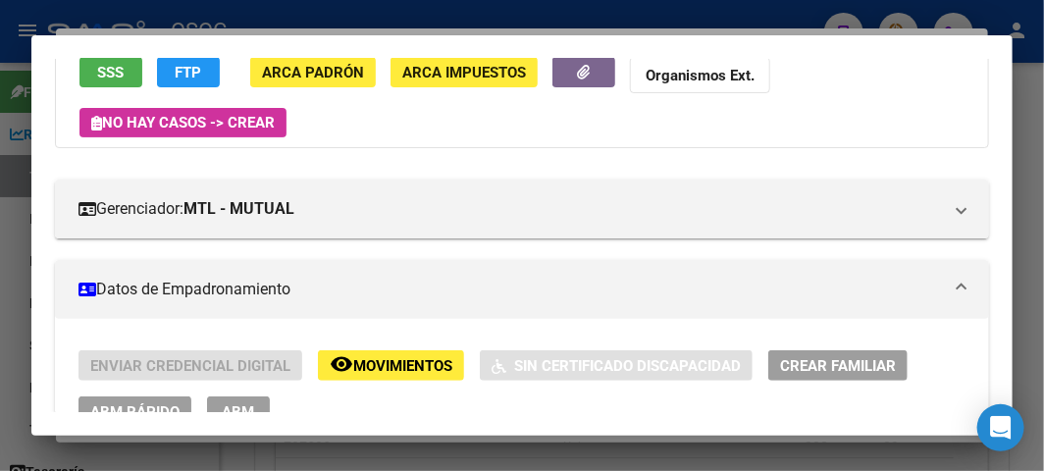
scroll to position [403, 0]
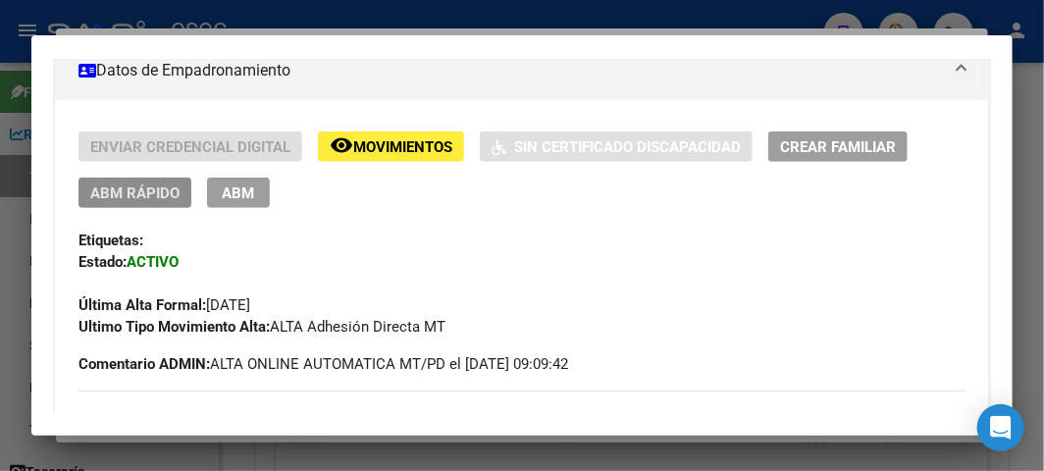
click at [147, 186] on span "ABM Rápido" at bounding box center [134, 193] width 89 height 18
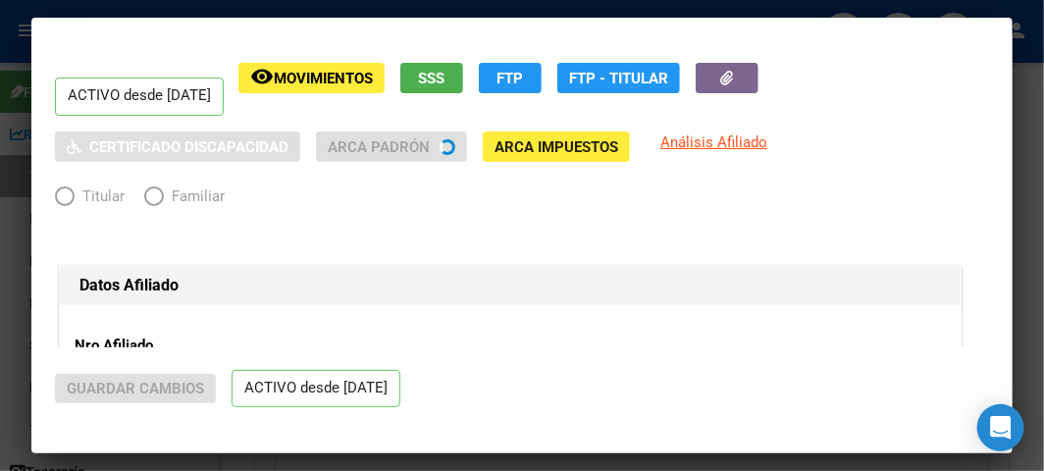
radio input "true"
type input "20-45137414-2"
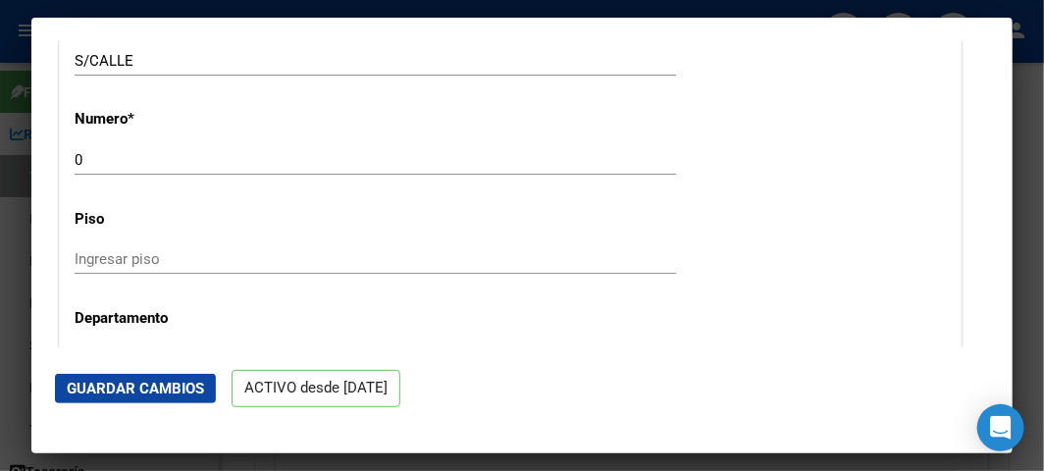
scroll to position [2724, 0]
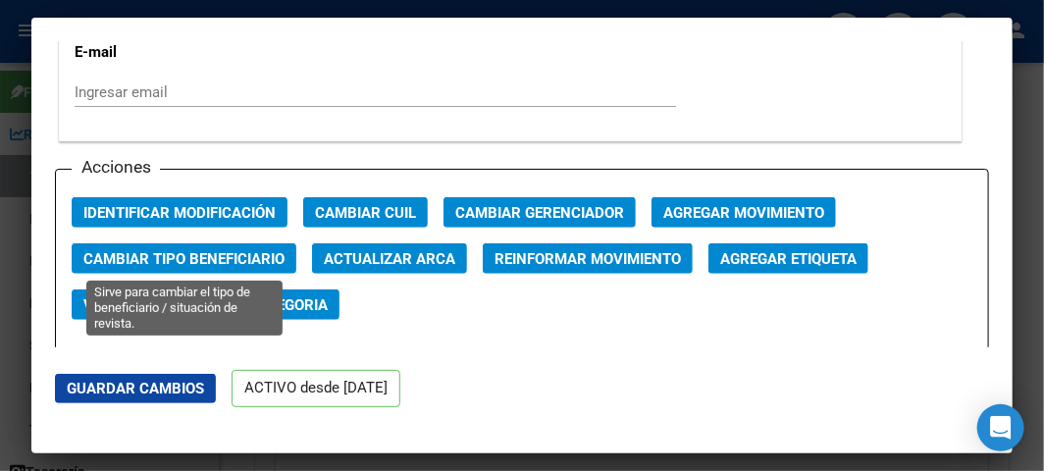
click at [197, 260] on span "Cambiar Tipo Beneficiario" at bounding box center [183, 259] width 201 height 18
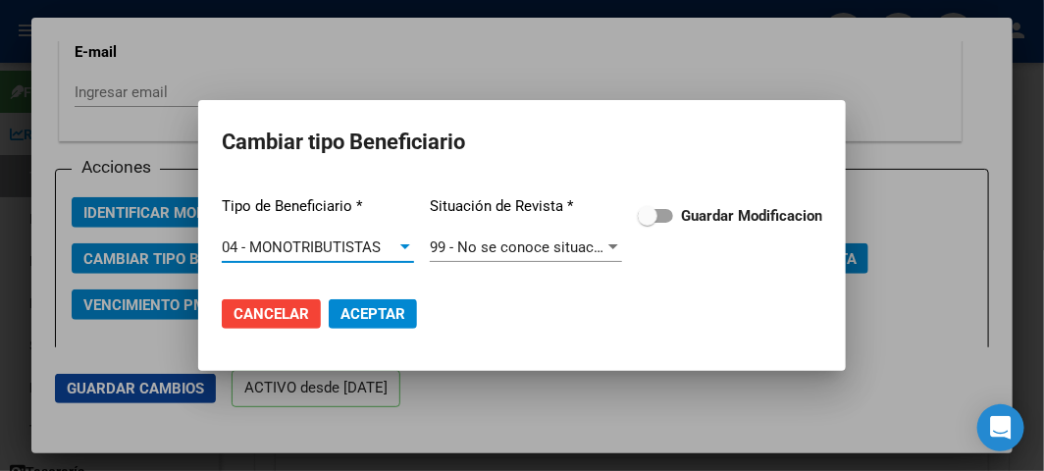
click at [648, 211] on span at bounding box center [648, 216] width 20 height 20
click at [647, 223] on input "Guardar Modificacion" at bounding box center [646, 223] width 1 height 1
click at [363, 314] on span "Aceptar" at bounding box center [372, 314] width 65 height 18
checkbox input "false"
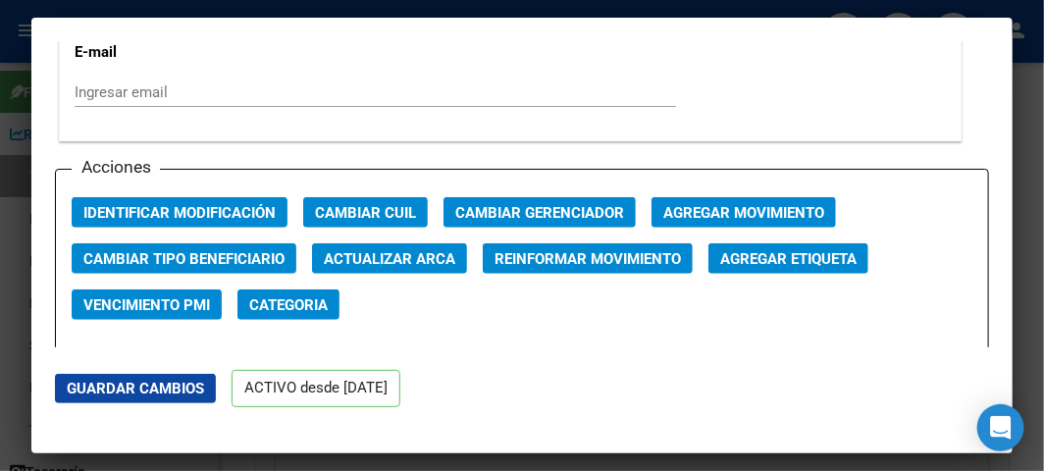
click at [25, 41] on div at bounding box center [522, 235] width 1044 height 471
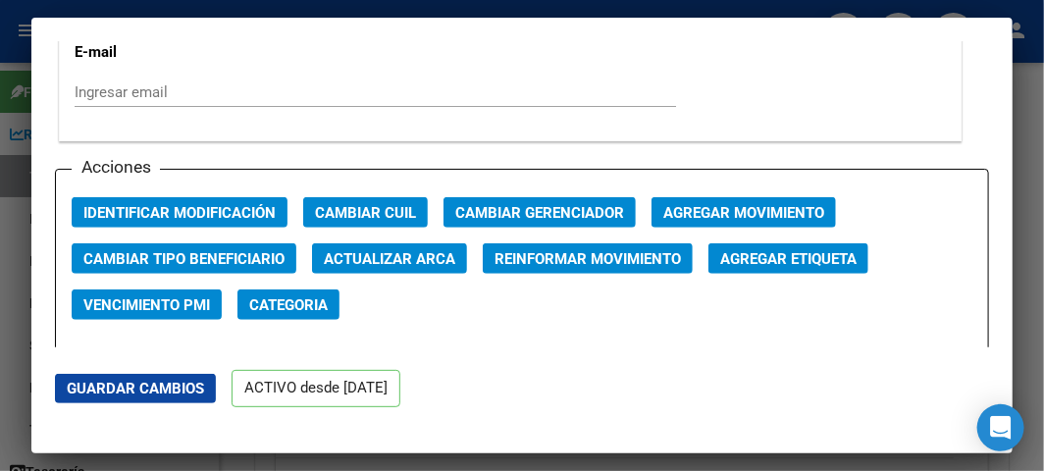
click at [25, 41] on div at bounding box center [522, 235] width 1044 height 471
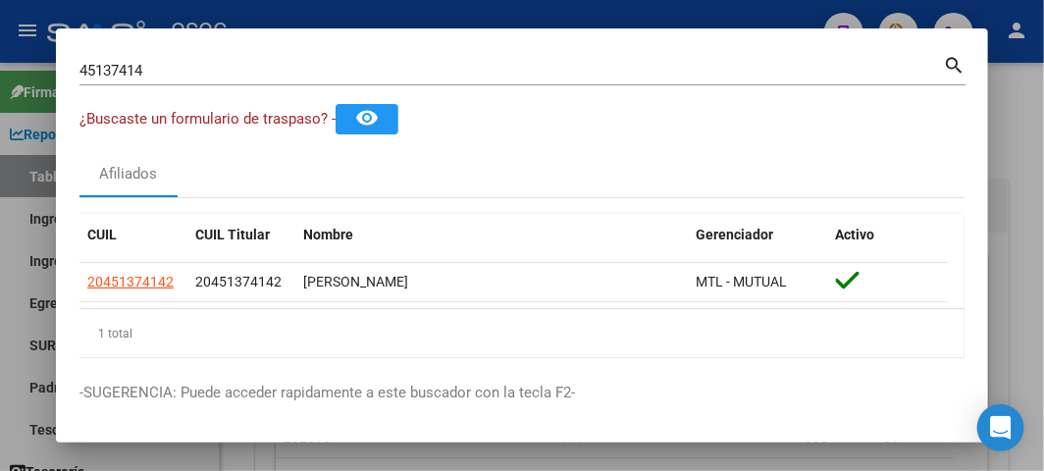
click at [183, 79] on div "45137414 Buscar (apellido, dni, [PERSON_NAME], [PERSON_NAME], cuit, obra social)" at bounding box center [510, 70] width 863 height 29
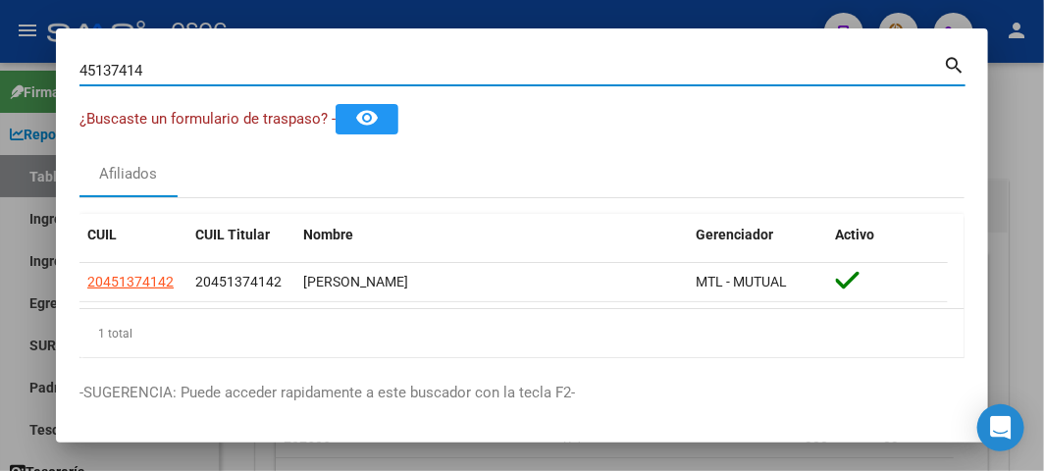
click at [183, 75] on input "45137414" at bounding box center [510, 71] width 863 height 18
paste input "20319086316"
type input "20319086316"
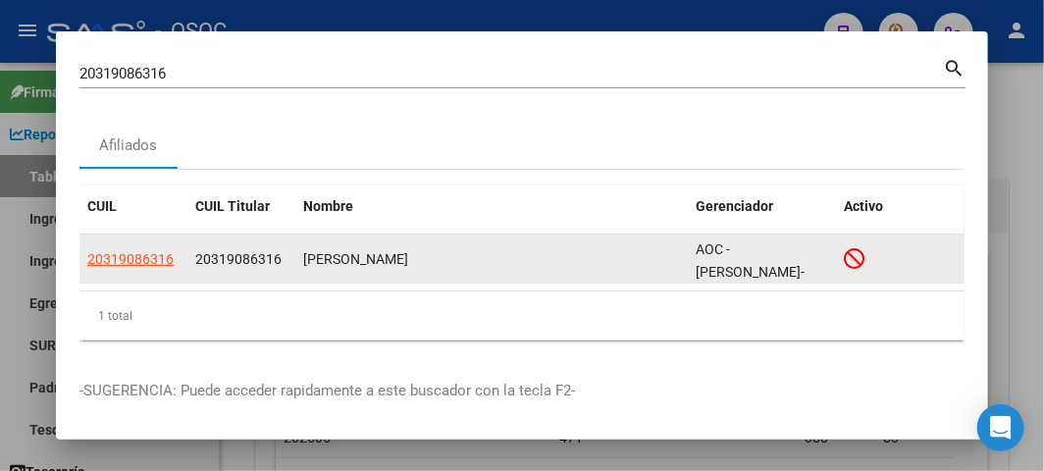
click at [150, 267] on app-link-go-to "20319086316" at bounding box center [130, 259] width 86 height 23
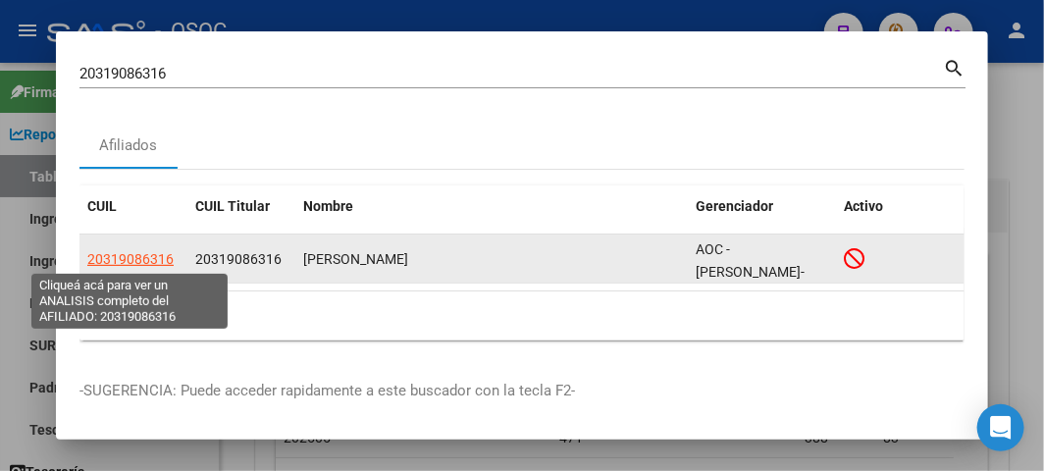
click at [150, 251] on span "20319086316" at bounding box center [130, 259] width 86 height 16
type textarea "20319086316"
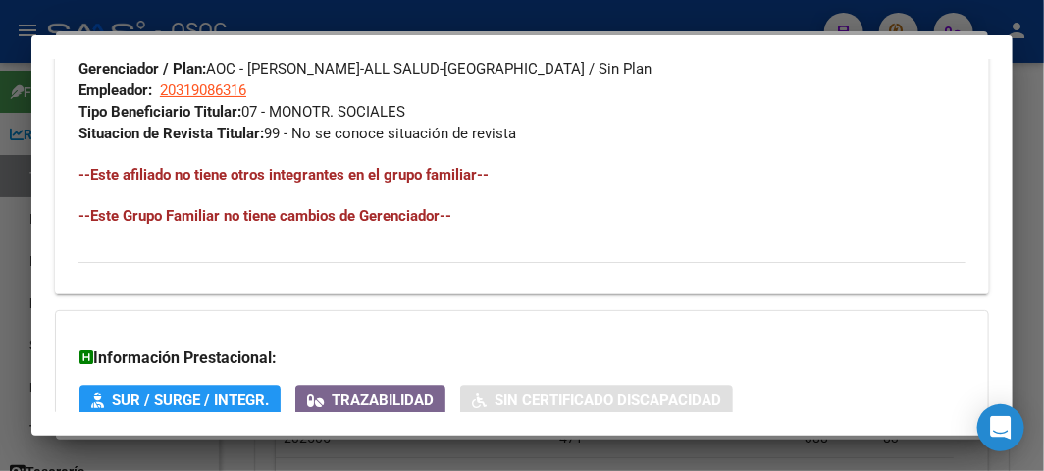
scroll to position [1456, 0]
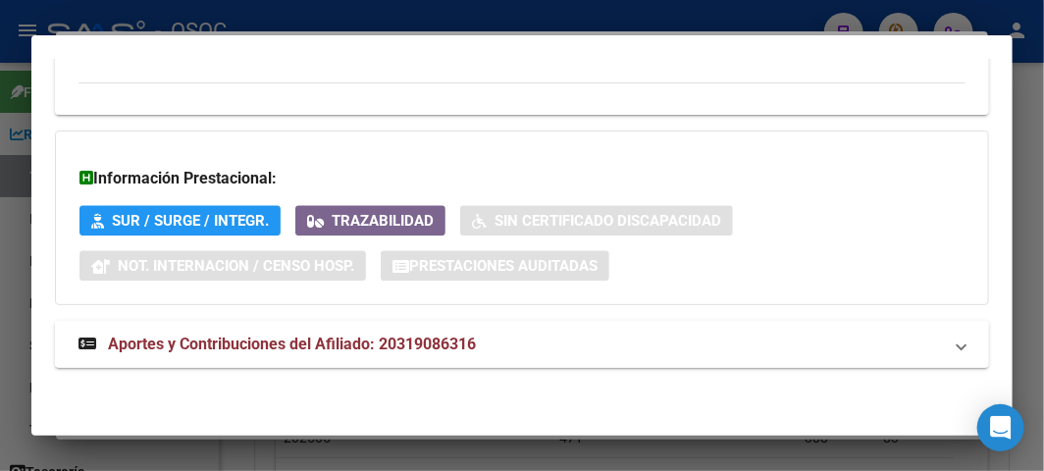
click at [287, 355] on strong "Aportes y Contribuciones del Afiliado: 20319086316" at bounding box center [276, 345] width 397 height 24
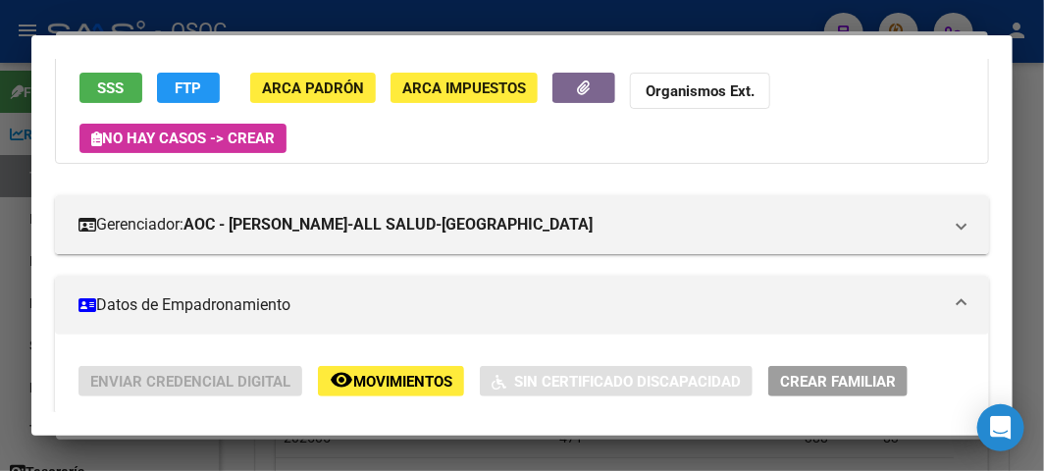
scroll to position [44, 0]
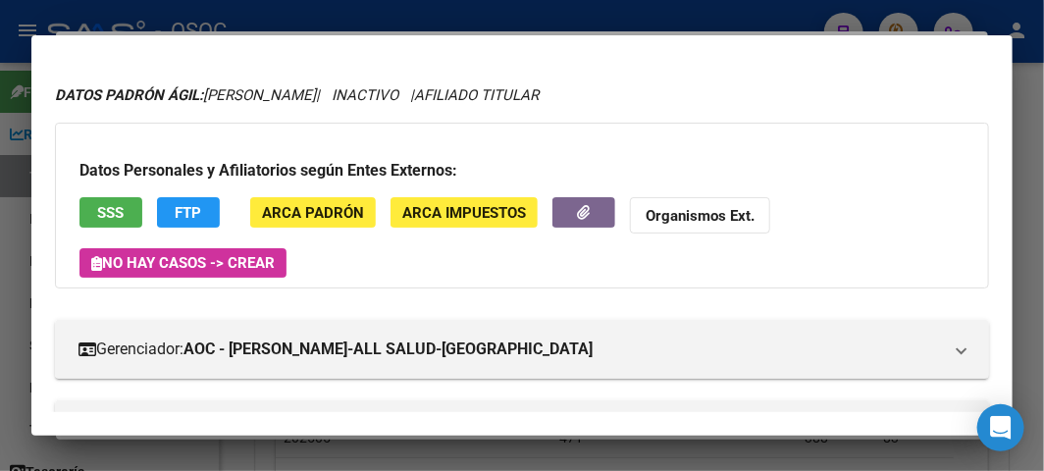
click at [105, 204] on span "SSS" at bounding box center [111, 213] width 26 height 18
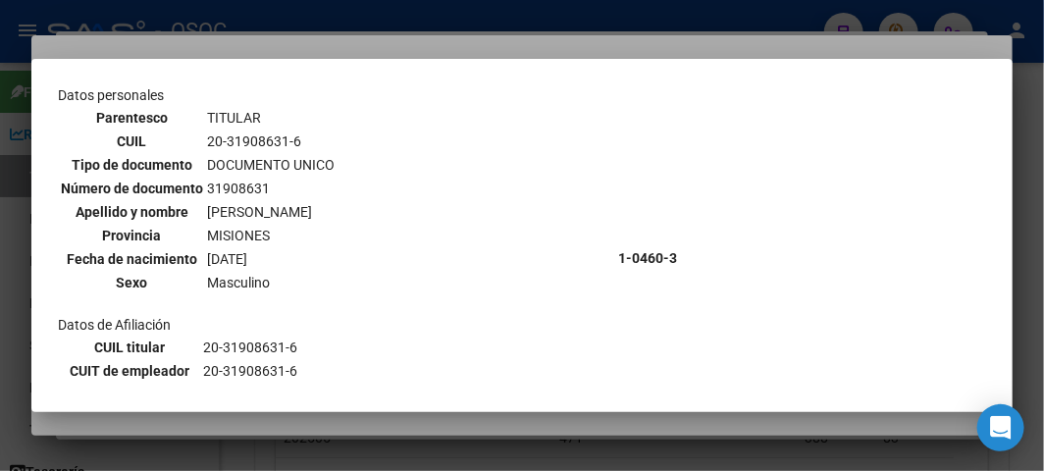
scroll to position [218, 0]
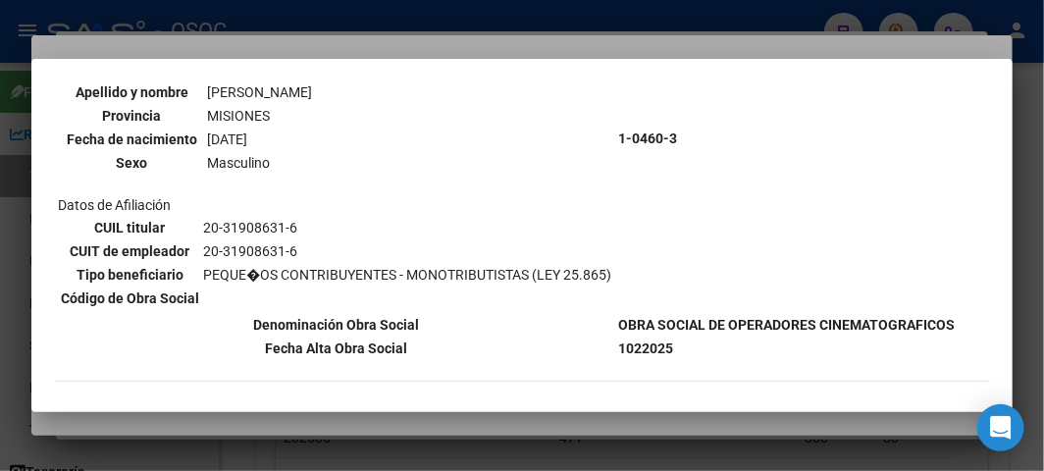
click at [167, 44] on div at bounding box center [522, 235] width 1044 height 471
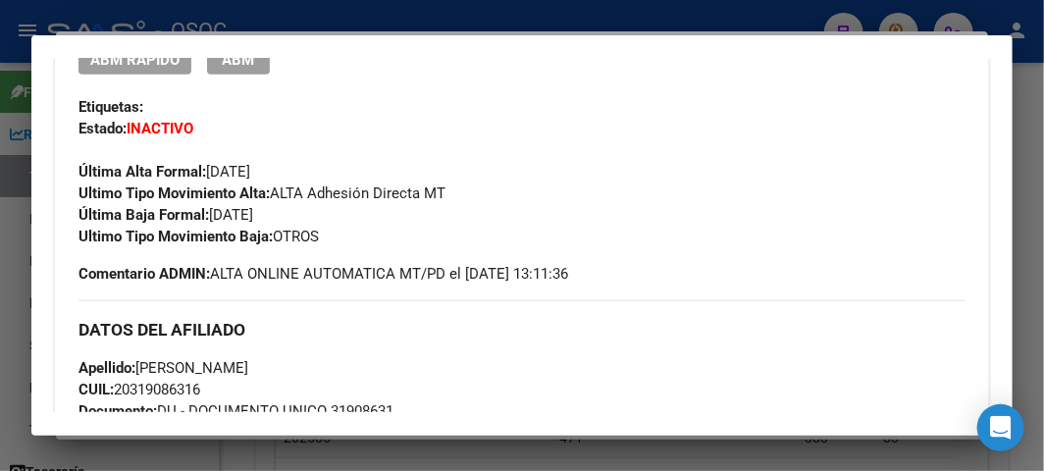
scroll to position [481, 0]
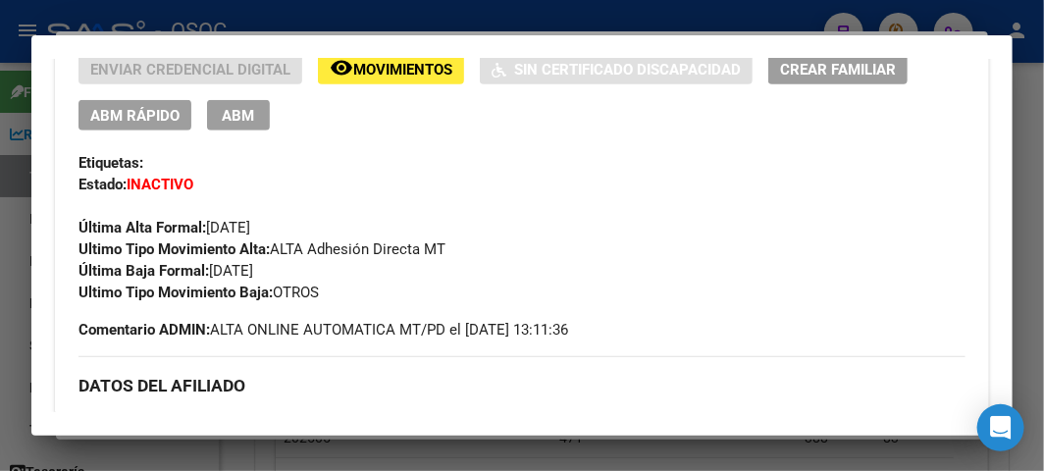
click at [110, 118] on span "ABM Rápido" at bounding box center [134, 116] width 89 height 18
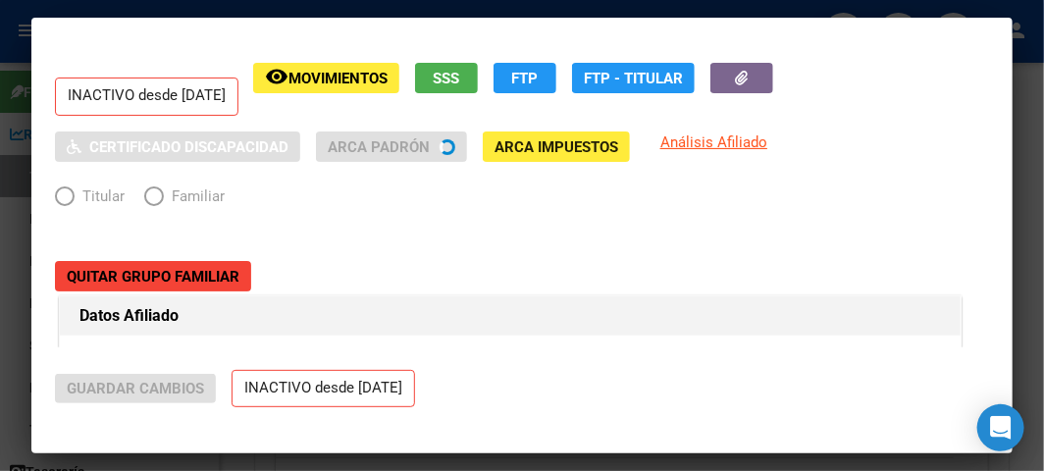
radio input "true"
type input "20-31908631-6"
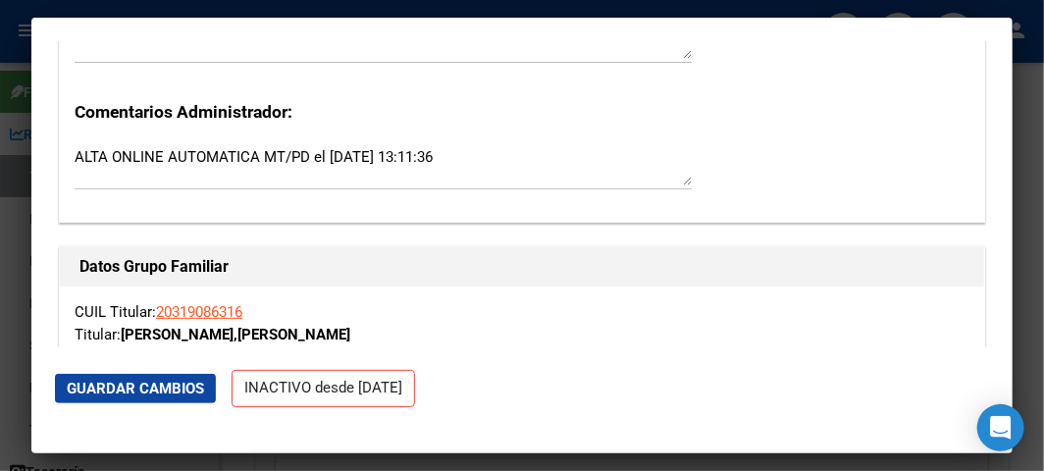
scroll to position [2833, 0]
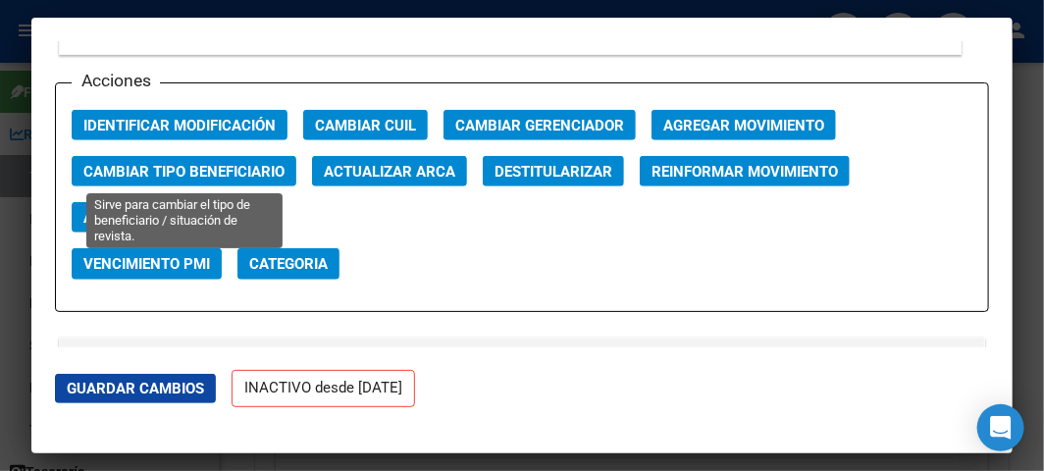
click at [208, 170] on span "Cambiar Tipo Beneficiario" at bounding box center [183, 172] width 201 height 18
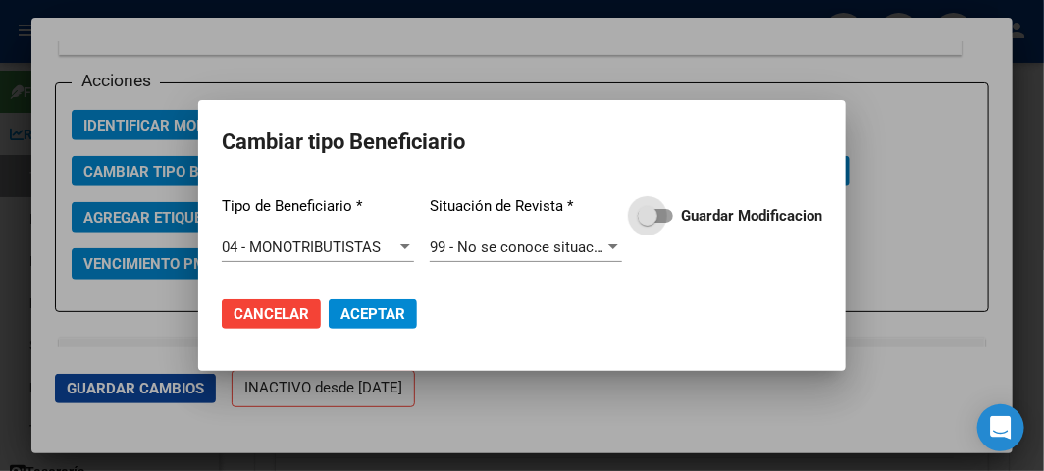
click at [667, 226] on label "Guardar Modificacion" at bounding box center [730, 216] width 184 height 24
click at [647, 224] on input "Guardar Modificacion" at bounding box center [646, 223] width 1 height 1
click at [390, 317] on span "Aceptar" at bounding box center [372, 314] width 65 height 18
checkbox input "false"
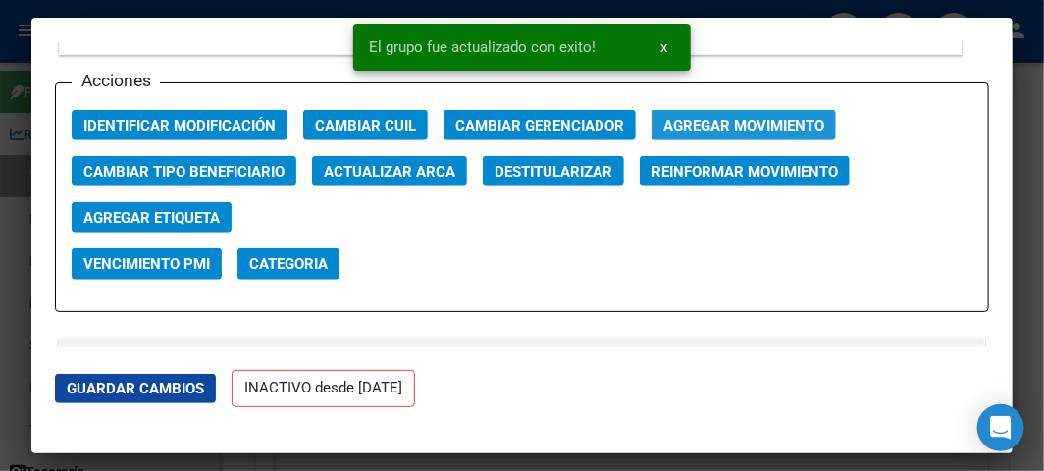
click at [737, 119] on span "Agregar Movimiento" at bounding box center [743, 126] width 161 height 18
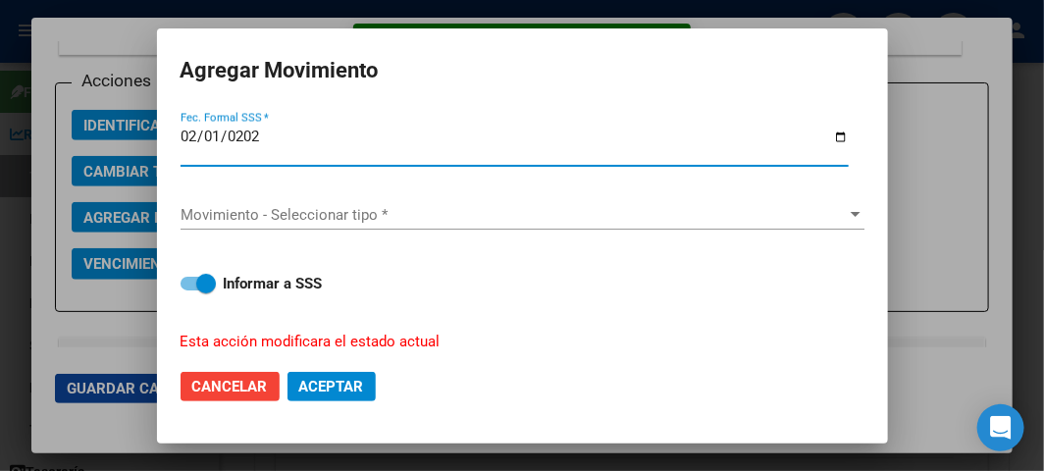
type input "[DATE]"
click at [465, 201] on div "Movimiento - Seleccionar tipo * Movimiento - Seleccionar tipo *" at bounding box center [522, 214] width 684 height 29
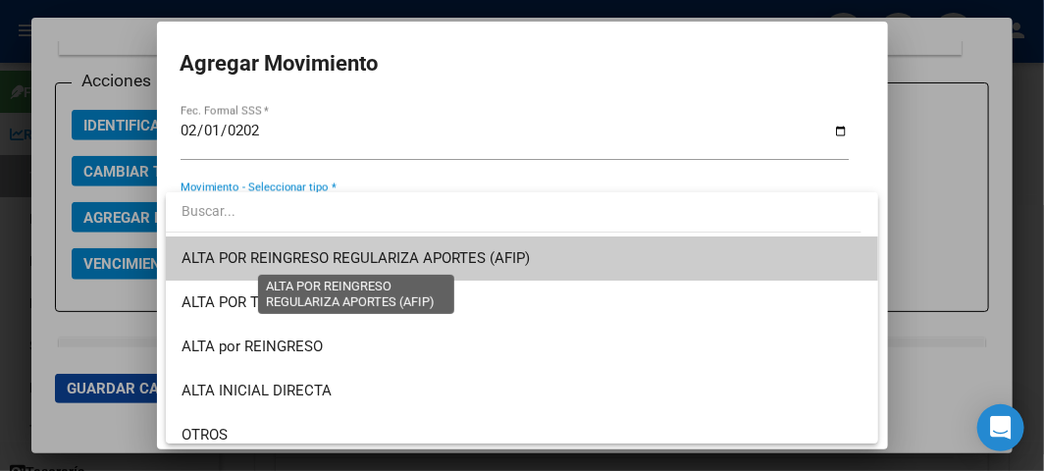
click at [336, 260] on span "ALTA POR REINGRESO REGULARIZA APORTES (AFIP)" at bounding box center [355, 258] width 348 height 18
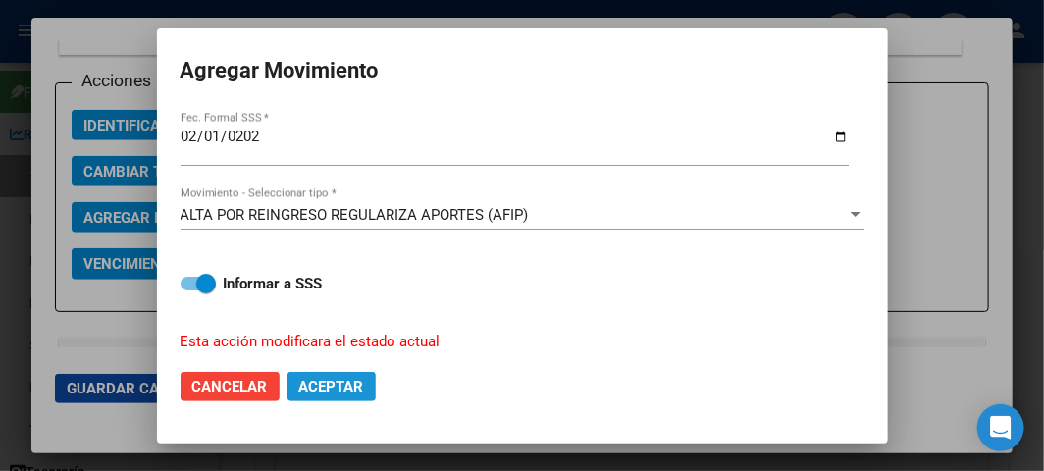
click at [316, 386] on span "Aceptar" at bounding box center [331, 387] width 65 height 18
checkbox input "false"
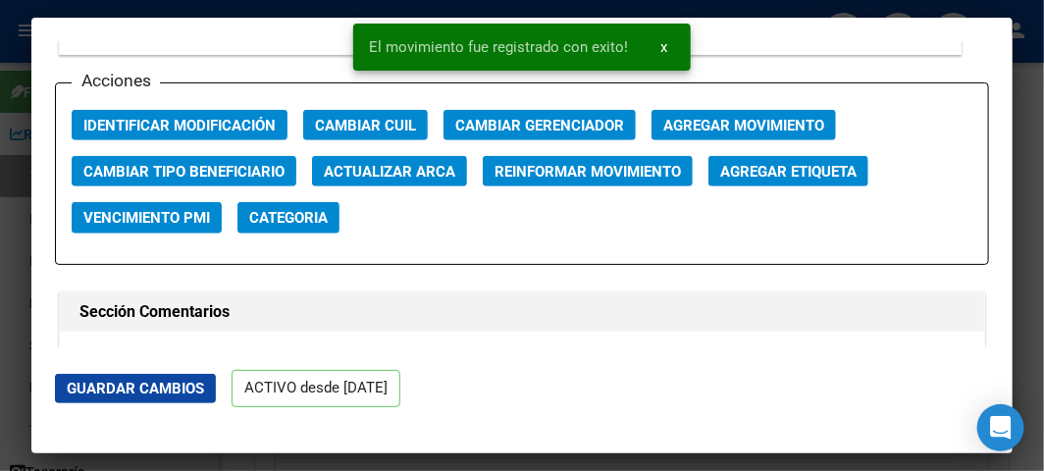
click at [15, 140] on div at bounding box center [522, 235] width 1044 height 471
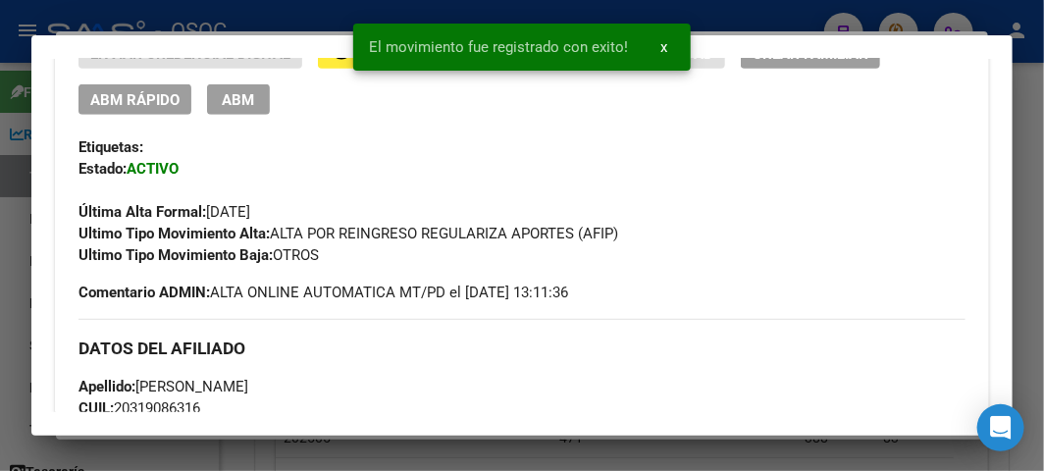
scroll to position [481, 0]
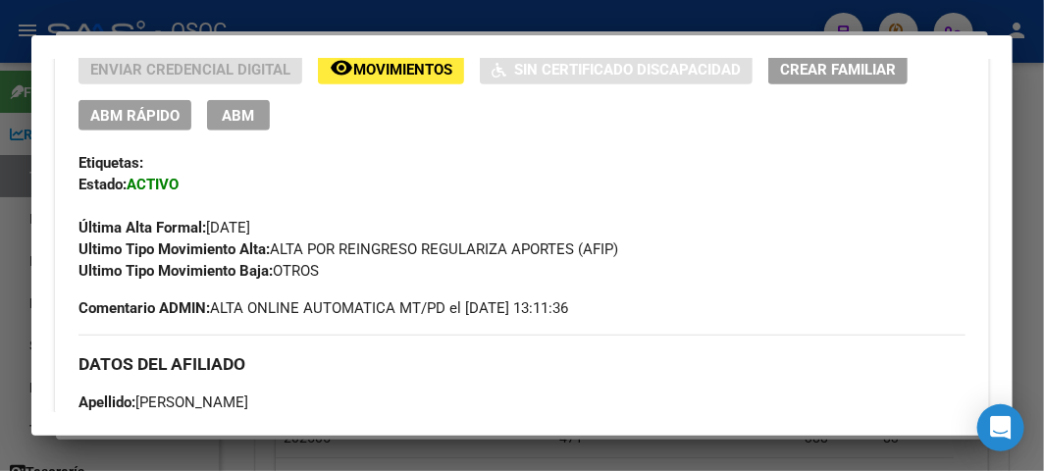
click at [11, 121] on div at bounding box center [522, 235] width 1044 height 471
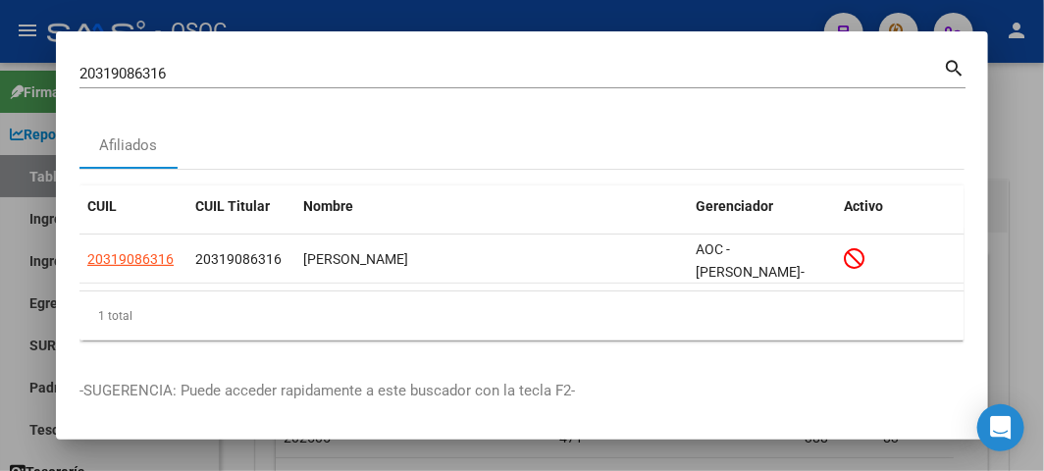
click at [180, 73] on input "20319086316" at bounding box center [510, 74] width 863 height 18
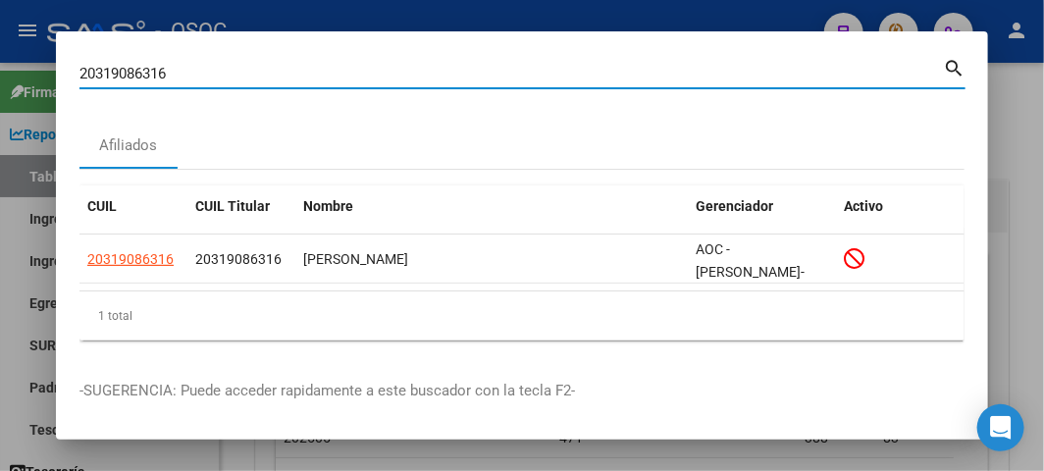
click at [180, 73] on input "20319086316" at bounding box center [510, 74] width 863 height 18
paste input "4647810"
type input "46478106"
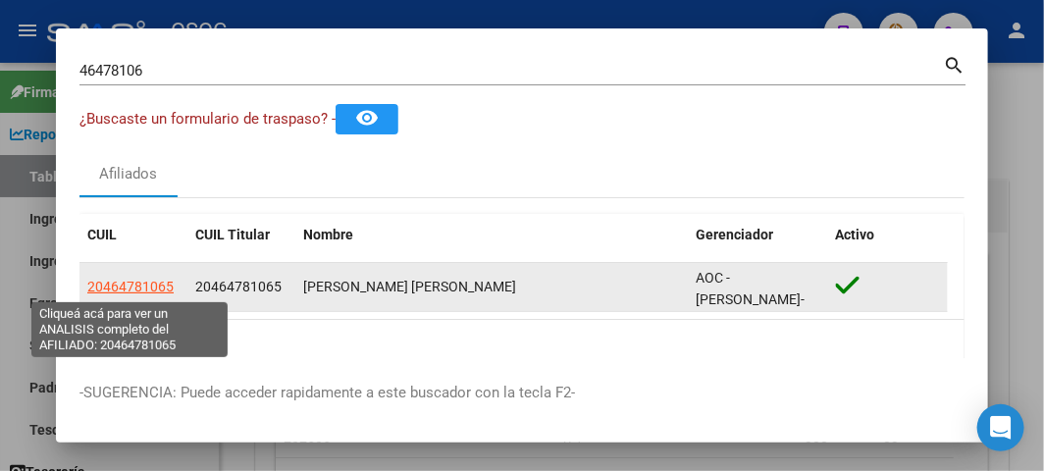
click at [145, 283] on span "20464781065" at bounding box center [130, 287] width 86 height 16
type textarea "20464781065"
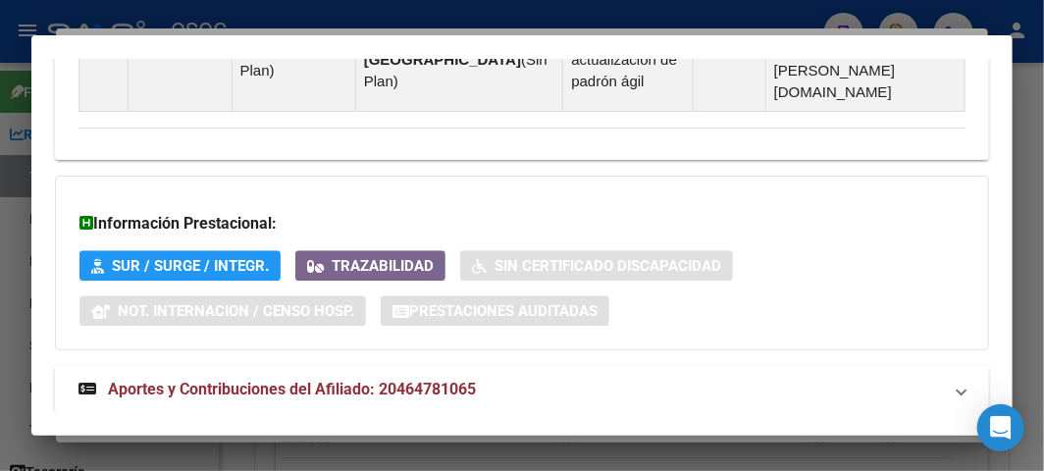
scroll to position [1601, 0]
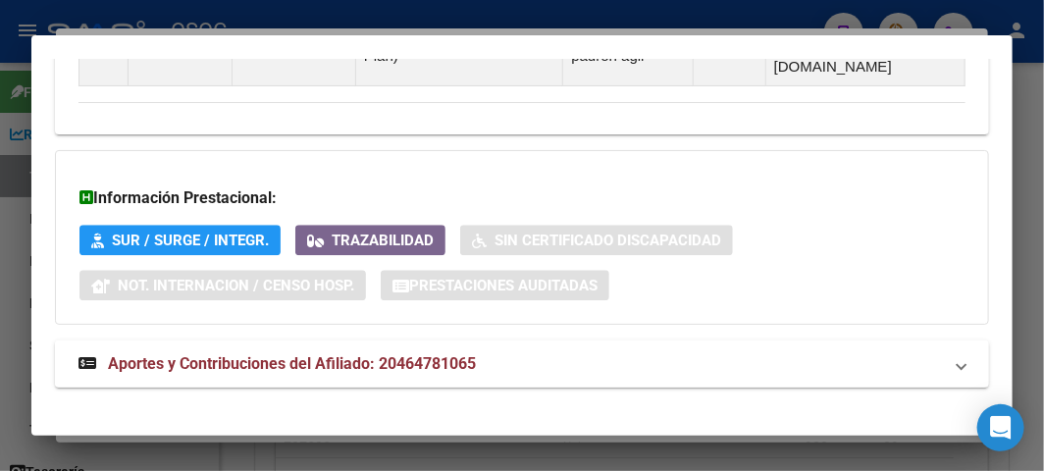
click at [229, 354] on span "Aportes y Contribuciones del Afiliado: 20464781065" at bounding box center [292, 363] width 368 height 19
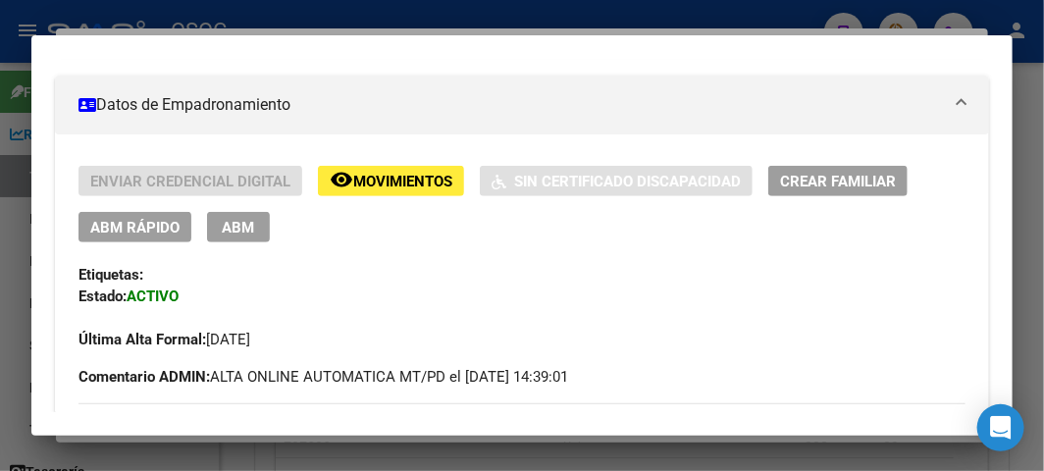
scroll to position [53, 0]
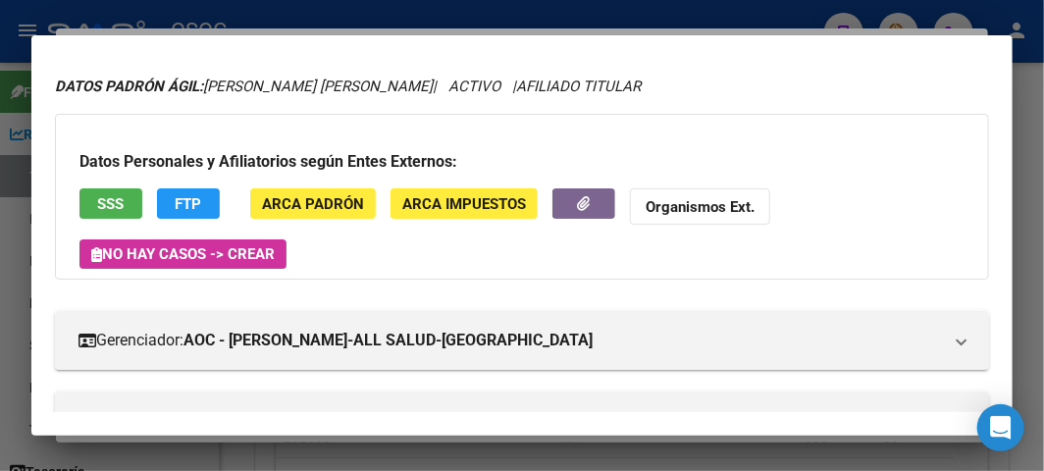
click at [120, 186] on div "Datos Personales y Afiliatorios según Entes Externos: SSS FTP ARCA Padrón ARCA …" at bounding box center [522, 197] width 934 height 166
click at [138, 212] on button "SSS" at bounding box center [110, 203] width 63 height 30
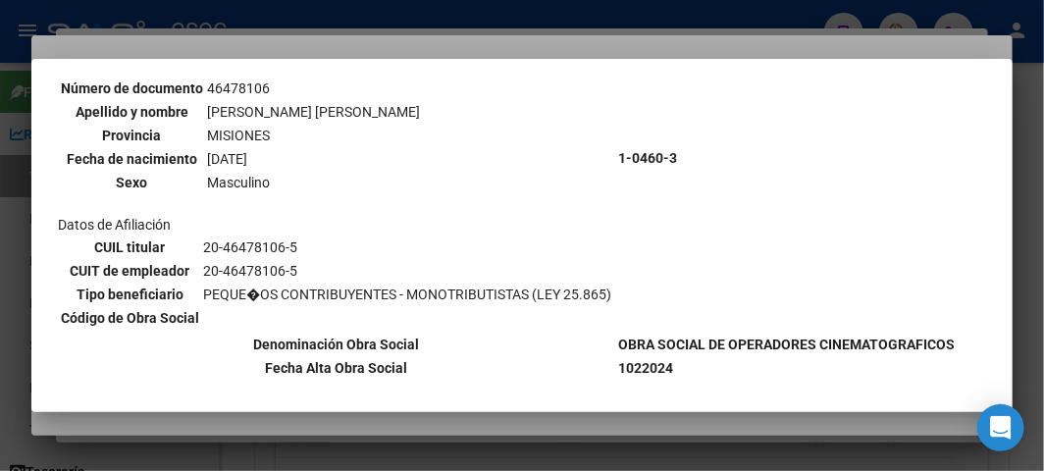
scroll to position [213, 0]
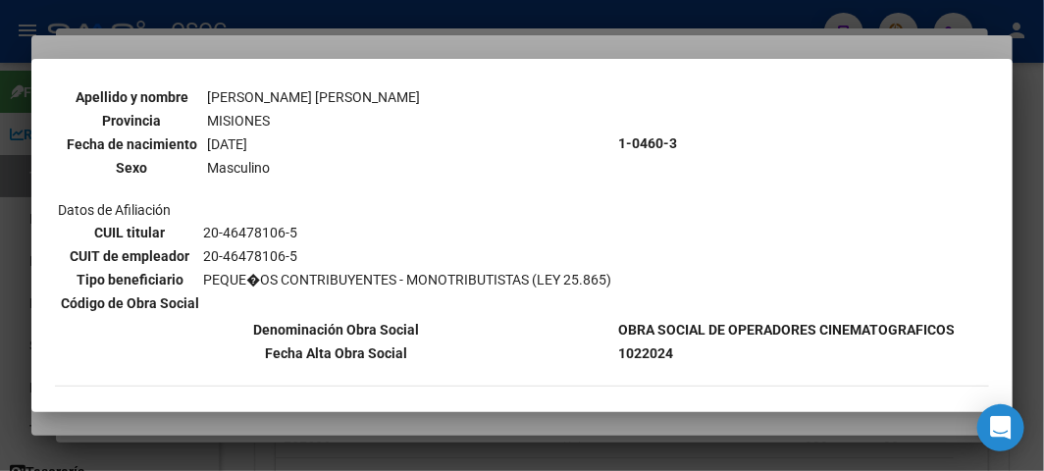
click at [3, 82] on div at bounding box center [522, 235] width 1044 height 471
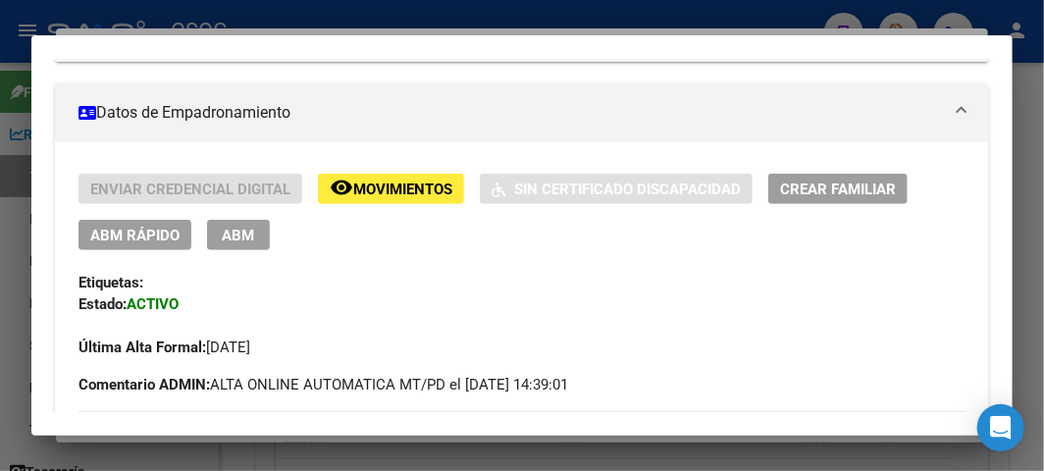
scroll to position [380, 0]
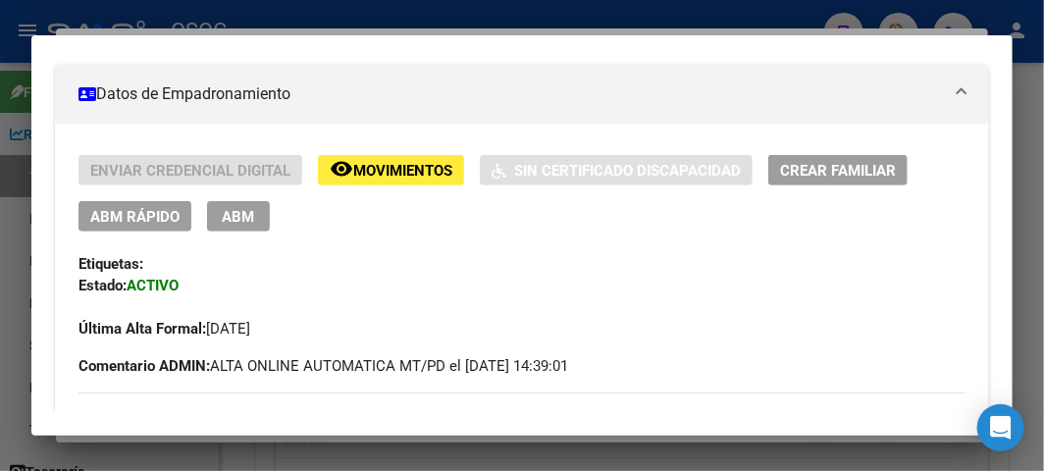
click at [101, 217] on span "ABM Rápido" at bounding box center [134, 217] width 89 height 18
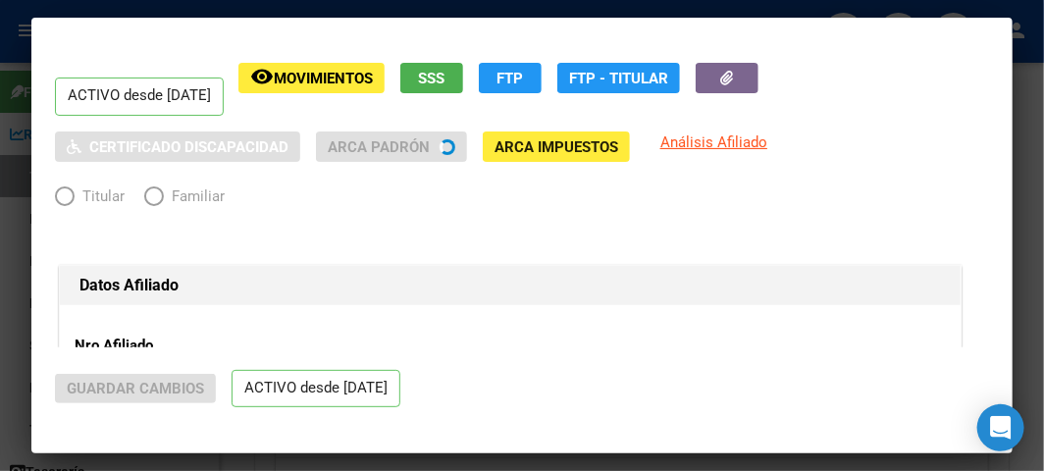
radio input "true"
type input "20-46478106-5"
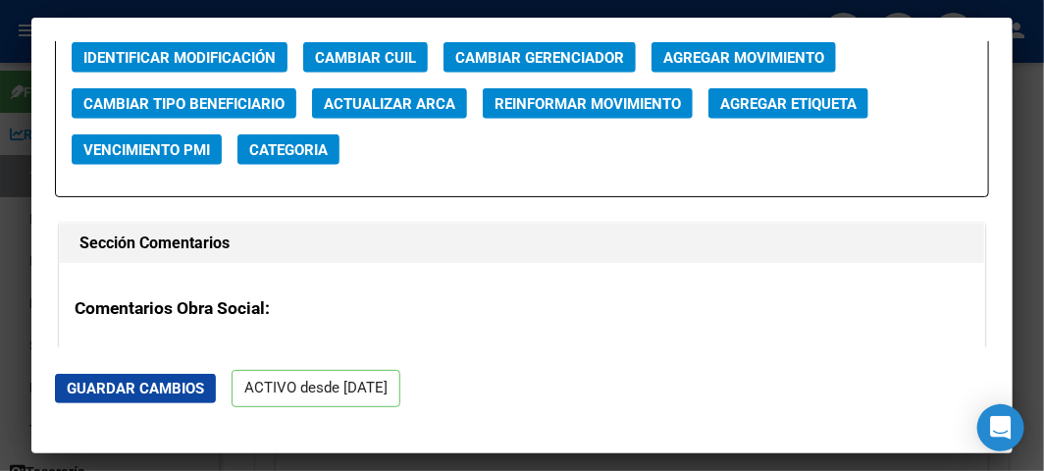
scroll to position [2833, 0]
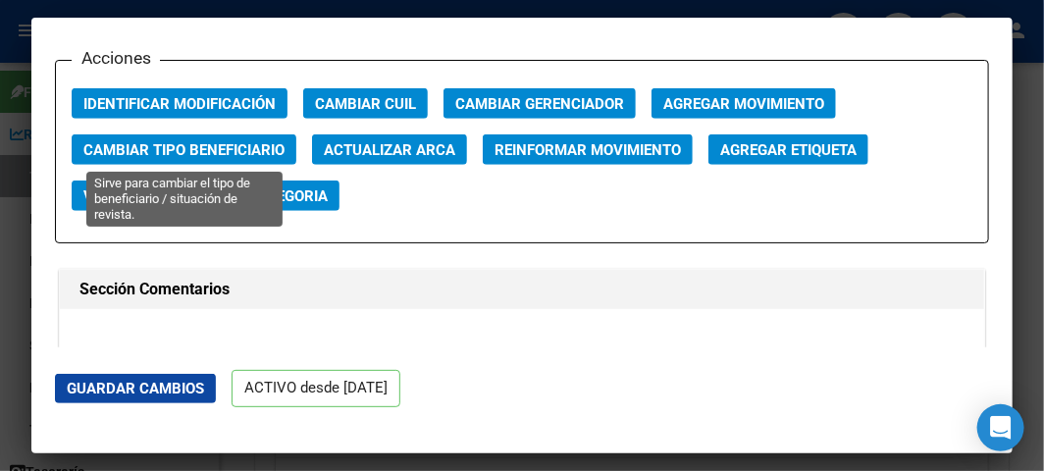
click at [167, 154] on span "Cambiar Tipo Beneficiario" at bounding box center [183, 150] width 201 height 18
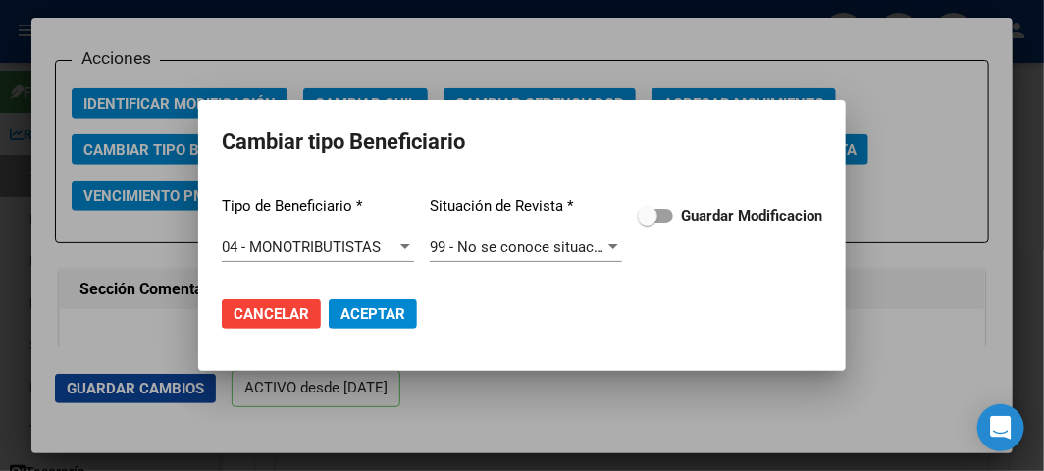
click at [639, 199] on div "Tipo de Beneficiario * 04 - MONOTRIBUTISTAS Seleccionar tipo Situación de Revis…" at bounding box center [522, 229] width 600 height 99
click at [648, 208] on span at bounding box center [648, 216] width 20 height 20
click at [647, 223] on input "Guardar Modificacion" at bounding box center [646, 223] width 1 height 1
click at [392, 329] on mat-dialog-actions "Cancelar Aceptar" at bounding box center [522, 314] width 600 height 67
click at [390, 316] on span "Aceptar" at bounding box center [372, 314] width 65 height 18
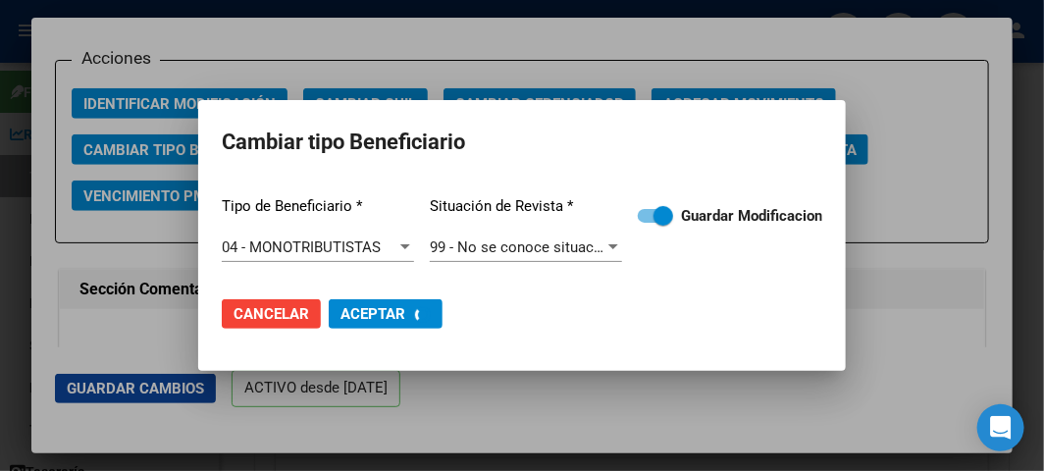
checkbox input "false"
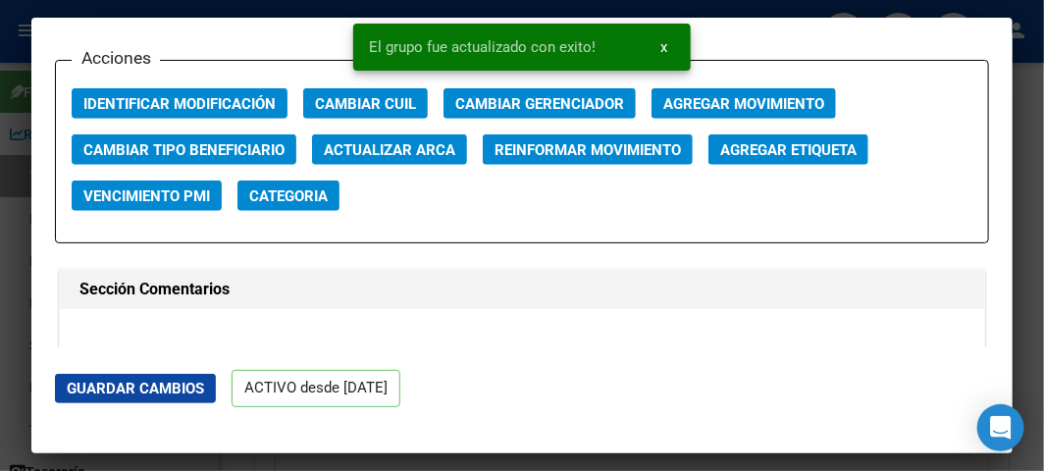
click at [18, 155] on div at bounding box center [522, 235] width 1044 height 471
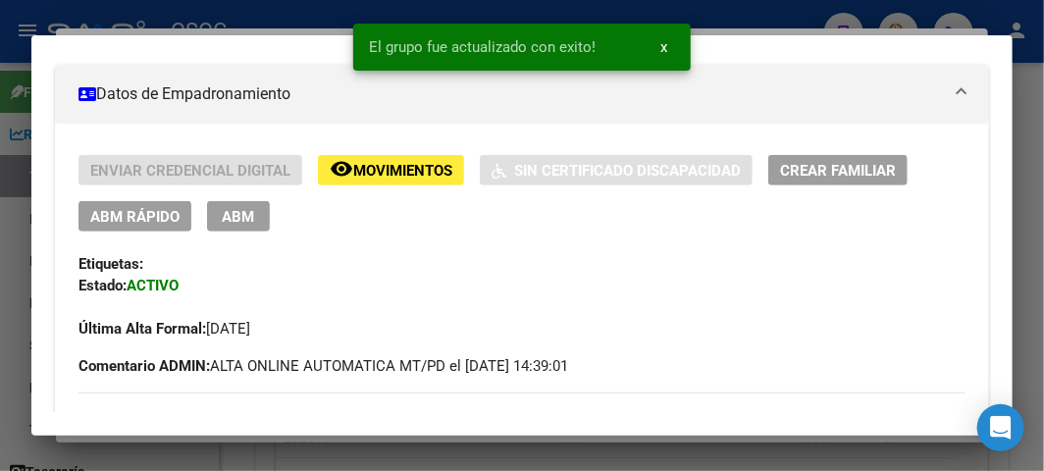
click at [18, 155] on div at bounding box center [522, 235] width 1044 height 471
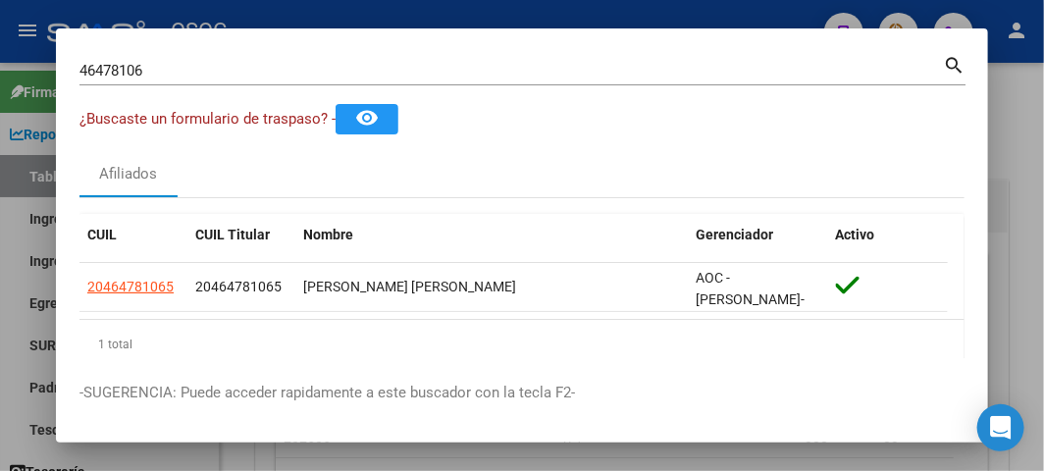
click at [164, 82] on div "46478106 Buscar (apellido, dni, [PERSON_NAME], nro traspaso, cuit, obra social)" at bounding box center [510, 70] width 863 height 29
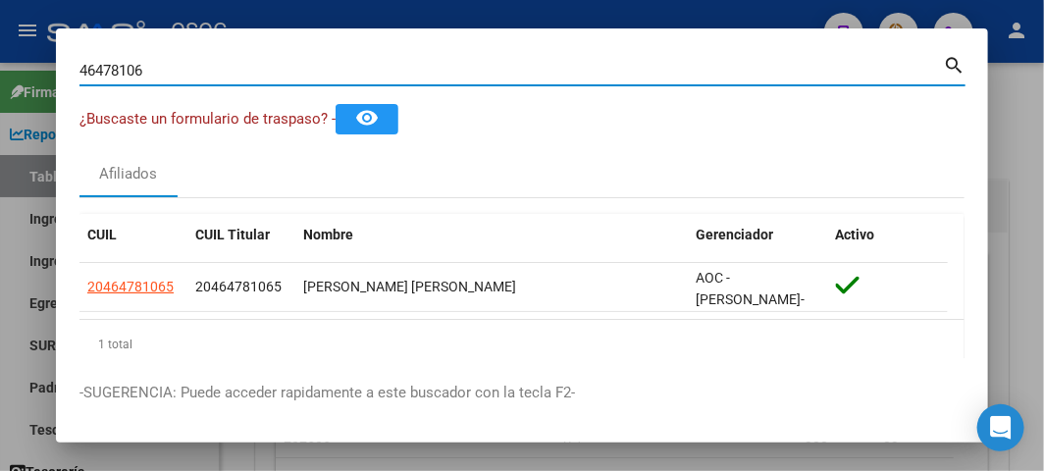
click at [164, 82] on div "46478106 Buscar (apellido, dni, [PERSON_NAME], nro traspaso, cuit, obra social)" at bounding box center [510, 70] width 863 height 29
click at [164, 76] on input "46478106" at bounding box center [510, 71] width 863 height 18
paste input "39640578"
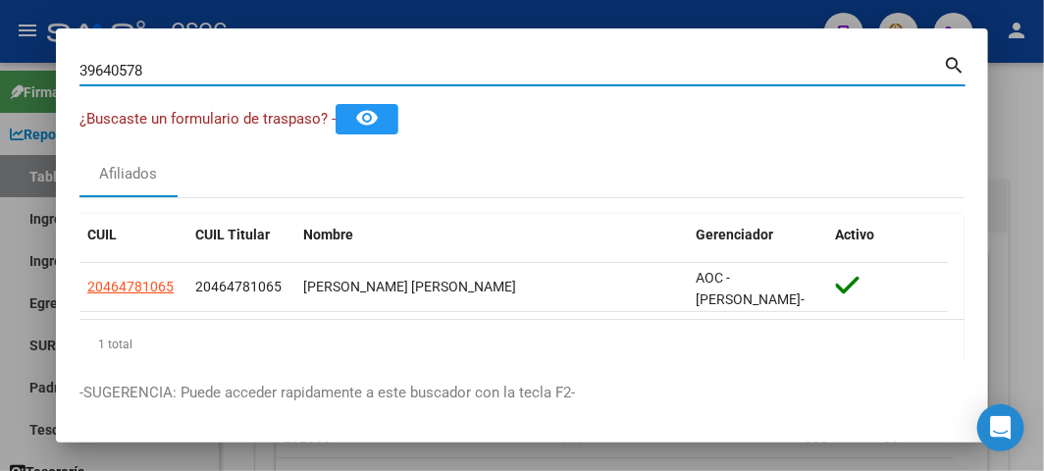
type input "39640578"
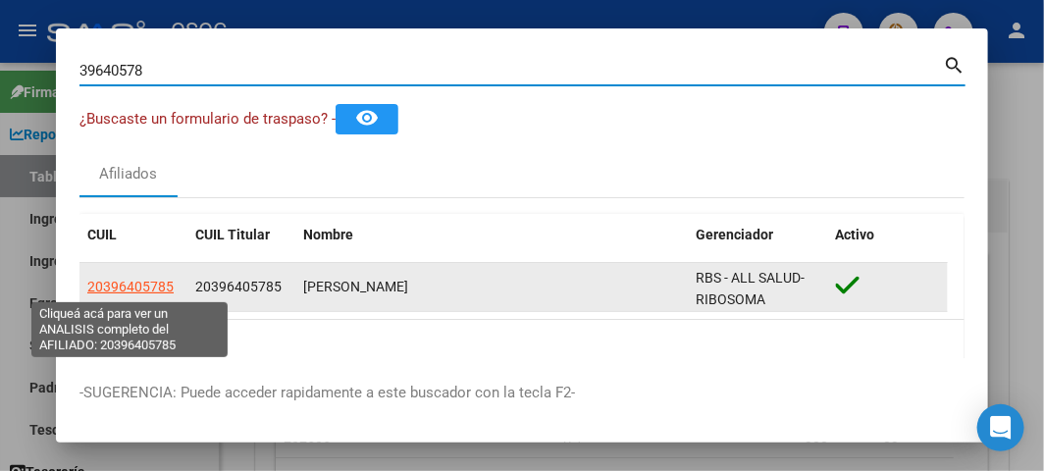
click at [131, 286] on span "20396405785" at bounding box center [130, 287] width 86 height 16
type textarea "20396405785"
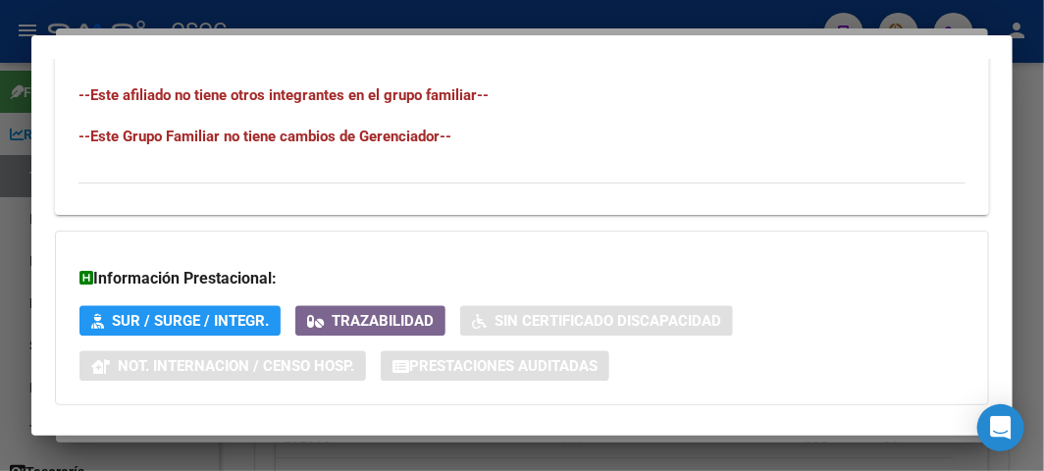
scroll to position [1413, 0]
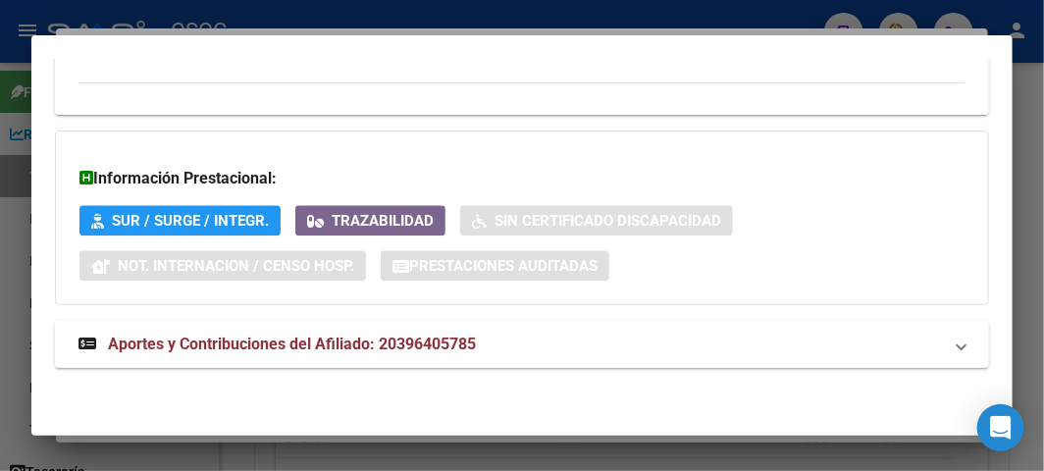
click at [191, 343] on span "Aportes y Contribuciones del Afiliado: 20396405785" at bounding box center [292, 344] width 368 height 19
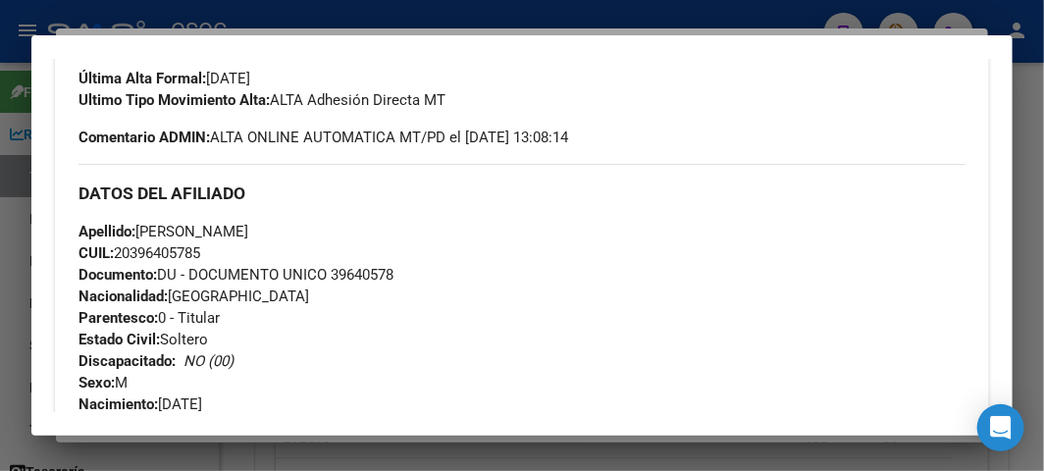
scroll to position [335, 0]
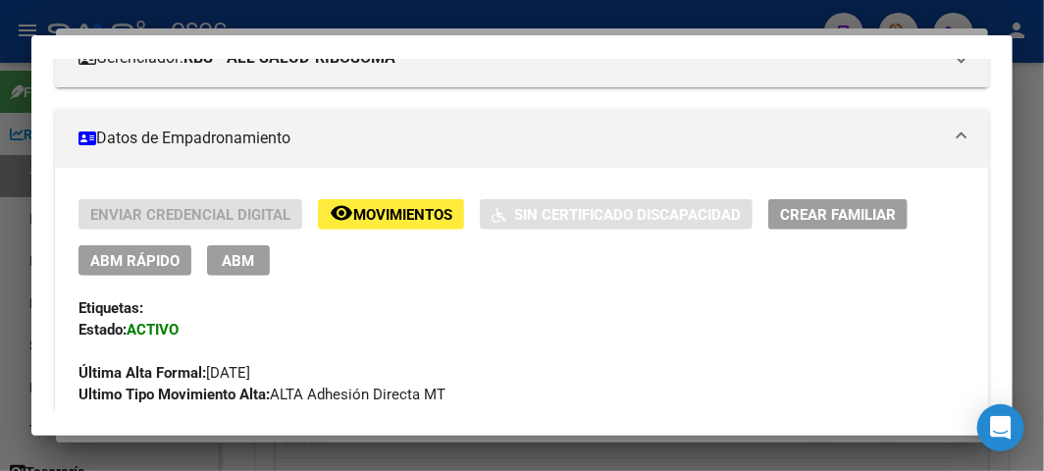
click at [138, 252] on span "ABM Rápido" at bounding box center [134, 261] width 89 height 18
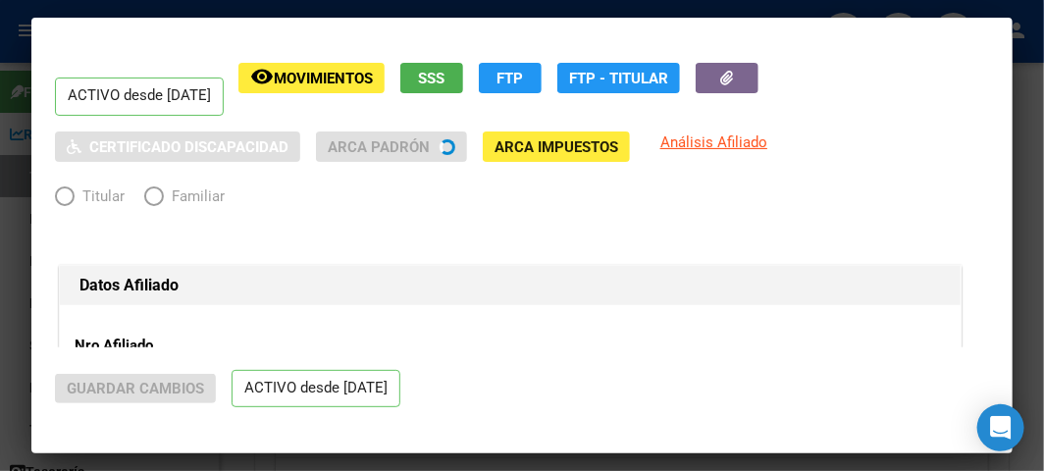
radio input "true"
type input "20-39640578-5"
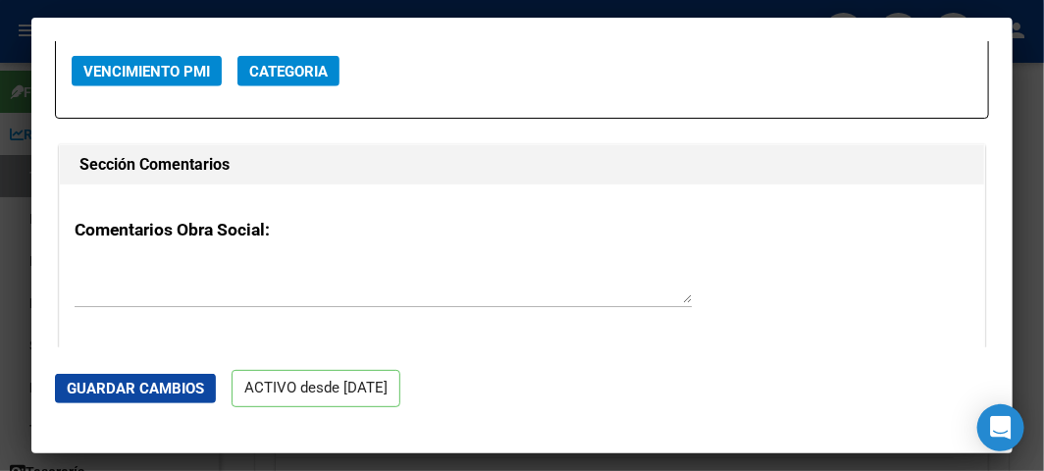
scroll to position [2833, 0]
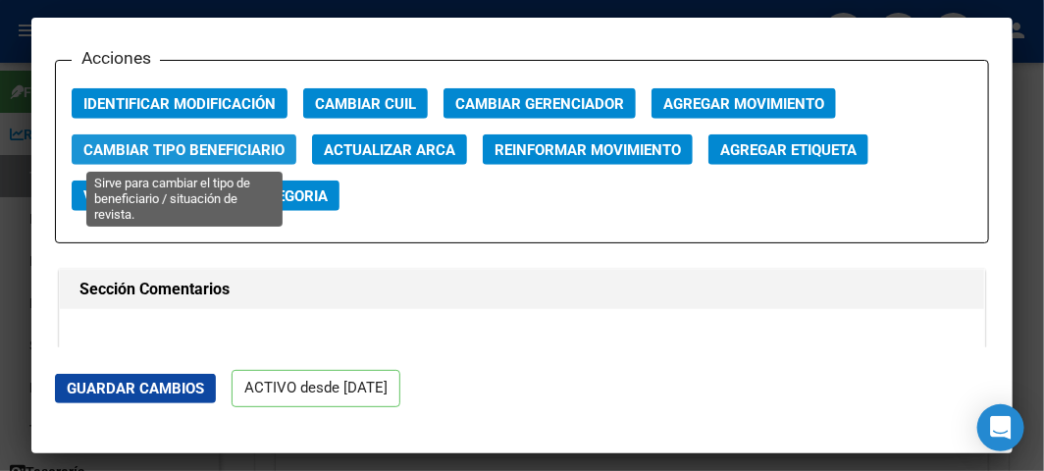
click at [161, 151] on span "Cambiar Tipo Beneficiario" at bounding box center [183, 150] width 201 height 18
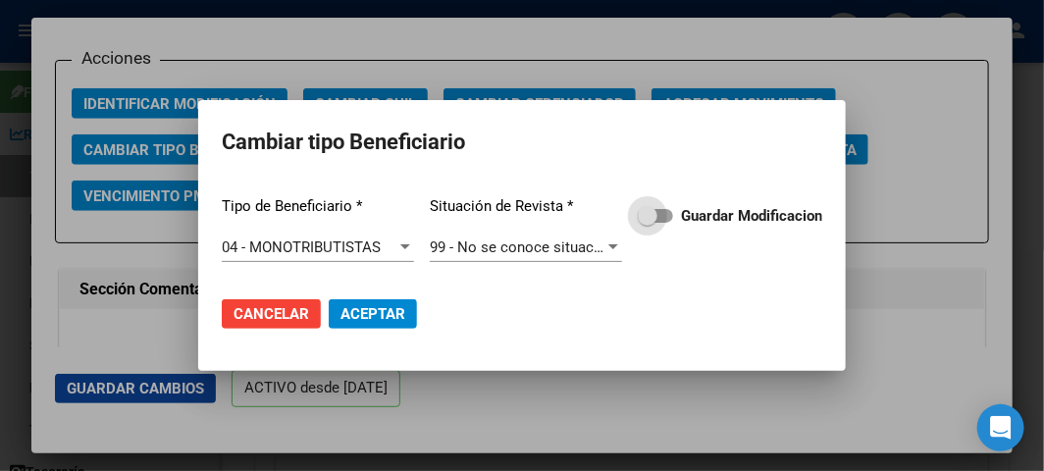
click at [642, 208] on span at bounding box center [648, 216] width 20 height 20
click at [646, 223] on input "Guardar Modificacion" at bounding box center [646, 223] width 1 height 1
click at [395, 316] on span "Aceptar" at bounding box center [372, 314] width 65 height 18
checkbox input "false"
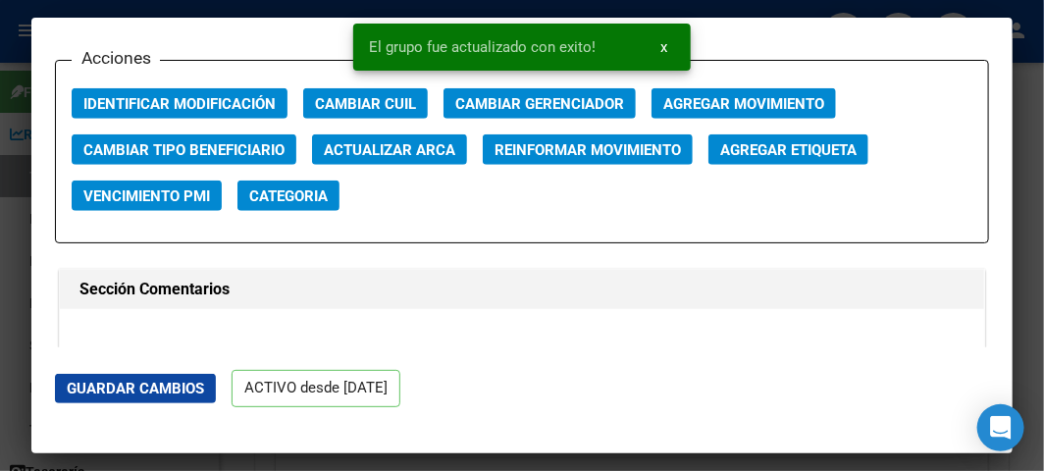
click at [18, 114] on div at bounding box center [522, 235] width 1044 height 471
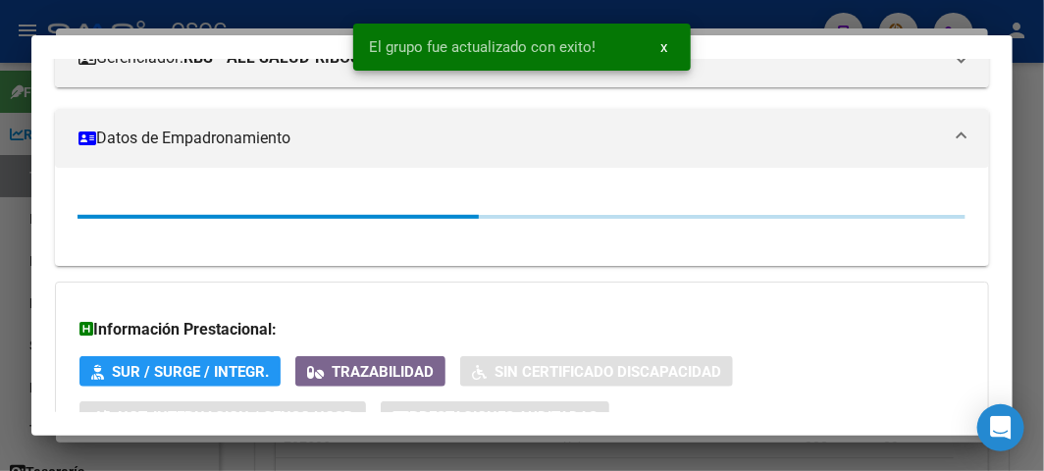
click at [18, 114] on div at bounding box center [522, 235] width 1044 height 471
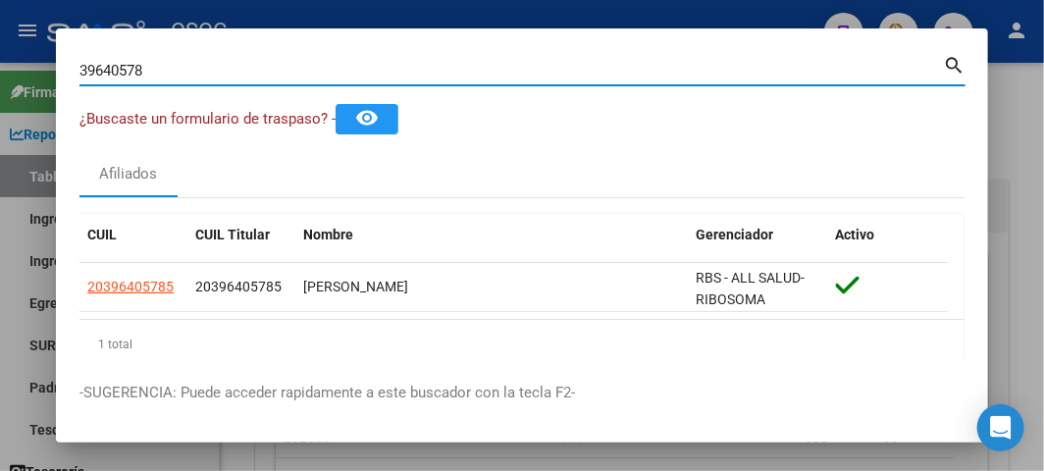
click at [110, 75] on input "39640578" at bounding box center [510, 71] width 863 height 18
paste input "8566300"
type input "38566300"
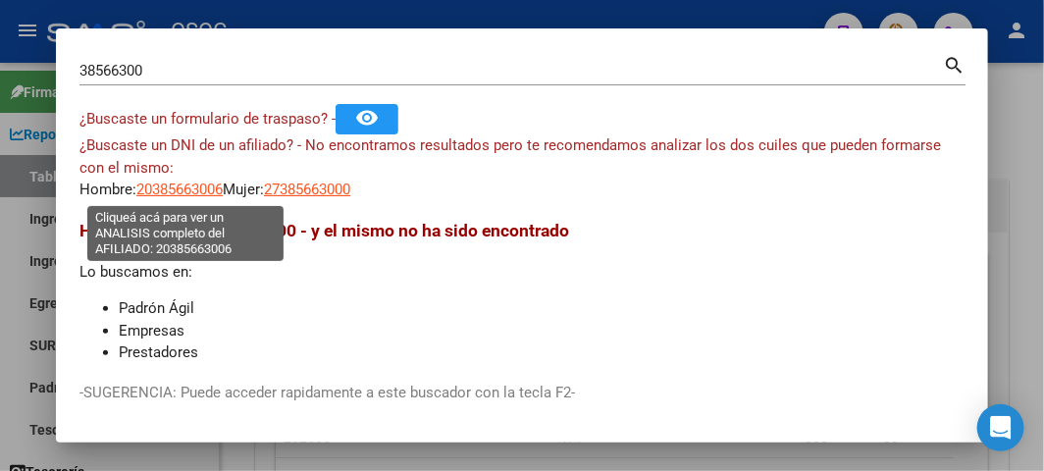
click at [184, 184] on span "20385663006" at bounding box center [179, 189] width 86 height 18
type textarea "20385663006"
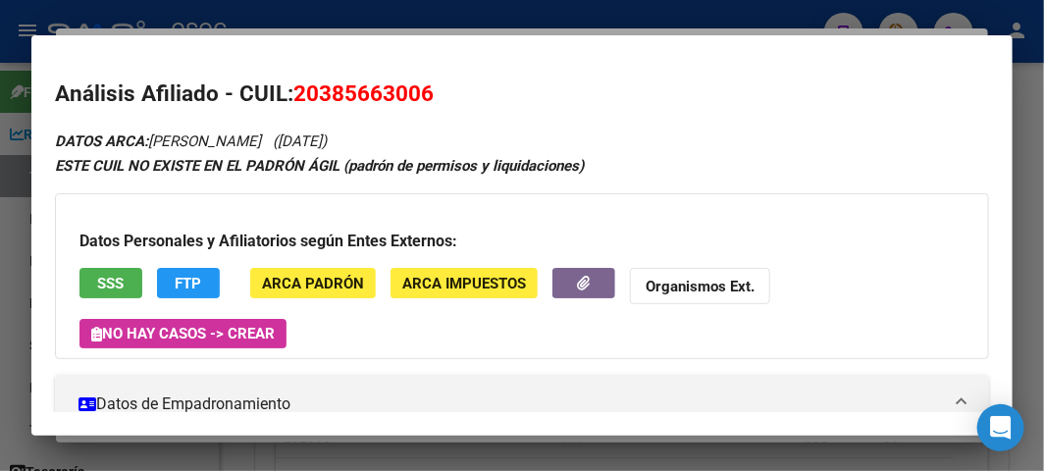
click at [314, 98] on span "20385663006" at bounding box center [363, 93] width 140 height 26
copy h2 "Análisis Afiliado - CUIL: 20385663006"
click at [336, 98] on span "20385663006" at bounding box center [363, 93] width 140 height 26
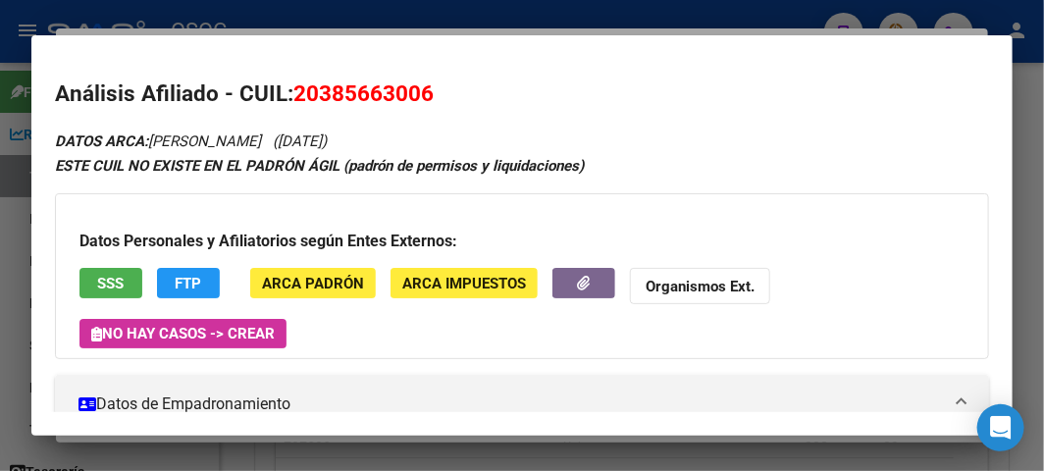
click at [336, 98] on span "20385663006" at bounding box center [363, 93] width 140 height 26
click at [104, 277] on span "SSS" at bounding box center [111, 284] width 26 height 18
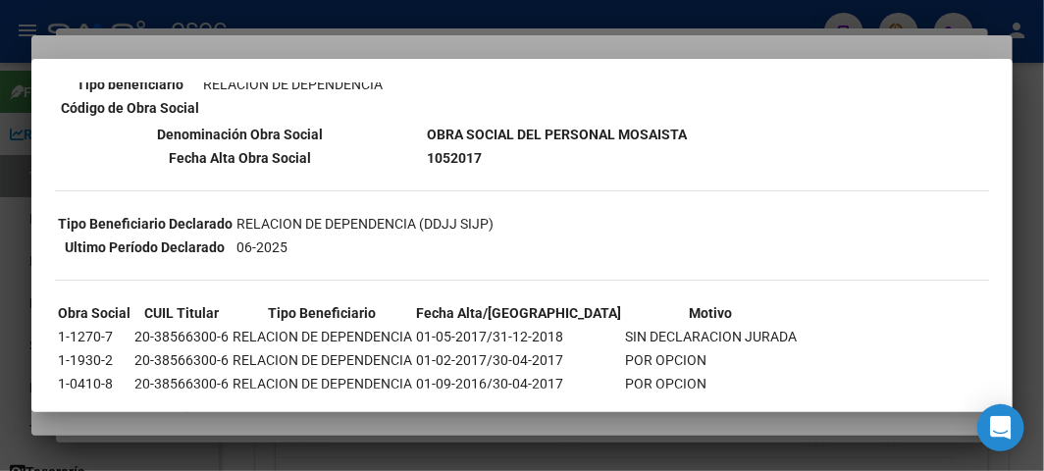
scroll to position [0, 0]
